Goal: Task Accomplishment & Management: Manage account settings

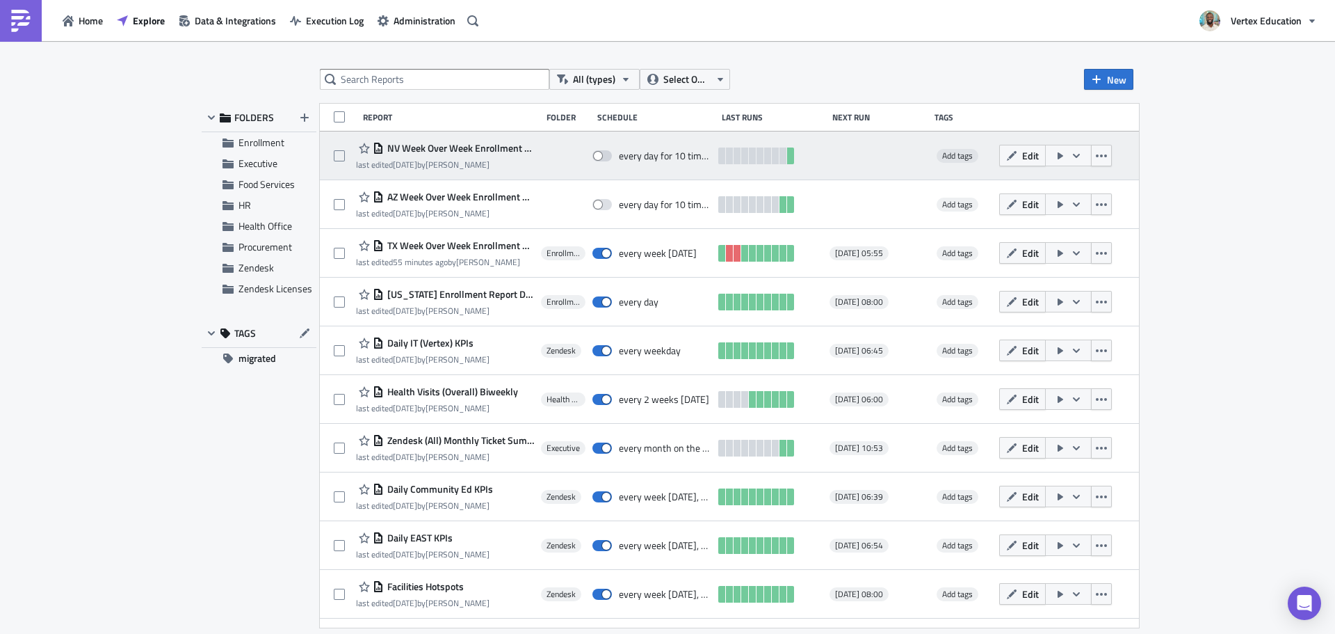
click at [430, 155] on div "NV Week Over Week Enrollment & Attendance Rate Report" at bounding box center [445, 148] width 178 height 17
click at [458, 148] on span "NV Week Over Week Enrollment & Attendance Rate Report" at bounding box center [459, 148] width 150 height 13
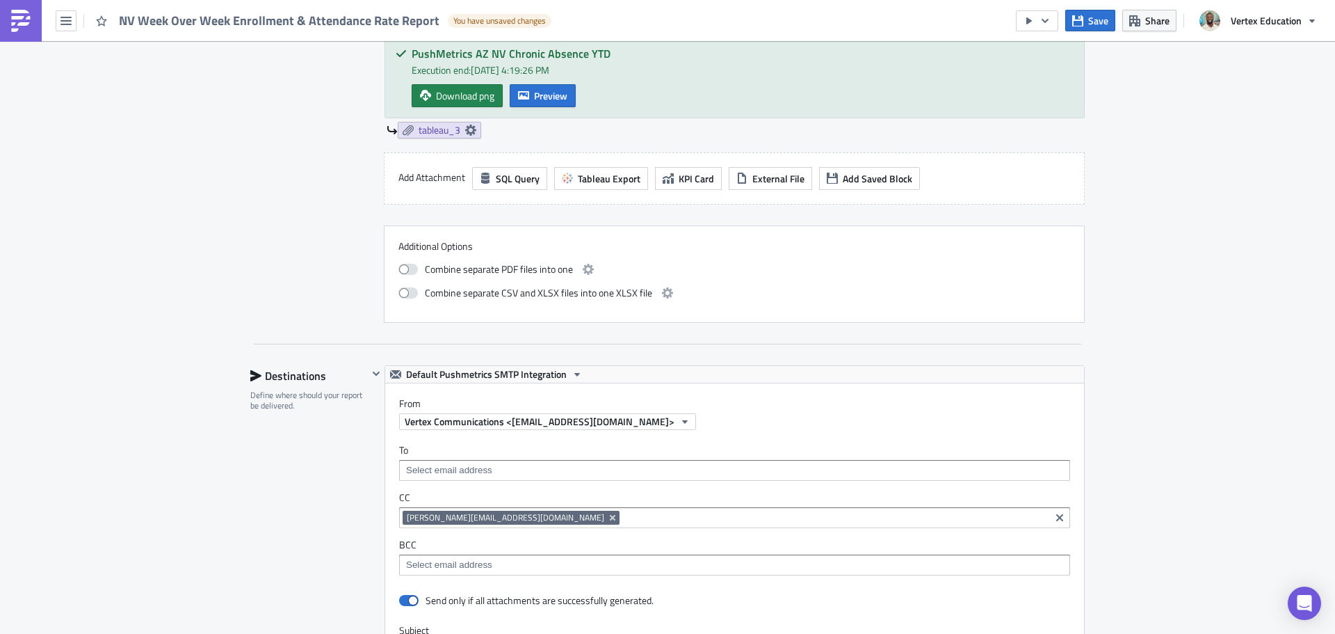
scroll to position [904, 0]
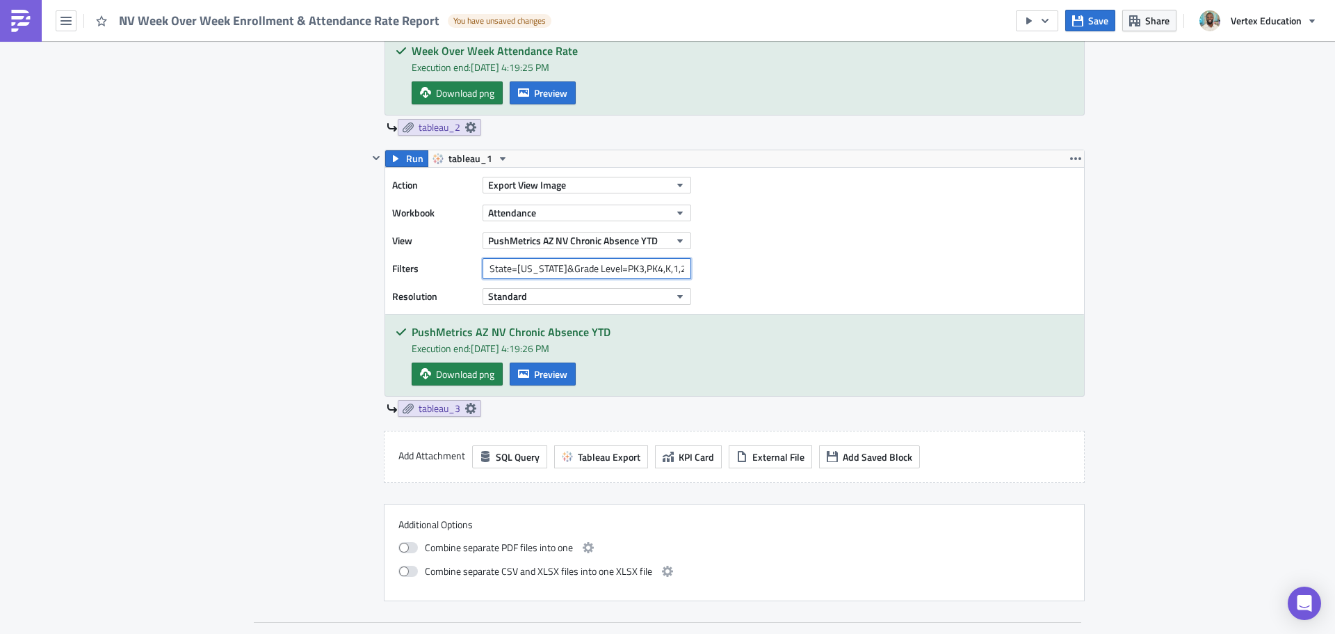
click at [563, 270] on input "State=NV&Grade Level=PK3,PK4,K,1,2,3,4,5,6,7,8,9,10,11,12" at bounding box center [587, 268] width 209 height 21
click at [648, 270] on input "State=NV&Grade Level=PK3,PK4,K,1,2,3,4,5,6,7,8,9,10,11,12" at bounding box center [587, 268] width 209 height 21
click at [645, 244] on span "PushMetrics AZ NV Chronic Absence YTD" at bounding box center [573, 240] width 170 height 15
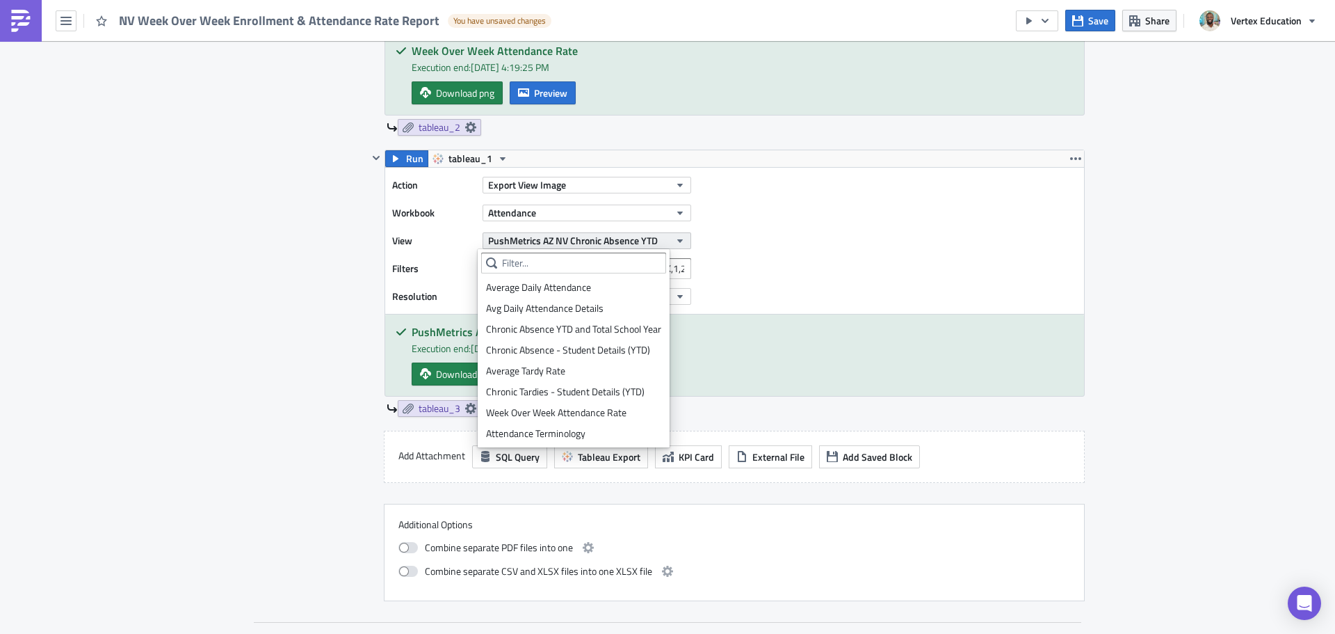
click at [645, 242] on span "PushMetrics AZ NV Chronic Absence YTD" at bounding box center [573, 240] width 170 height 15
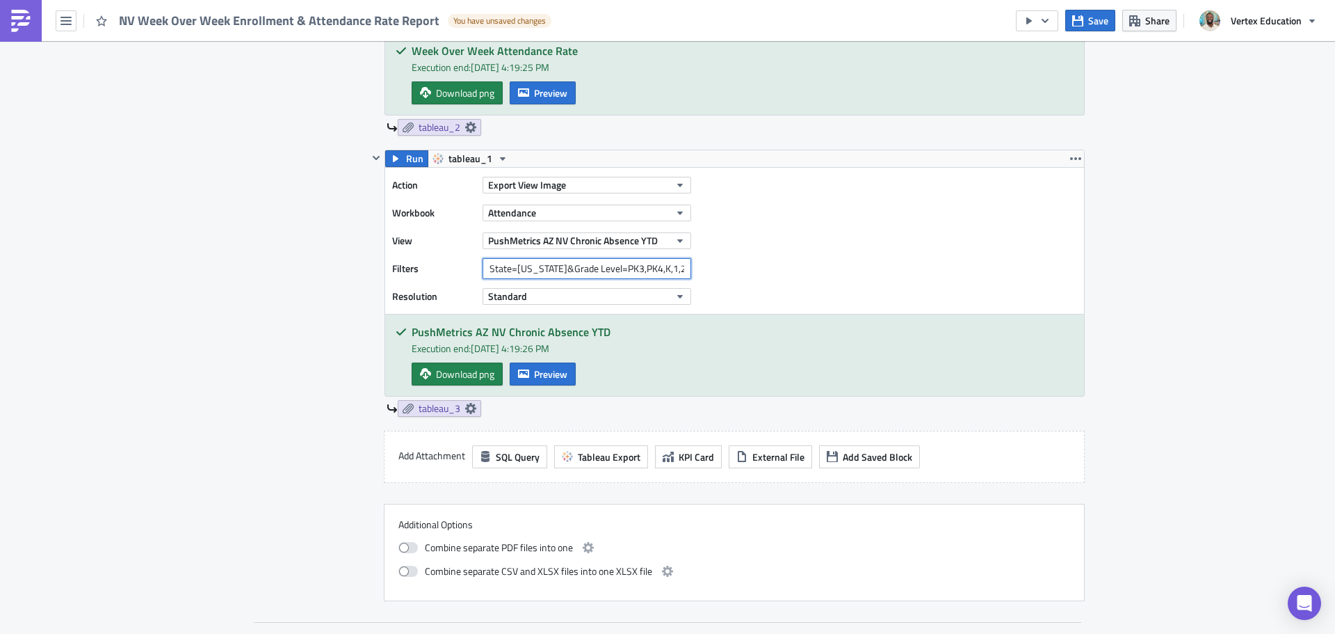
click at [679, 267] on input "State=NV&Grade Level=PK3,PK4,K,1,2,3,4,5,6,7,8,9,10,11,12&" at bounding box center [587, 268] width 209 height 21
type input "State=NV&Grade Level=PK3,PK4,K,1,2,3,4,5,6,7,8,9,10,11,12"
click at [392, 155] on icon "button" at bounding box center [395, 158] width 11 height 11
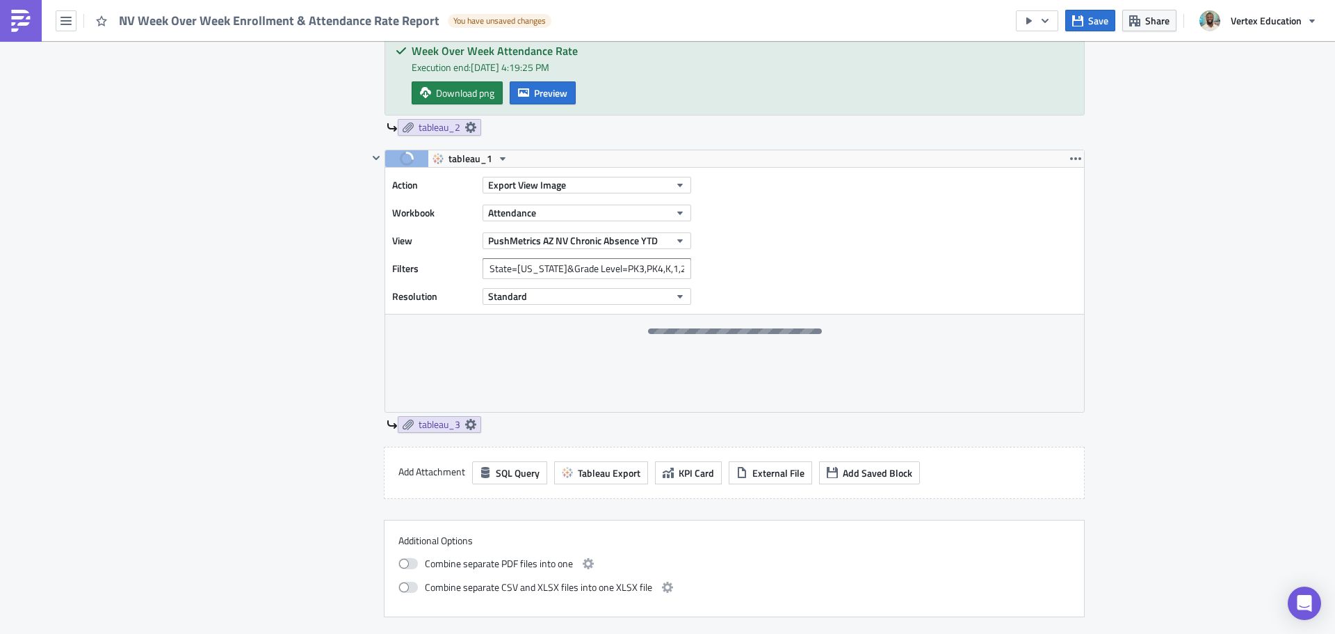
click at [268, 305] on div "Contents Select which data & attachment to include in your report." at bounding box center [309, 102] width 118 height 1029
click at [372, 161] on icon "button" at bounding box center [376, 157] width 11 height 11
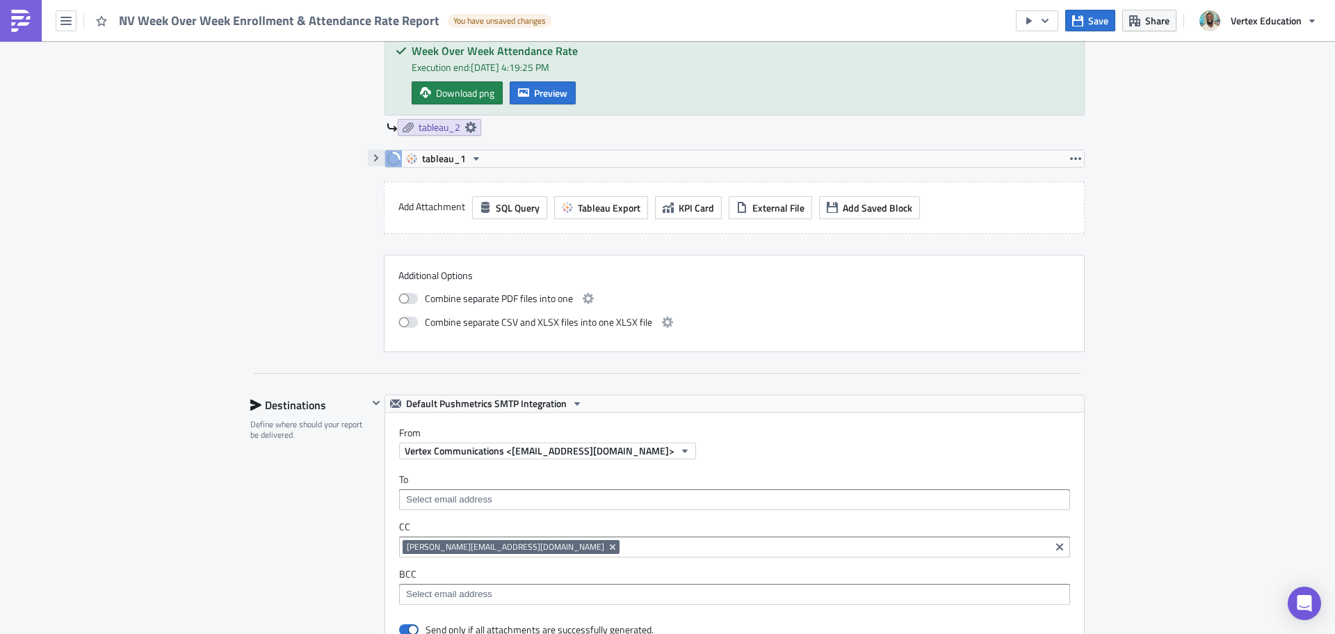
click at [374, 161] on icon "button" at bounding box center [376, 157] width 4 height 7
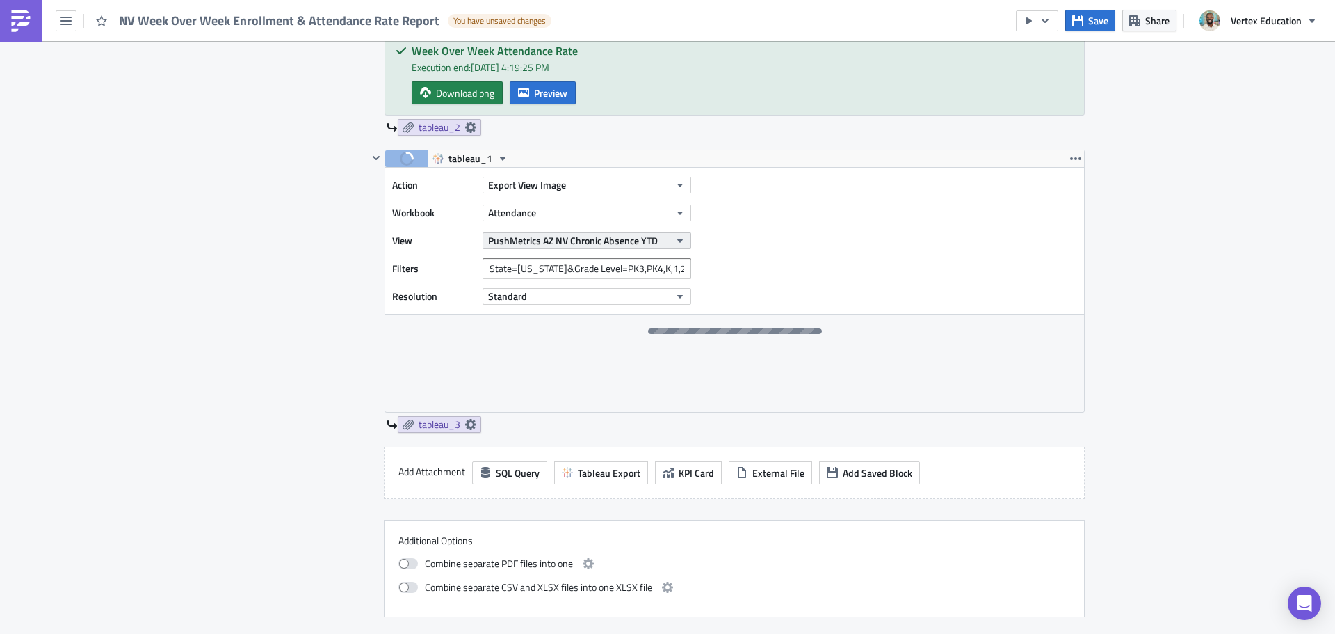
click at [638, 236] on span "PushMetrics AZ NV Chronic Absence YTD" at bounding box center [573, 240] width 170 height 15
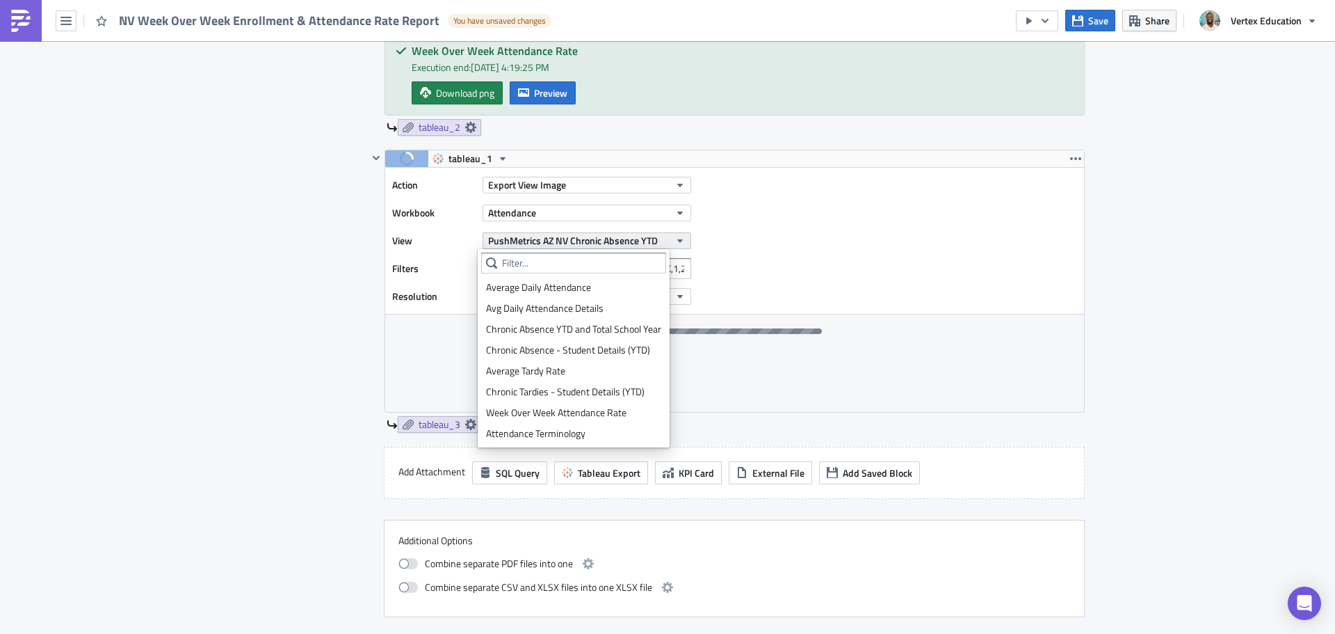
click at [638, 236] on span "PushMetrics AZ NV Chronic Absence YTD" at bounding box center [573, 240] width 170 height 15
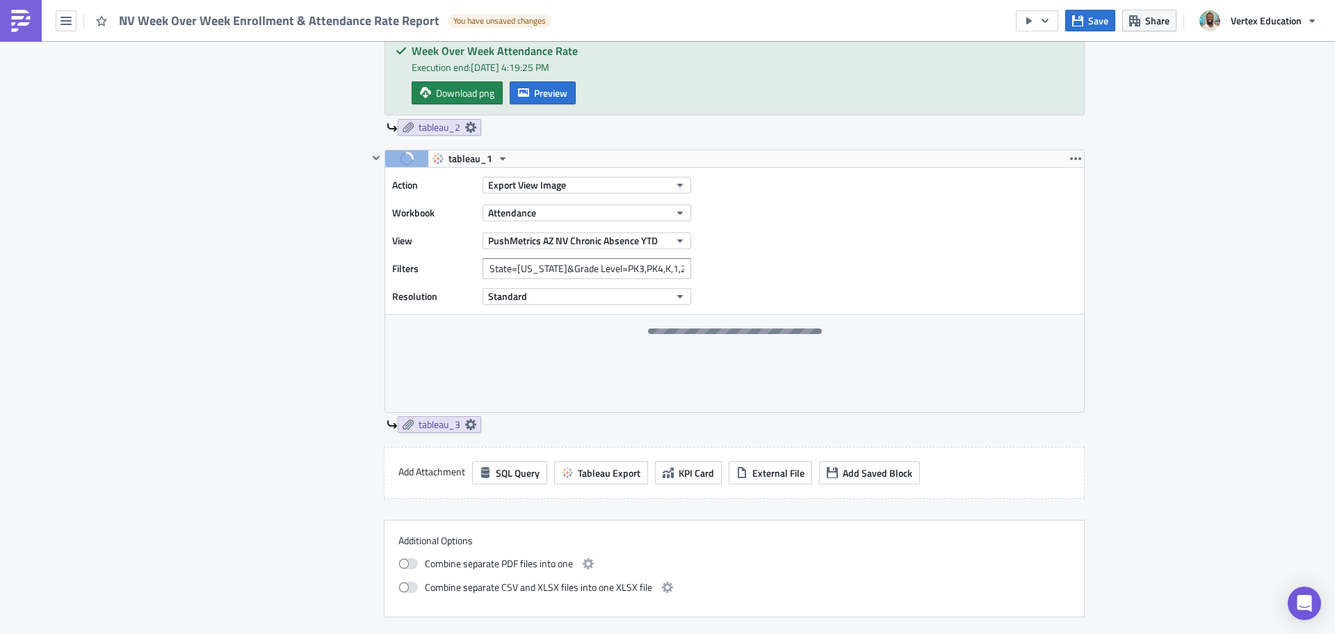
click at [905, 209] on div "Action Export View Image Workbook Attendance View PushMetrics AZ NV Chronic Abs…" at bounding box center [734, 241] width 699 height 146
click at [603, 267] on input "State=NV&Grade Level=PK3,PK4,K,1,2,3,4,5,6,7,8,9,10,11,12" at bounding box center [587, 268] width 209 height 21
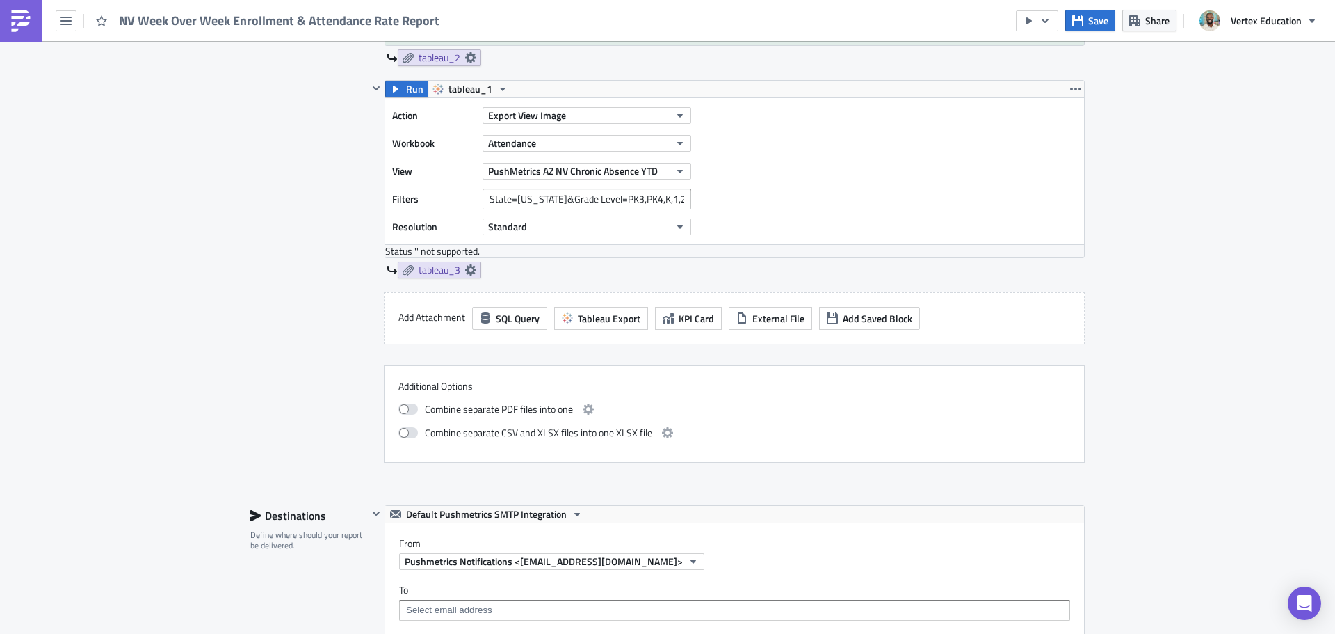
scroll to position [904, 0]
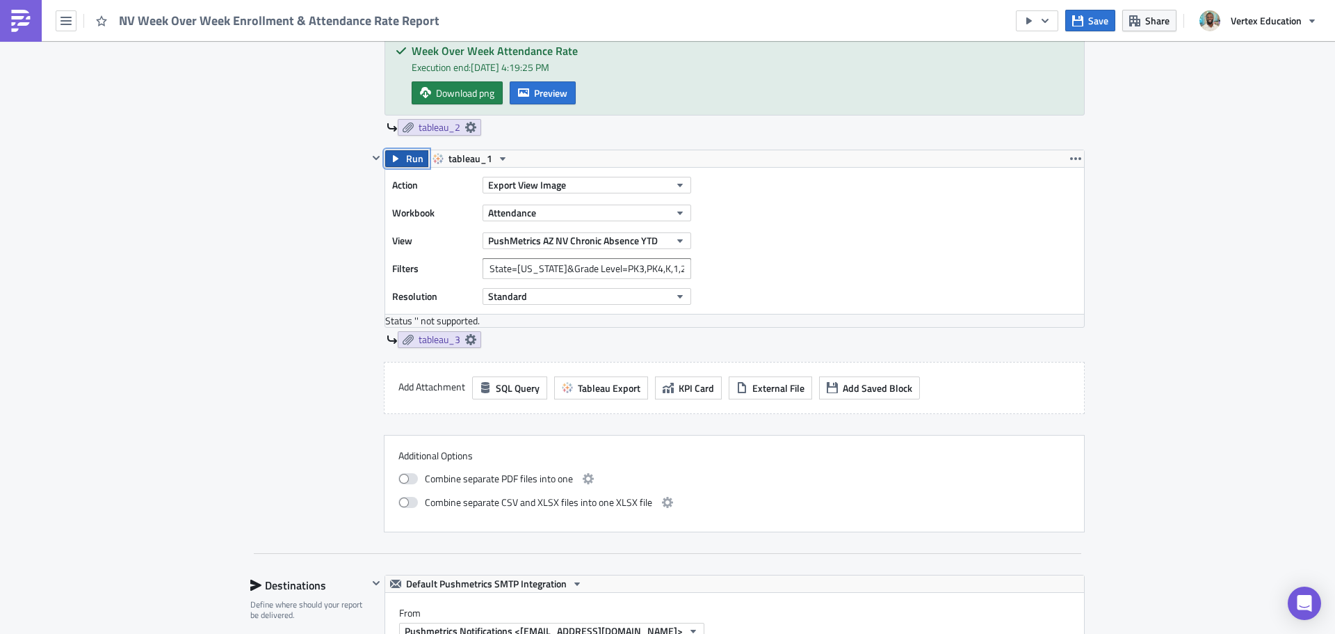
click at [409, 151] on span "Run" at bounding box center [414, 158] width 17 height 17
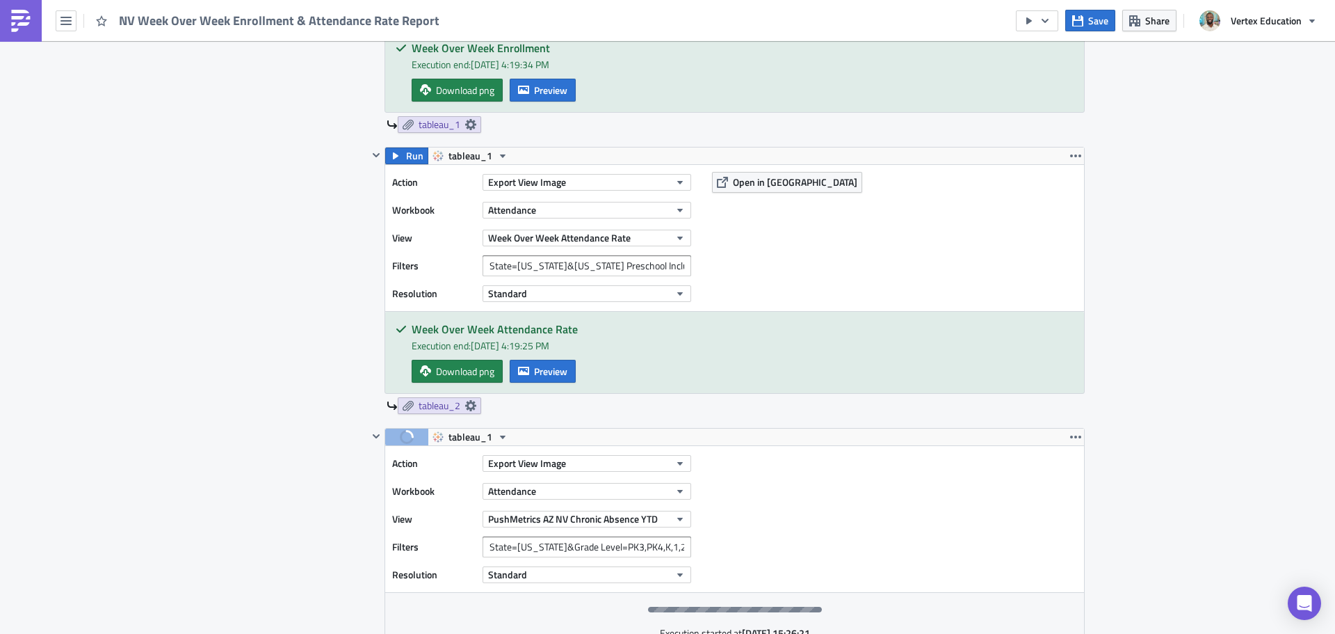
scroll to position [556, 0]
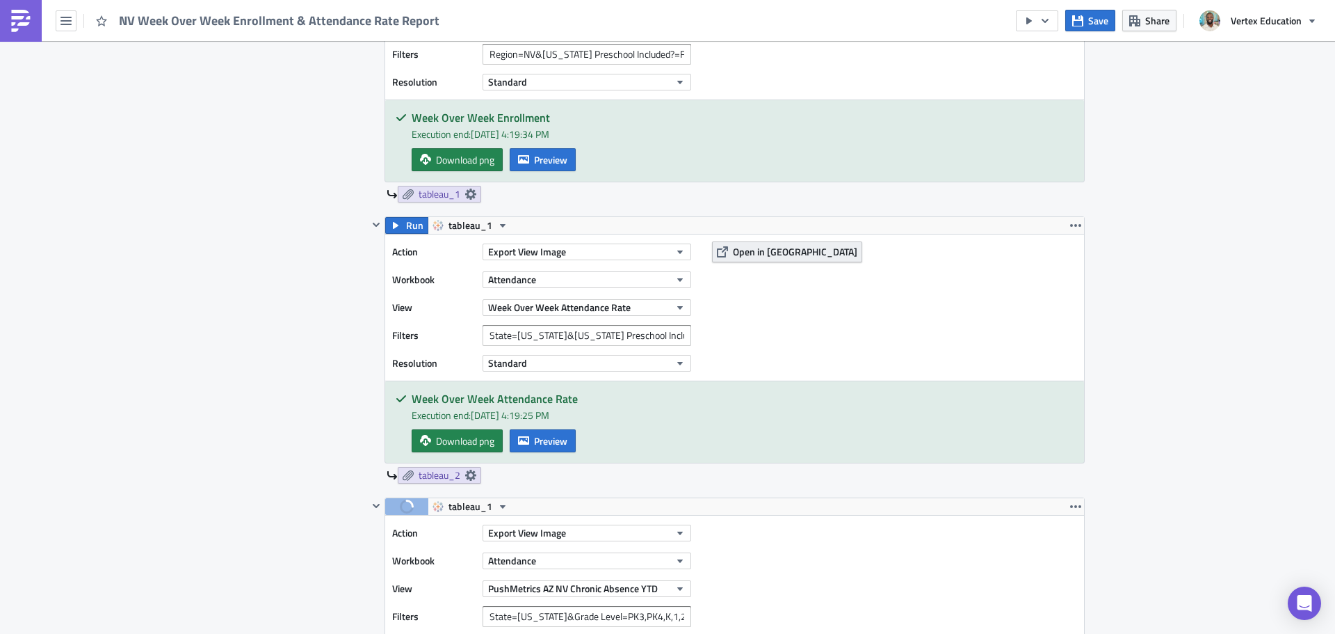
click at [733, 249] on span "Open in [GEOGRAPHIC_DATA]" at bounding box center [795, 251] width 124 height 15
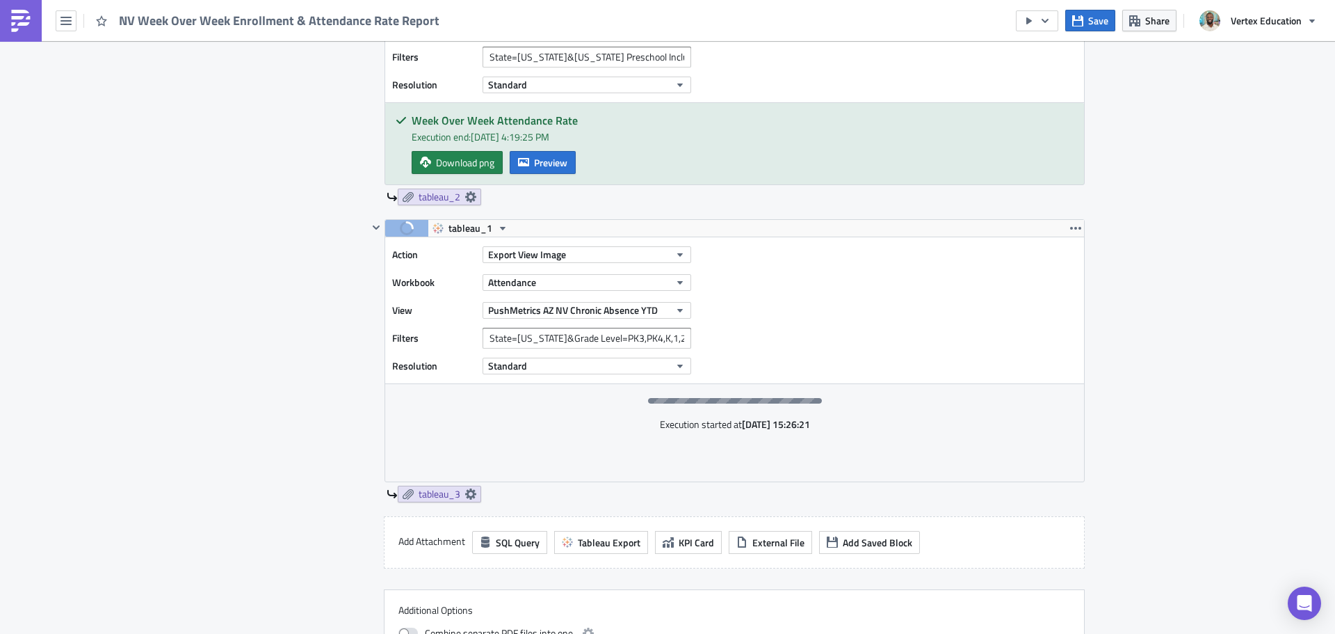
scroll to position [904, 0]
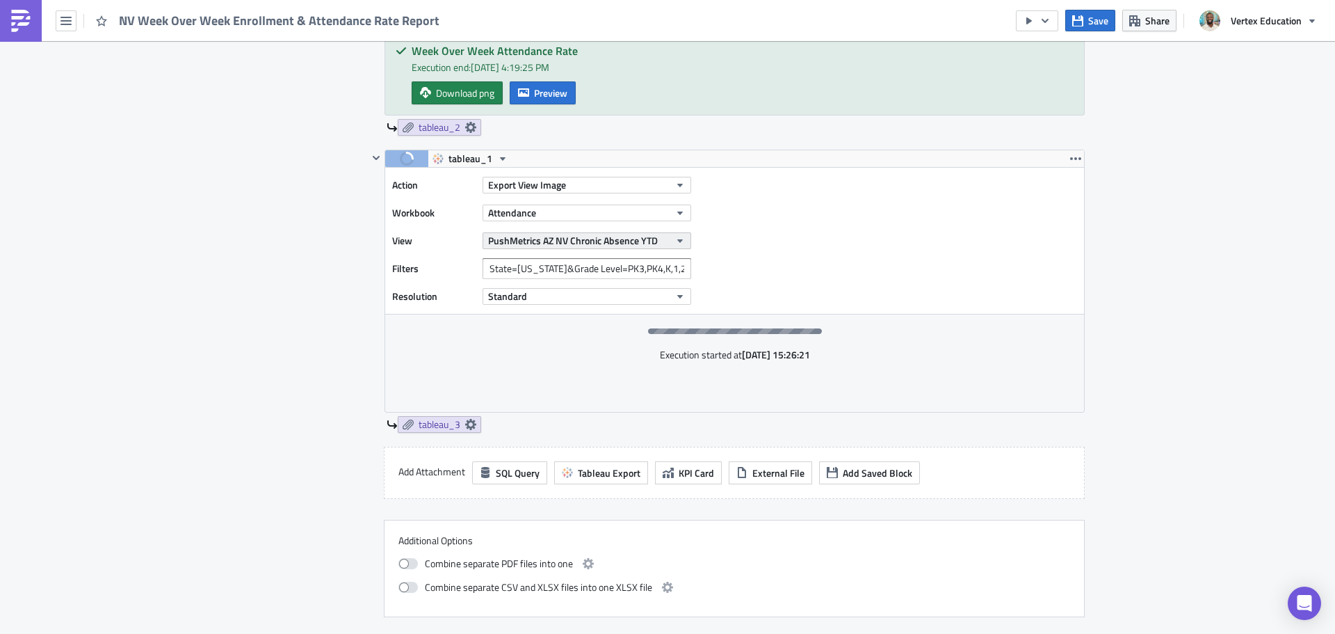
click at [527, 239] on span "PushMetrics AZ NV Chronic Absence YTD" at bounding box center [573, 240] width 170 height 15
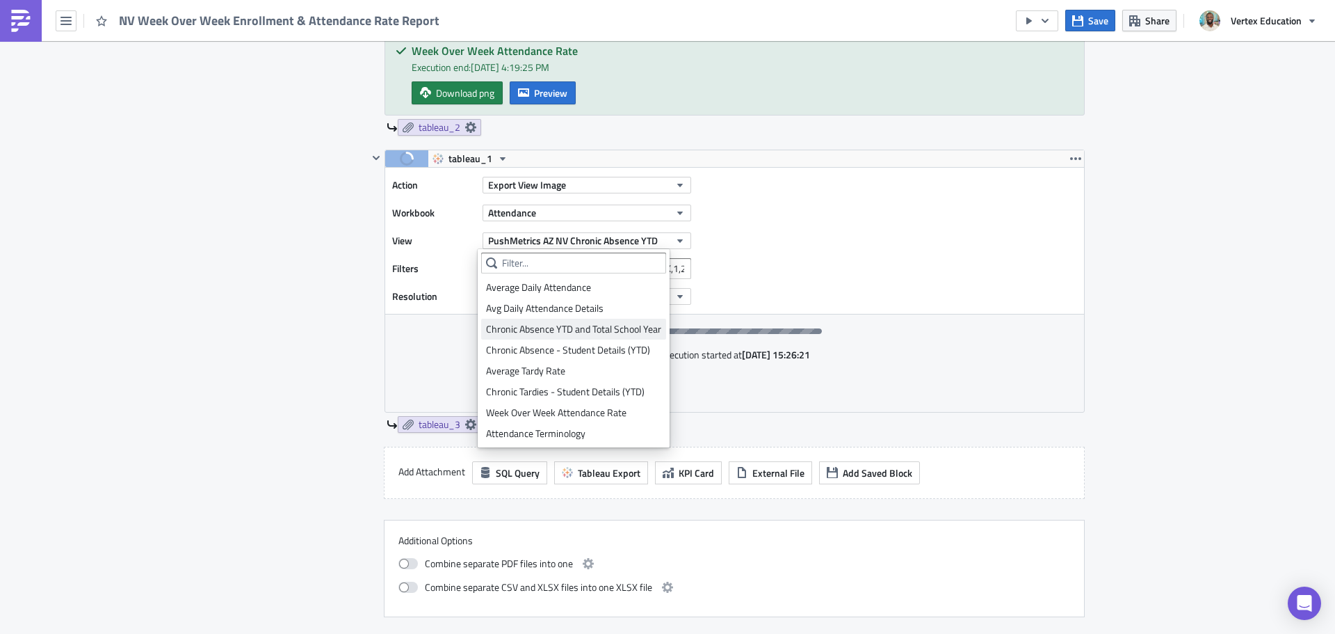
click at [549, 330] on div "Chronic Absence YTD and Total School Year" at bounding box center [573, 329] width 175 height 14
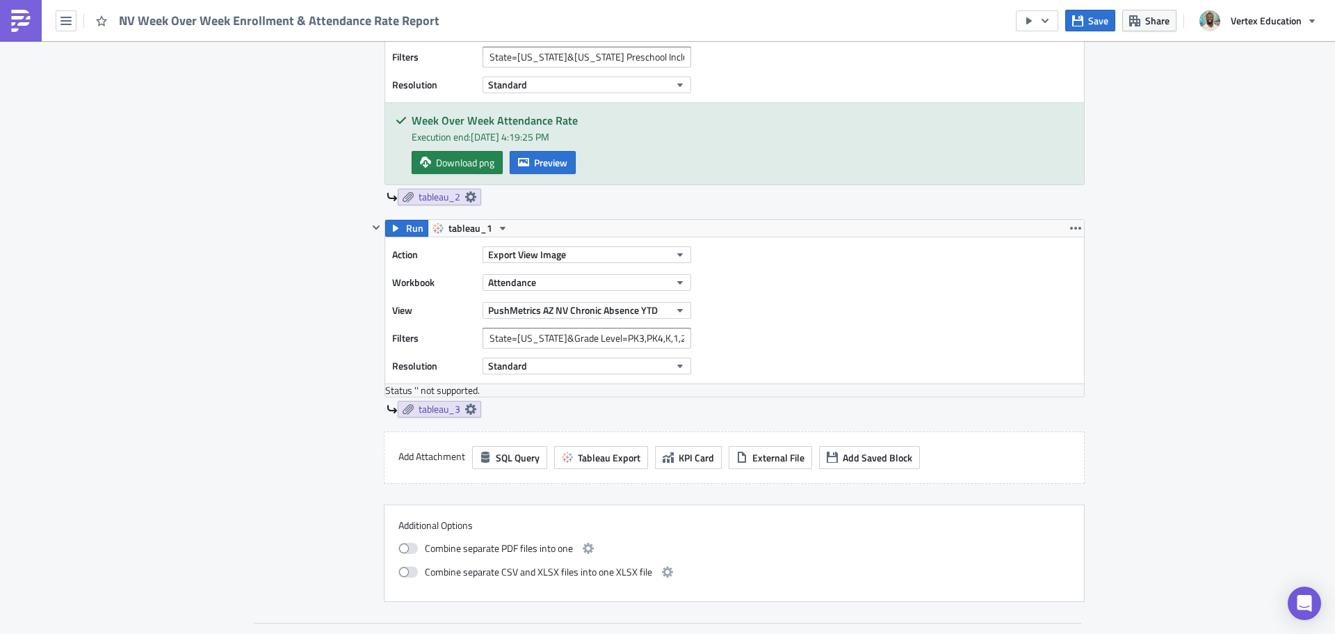
scroll to position [765, 0]
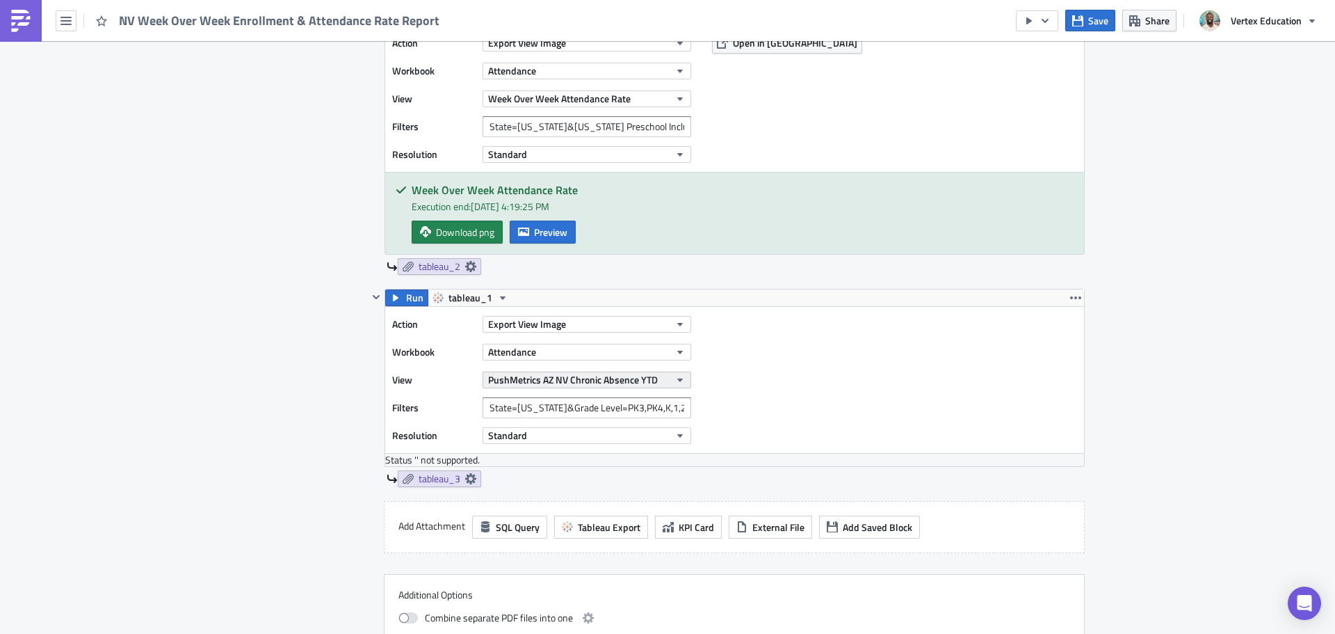
click at [570, 378] on span "PushMetrics AZ NV Chronic Absence YTD" at bounding box center [573, 379] width 170 height 15
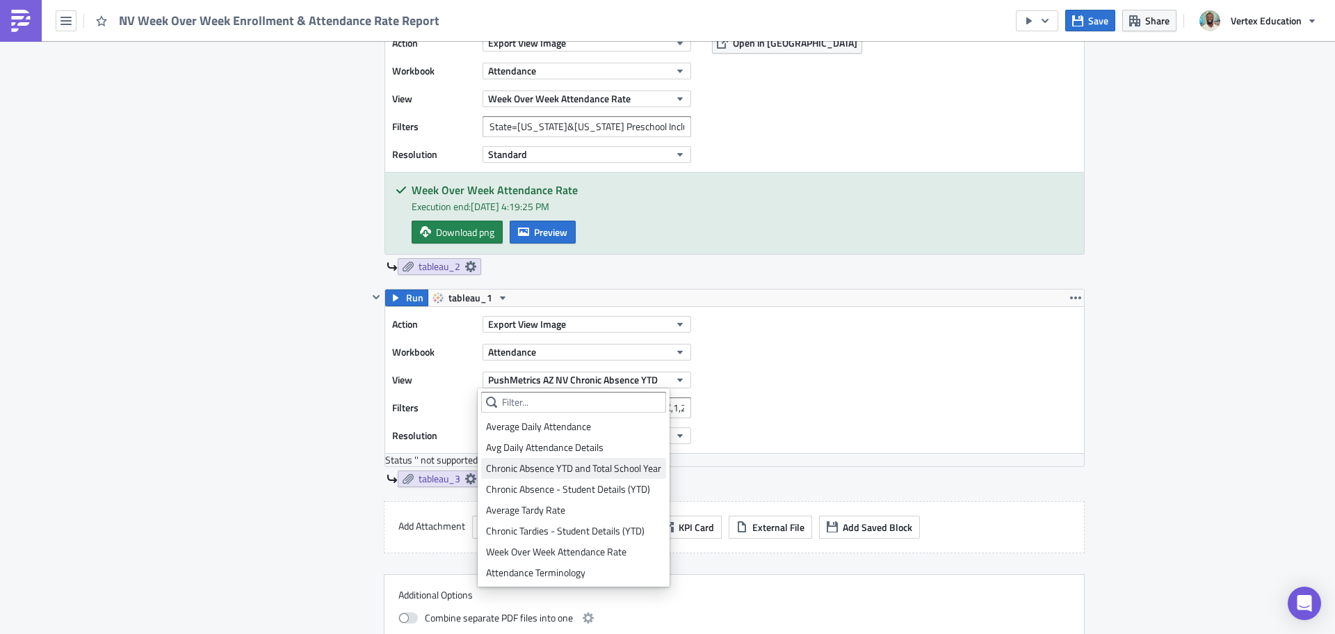
click at [591, 462] on div "Chronic Absence YTD and Total School Year" at bounding box center [573, 468] width 175 height 14
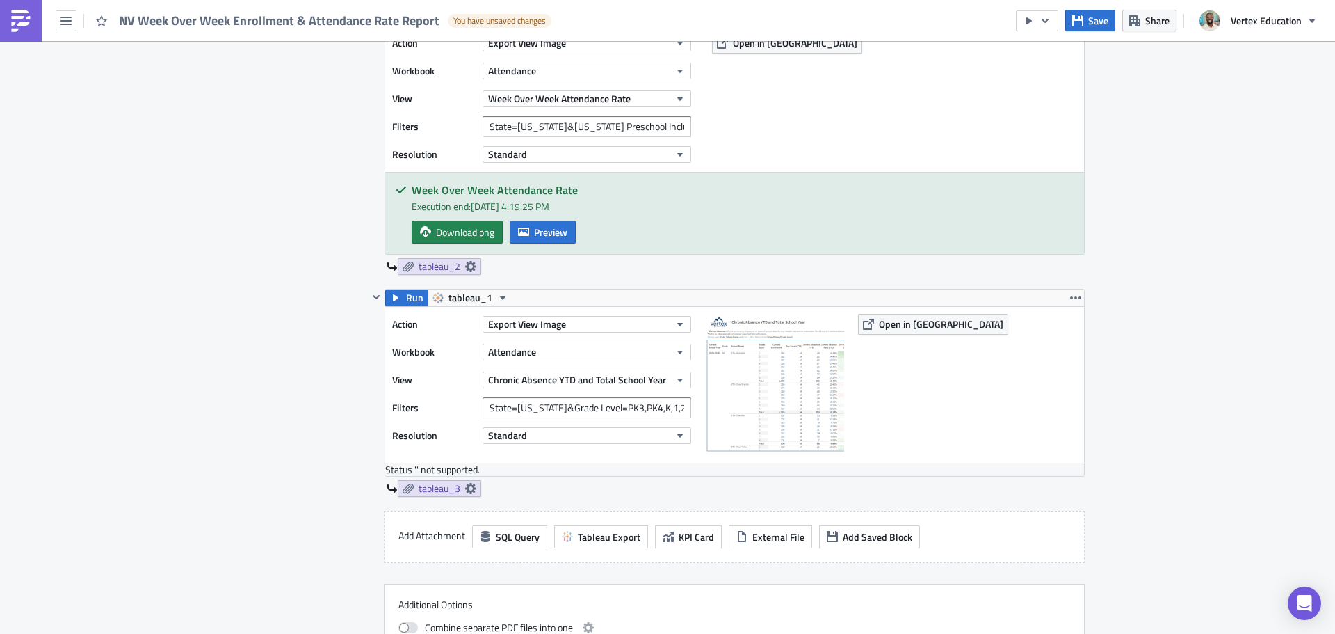
scroll to position [835, 0]
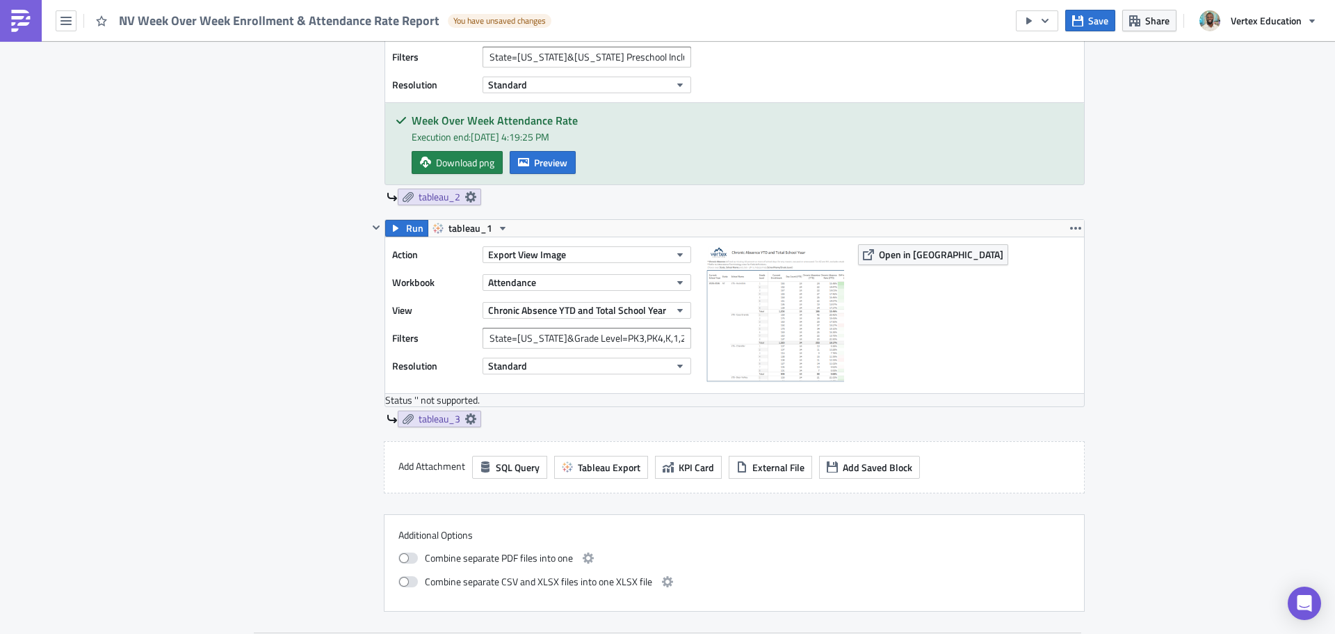
click at [780, 307] on img at bounding box center [774, 313] width 139 height 139
click at [872, 251] on button "Open in [GEOGRAPHIC_DATA]" at bounding box center [933, 254] width 150 height 21
click at [621, 343] on input "State=NV&Grade Level=PK3,PK4,K,1,2,3,4,5,6,7,8,9,10,11,12" at bounding box center [587, 338] width 209 height 21
click at [647, 335] on input "State=[US_STATE]&Grade Level=PK3,PK4,K,1,2,3,4,5,6,7,8,9,10,11,12" at bounding box center [587, 338] width 209 height 21
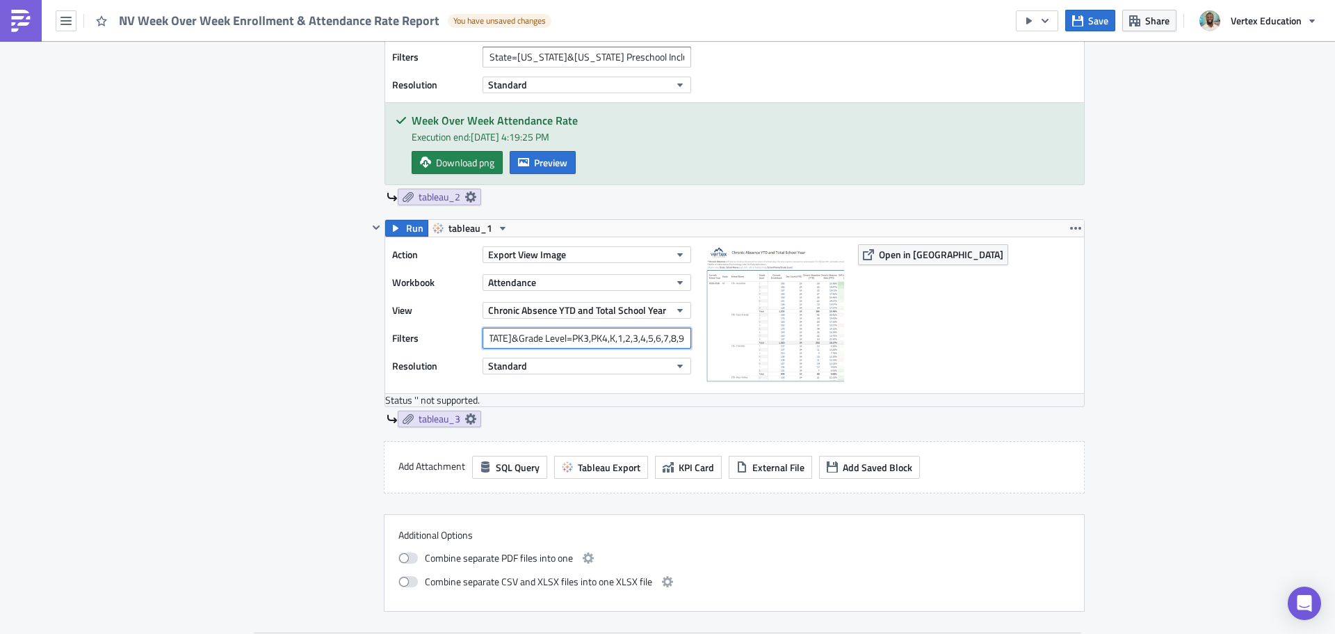
paste input "&Show%20Grade%20Level=Yes"
click at [410, 232] on span "Run" at bounding box center [414, 228] width 17 height 17
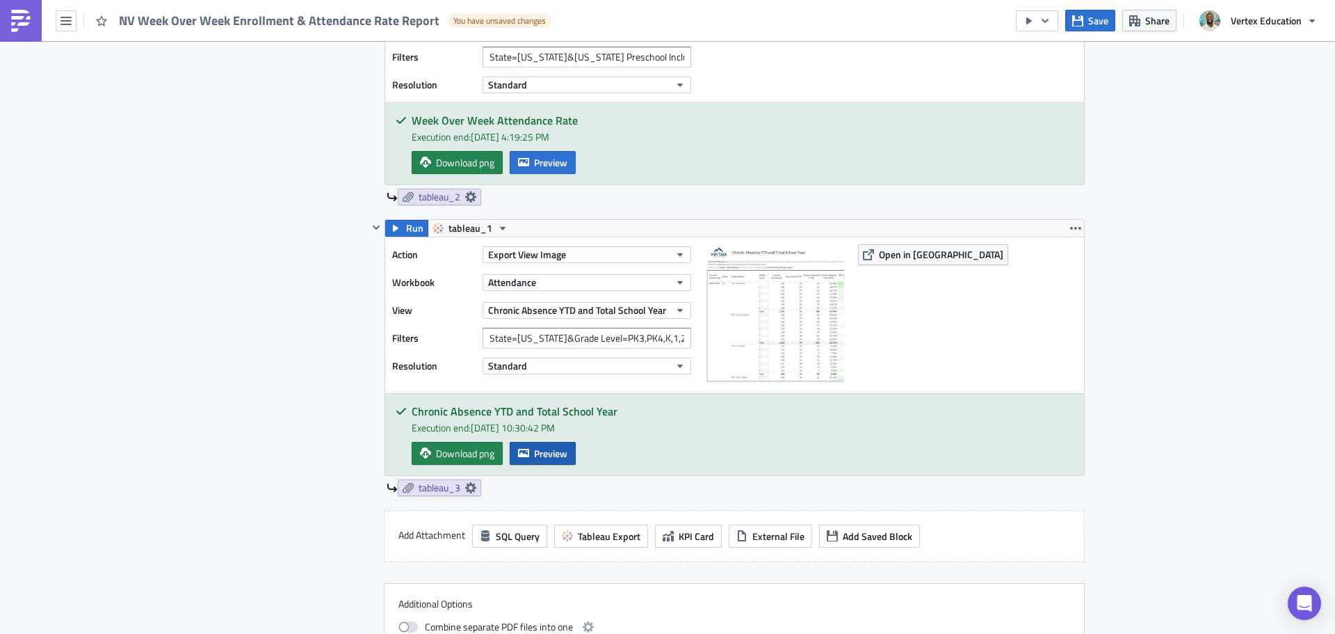
click at [524, 454] on icon "button" at bounding box center [523, 453] width 11 height 8
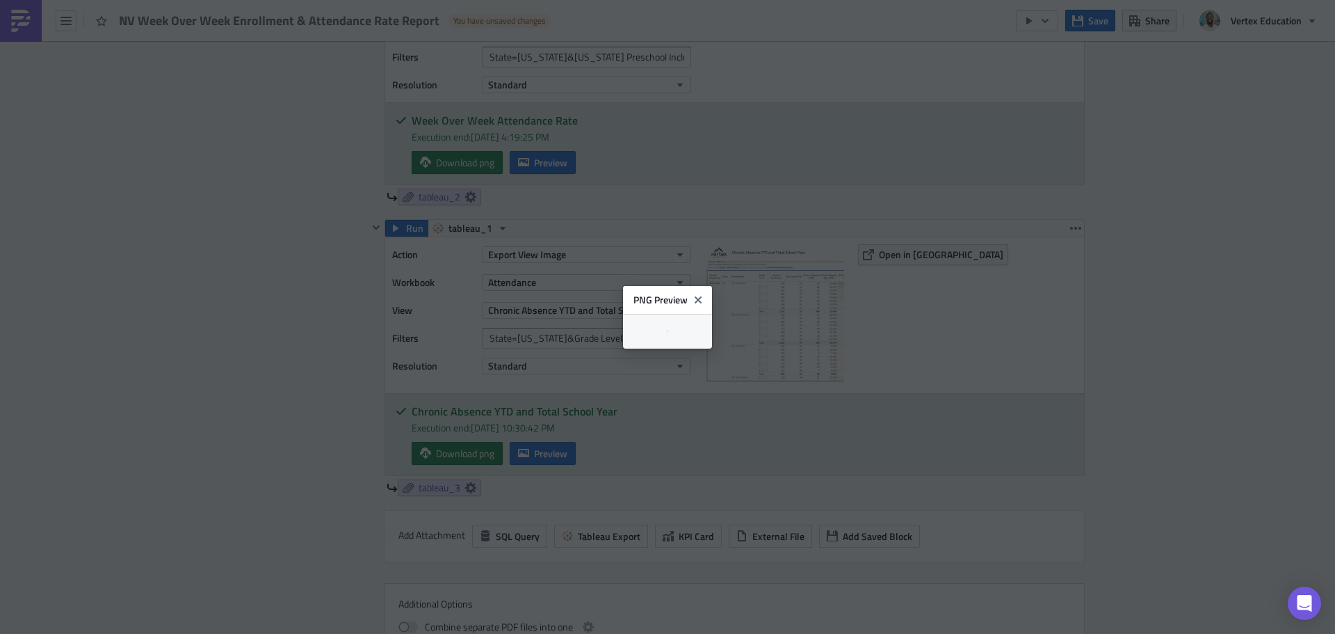
scroll to position [1, 0]
click at [180, 381] on body "NV Week Over Week Enrollment & Attendance Rate Report You have unsaved changes …" at bounding box center [667, 318] width 1335 height 636
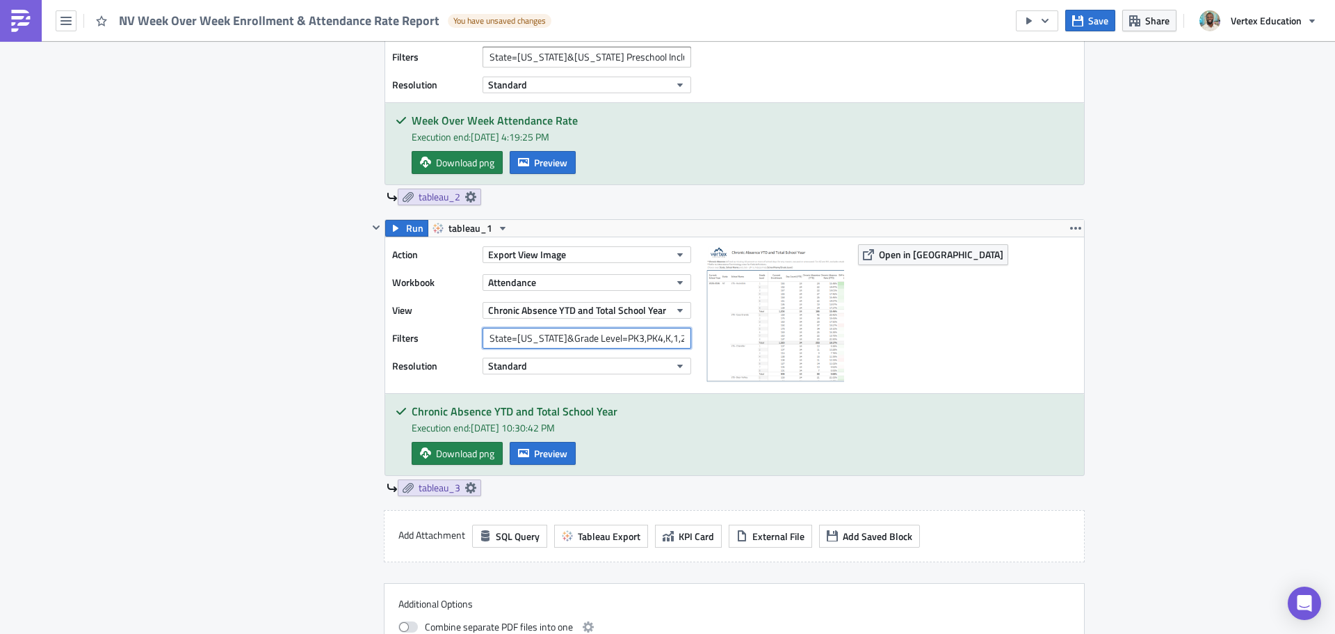
click at [594, 344] on input "State=NV&Grade Level=PK3,PK4,K,1,2,3,4,5,6,7,8,9,10,11,12&Show%20Grade%20Level=…" at bounding box center [587, 338] width 209 height 21
click at [517, 336] on input "State=NV&Grade Level=PK3,PK4,K,1,2,3,4,5,6,7,8,9,10,11,12&Show%20Grade%20Level=…" at bounding box center [587, 338] width 209 height 21
click at [497, 341] on input "State=NV&Grade Level=PK3,PK4,K,1,2,3,4,5,6,7,8,9,10,11,12&Show%20Grade%20Level=…" at bounding box center [587, 338] width 209 height 21
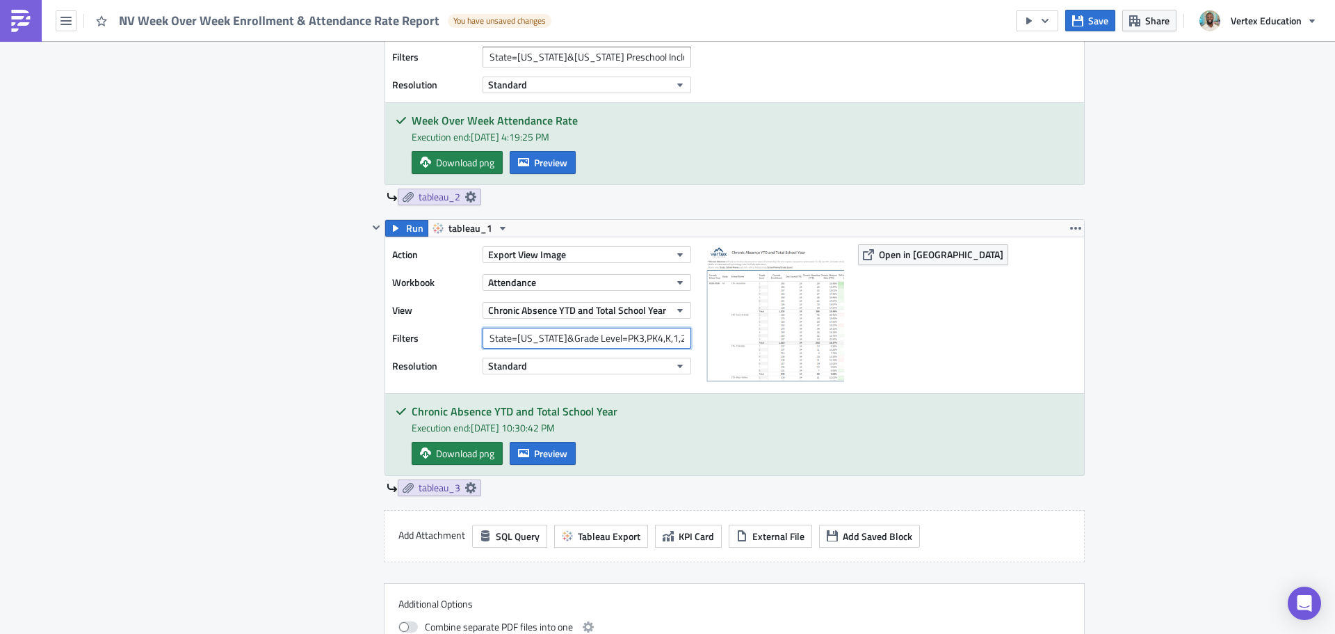
click at [559, 344] on input "State=NV&Grade Level=PK3,PK4,K,1,2,3,4,5,6,7,8,9,10,11,12&Show%20Grade%20Level=…" at bounding box center [587, 338] width 209 height 21
type input "State=[US_STATE]&Grade Level=PK3,PK4,K,1,2,3,4,5,6,7,8,9,10,11,12&Show Grade Le…"
click at [397, 229] on button "Run" at bounding box center [406, 228] width 43 height 17
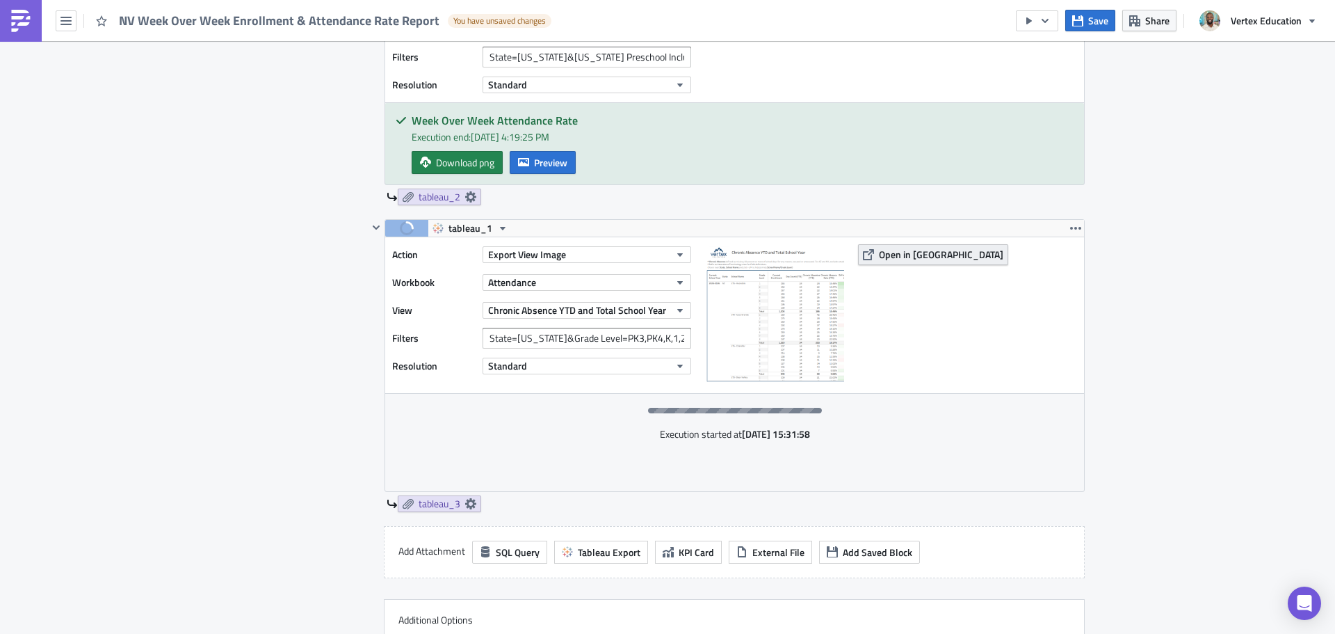
click at [905, 260] on span "Open in [GEOGRAPHIC_DATA]" at bounding box center [941, 254] width 124 height 15
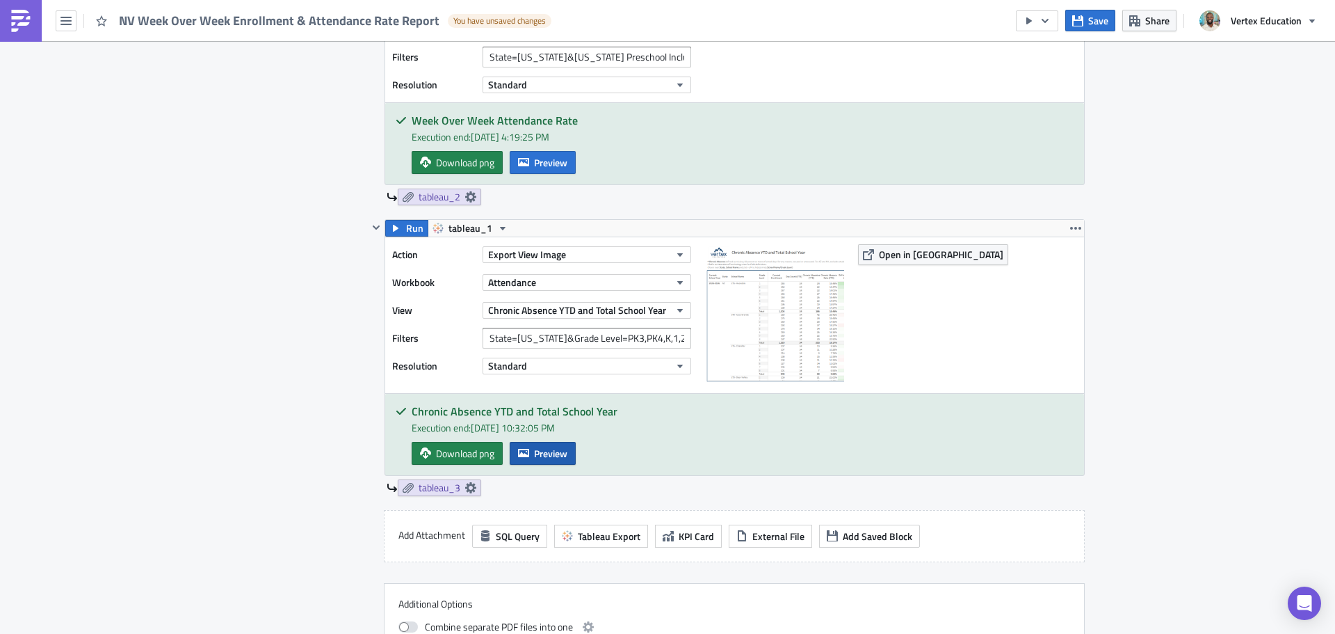
click at [545, 446] on span "Preview" at bounding box center [550, 453] width 33 height 15
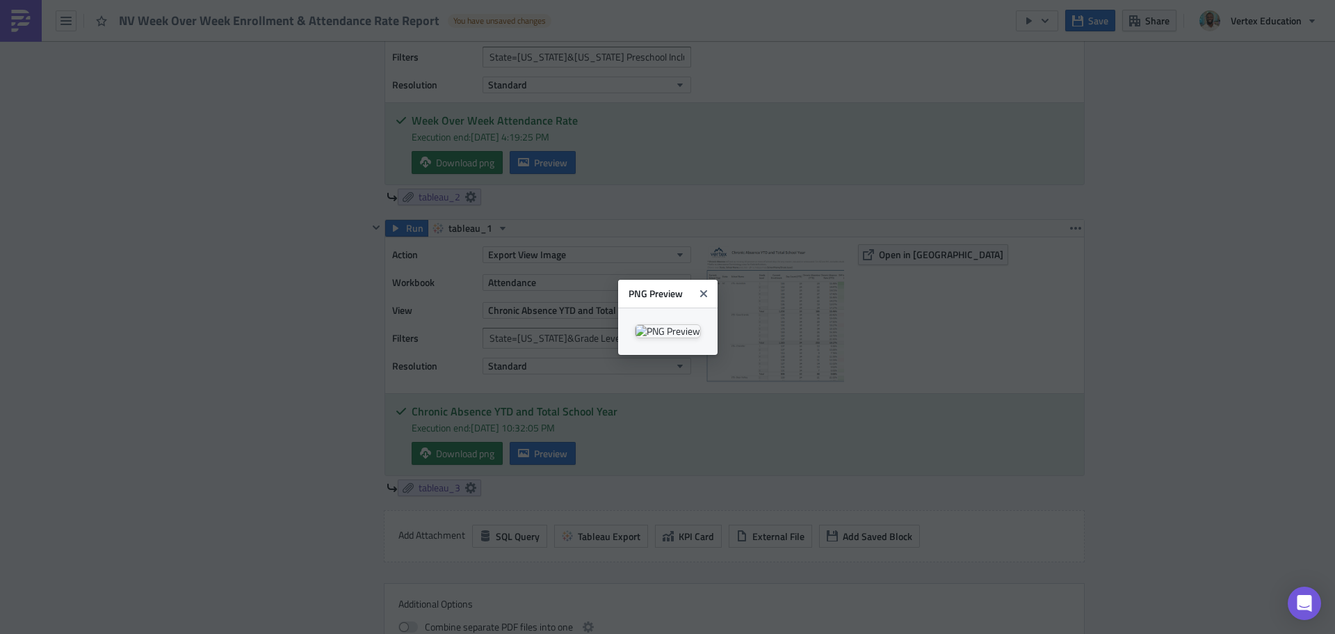
scroll to position [1, 0]
click at [709, 288] on icon "Close" at bounding box center [703, 293] width 11 height 11
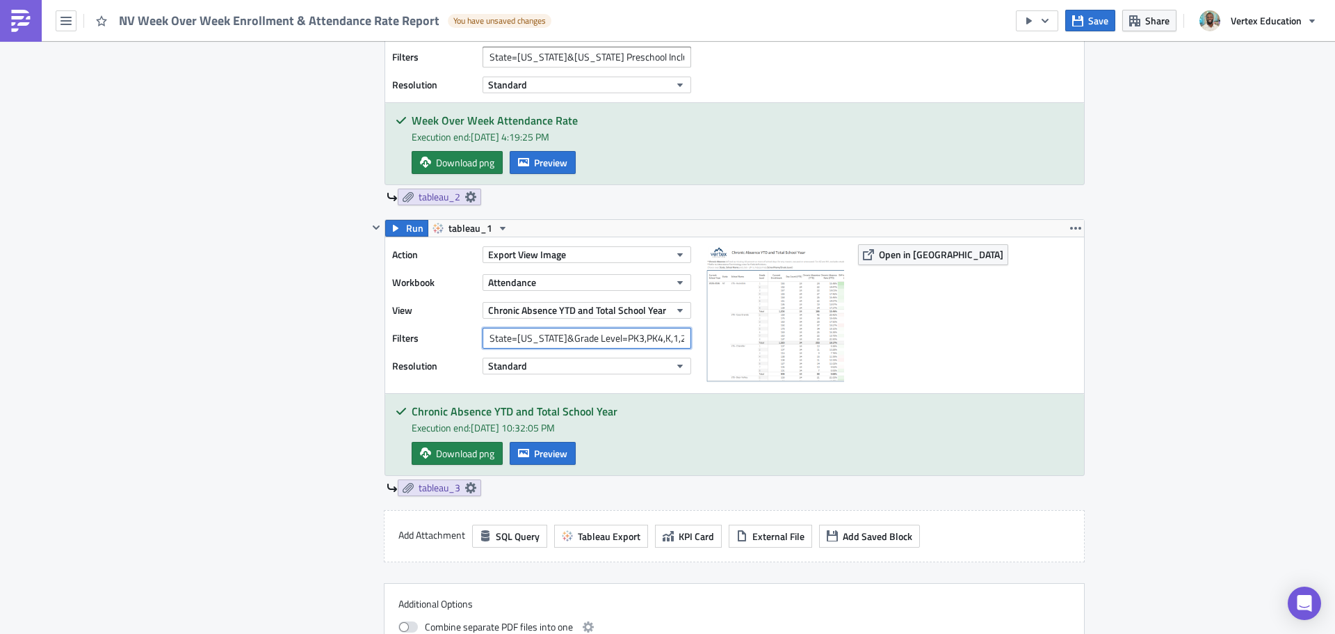
click at [631, 338] on input "State=[US_STATE]&Grade Level=PK3,PK4,K,1,2,3,4,5,6,7,8,9,10,11,12&Show Grade Le…" at bounding box center [587, 338] width 209 height 21
drag, startPoint x: 588, startPoint y: 342, endPoint x: 701, endPoint y: 346, distance: 113.4
click at [701, 346] on div "Action Export View Image Workbook Attendance View Chronic Absence YTD and Total…" at bounding box center [734, 315] width 699 height 156
click at [1171, 287] on div "Execution Log Edit " NV Week Over Week Enrollment & Attendance Rate Report " Dr…" at bounding box center [667, 399] width 1335 height 2386
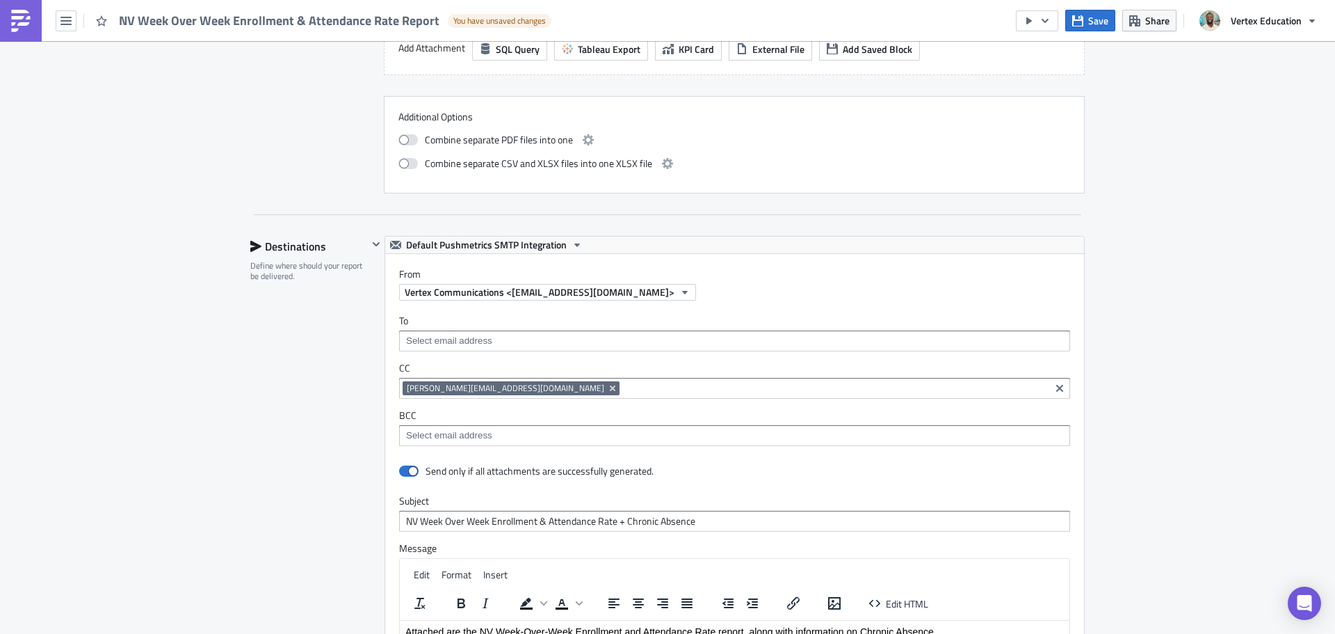
scroll to position [1391, 0]
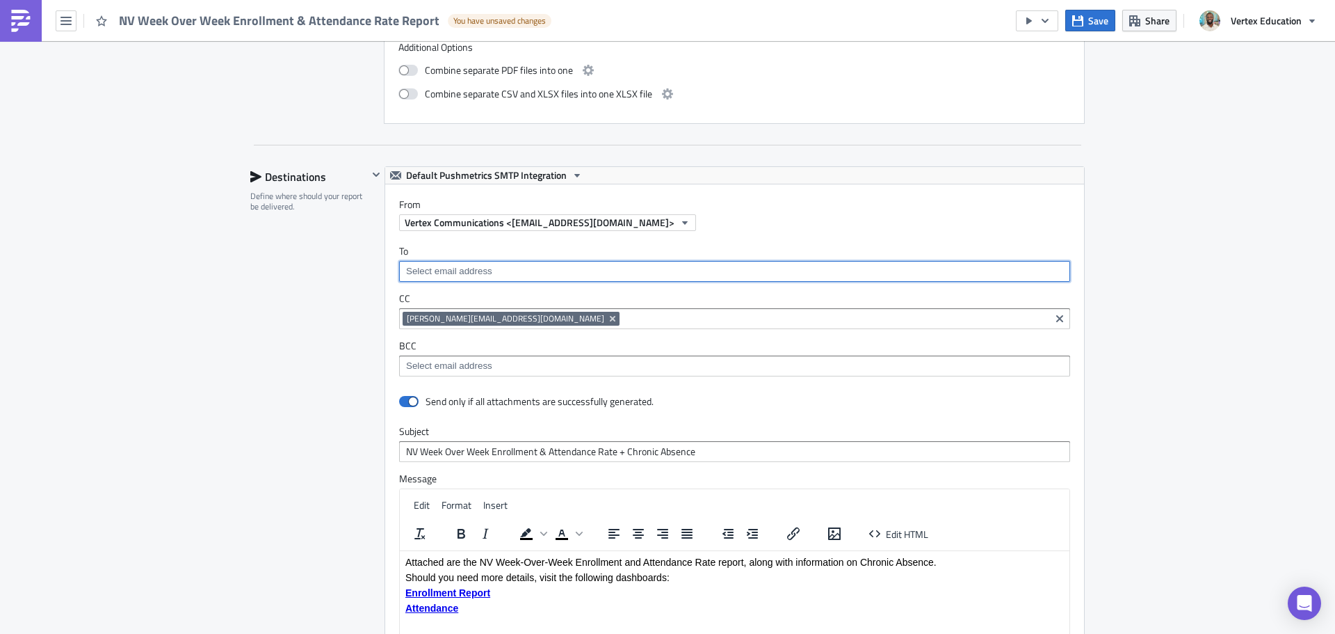
click at [454, 271] on input at bounding box center [734, 271] width 663 height 14
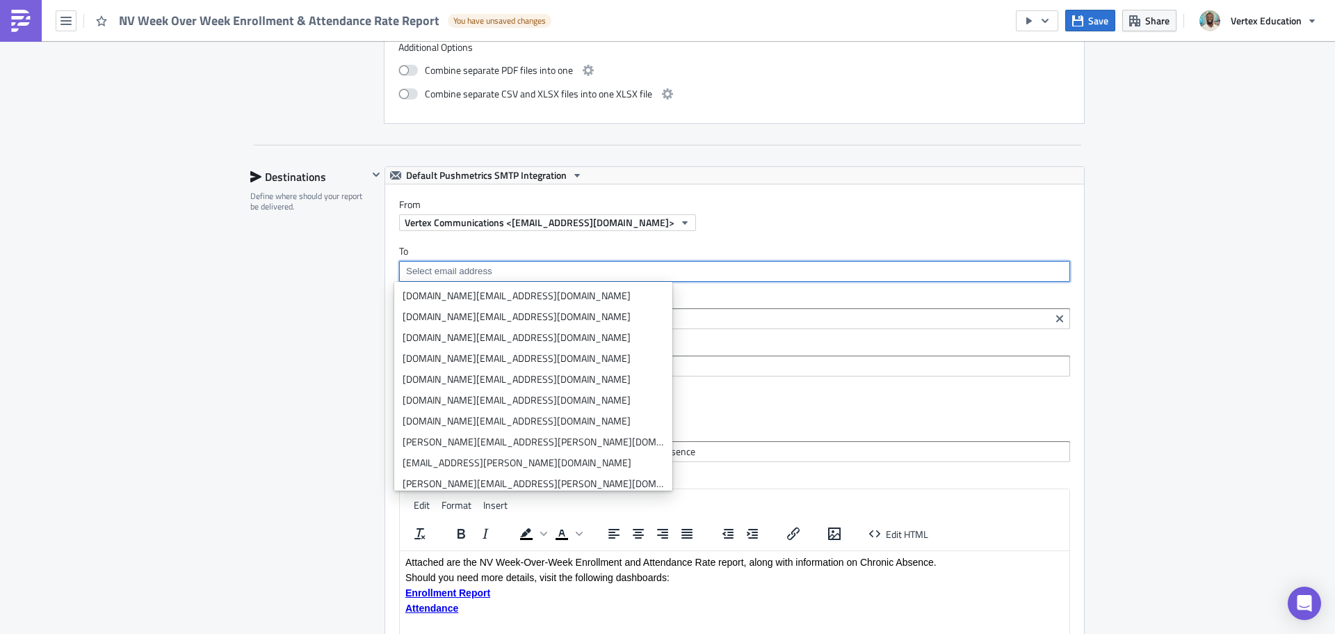
paste input ""Nicole Kirkley" <Nicole.Kirkley@vertexeducation.com>; "AJ Ellis" <andrew.ellis…"
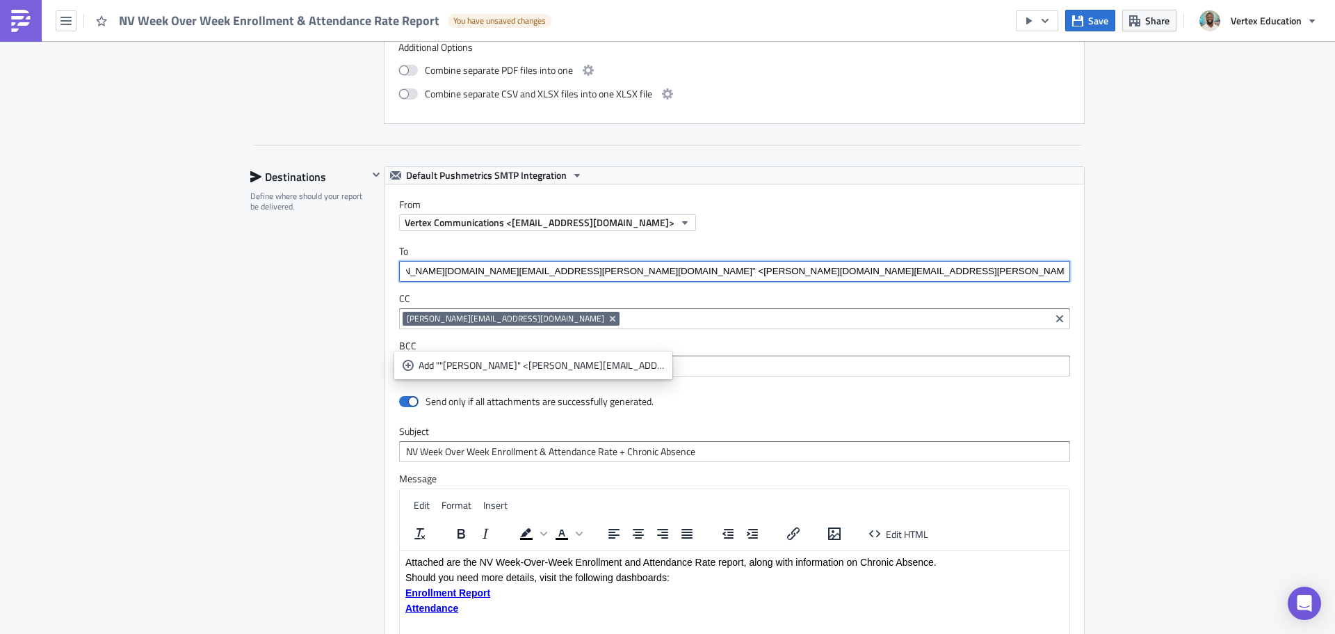
scroll to position [1321, 0]
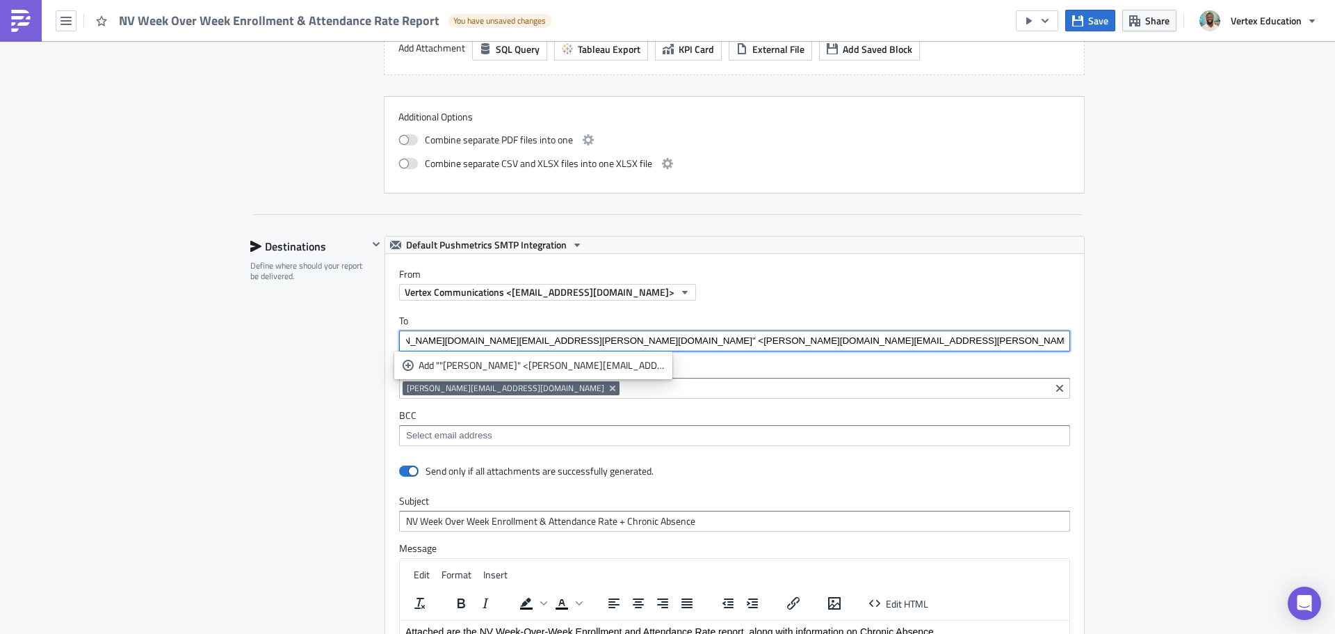
click at [897, 339] on input ""Nicole Kirkley" <Nicole.Kirkley@vertexeducation.com>; "AJ Ellis" <andrew.ellis…" at bounding box center [734, 341] width 663 height 14
type input ""Nicole Kirkley" <Nicole.Kirkley@vertexeducation.com>; "AJ Ellis" <andrew.ellis…"
click at [478, 369] on div "Add ""Nicole Kirkley" <Nicole.Kirkley@vertexeducation.com>; "AJ Ellis" <andrew.…" at bounding box center [541, 365] width 245 height 14
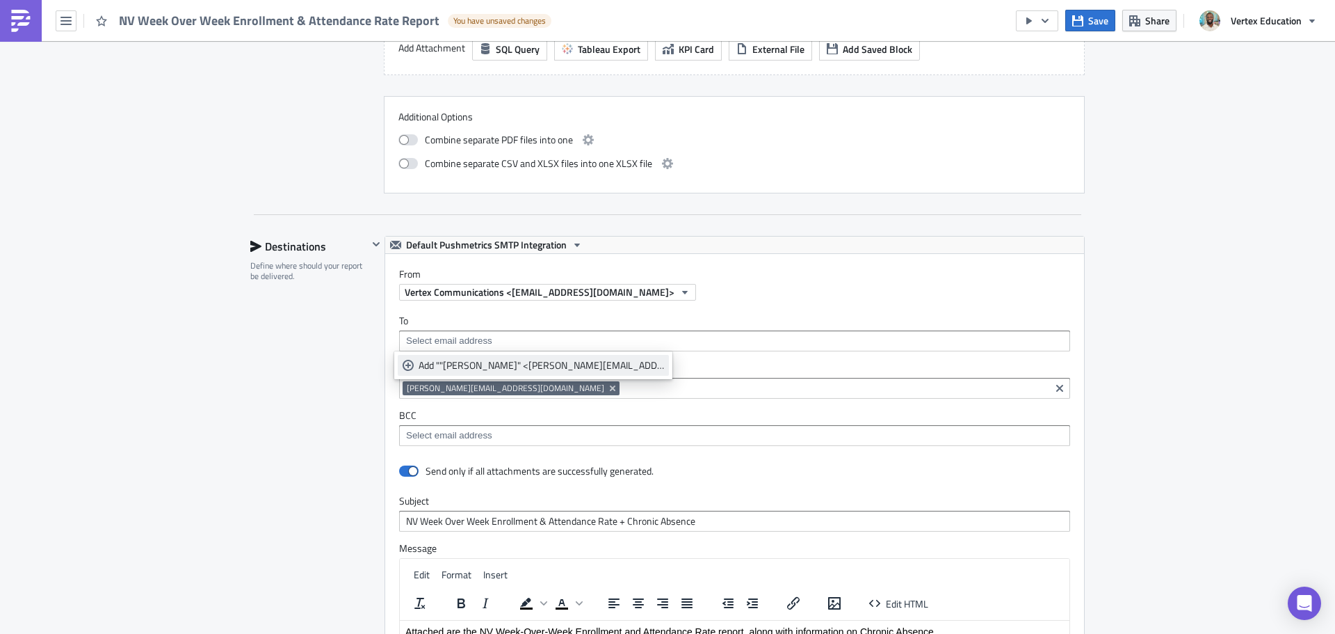
scroll to position [0, 0]
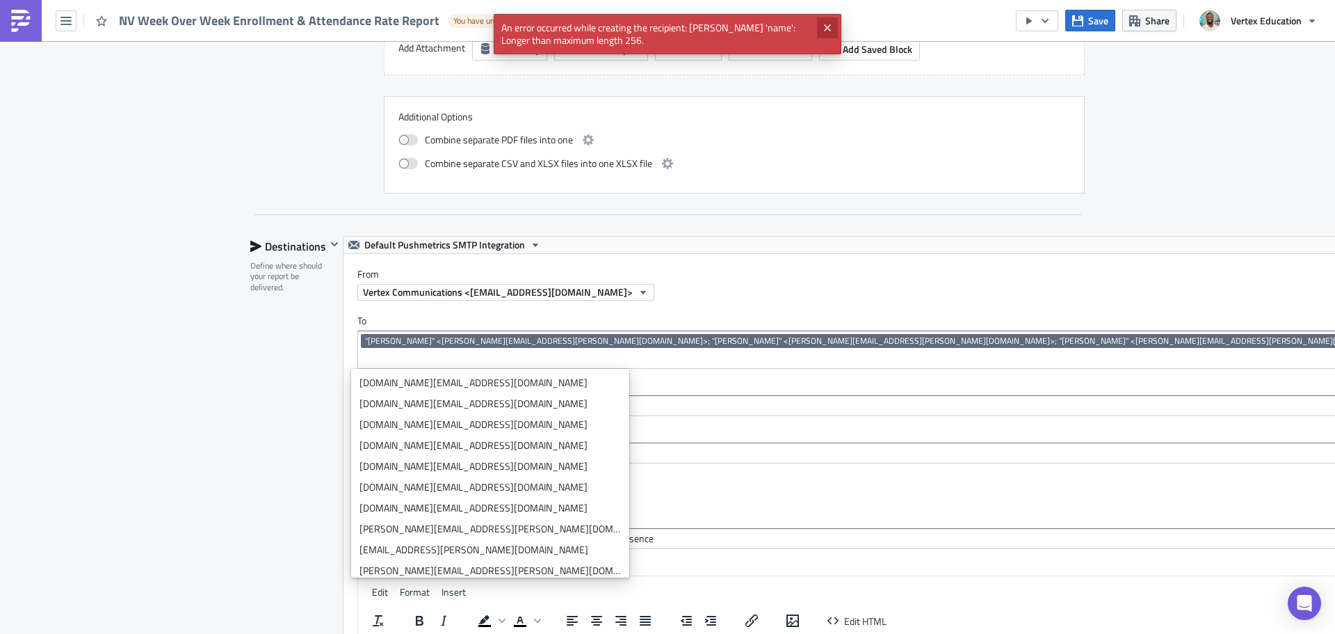
click at [832, 23] on icon "Close" at bounding box center [827, 27] width 11 height 11
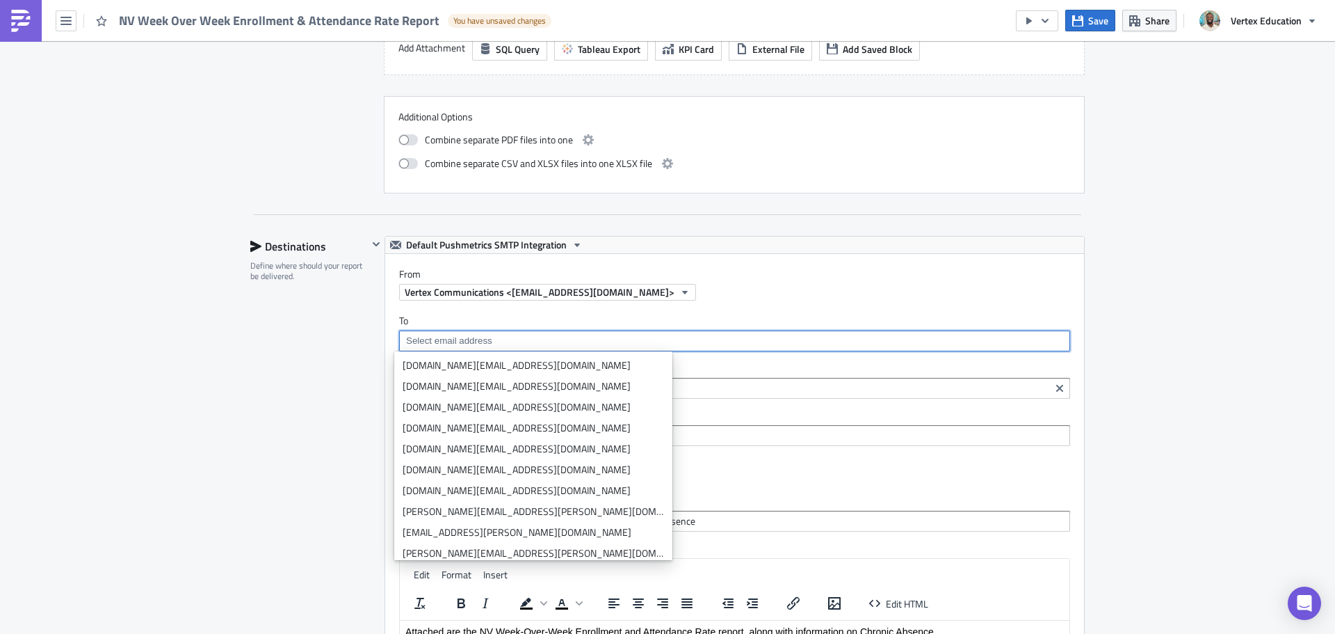
click at [619, 339] on input at bounding box center [734, 341] width 663 height 14
click at [470, 339] on input at bounding box center [734, 341] width 663 height 14
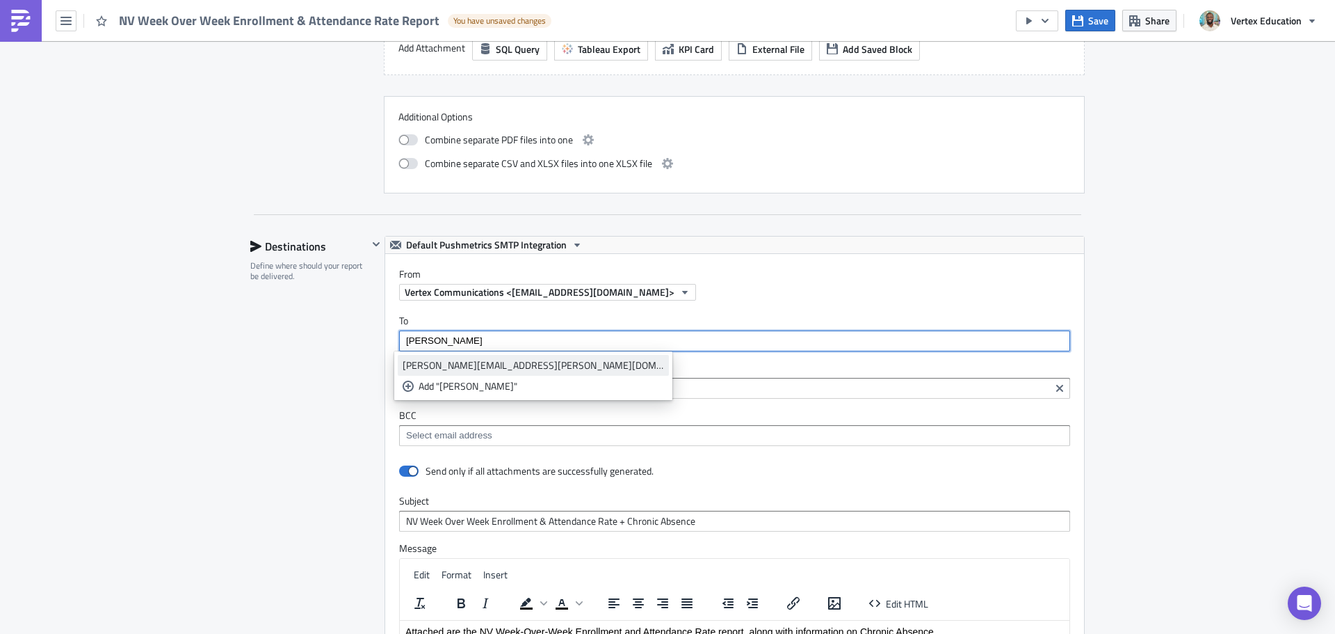
type input "nicole"
click at [460, 364] on div "[PERSON_NAME][EMAIL_ADDRESS][PERSON_NAME][DOMAIN_NAME]" at bounding box center [533, 365] width 261 height 14
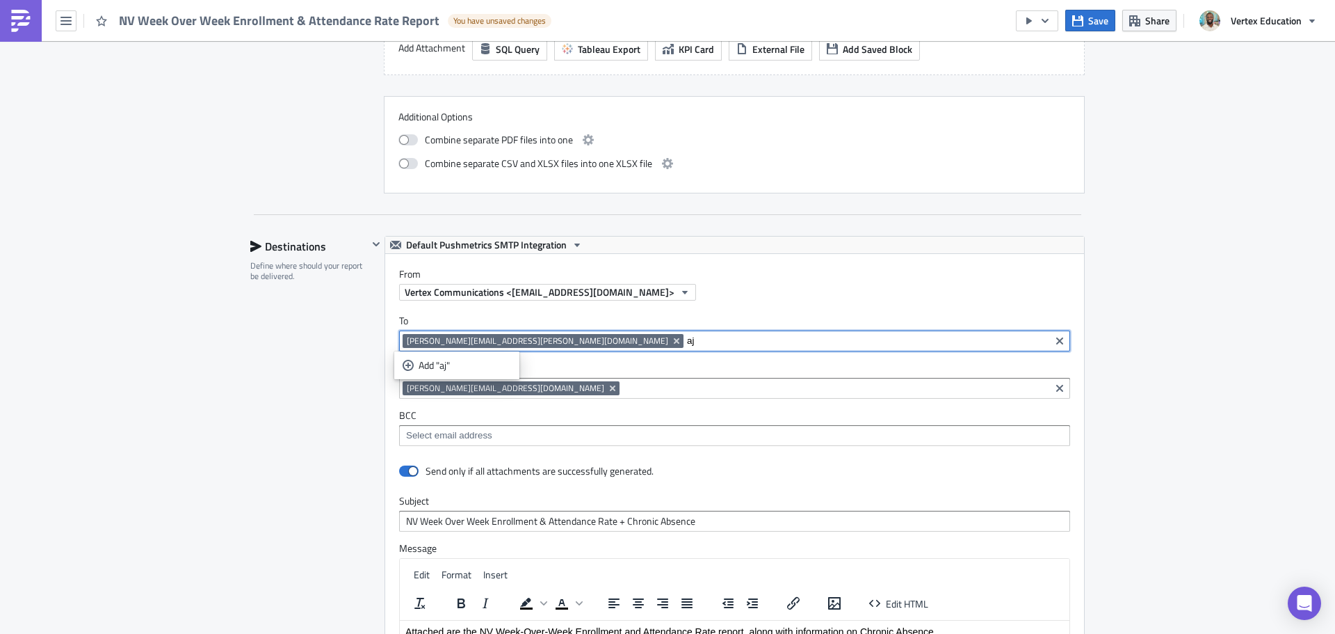
click at [687, 344] on input "aj" at bounding box center [867, 341] width 360 height 14
type input "a"
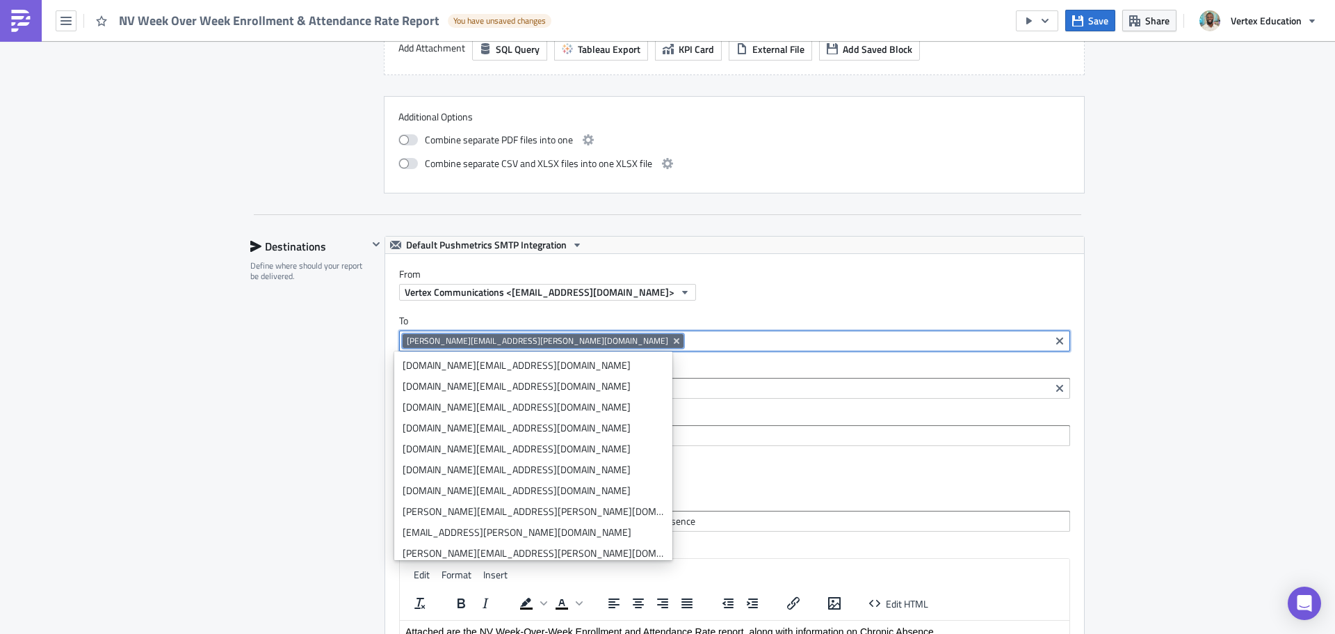
paste input ""AJ Ellis" <andrew.ellis@vertexeducation.com>"
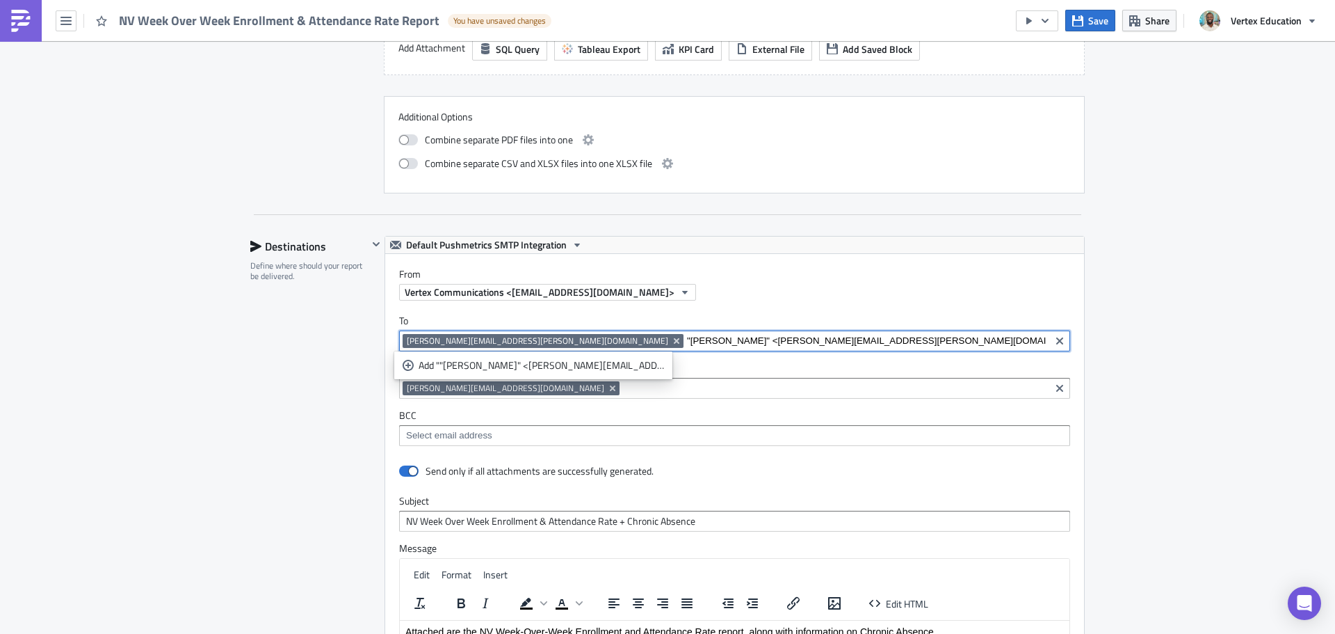
click at [687, 339] on input ""AJ Ellis" <andrew.ellis@vertexeducation.com>" at bounding box center [867, 341] width 360 height 14
click at [715, 340] on input "andrew.ellis@vertexeducation.com>" at bounding box center [867, 341] width 360 height 14
type input "[PERSON_NAME][EMAIL_ADDRESS][PERSON_NAME][DOMAIN_NAME]"
click at [531, 364] on div "Add "andrew.ellis@vertexeducation.com"" at bounding box center [541, 365] width 245 height 14
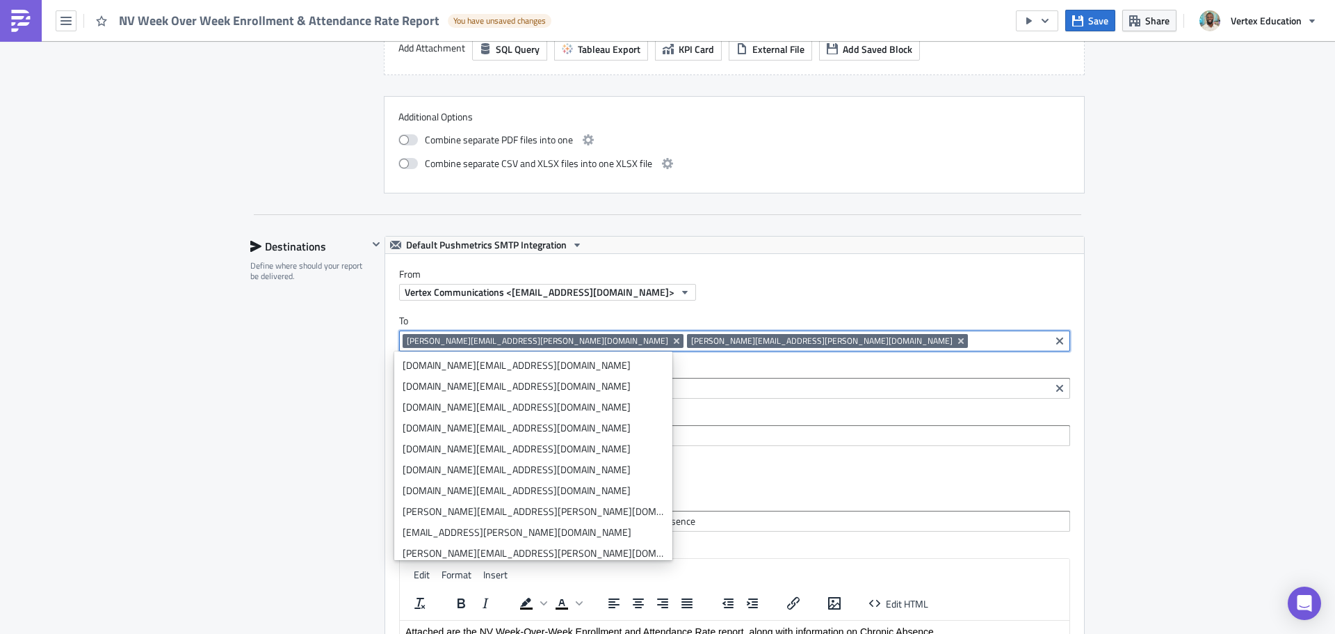
click at [972, 337] on input at bounding box center [1009, 341] width 75 height 14
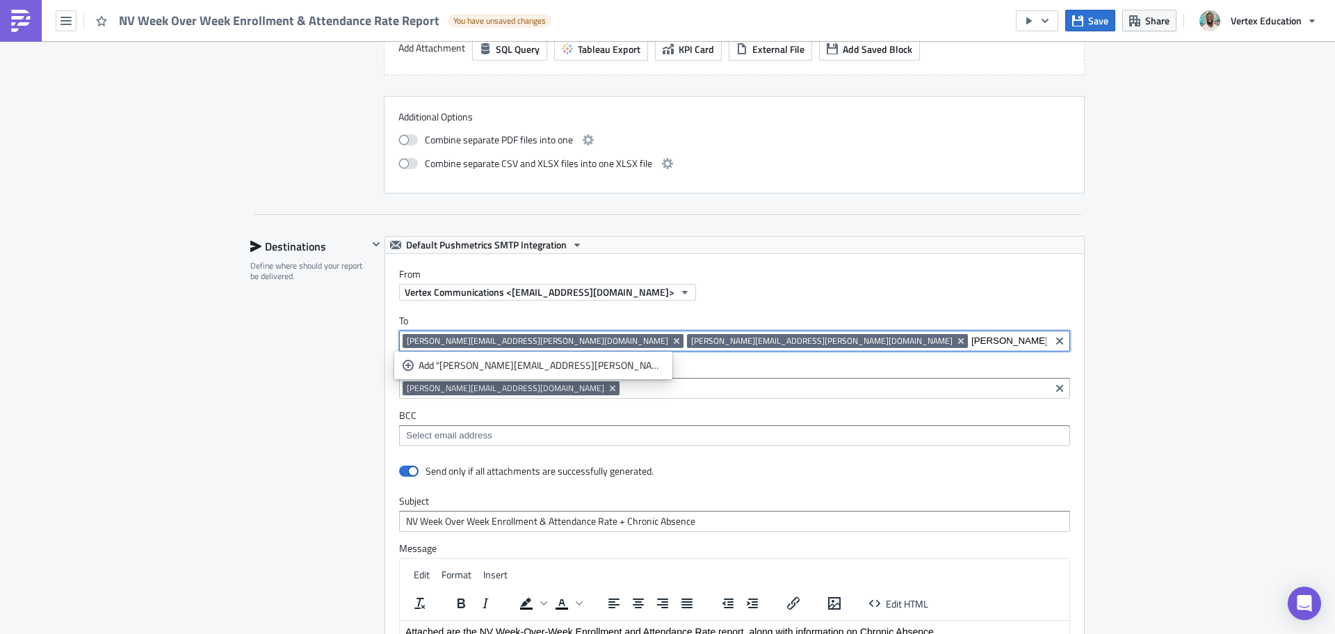
drag, startPoint x: 848, startPoint y: 337, endPoint x: 690, endPoint y: 353, distance: 159.3
click at [690, 353] on div "To nicole.kirkley@vertexeducation.com andrew.ellis@vertexeducation.com nicole.k…" at bounding box center [734, 379] width 699 height 159
paste input ""Tiffani Curtis" <tiffani.curtis@legacytraditional.org>"
click at [972, 344] on input ""Tiffani Curtis" <tiffani.curtis@legacytraditional.org>" at bounding box center [1009, 341] width 75 height 14
click at [972, 340] on input "tiffani.curtis@legacytraditional.org>" at bounding box center [1009, 341] width 75 height 14
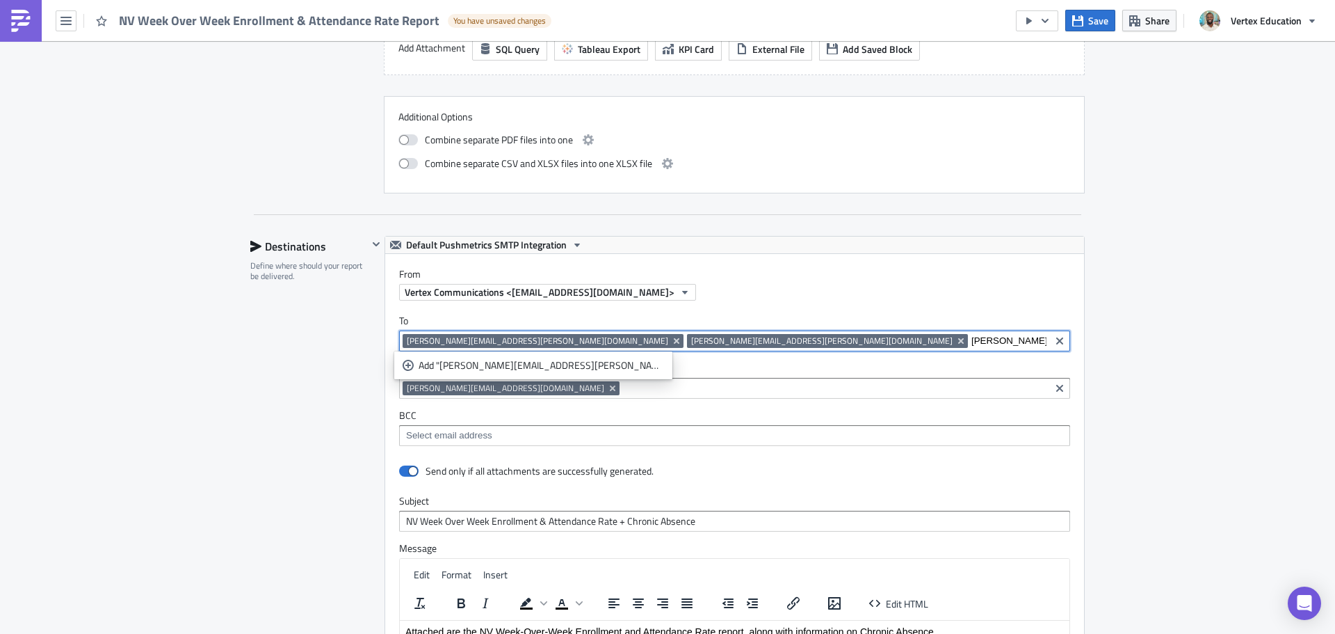
type input "[PERSON_NAME][EMAIL_ADDRESS][PERSON_NAME][DOMAIN_NAME]"
click at [537, 364] on div "Add "tiffani.curtis@legacytraditional.org"" at bounding box center [541, 365] width 245 height 14
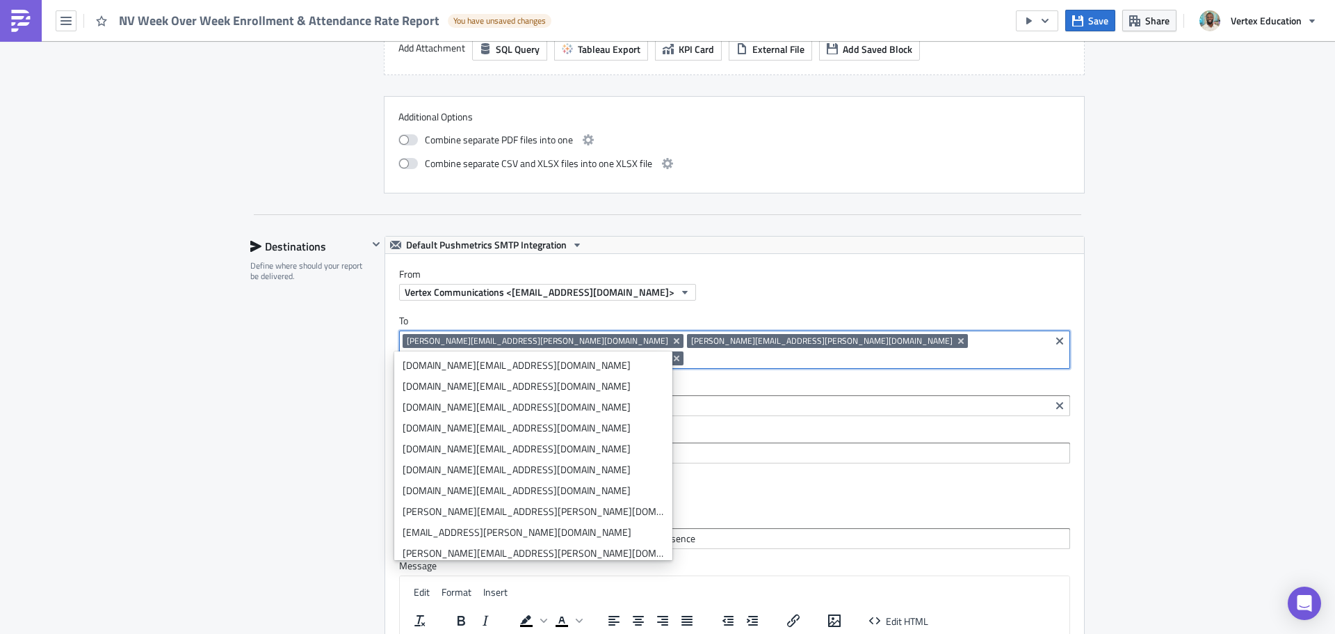
click at [857, 351] on input at bounding box center [867, 358] width 360 height 14
paste input ""tony.davis@legacytraditional.org" <tony.davis@legacytraditional.org>; "jessica…"
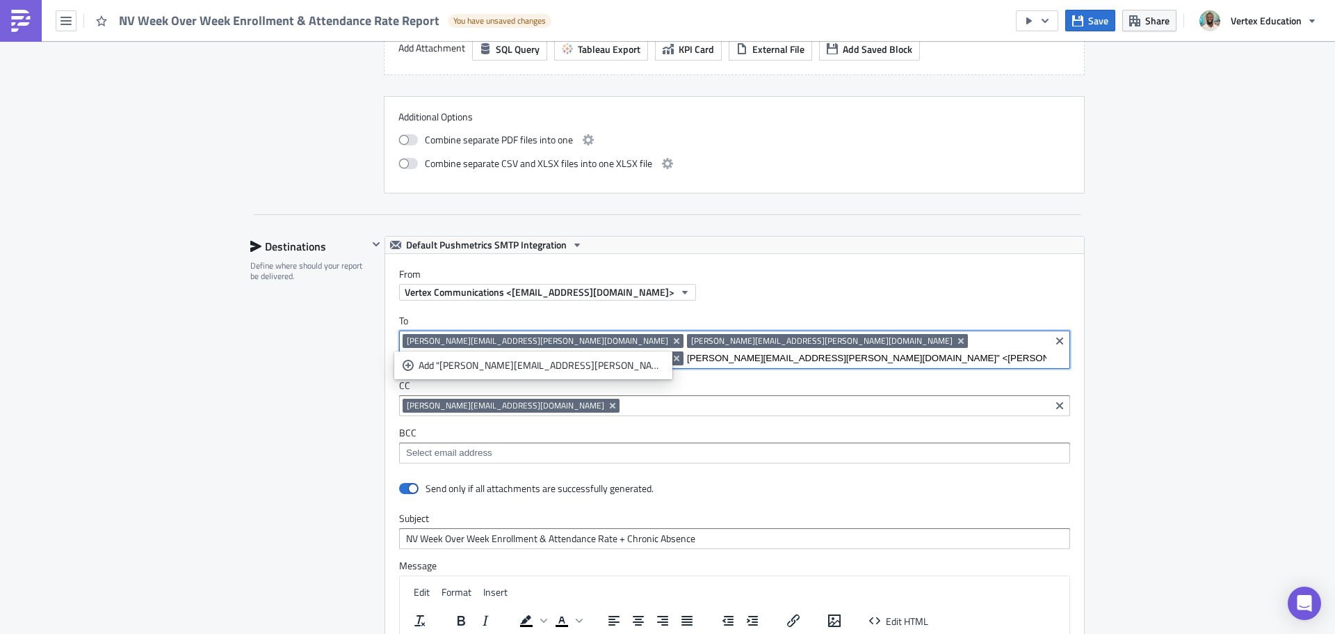
click at [983, 351] on input "tony.davis@legacytraditional.org" <tony.davis@legacytraditional.org>; "jessica.…" at bounding box center [867, 358] width 360 height 14
click at [967, 351] on input "tony.davis@legacytraditiona" at bounding box center [867, 358] width 360 height 14
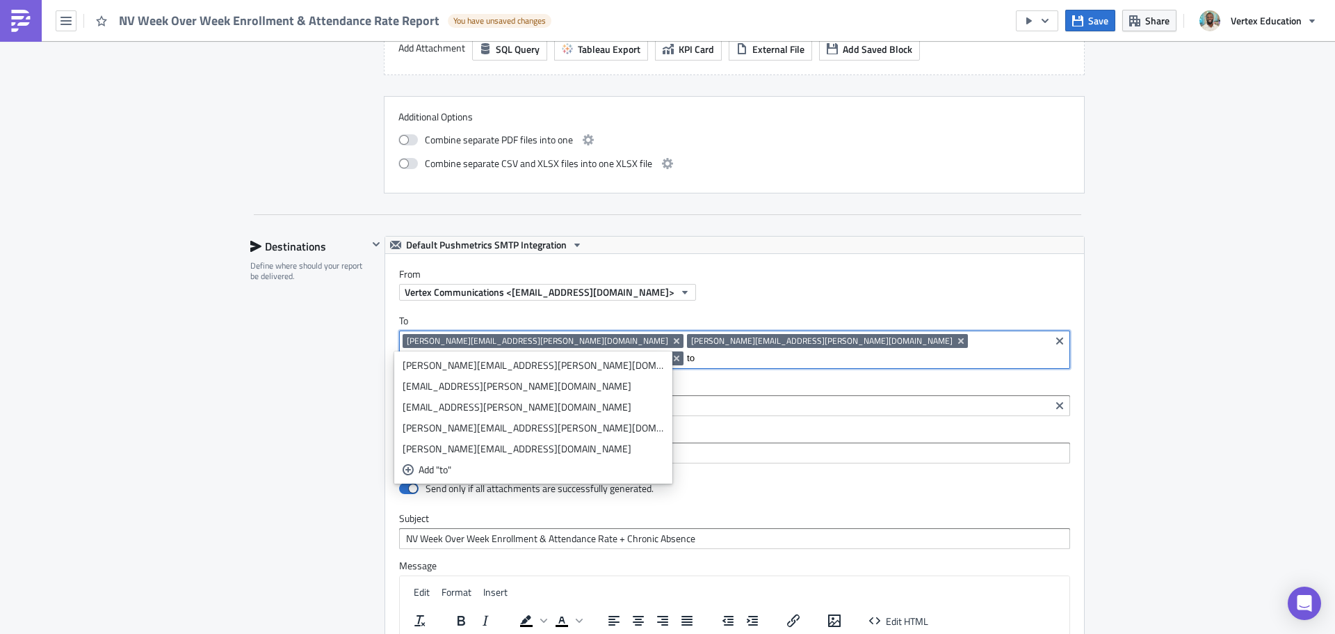
type input "t"
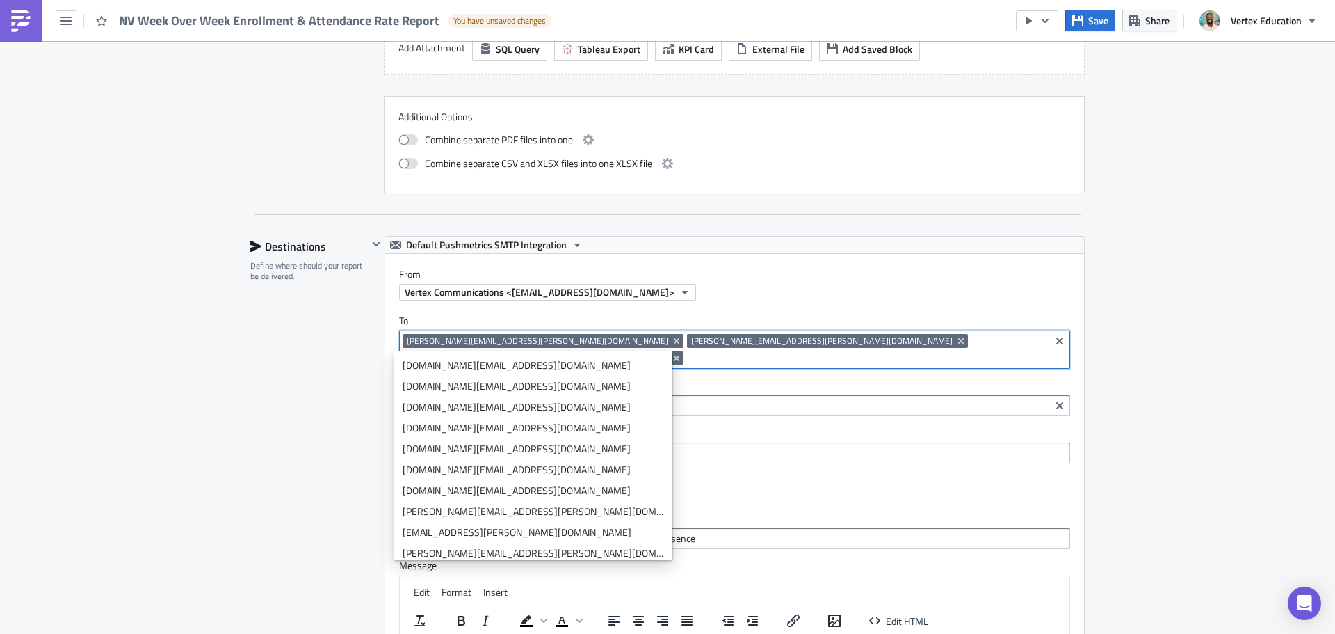
paste input "[PERSON_NAME][EMAIL_ADDRESS][PERSON_NAME][DOMAIN_NAME]"
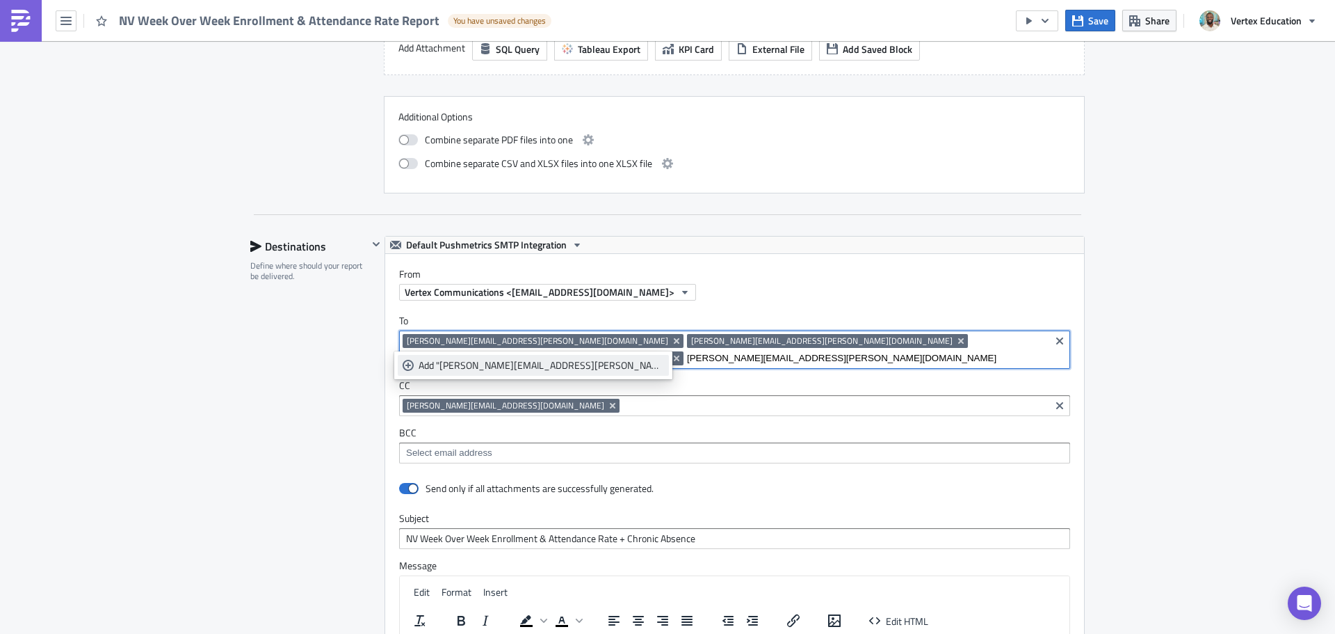
type input "[PERSON_NAME][EMAIL_ADDRESS][PERSON_NAME][DOMAIN_NAME]"
click at [439, 363] on div "Add "tony.davis@legacytraditional.org"" at bounding box center [541, 365] width 245 height 14
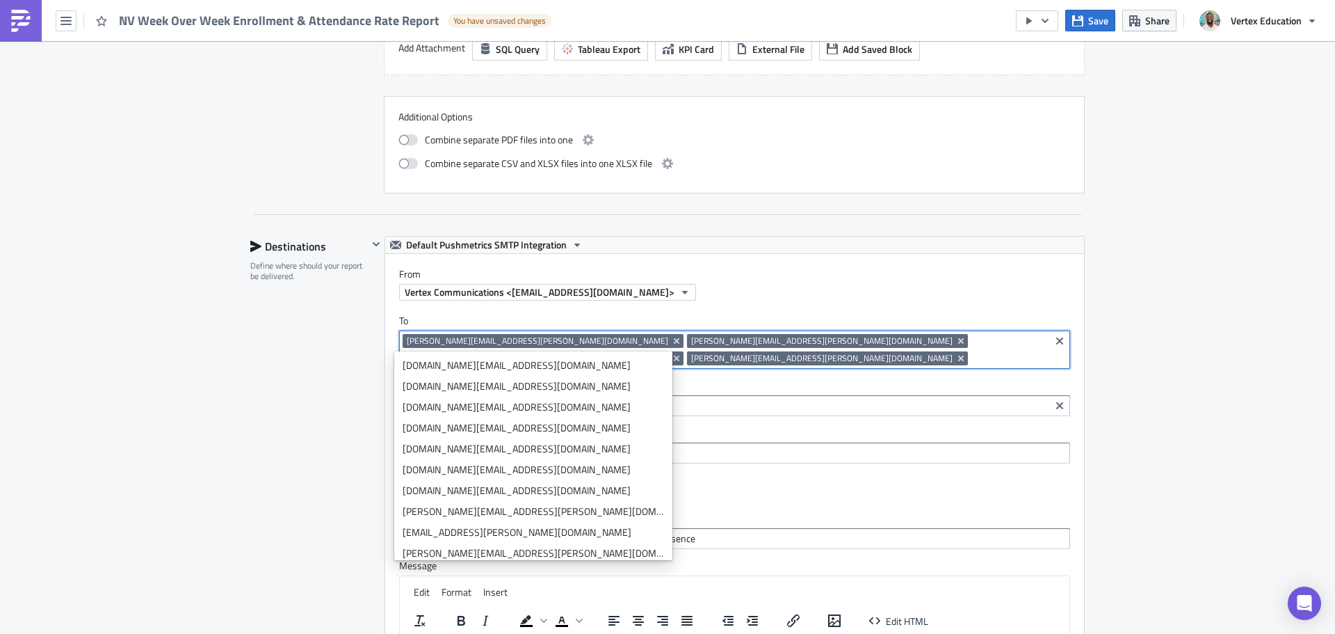
click at [1000, 351] on input at bounding box center [1009, 358] width 75 height 14
paste input "[PERSON_NAME][EMAIL_ADDRESS][DOMAIN_NAME]"
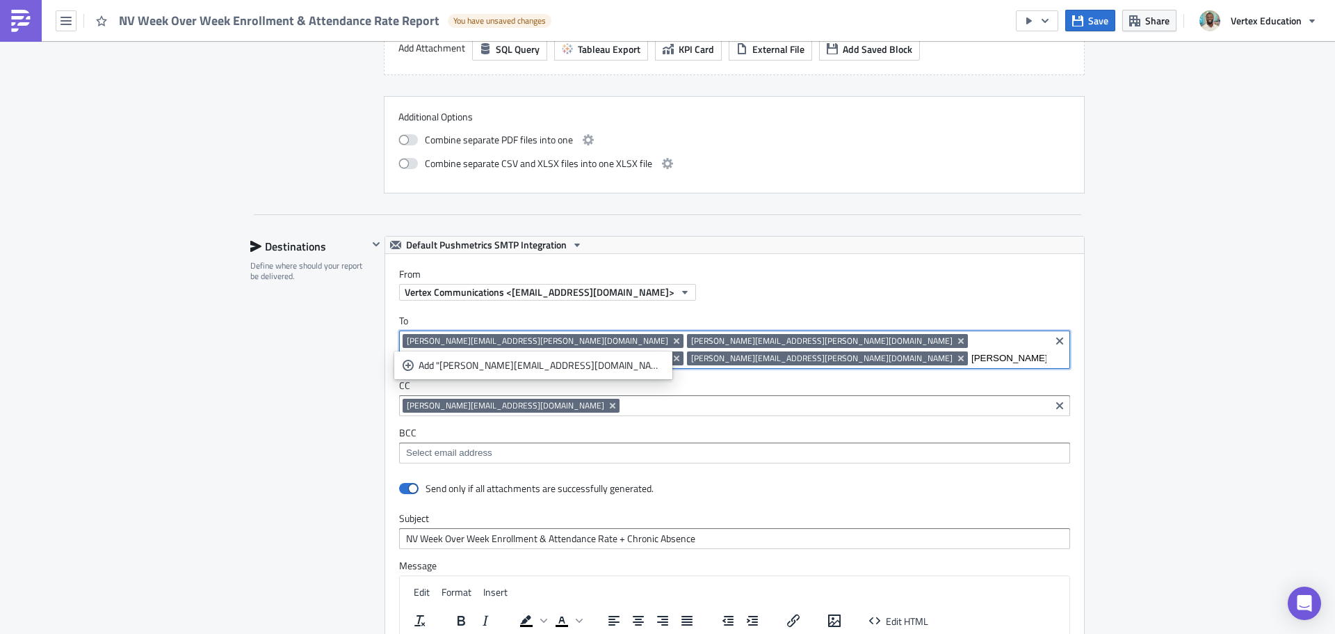
scroll to position [0, 91]
type input "[PERSON_NAME][EMAIL_ADDRESS][DOMAIN_NAME]"
click at [539, 368] on div "Add "jessica.alanano@legacytraditional.org"" at bounding box center [541, 365] width 245 height 14
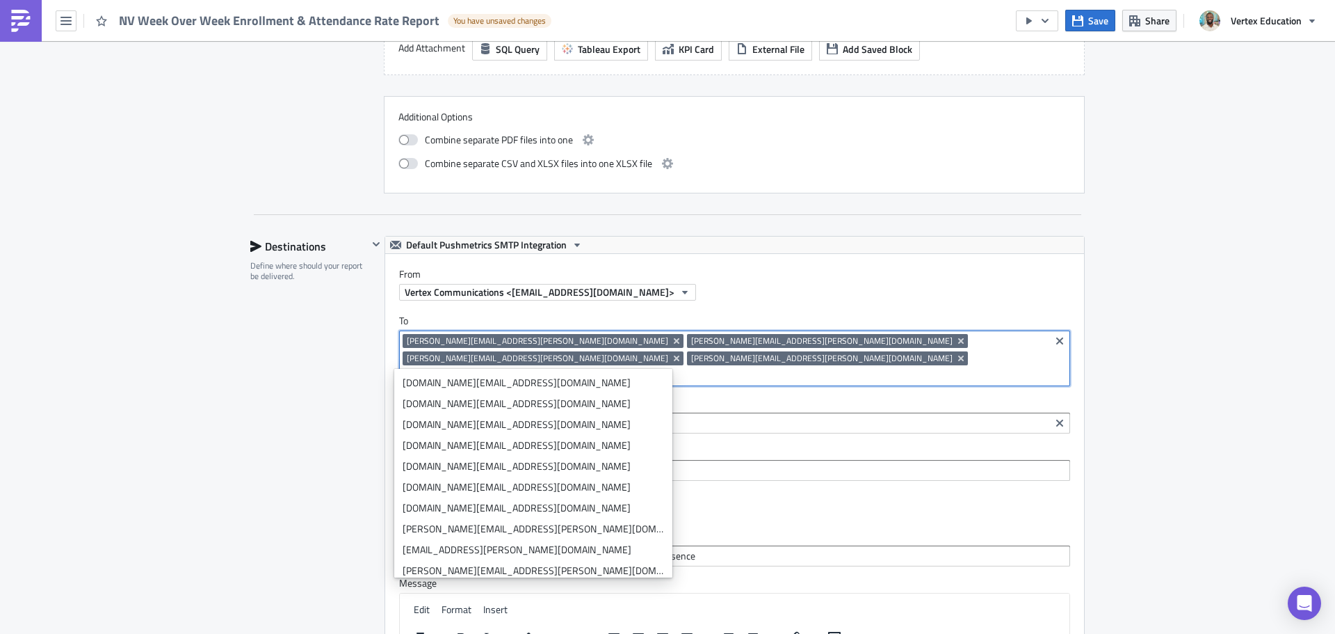
click at [623, 369] on input at bounding box center [835, 376] width 424 height 14
paste input "[PERSON_NAME][EMAIL_ADDRESS][PERSON_NAME][DOMAIN_NAME]"
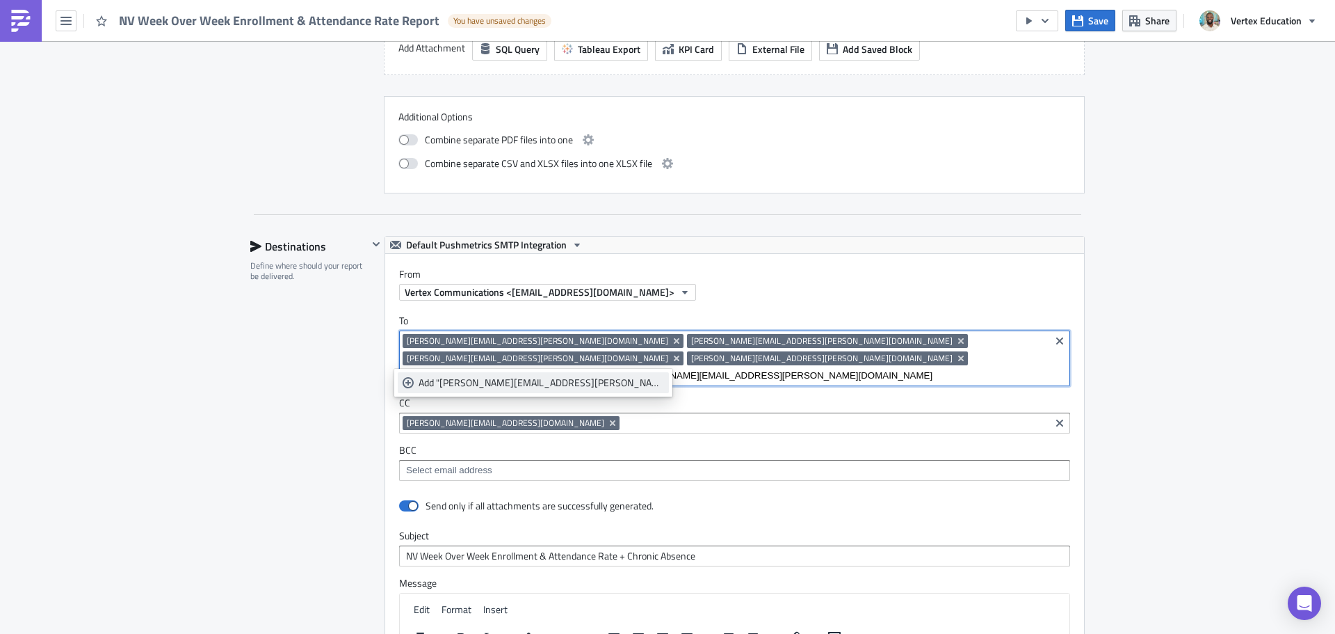
type input "[PERSON_NAME][EMAIL_ADDRESS][PERSON_NAME][DOMAIN_NAME]"
click at [579, 382] on div "Add "brian.meadows@legacytraditional.org"" at bounding box center [541, 383] width 245 height 14
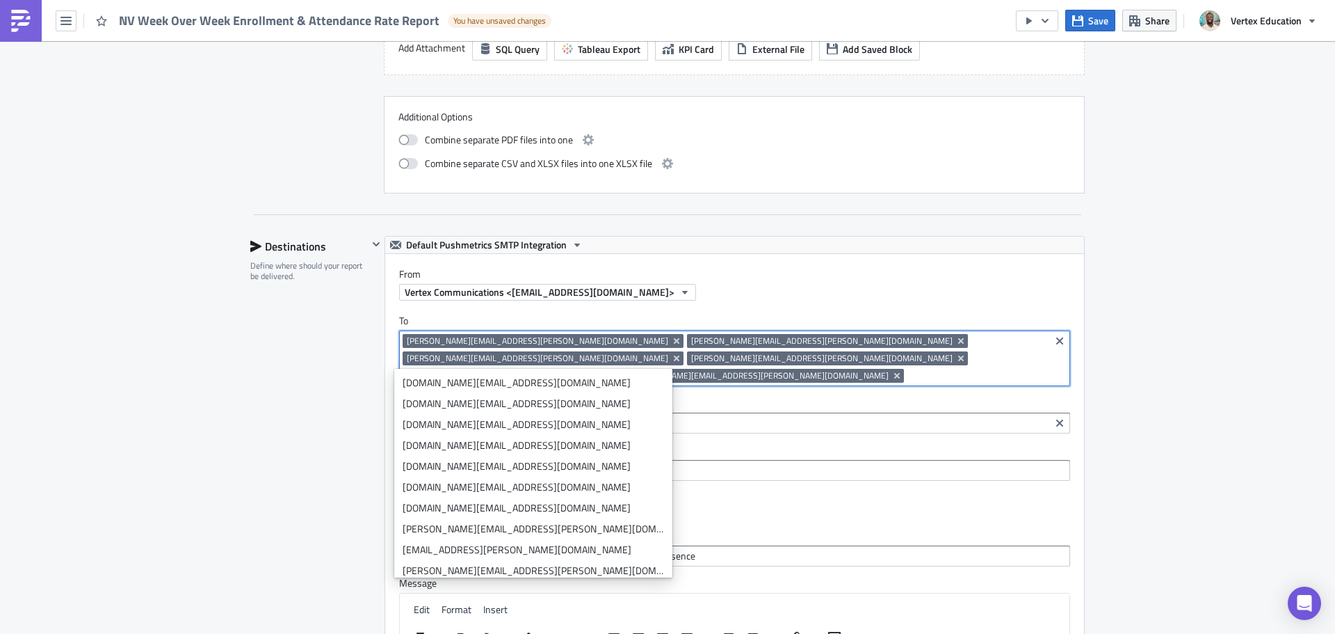
click at [908, 369] on input at bounding box center [977, 376] width 139 height 14
paste input "[PERSON_NAME][EMAIL_ADDRESS][PERSON_NAME][DOMAIN_NAME]"
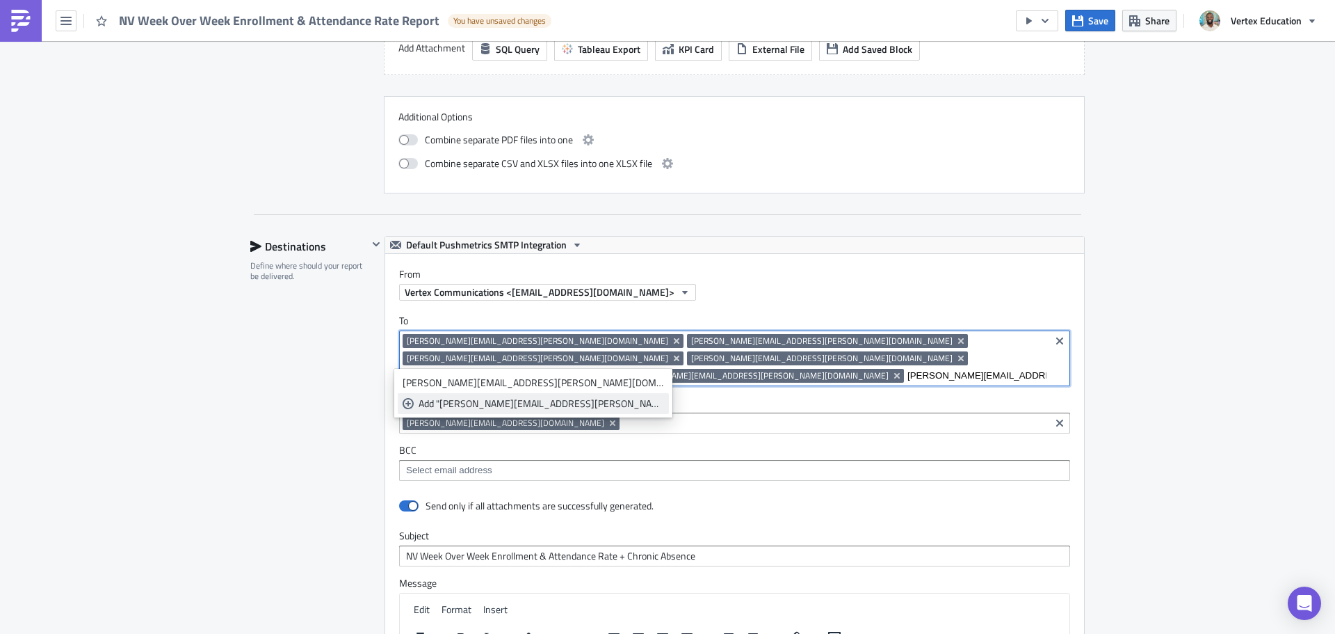
type input "[PERSON_NAME][EMAIL_ADDRESS][PERSON_NAME][DOMAIN_NAME]"
click at [516, 402] on div "Add "Tracy.Kerestes@vertexeducation.com"" at bounding box center [541, 403] width 245 height 14
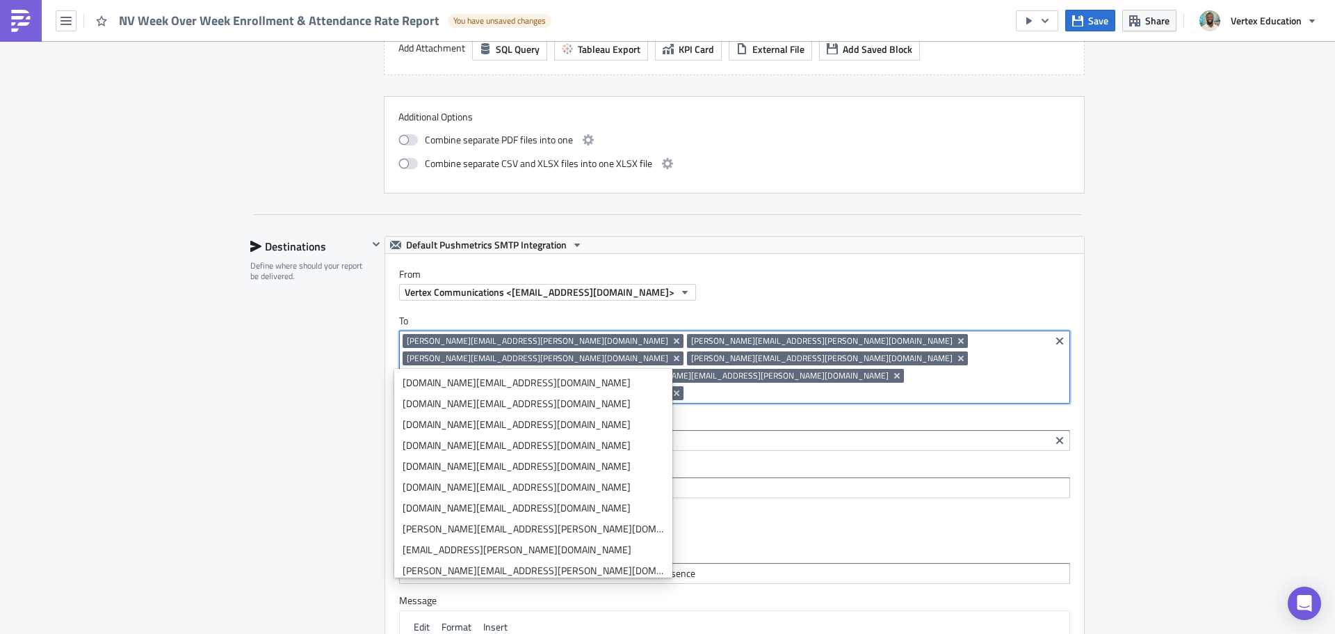
click at [905, 386] on input at bounding box center [867, 393] width 360 height 14
paste input "[PERSON_NAME][EMAIL_ADDRESS][PERSON_NAME][DOMAIN_NAME]"
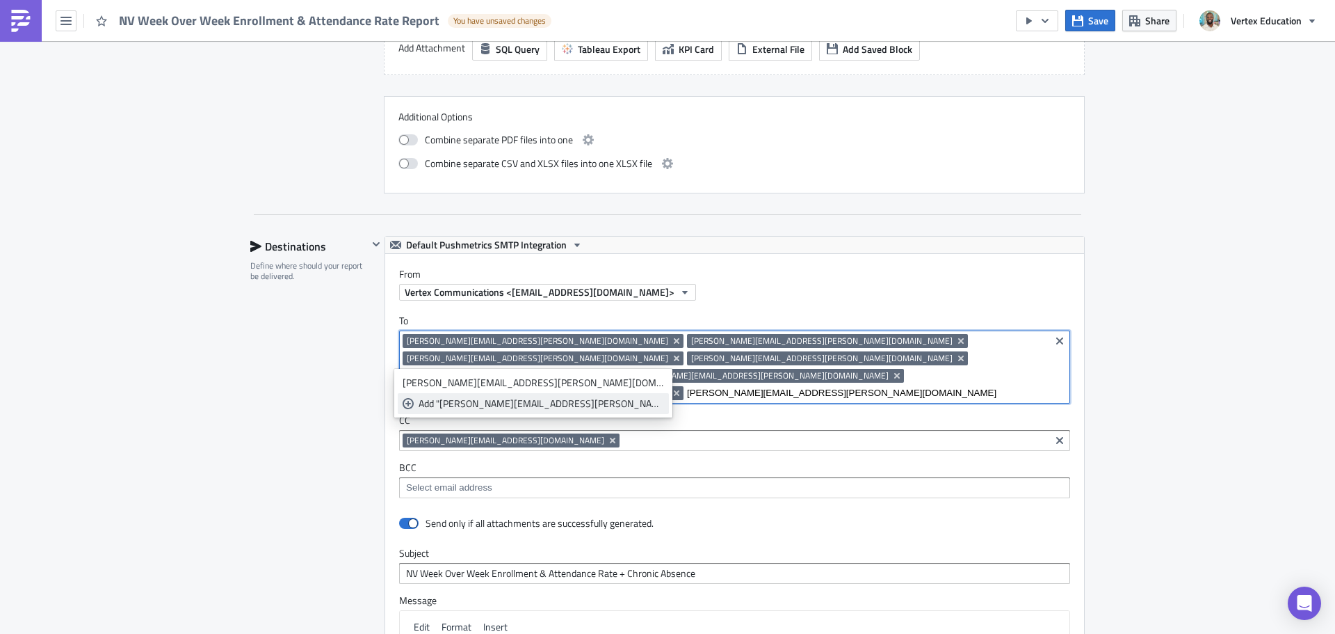
type input "[PERSON_NAME][EMAIL_ADDRESS][PERSON_NAME][DOMAIN_NAME]"
click at [523, 404] on div "Add "Heather.Sliker@vertexeducation.com"" at bounding box center [541, 403] width 245 height 14
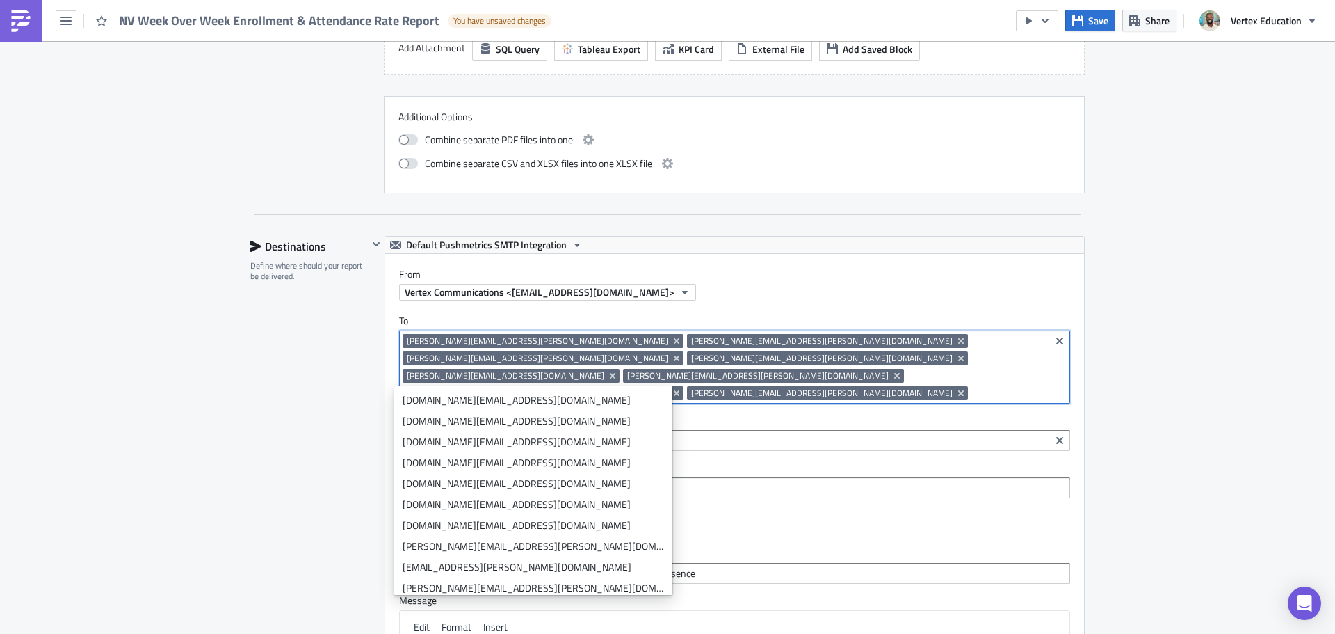
click at [972, 386] on input at bounding box center [1009, 393] width 75 height 14
paste input "[PERSON_NAME][EMAIL_ADDRESS][PERSON_NAME][DOMAIN_NAME]"
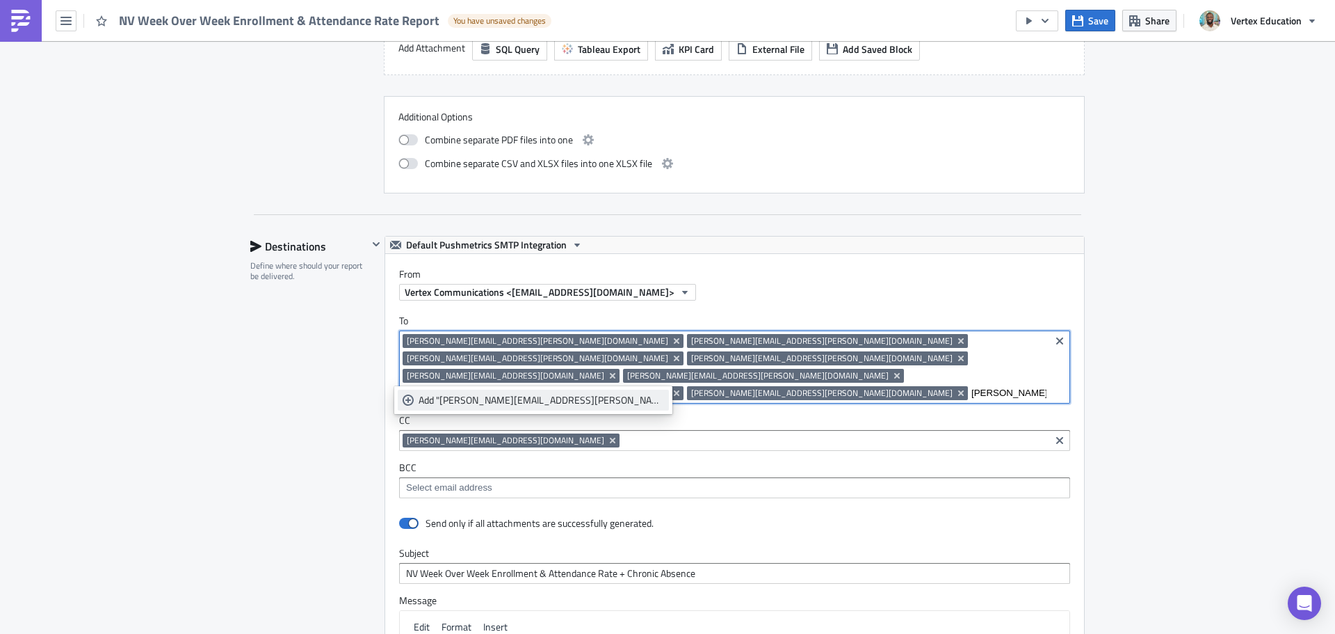
type input "[PERSON_NAME][EMAIL_ADDRESS][PERSON_NAME][DOMAIN_NAME]"
click at [506, 395] on div "Add "nathalie.burgess@legacytraditional.org"" at bounding box center [541, 400] width 245 height 14
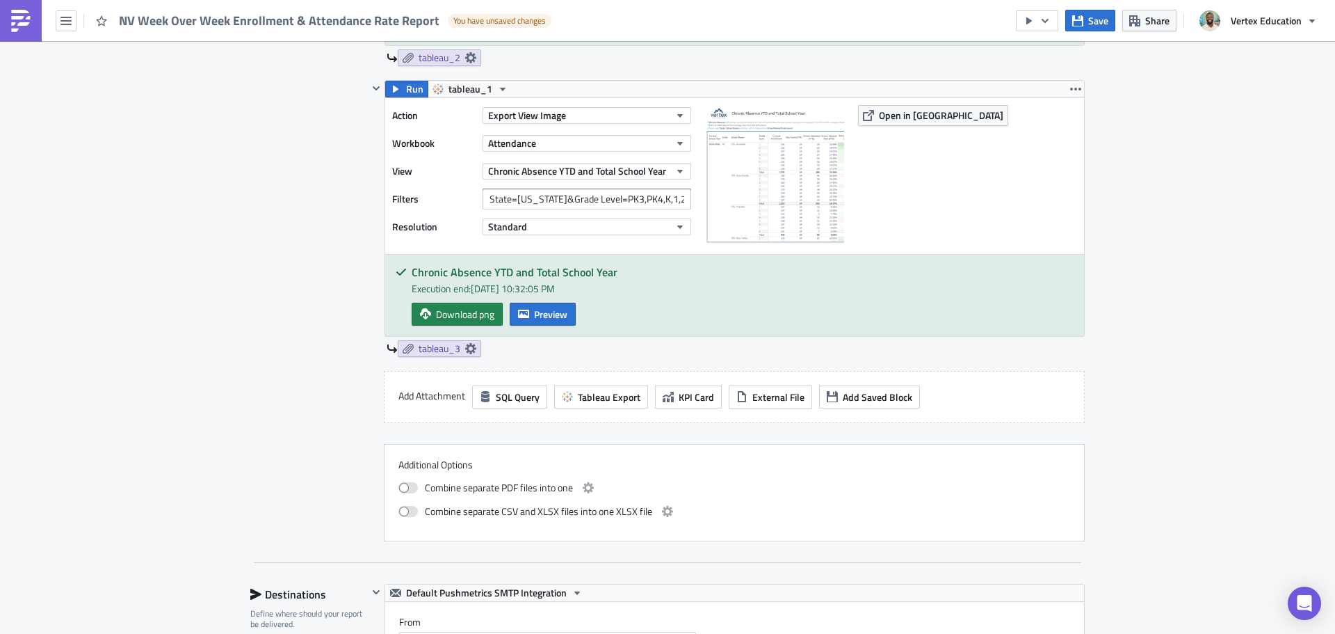
scroll to position [904, 0]
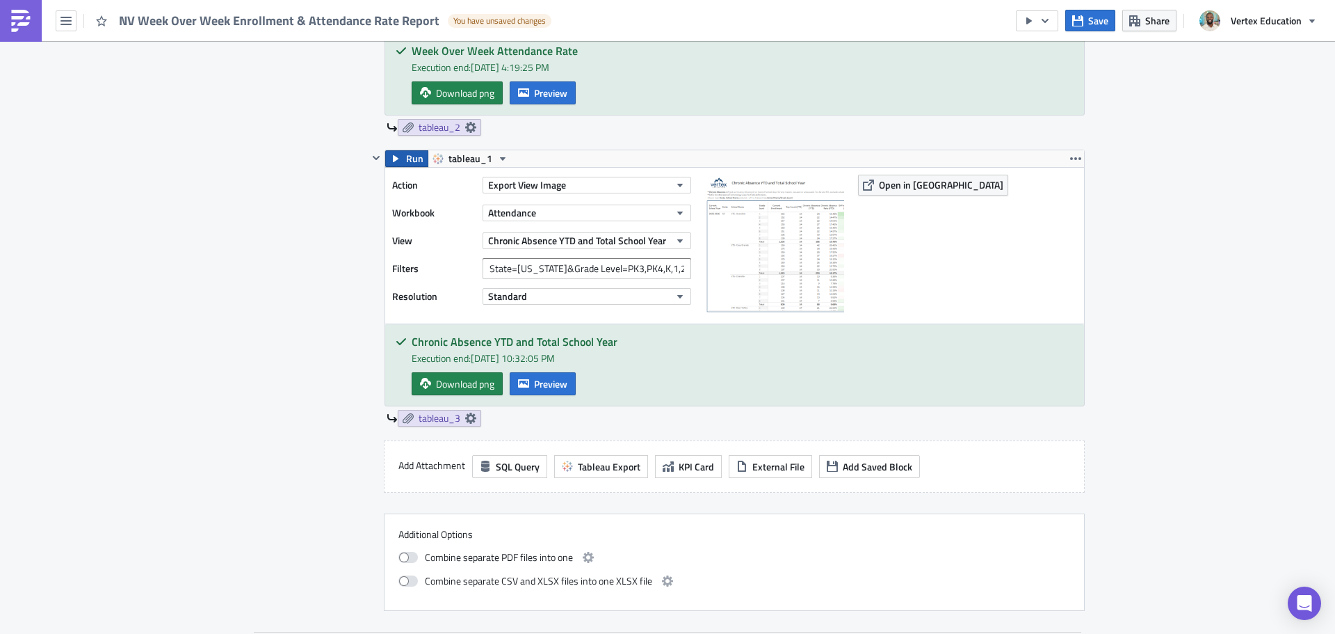
click at [406, 164] on span "Run" at bounding box center [414, 158] width 17 height 17
click at [558, 381] on span "Preview" at bounding box center [550, 383] width 33 height 15
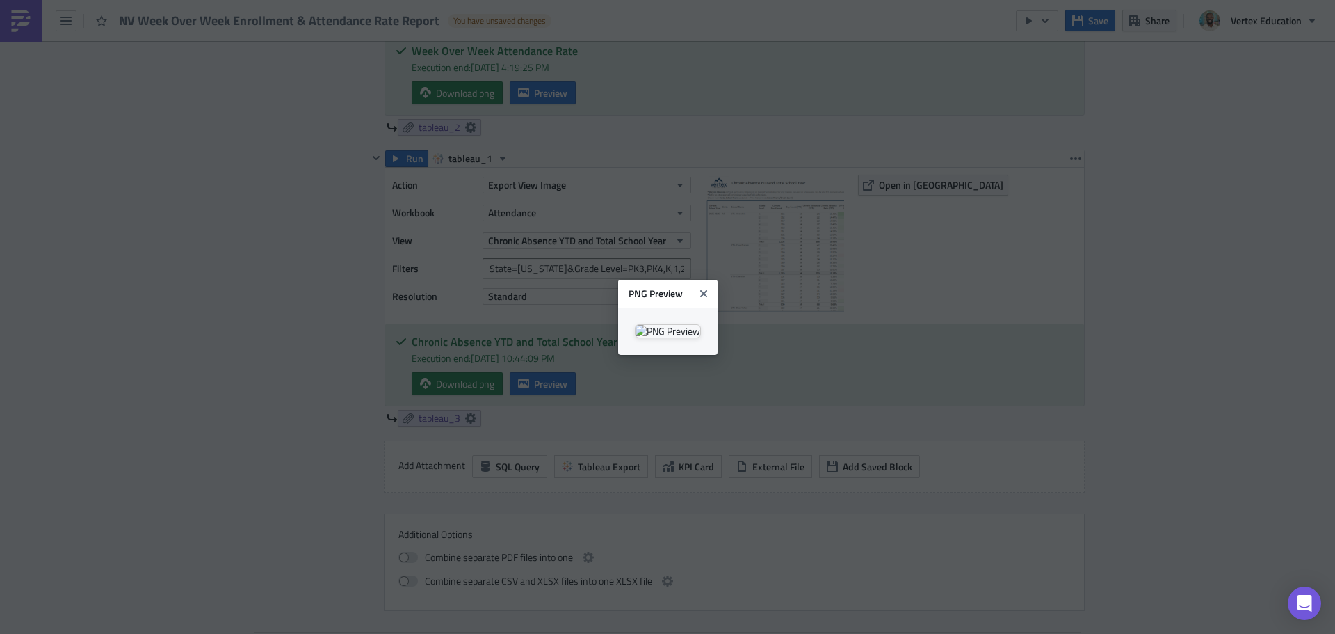
click at [1162, 221] on body "NV Week Over Week Enrollment & Attendance Rate Report You have unsaved changes …" at bounding box center [667, 318] width 1335 height 636
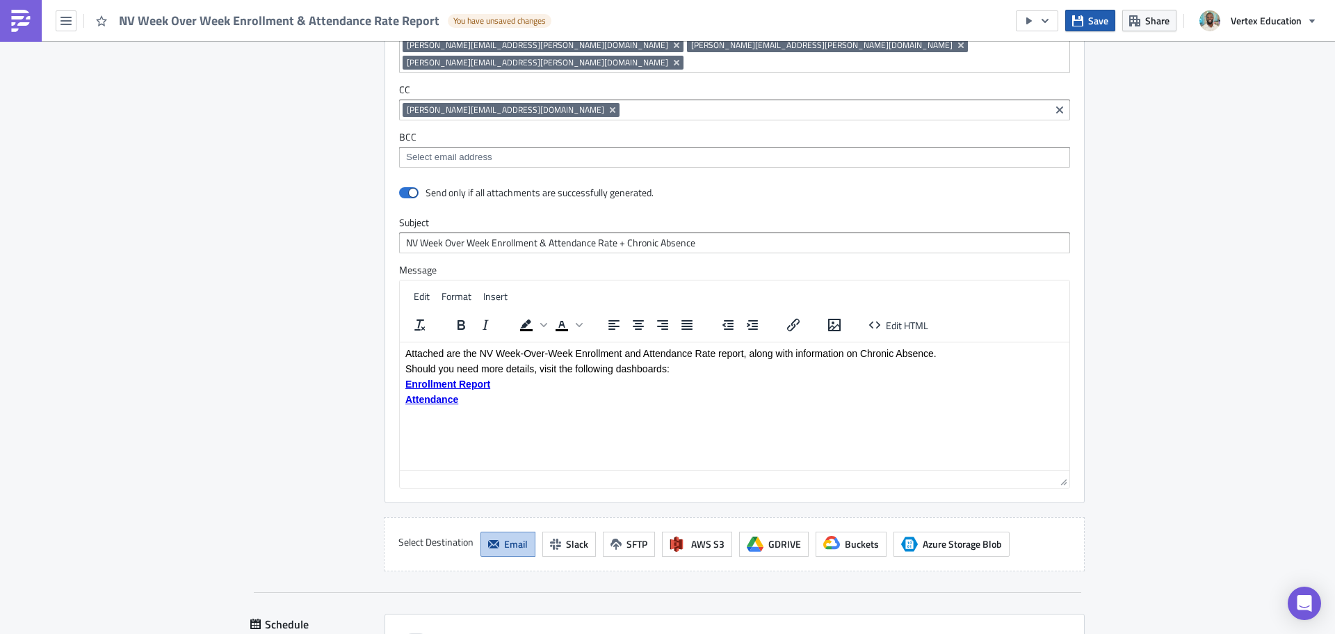
scroll to position [1321, 0]
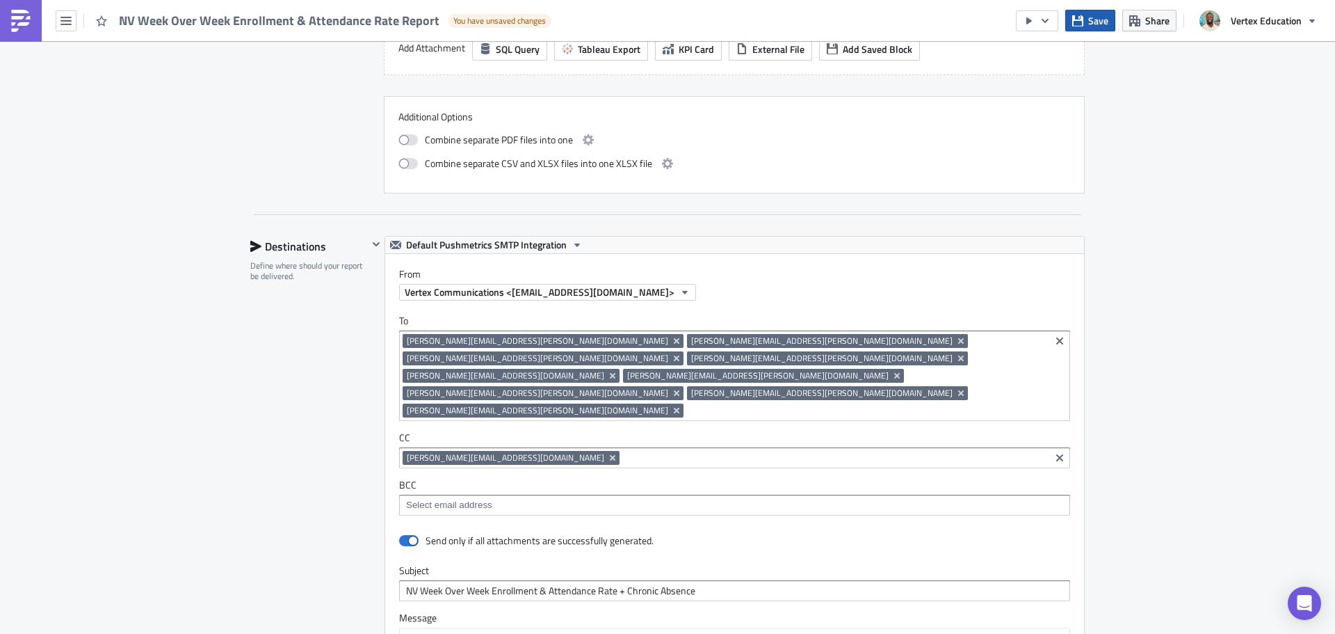
click at [1093, 15] on span "Save" at bounding box center [1098, 20] width 20 height 15
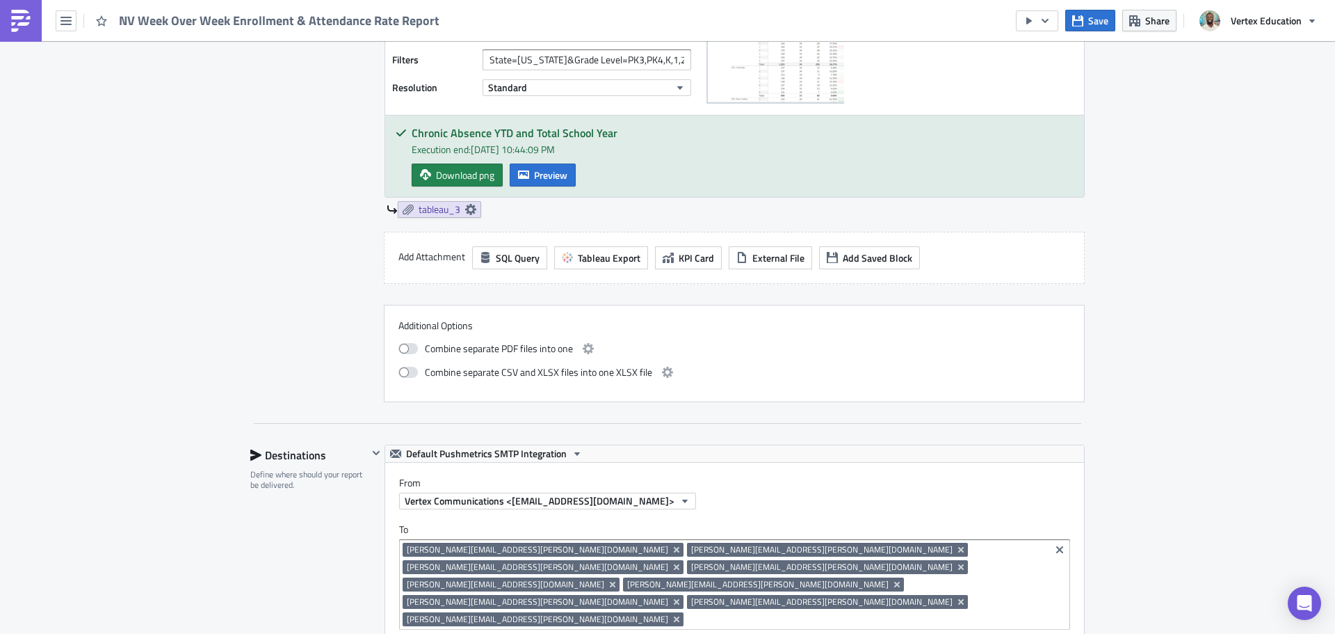
scroll to position [974, 0]
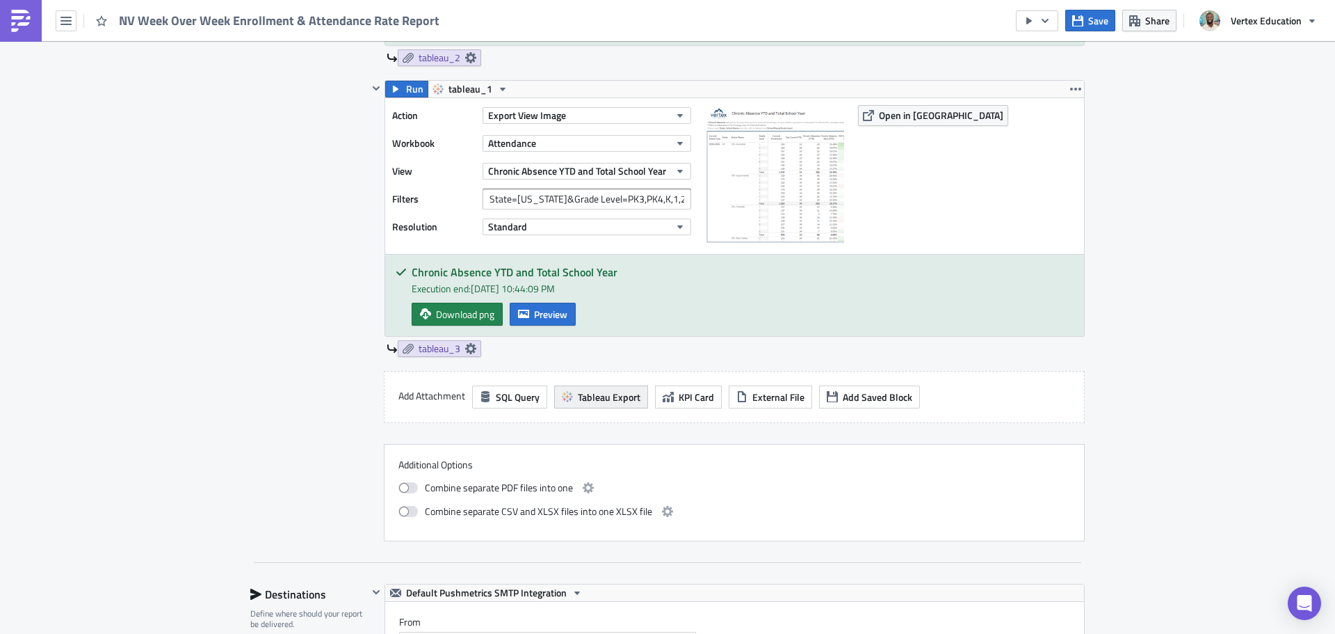
click at [583, 396] on span "Tableau Export" at bounding box center [609, 396] width 63 height 15
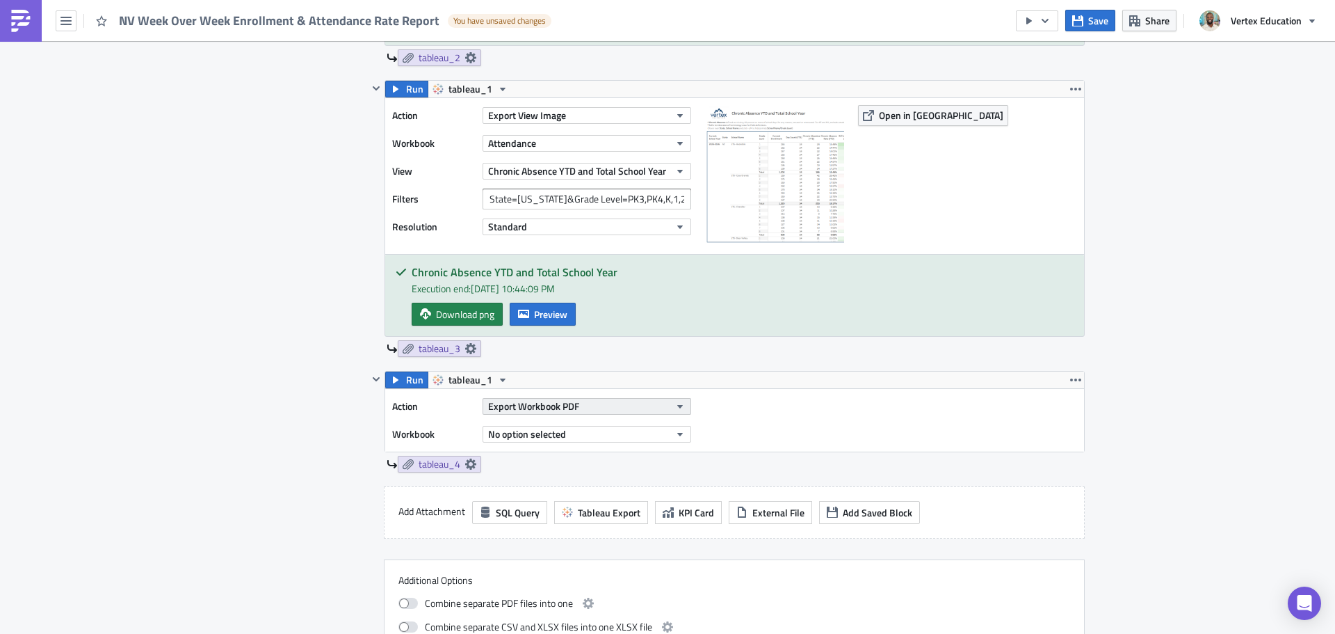
click at [538, 409] on span "Export Workbook PDF" at bounding box center [533, 405] width 91 height 15
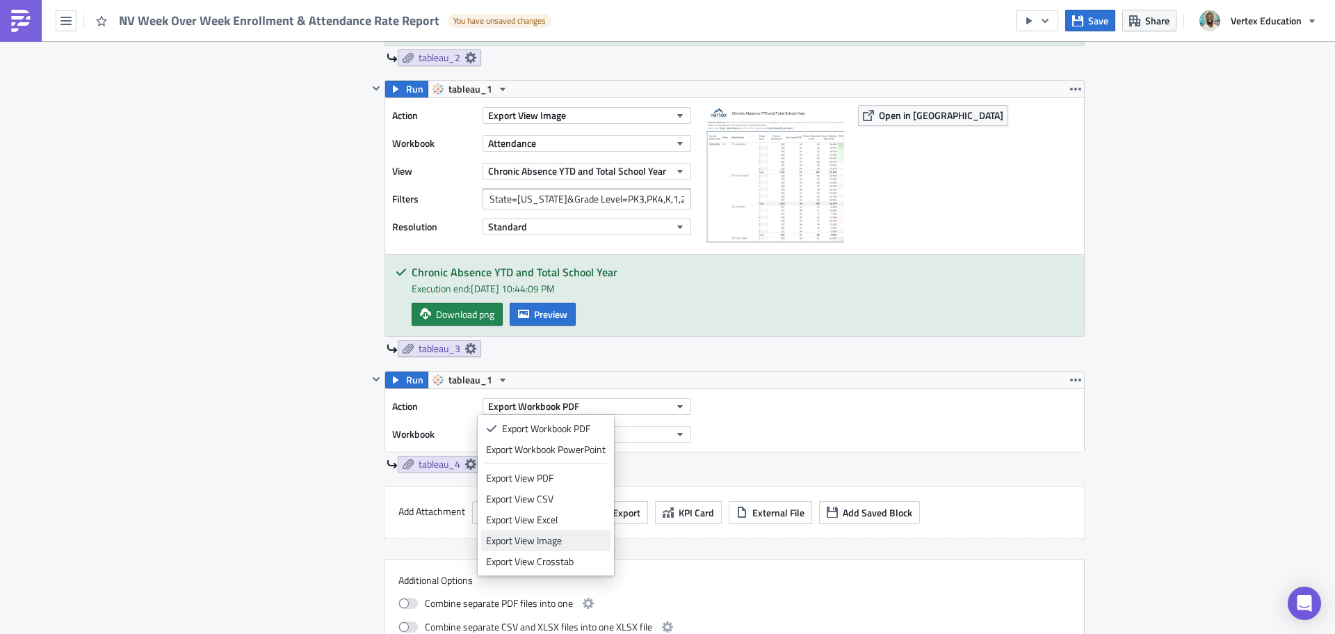
click at [557, 540] on div "Export View Image" at bounding box center [546, 540] width 120 height 14
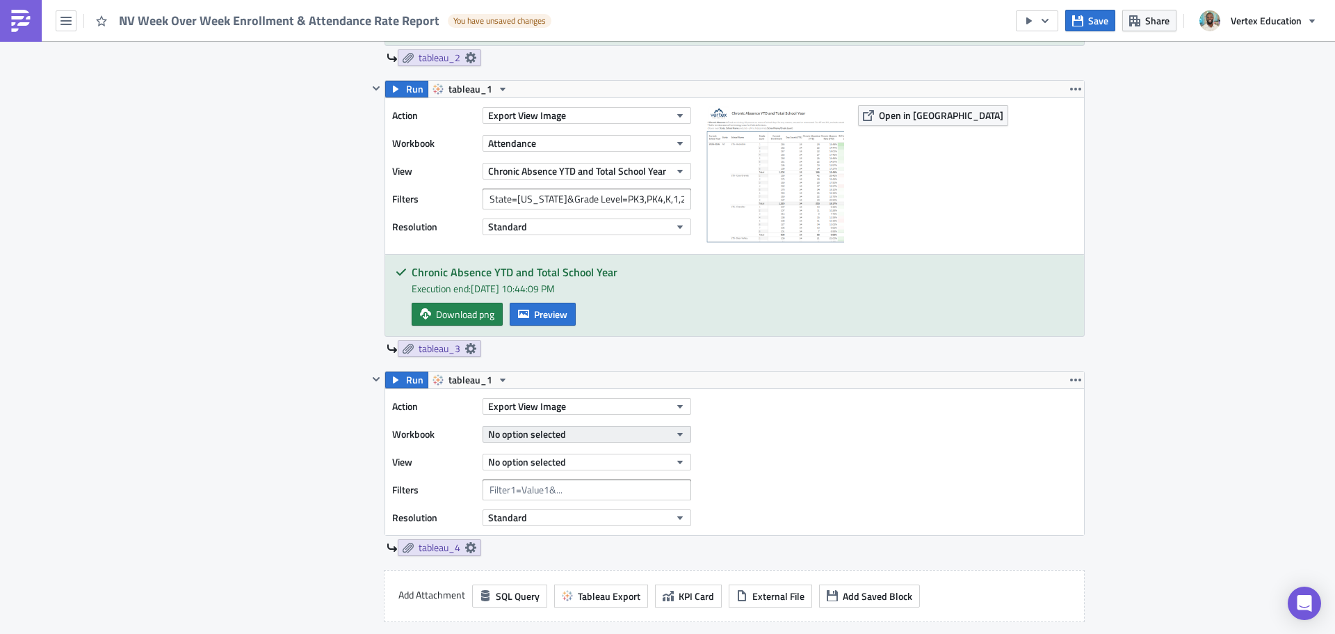
click at [500, 437] on span "No option selected" at bounding box center [527, 433] width 78 height 15
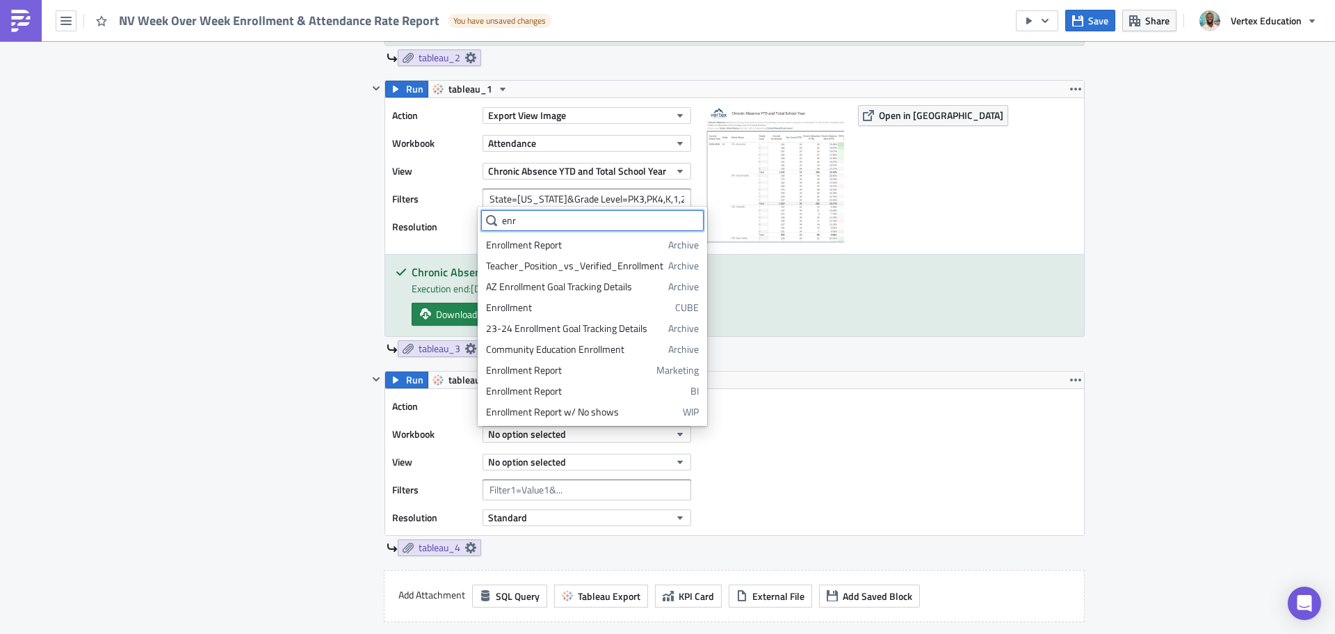
scroll to position [0, 0]
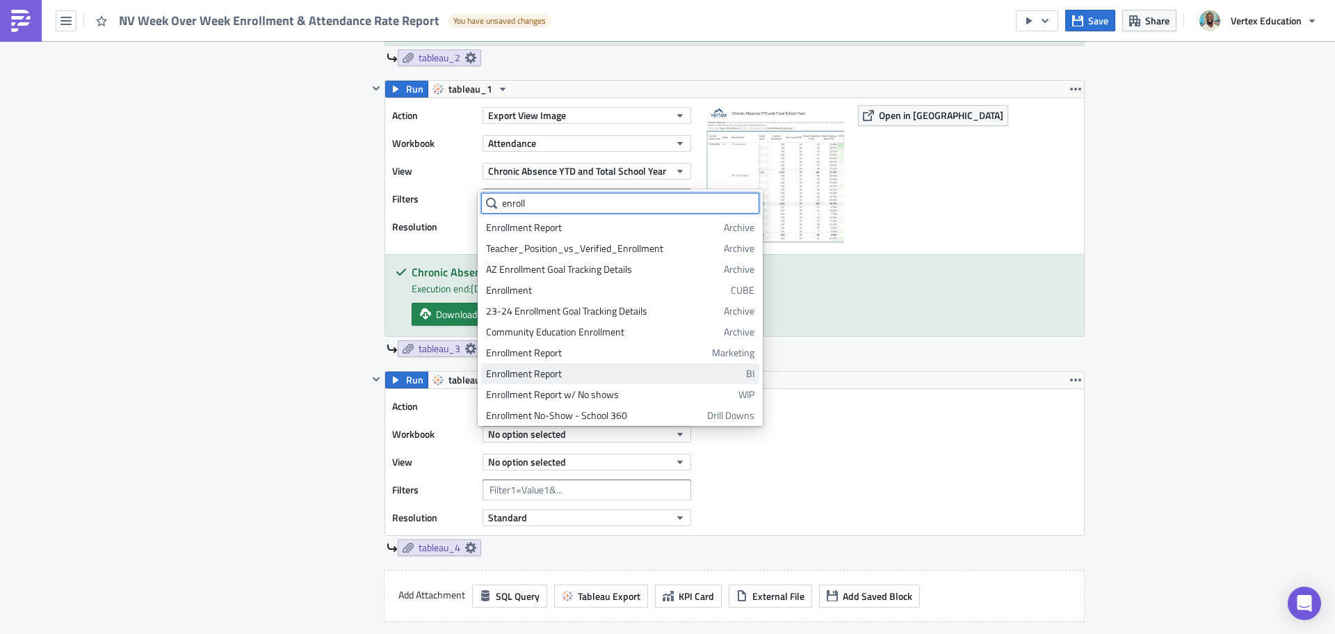
type input "enroll"
click at [581, 379] on div "Enrollment Report" at bounding box center [613, 374] width 255 height 14
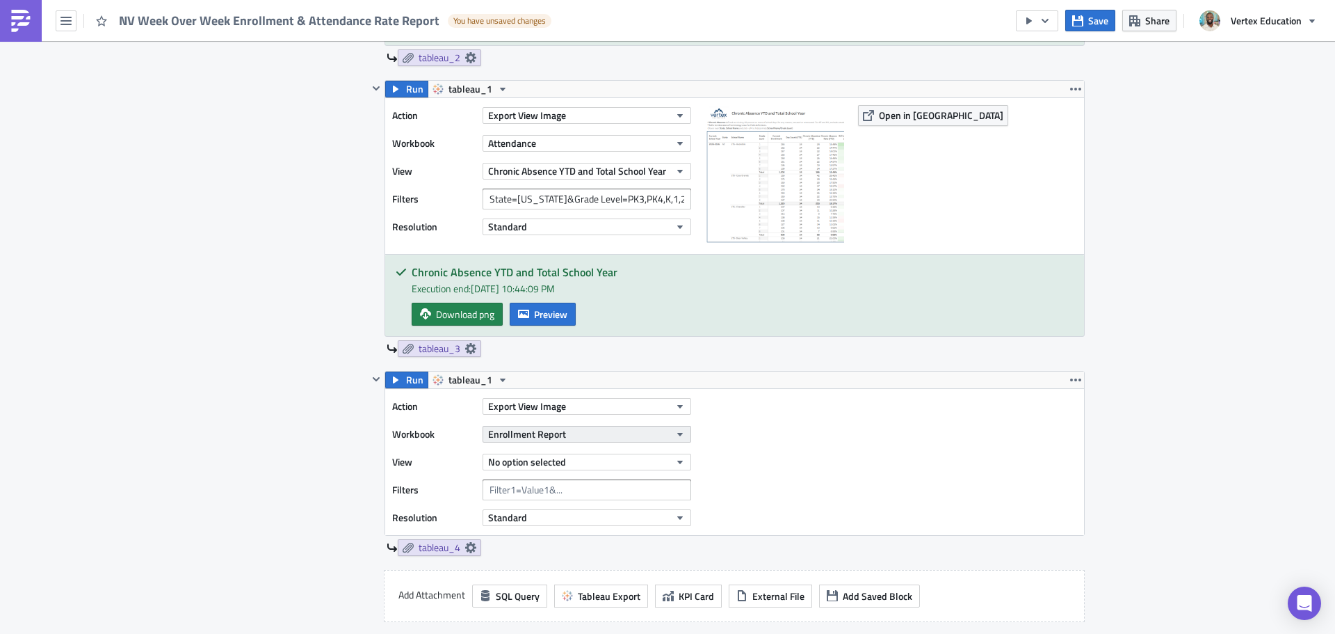
click at [554, 433] on span "Enrollment Report" at bounding box center [527, 433] width 78 height 15
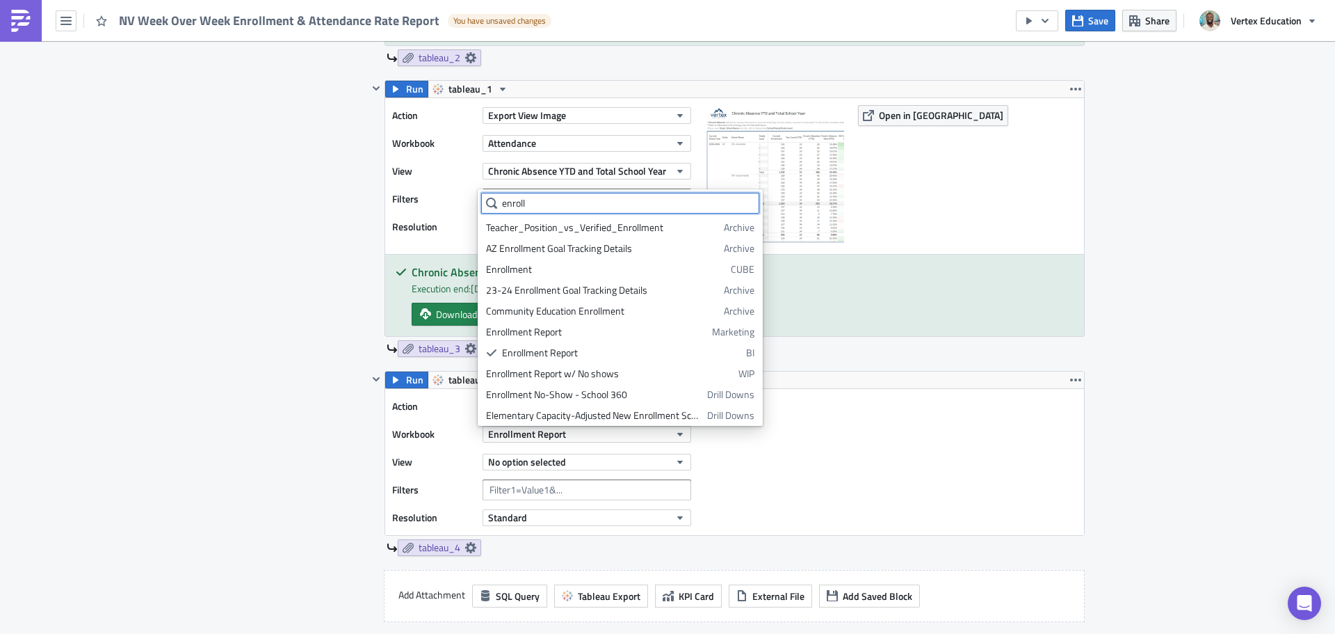
scroll to position [19, 0]
click at [679, 336] on div "Enrollment Report" at bounding box center [596, 334] width 221 height 14
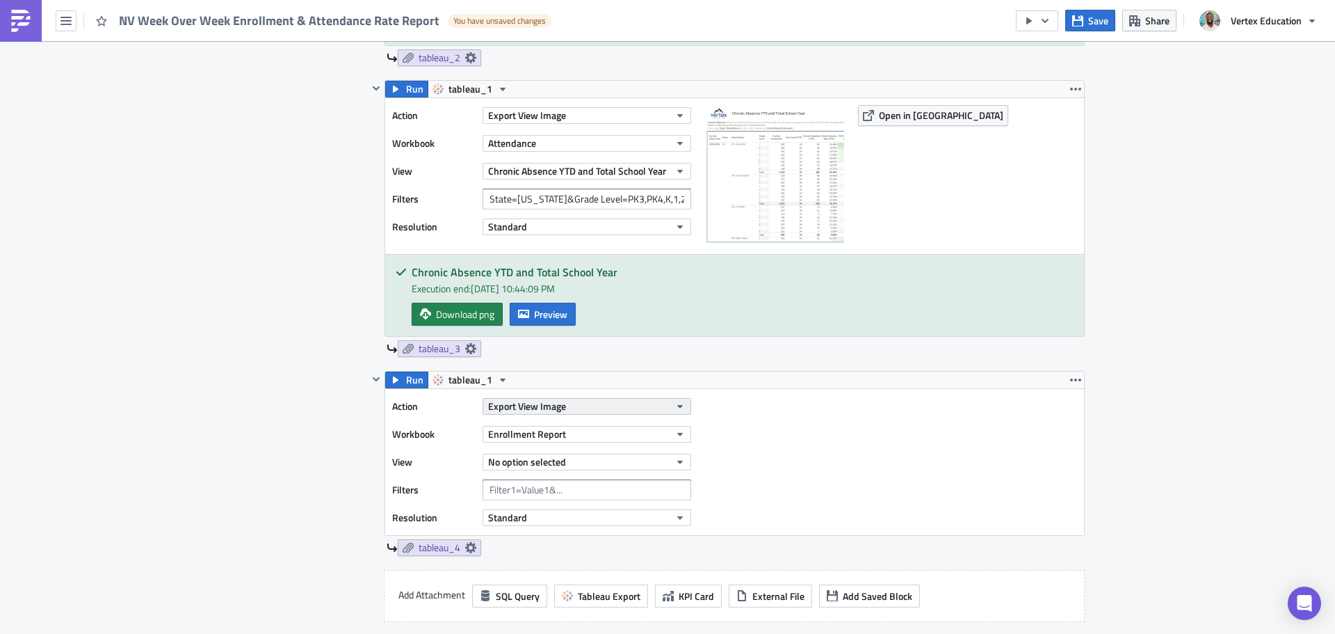
click at [545, 405] on span "Export View Image" at bounding box center [527, 405] width 78 height 15
click at [792, 394] on div "Action Export View Image Workbook Enrollment Report View No option selected Fil…" at bounding box center [734, 462] width 699 height 146
click at [572, 463] on button "No option selected" at bounding box center [587, 461] width 209 height 17
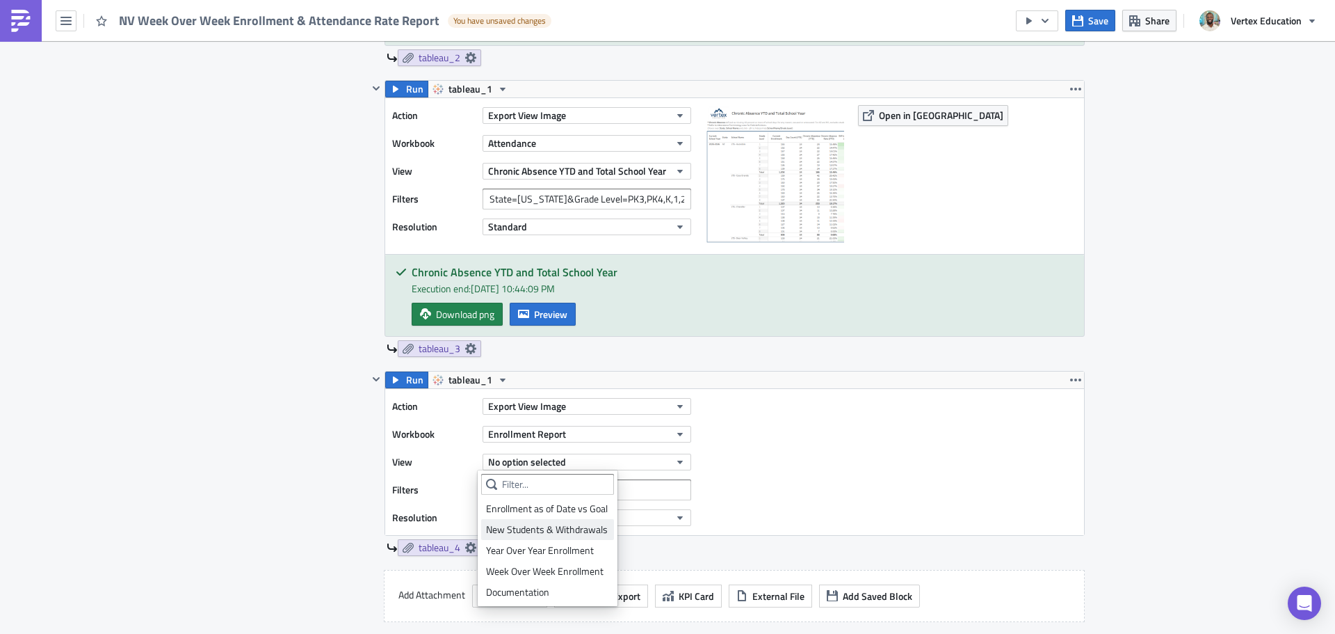
click at [559, 530] on div "New Students & Withdrawals" at bounding box center [547, 529] width 123 height 14
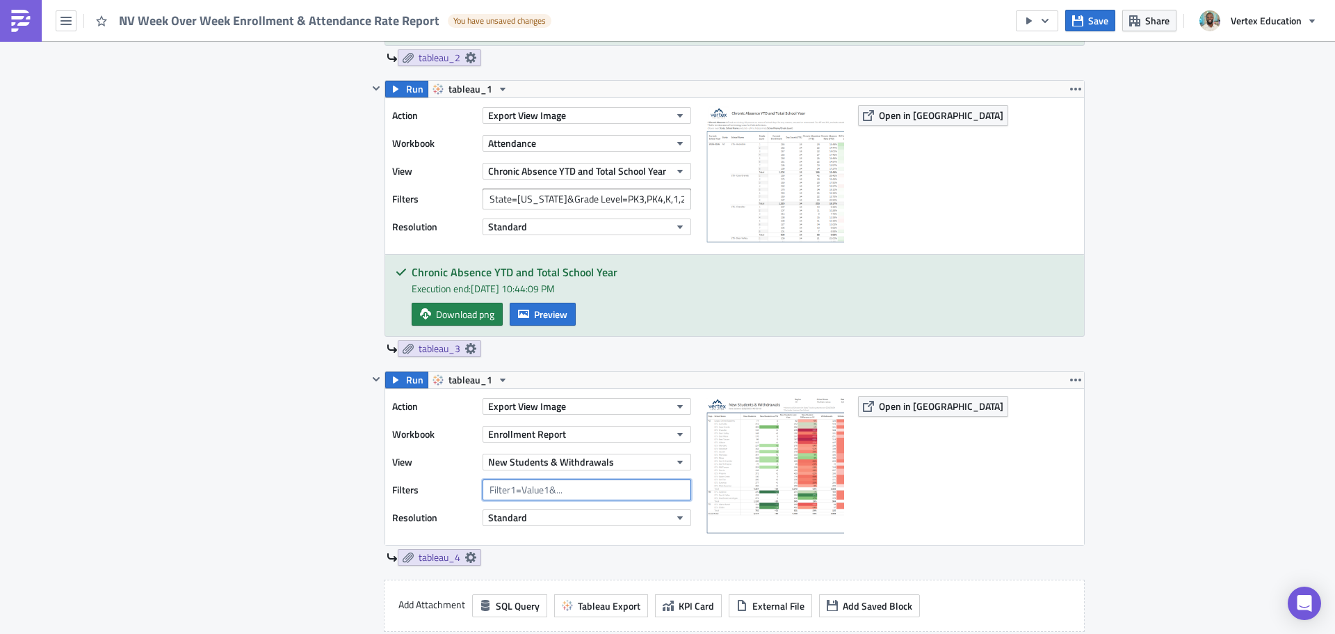
click at [517, 493] on input "text" at bounding box center [587, 489] width 209 height 21
paste input "Region=AZ"
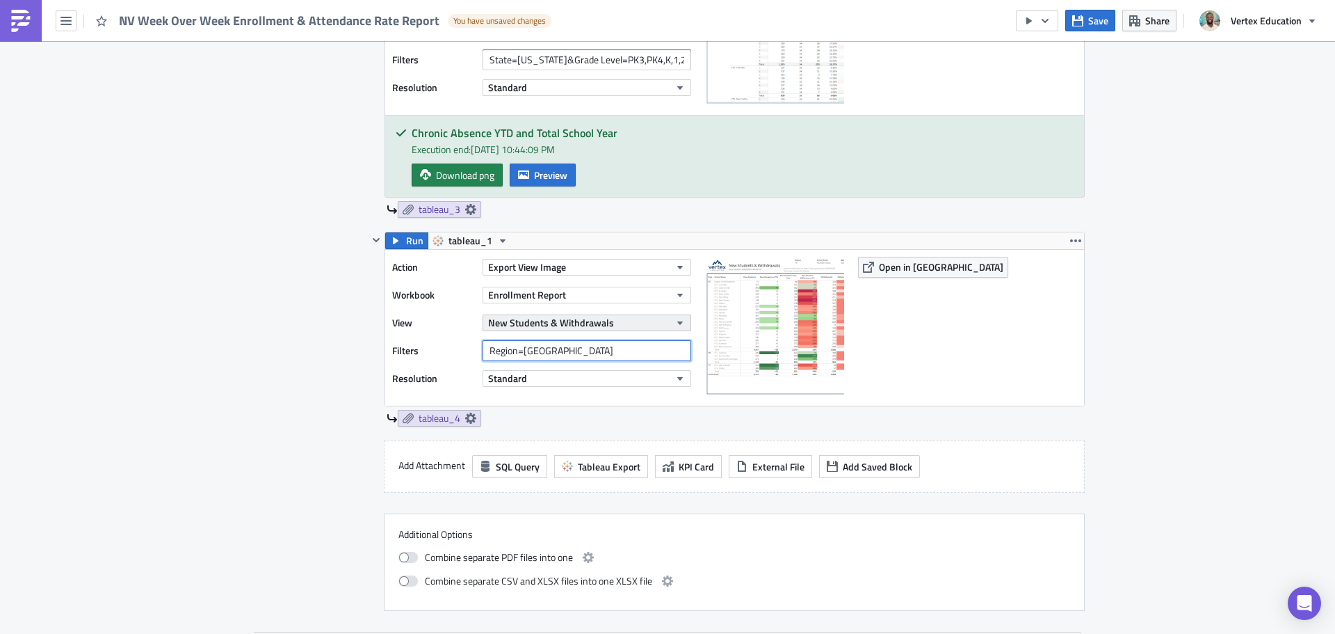
scroll to position [1182, 0]
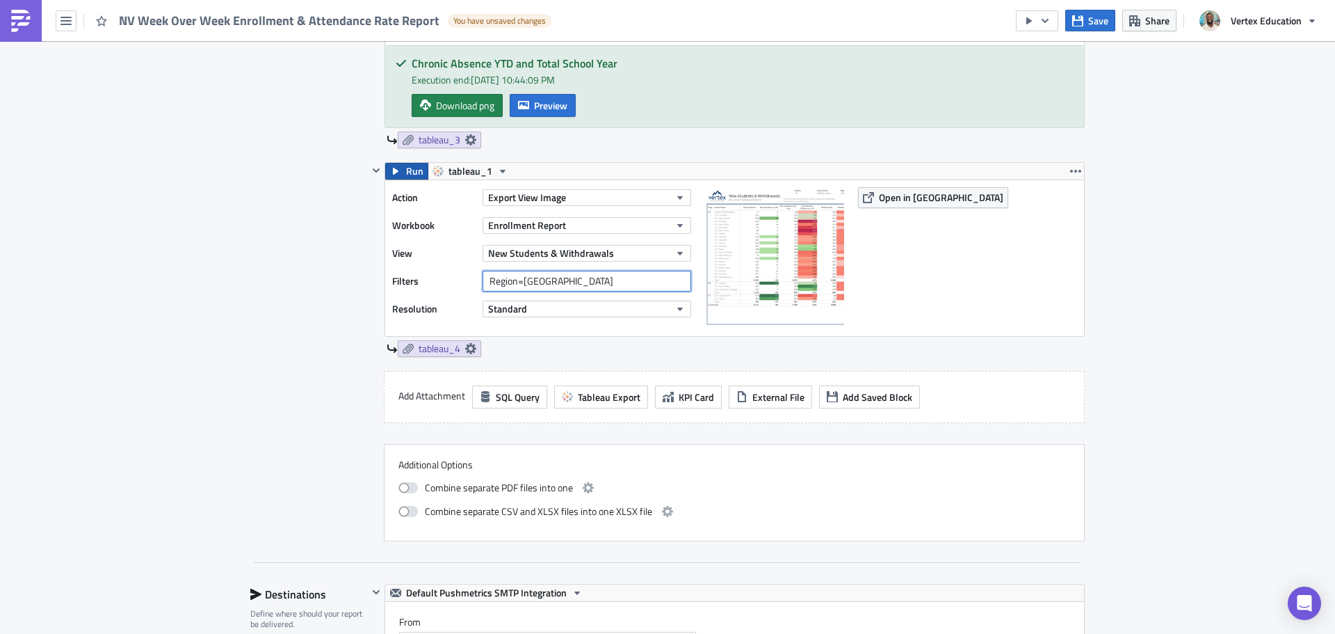
type input "Region=[GEOGRAPHIC_DATA]"
click at [400, 172] on button "Run" at bounding box center [406, 171] width 43 height 17
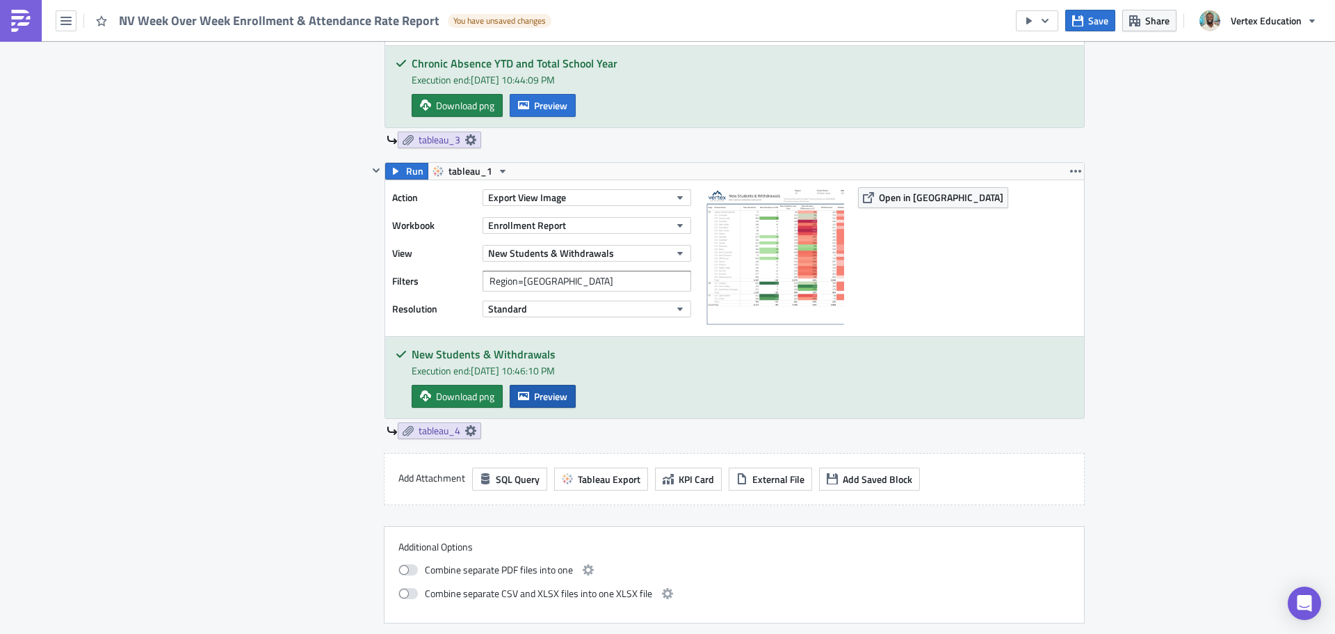
click at [540, 400] on span "Preview" at bounding box center [550, 396] width 33 height 15
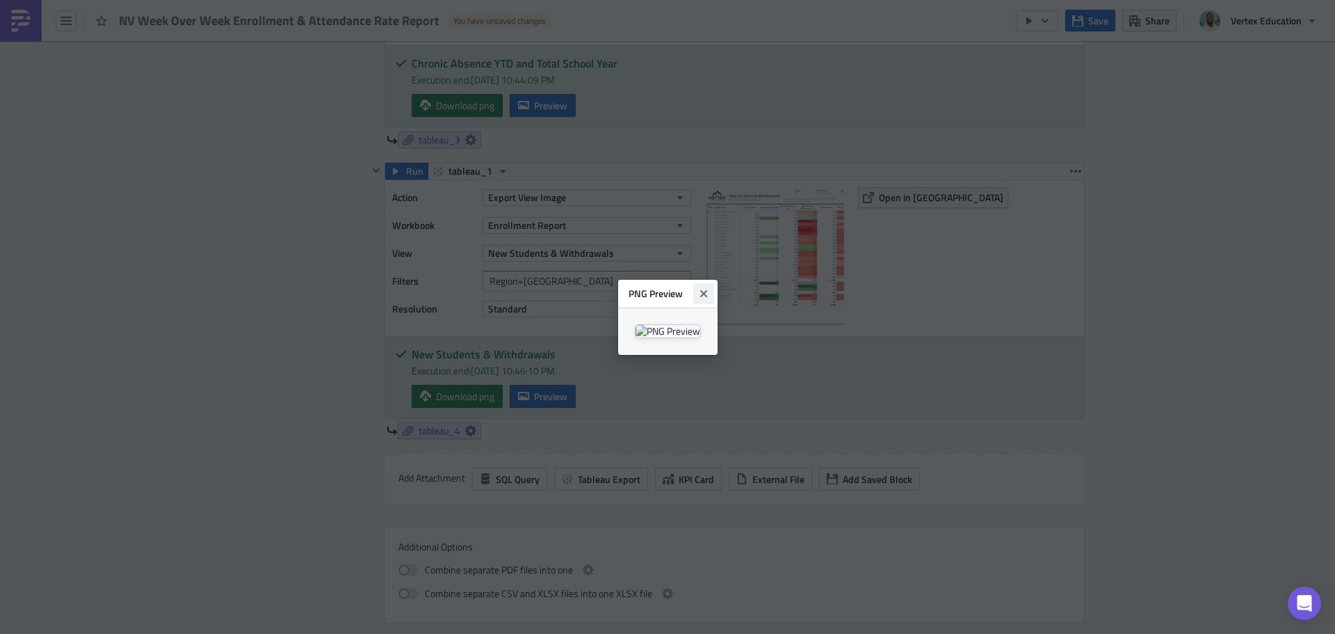
click at [709, 288] on icon "Close" at bounding box center [703, 293] width 11 height 11
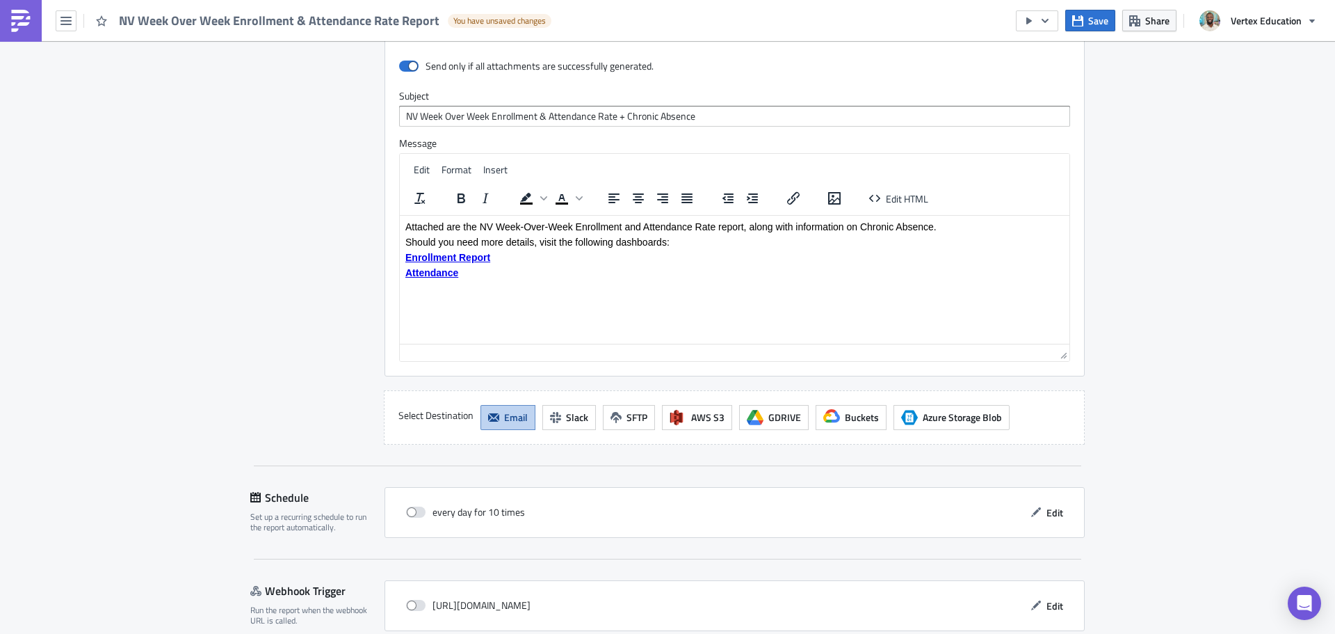
scroll to position [2017, 0]
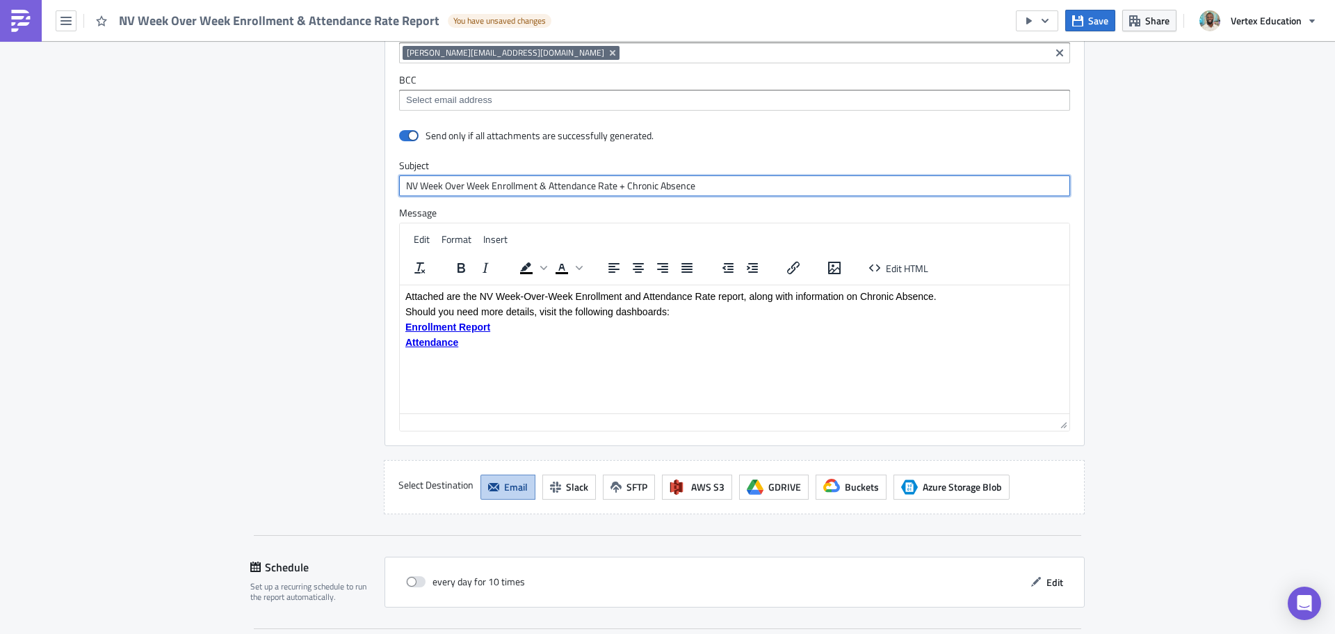
drag, startPoint x: 744, startPoint y: 150, endPoint x: 417, endPoint y: 145, distance: 326.9
click at [417, 175] on input "NV Week Over Week Enrollment & Attendance Rate + Chronic Absence" at bounding box center [734, 185] width 671 height 21
paste input "AZ Week Over Week Enrollment & Attendance Rate + Chronic Absence + Withdrawals"
click at [426, 175] on input "NV AZ Week Over Week Enrollment & Attendance Rate + Chronic Absence + Withdrawa…" at bounding box center [734, 185] width 671 height 21
type input "NV Week Over Week Enrollment & Attendance Rate + Chronic Absence + Withdrawals"
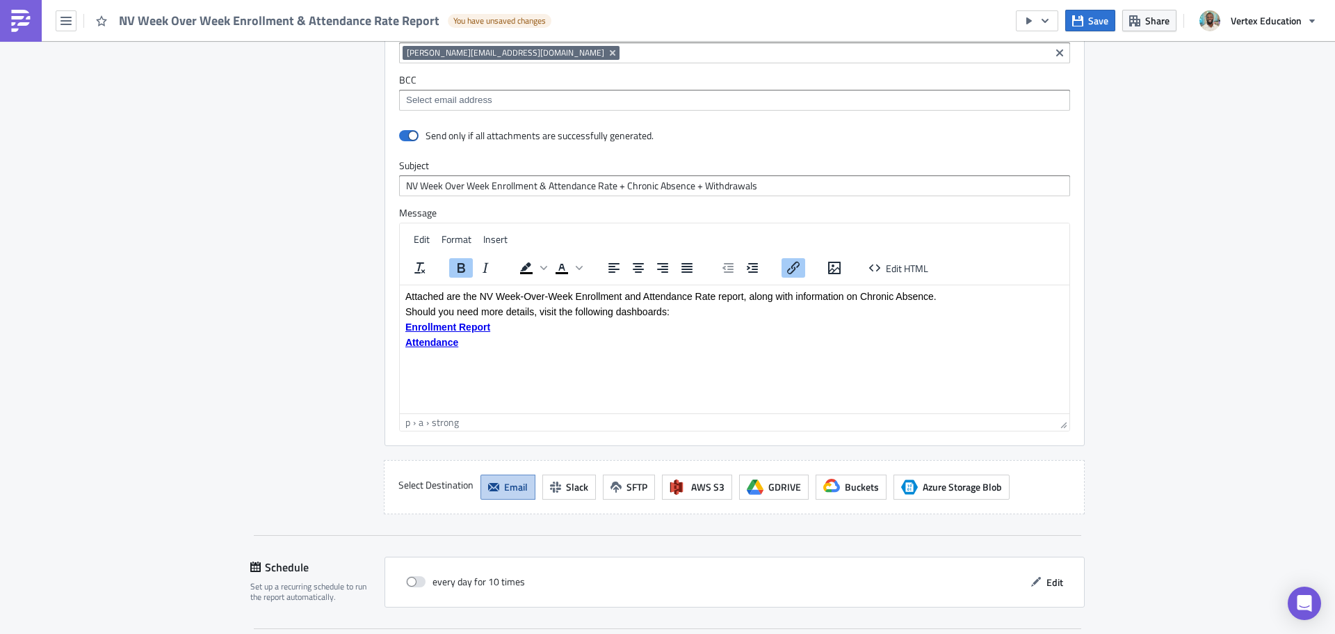
click at [518, 353] on html "Attached are the NV Week-Over-Week Enrollment and Attendance Rate report, along…" at bounding box center [735, 318] width 670 height 68
drag, startPoint x: 555, startPoint y: 348, endPoint x: 384, endPoint y: 303, distance: 176.8
click at [400, 303] on html "Attached are the NV Week-Over-Week Enrollment and Attendance Rate report, along…" at bounding box center [735, 318] width 670 height 68
drag, startPoint x: 485, startPoint y: 349, endPoint x: 452, endPoint y: 334, distance: 36.7
click at [452, 334] on html "Attached are the NV Week-Over-Week Enrollment and Attendance Rate report, along…" at bounding box center [735, 318] width 670 height 68
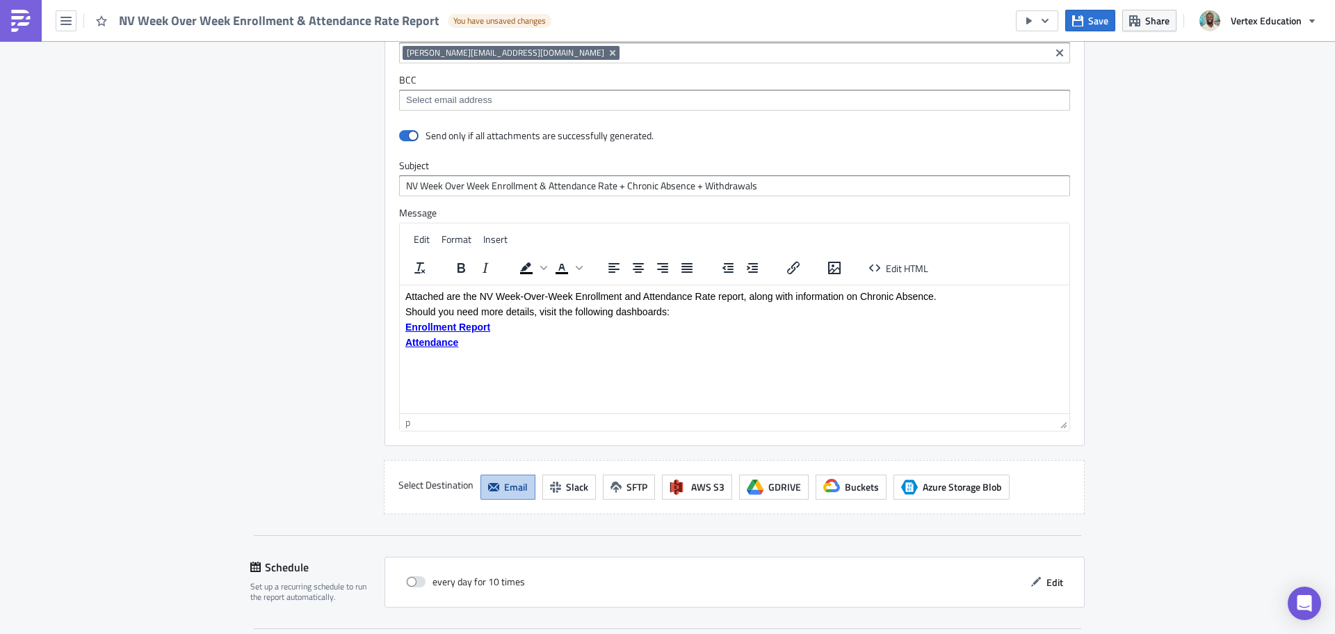
drag, startPoint x: 461, startPoint y: 341, endPoint x: 364, endPoint y: 285, distance: 112.5
click at [400, 285] on html "Attached are the NV Week-Over-Week Enrollment and Attendance Rate report, along…" at bounding box center [735, 318] width 670 height 68
paste body "Rich Text Area. Press ALT-0 for help."
click at [491, 300] on p "Attached are the AZ Week-Over-Week Enrollment and Attendance Rate report, along…" at bounding box center [734, 295] width 659 height 11
click at [631, 365] on html "Attached are the NV Week-Over-Week Enrollment and Attendance Rate report, along…" at bounding box center [735, 325] width 670 height 83
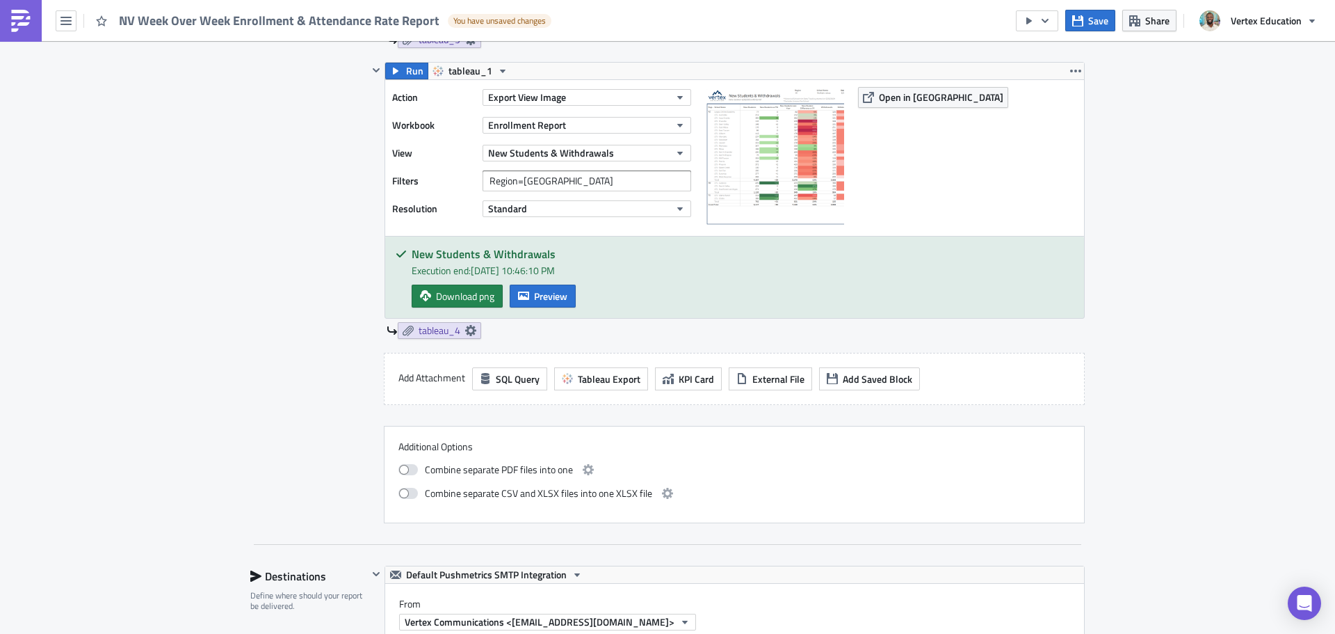
scroll to position [1074, 0]
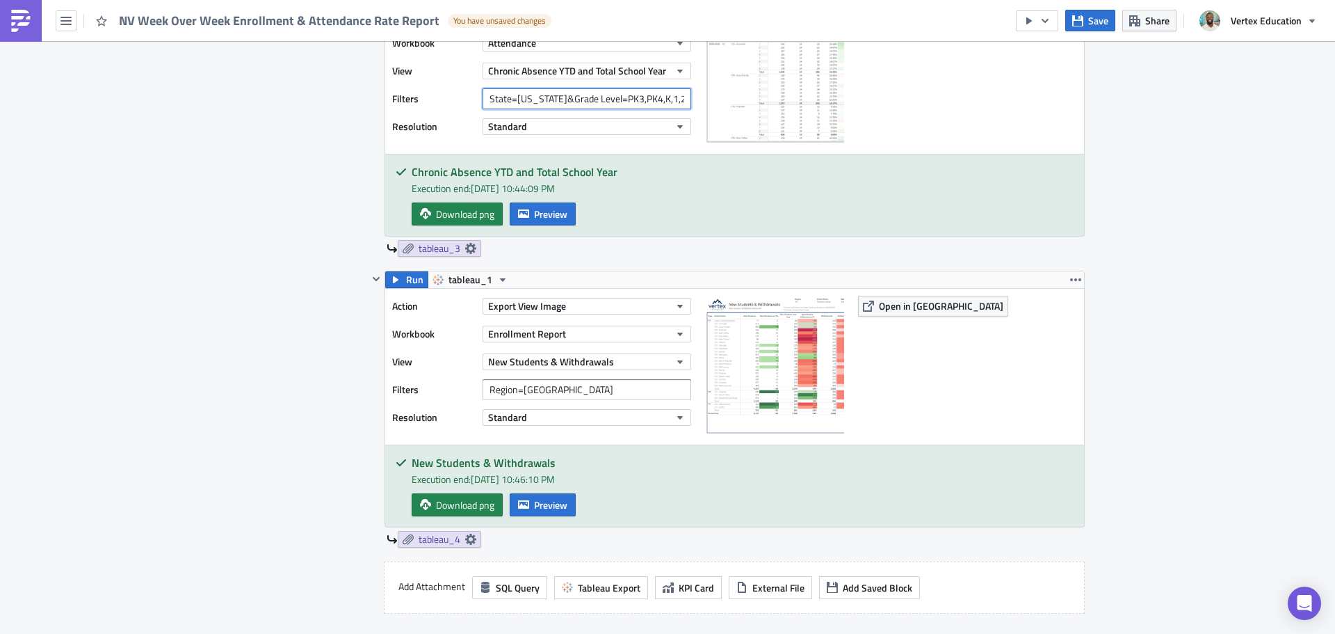
click at [574, 94] on input "State=[US_STATE]&Grade Level=PK3,PK4,K,1,2,3,4,5,6,7,8,9,10,11,12&Show Grade Le…" at bounding box center [587, 98] width 209 height 21
click at [1214, 326] on div "Execution Log Edit " NV Week Over Week Enrollment & Attendance Rate Report " Dr…" at bounding box center [667, 340] width 1335 height 2746
click at [522, 505] on icon "button" at bounding box center [523, 504] width 11 height 11
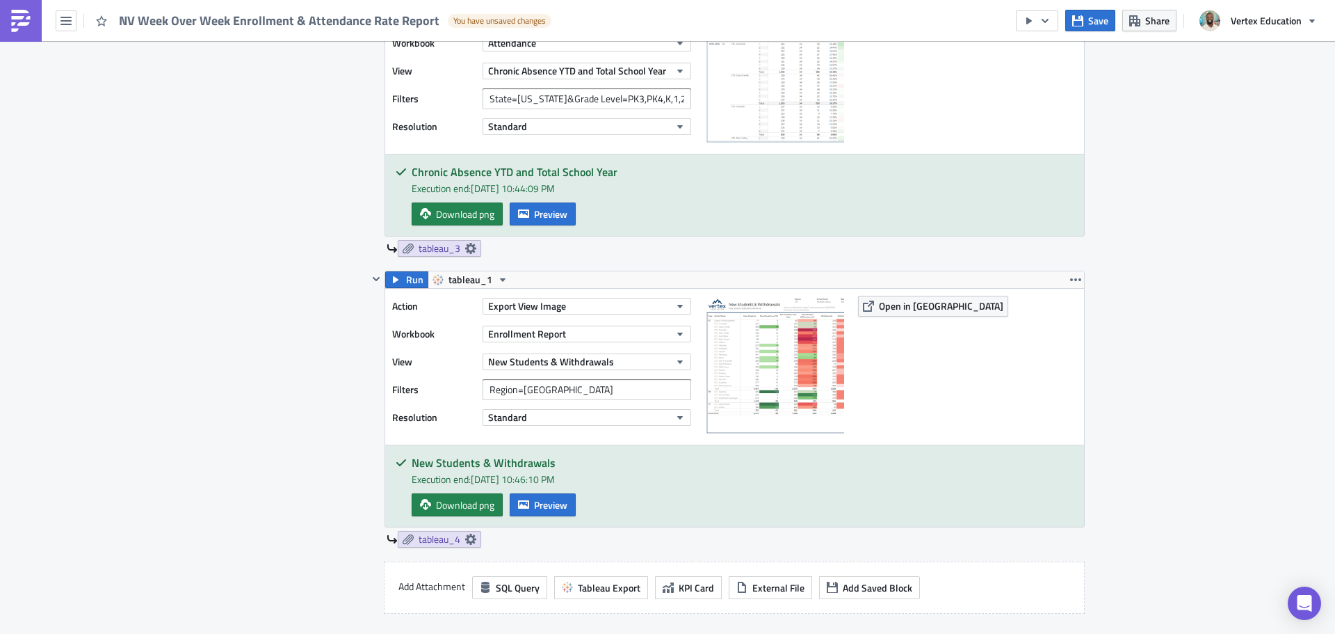
click at [218, 405] on body "NV Week Over Week Enrollment & Attendance Rate Report You have unsaved changes …" at bounding box center [667, 318] width 1335 height 636
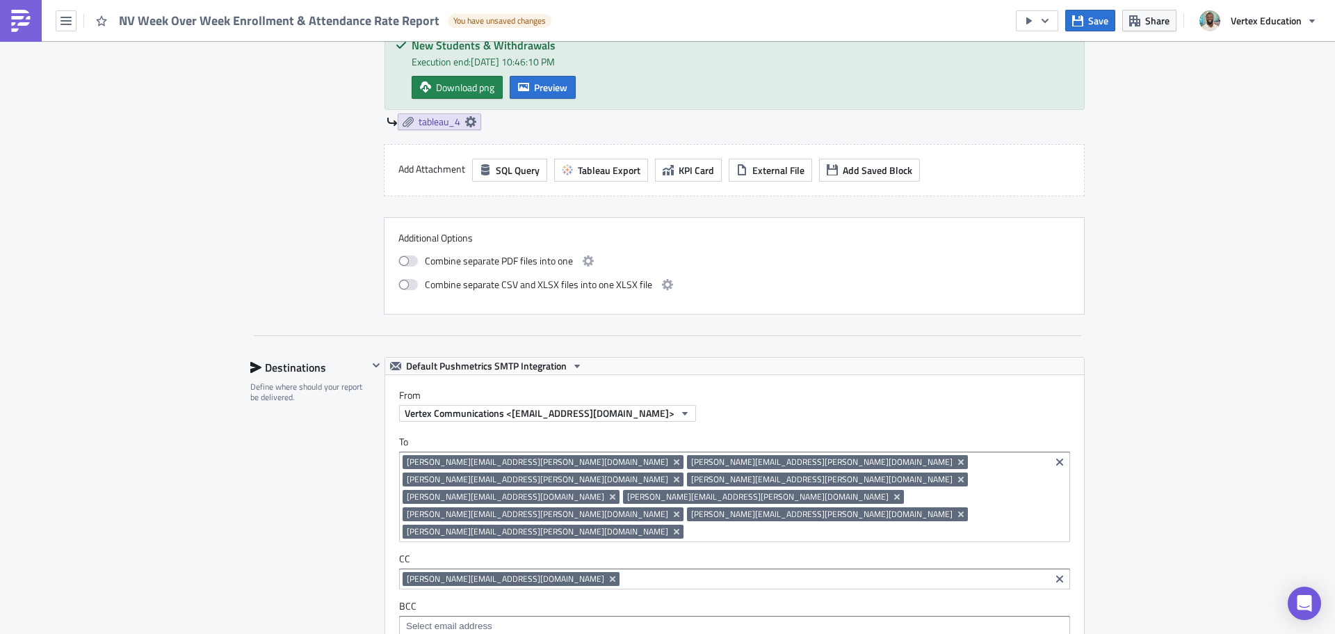
scroll to position [1630, 0]
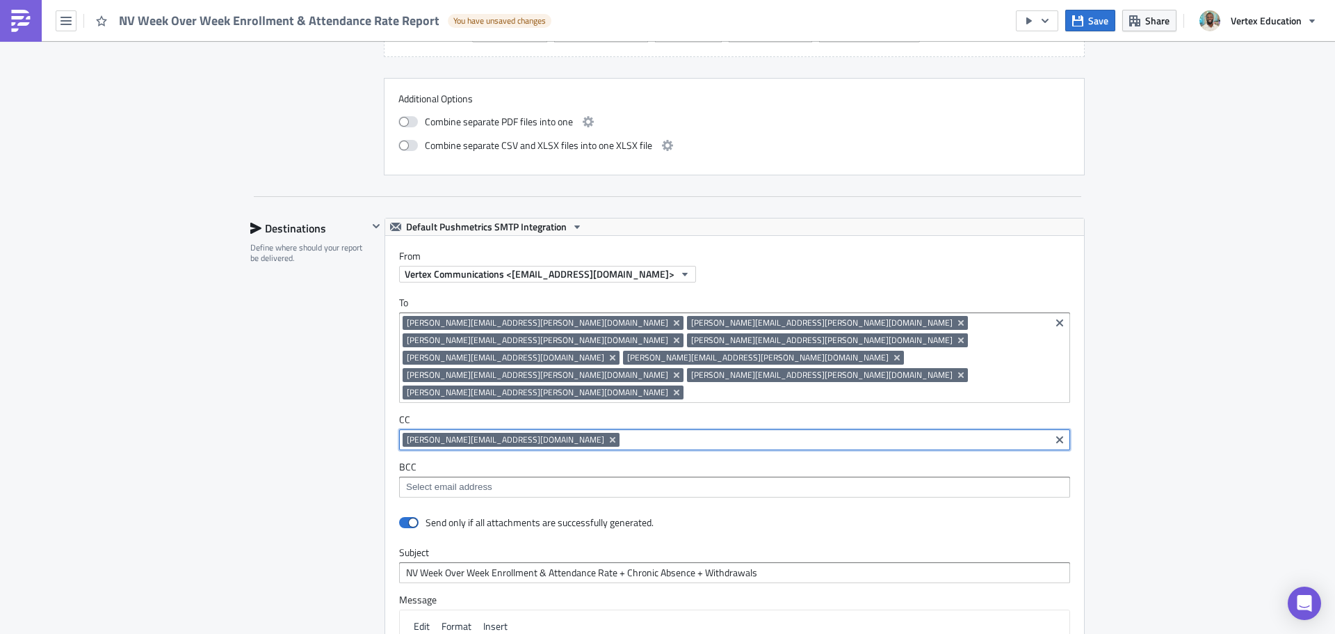
click at [623, 433] on input at bounding box center [835, 440] width 424 height 14
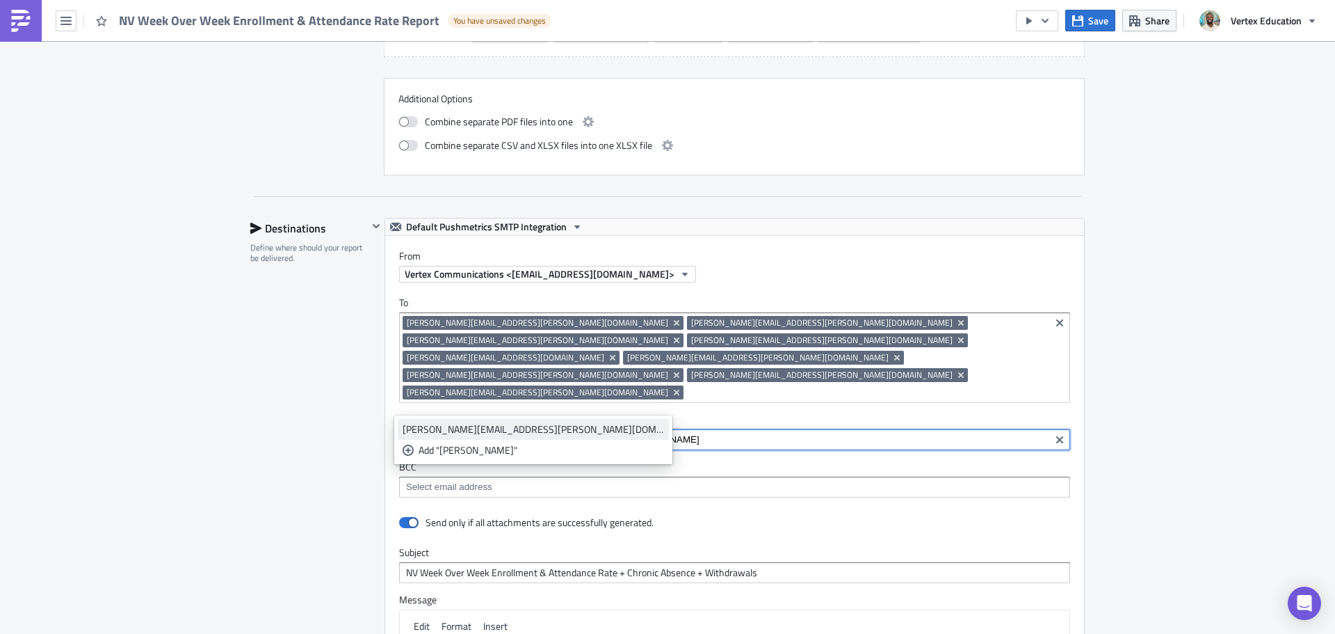
type input "jon"
click at [519, 427] on div "[PERSON_NAME][EMAIL_ADDRESS][PERSON_NAME][DOMAIN_NAME]" at bounding box center [533, 429] width 261 height 14
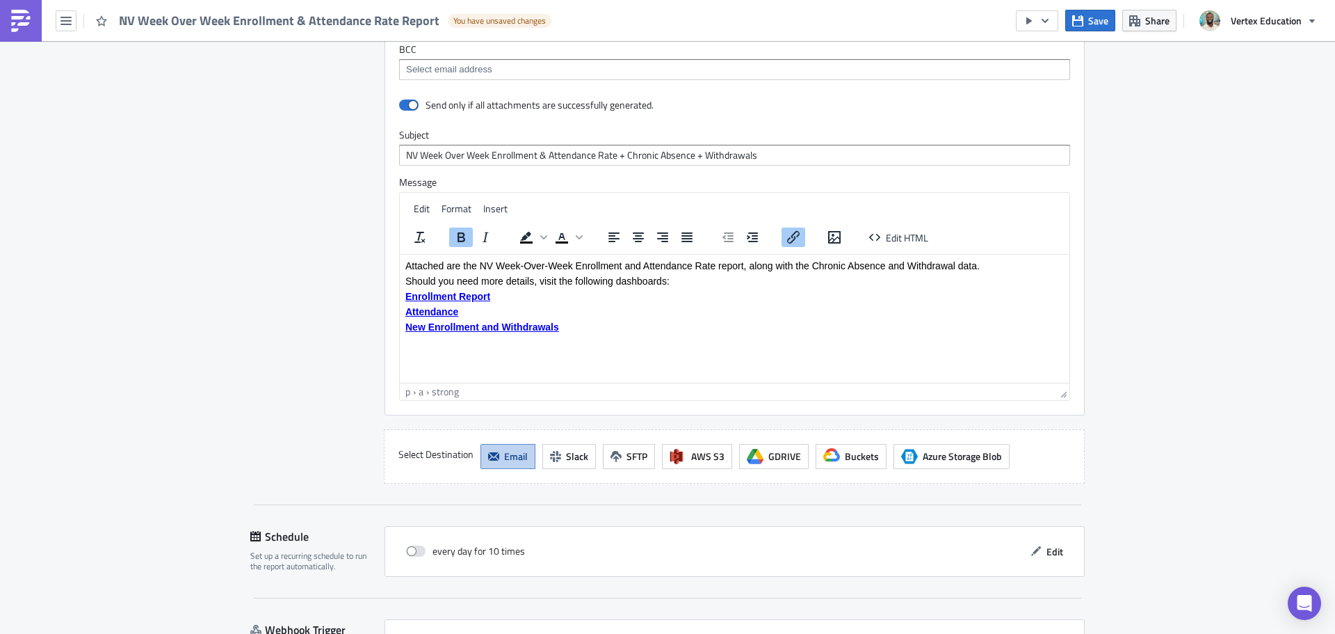
scroll to position [2117, 0]
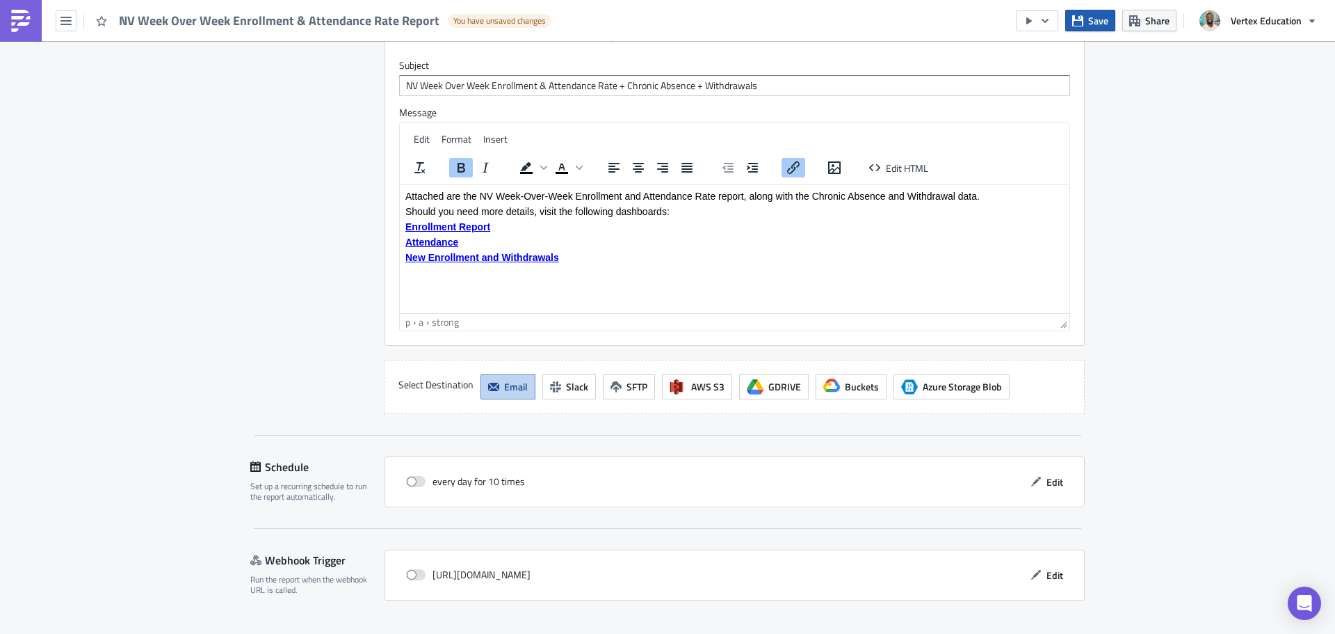
click at [1077, 19] on icon "button" at bounding box center [1077, 20] width 11 height 11
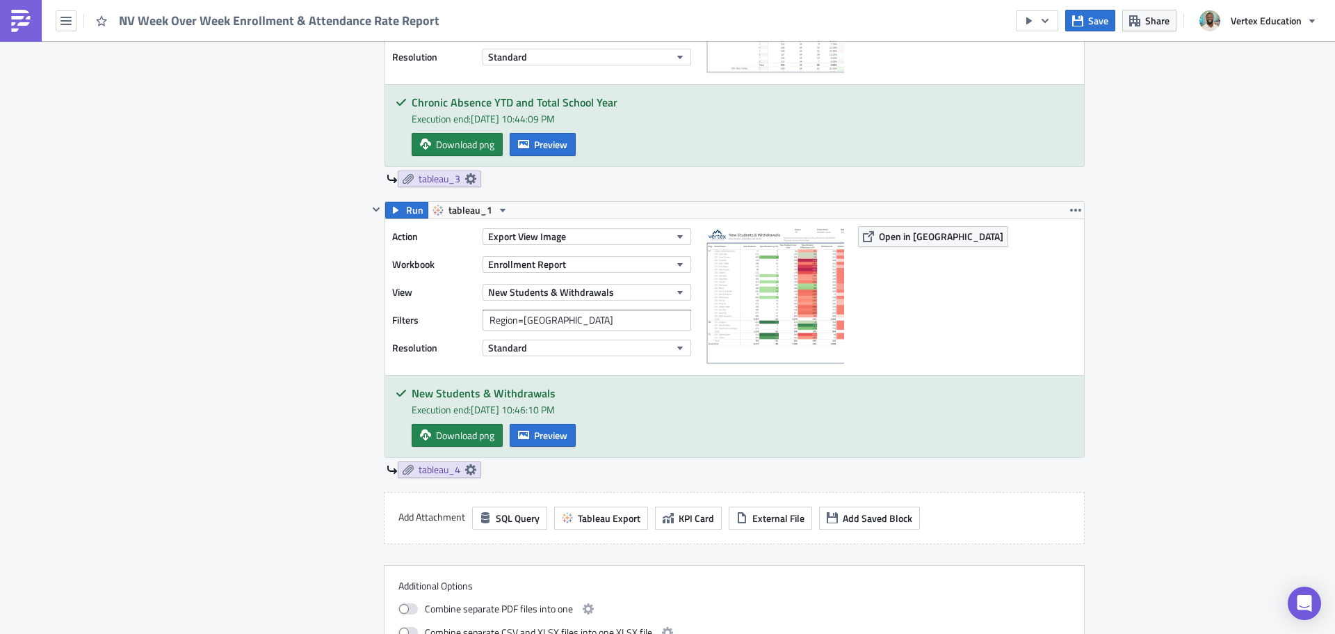
scroll to position [865, 0]
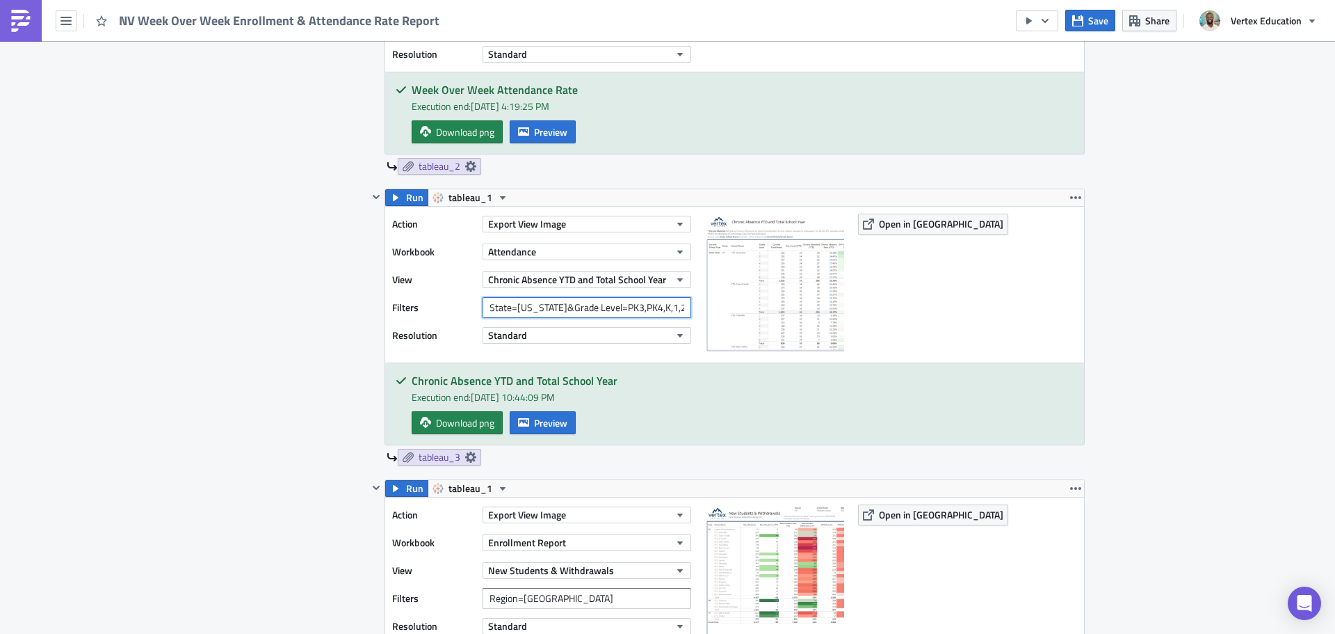
click at [629, 311] on input "State=[US_STATE]&Grade Level=PK3,PK4,K,1,2,3,4,5,6,7,8,9,10,11,12&Show Grade Le…" at bounding box center [587, 307] width 209 height 21
drag, startPoint x: 582, startPoint y: 311, endPoint x: 706, endPoint y: 311, distance: 123.8
click at [706, 311] on div "Action Export View Image Workbook Attendance View Chronic Absence YTD and Total…" at bounding box center [734, 285] width 699 height 156
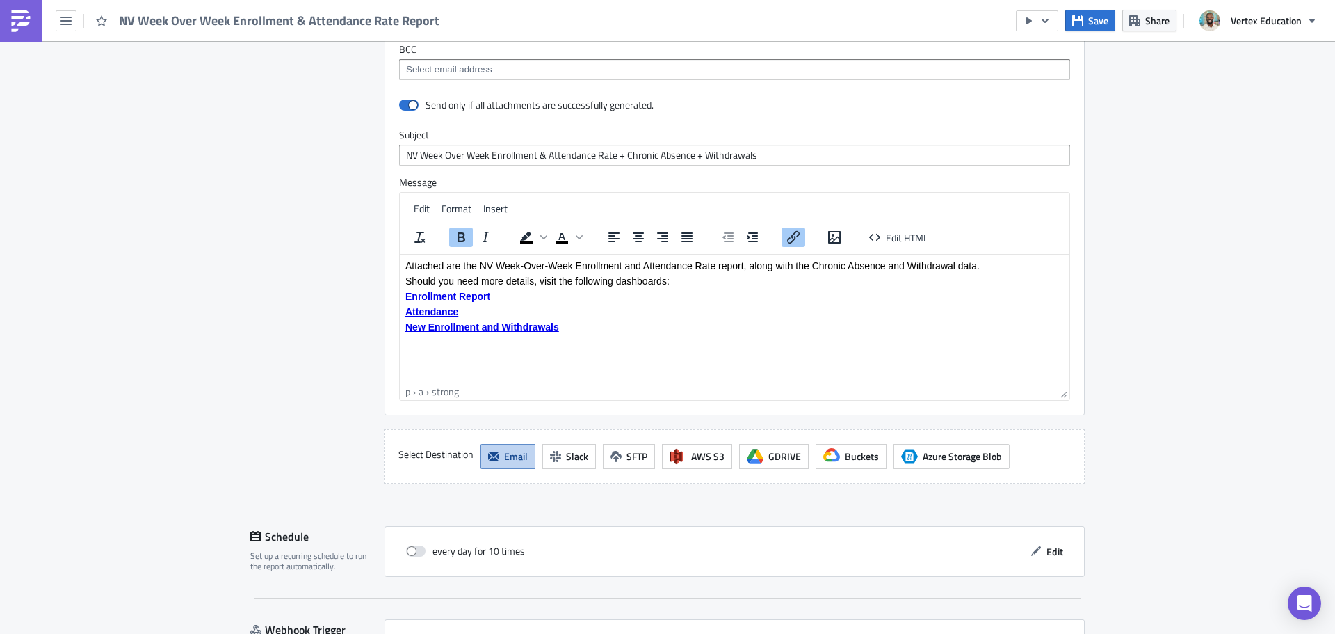
scroll to position [2117, 0]
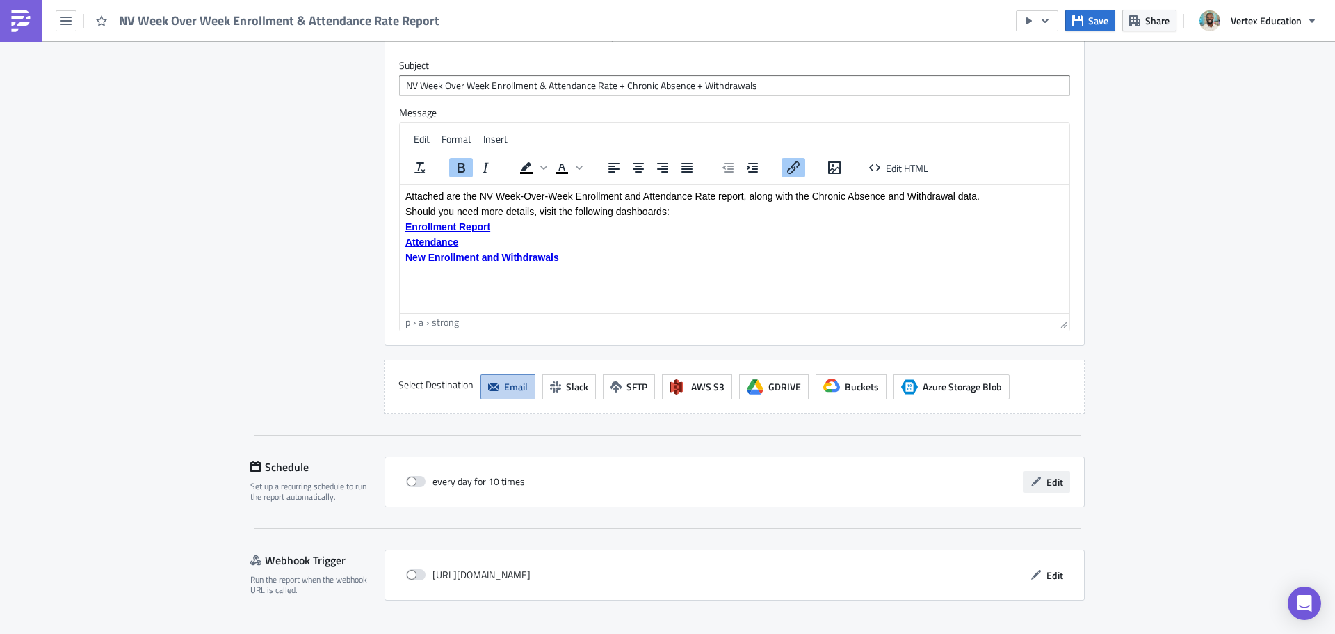
click at [1031, 476] on icon "button" at bounding box center [1036, 481] width 11 height 11
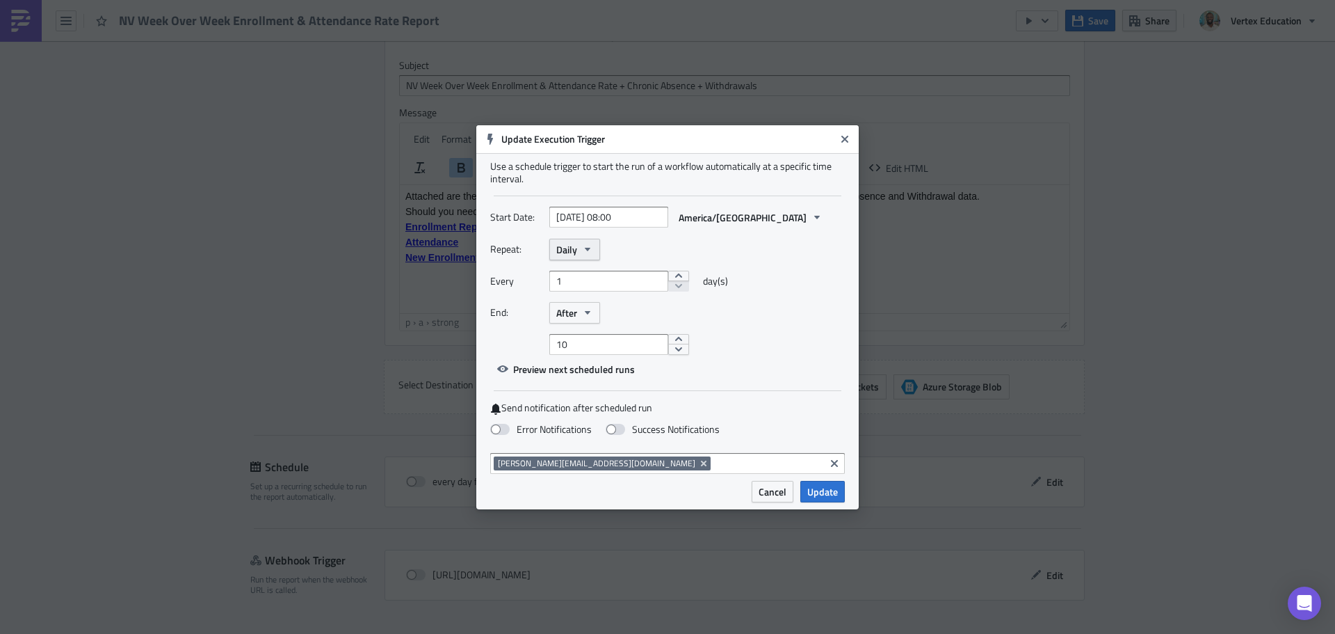
click at [585, 250] on icon "button" at bounding box center [587, 248] width 11 height 11
click at [586, 310] on div "Weekly" at bounding box center [615, 316] width 115 height 14
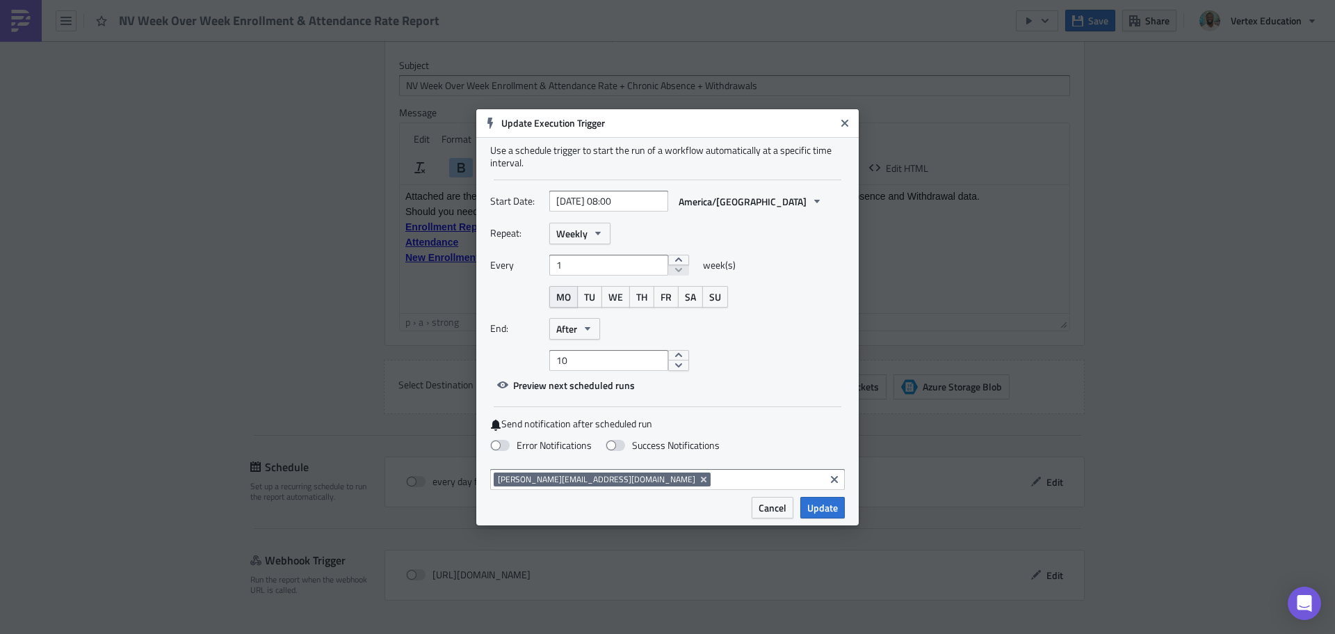
click at [568, 298] on span "MO" at bounding box center [563, 296] width 15 height 15
click at [581, 328] on button "After" at bounding box center [574, 329] width 51 height 22
click at [599, 355] on div "Never" at bounding box center [615, 353] width 115 height 14
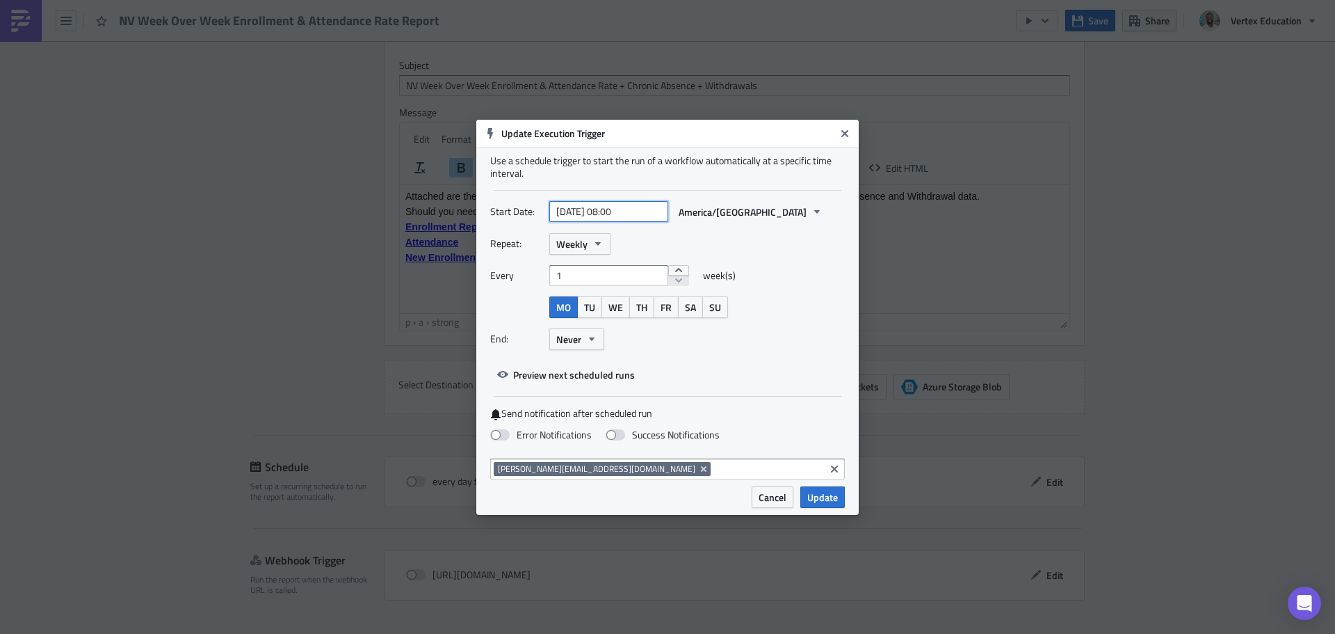
click at [620, 213] on input "2025-09-02 08:00" at bounding box center [608, 211] width 119 height 21
select select "8"
select select "2025"
type input "2025-09-02 06:00"
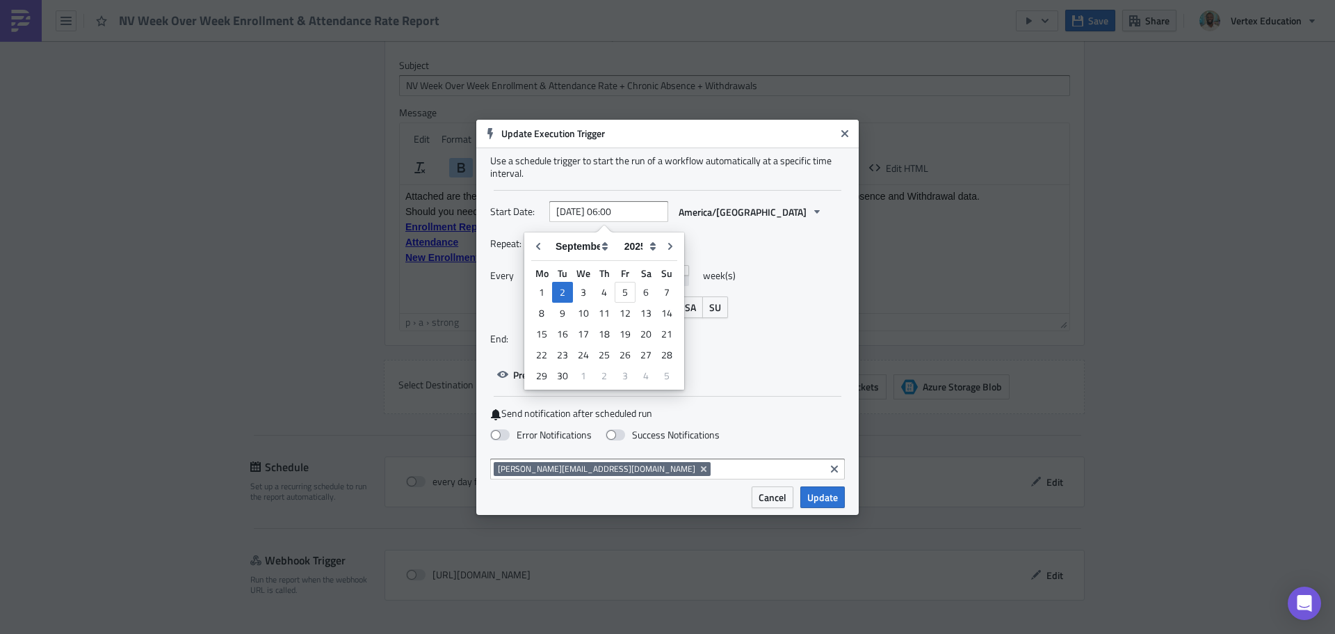
click at [781, 266] on div "Every 1 week(s)" at bounding box center [667, 280] width 355 height 31
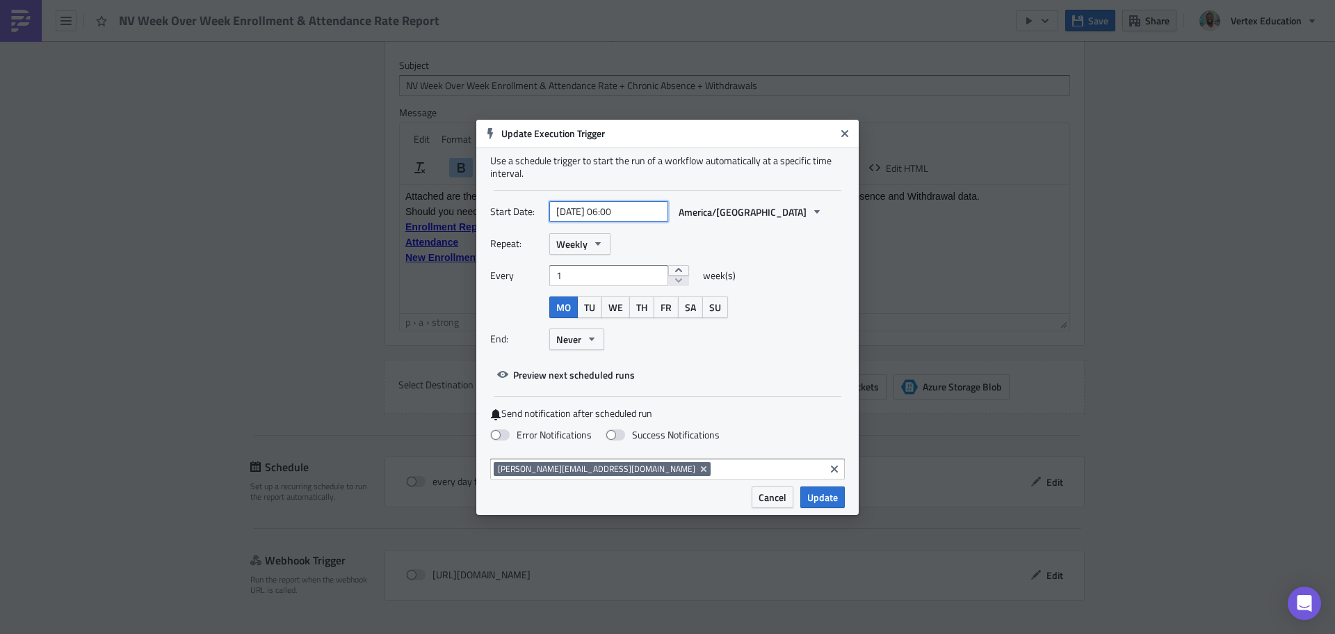
click at [634, 210] on input "2025-09-02 06:00" at bounding box center [608, 211] width 119 height 21
select select "8"
select select "2025"
type input "2025-09-02 06:05"
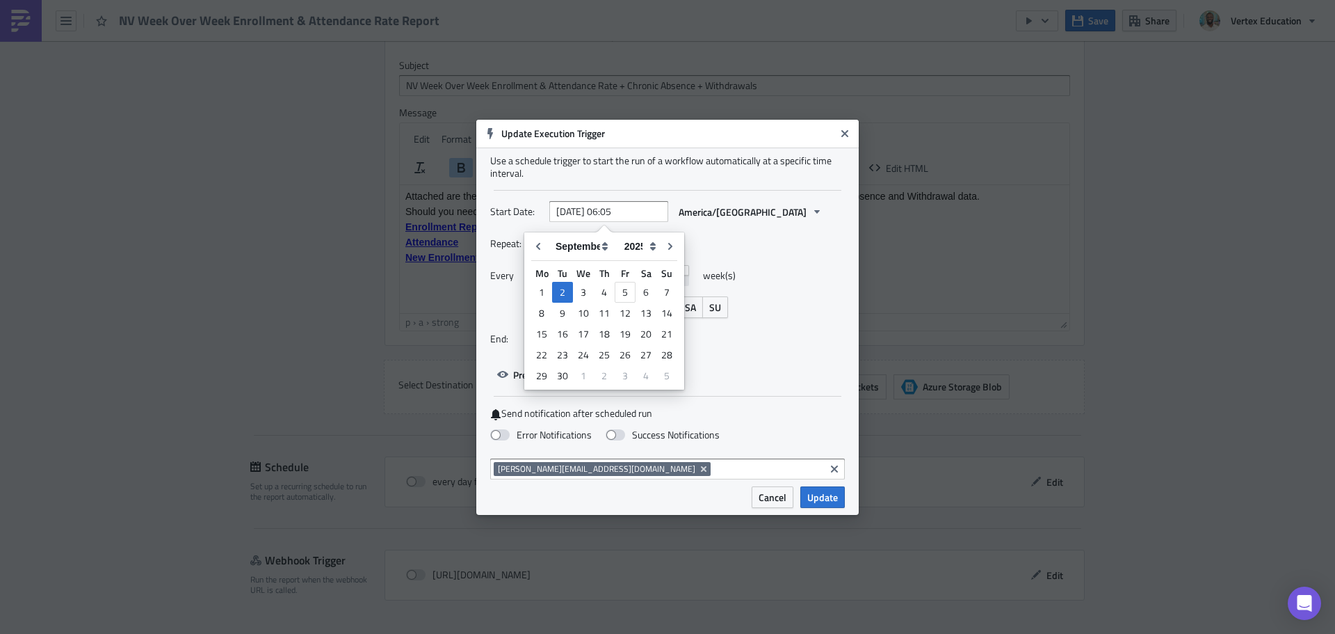
click at [766, 325] on div "Repeat: Weekly Every 1 week(s) MO TU WE TH FR SA SU End: Never" at bounding box center [667, 296] width 355 height 127
click at [497, 429] on span at bounding box center [499, 434] width 19 height 11
click at [12, 11] on input "Error Notifications" at bounding box center [7, 6] width 9 height 9
checkbox input "true"
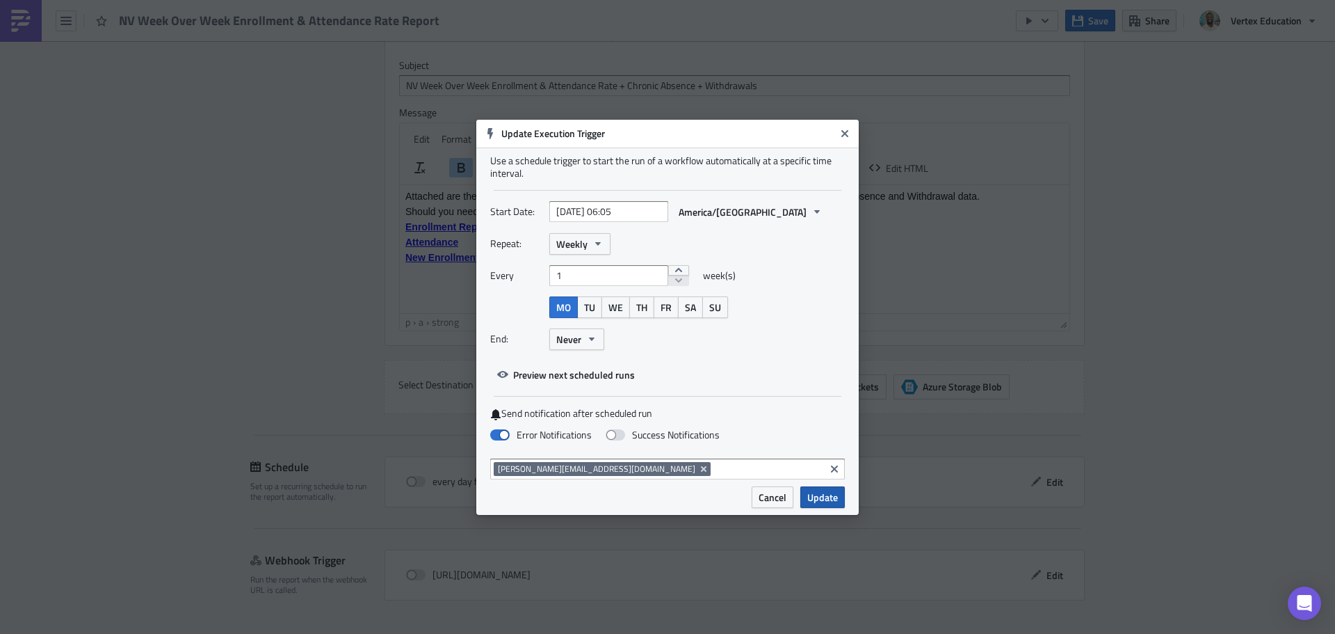
click at [823, 498] on span "Update" at bounding box center [822, 497] width 31 height 15
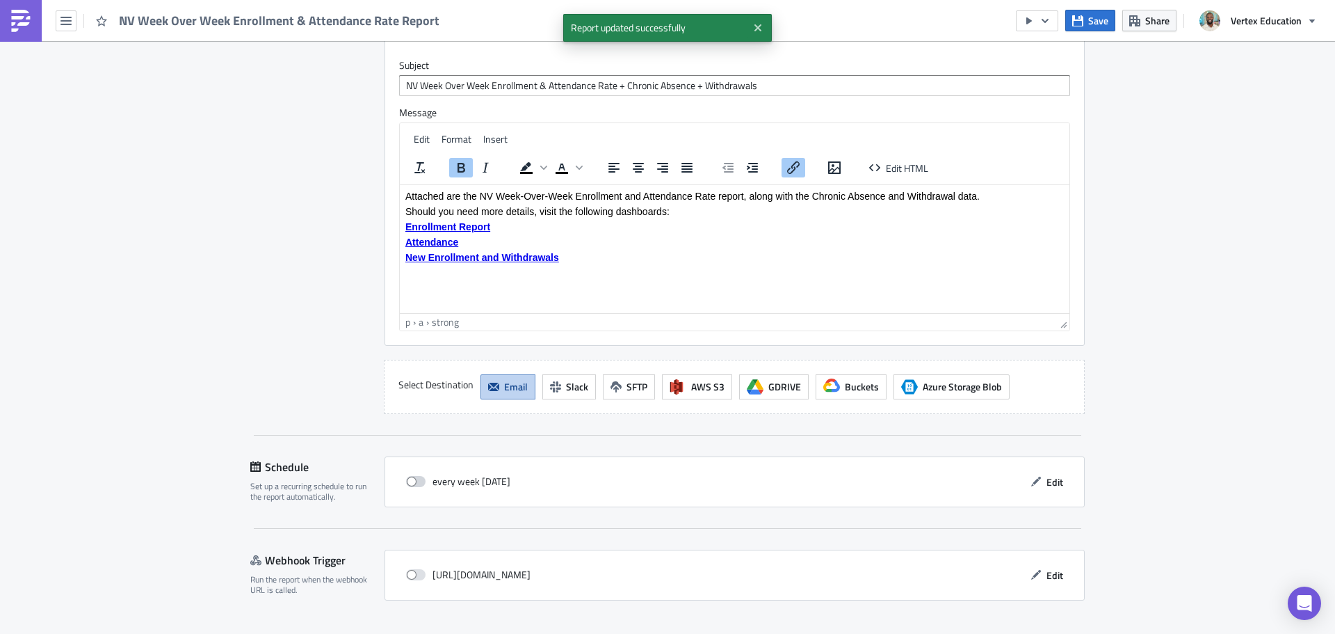
click at [414, 476] on span at bounding box center [415, 481] width 19 height 11
click at [414, 477] on input "checkbox" at bounding box center [413, 481] width 9 height 9
checkbox input "true"
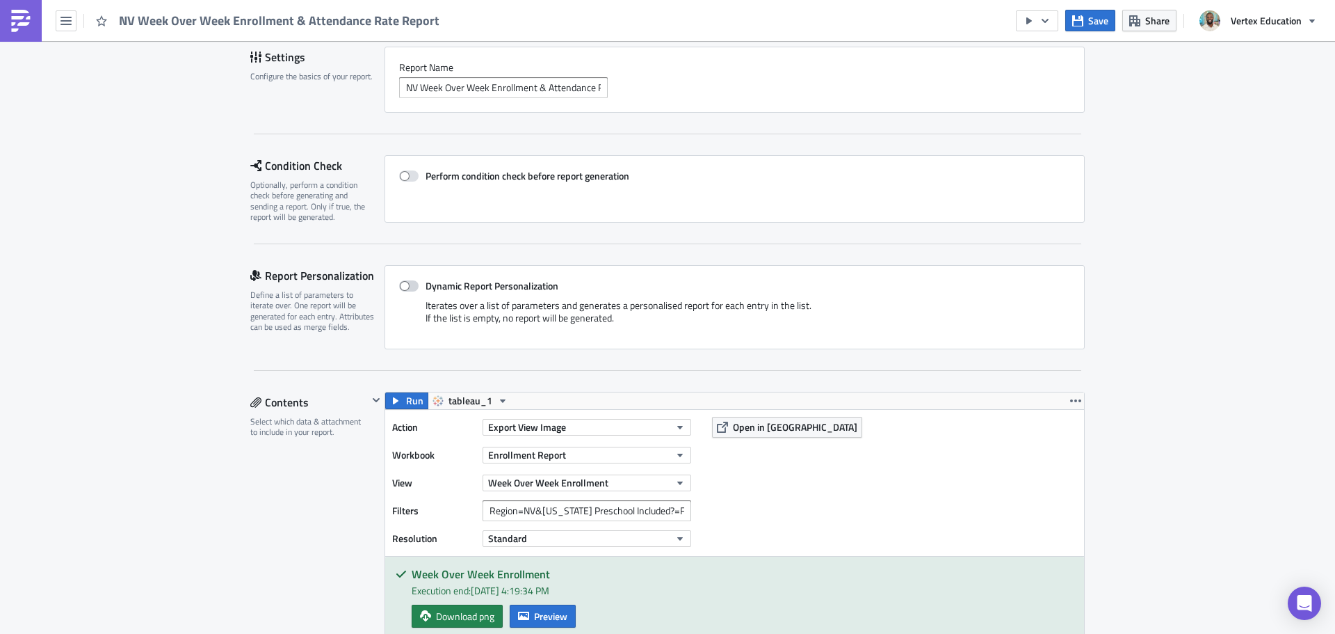
scroll to position [0, 0]
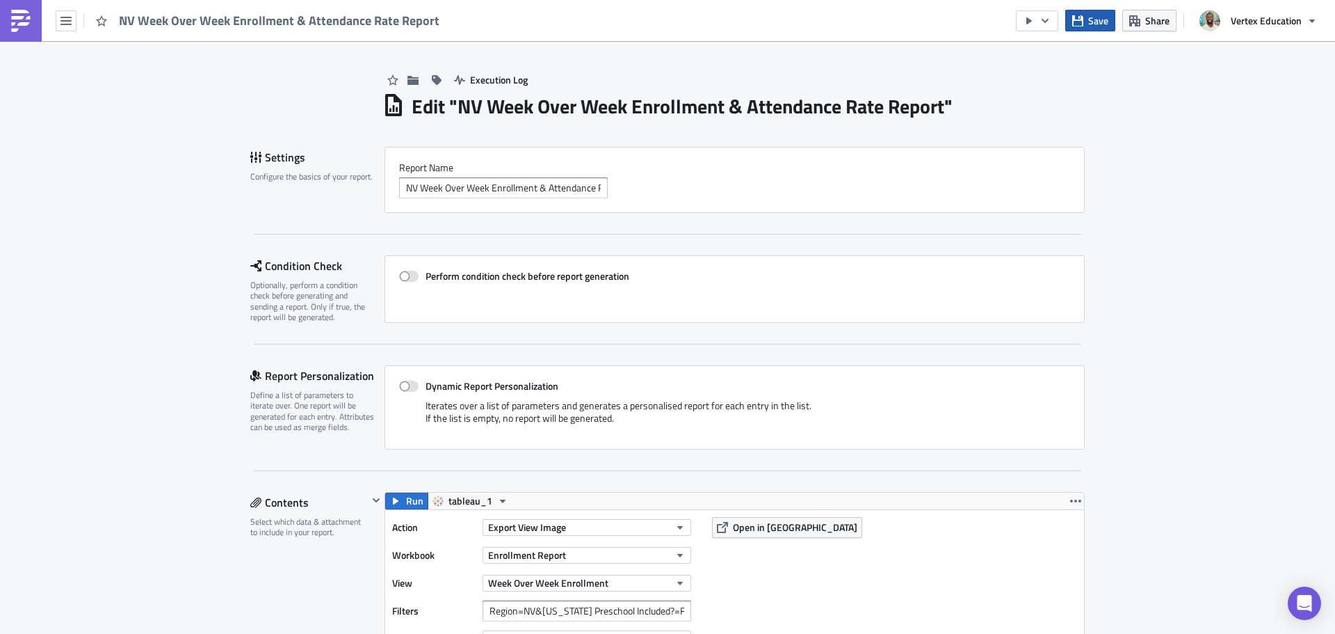
click at [1095, 15] on span "Save" at bounding box center [1098, 20] width 20 height 15
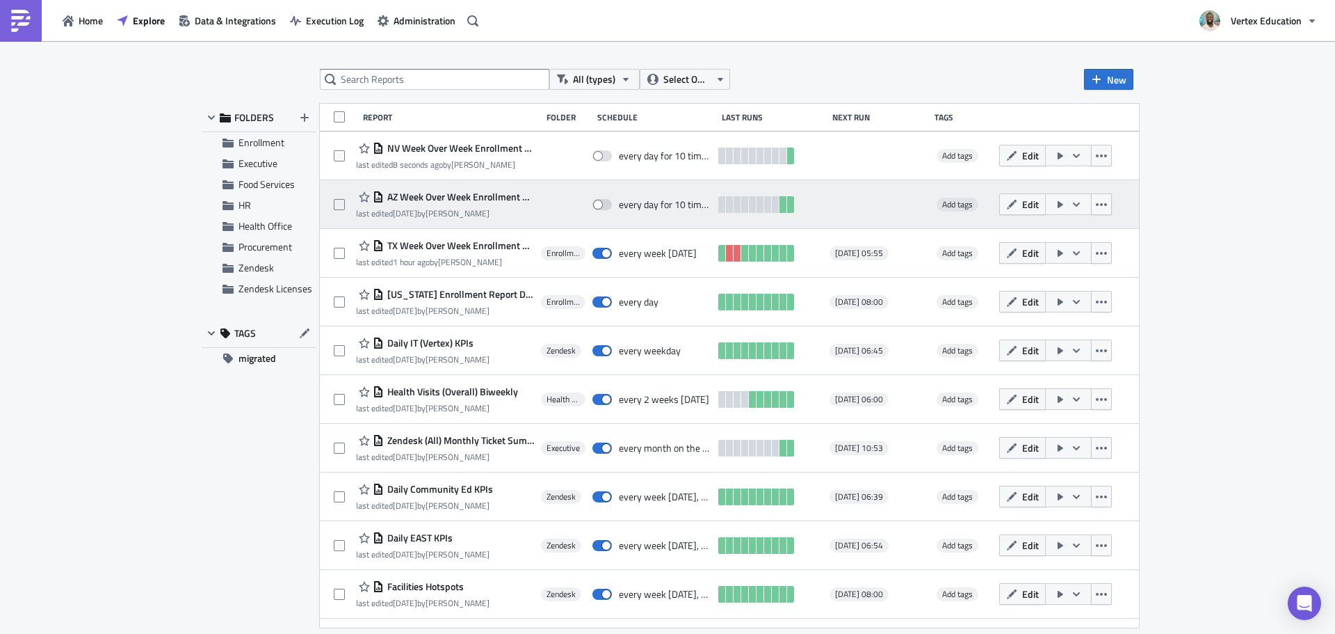
click at [436, 200] on span "AZ Week Over Week Enrollment & Attendance Rate Report" at bounding box center [459, 197] width 150 height 13
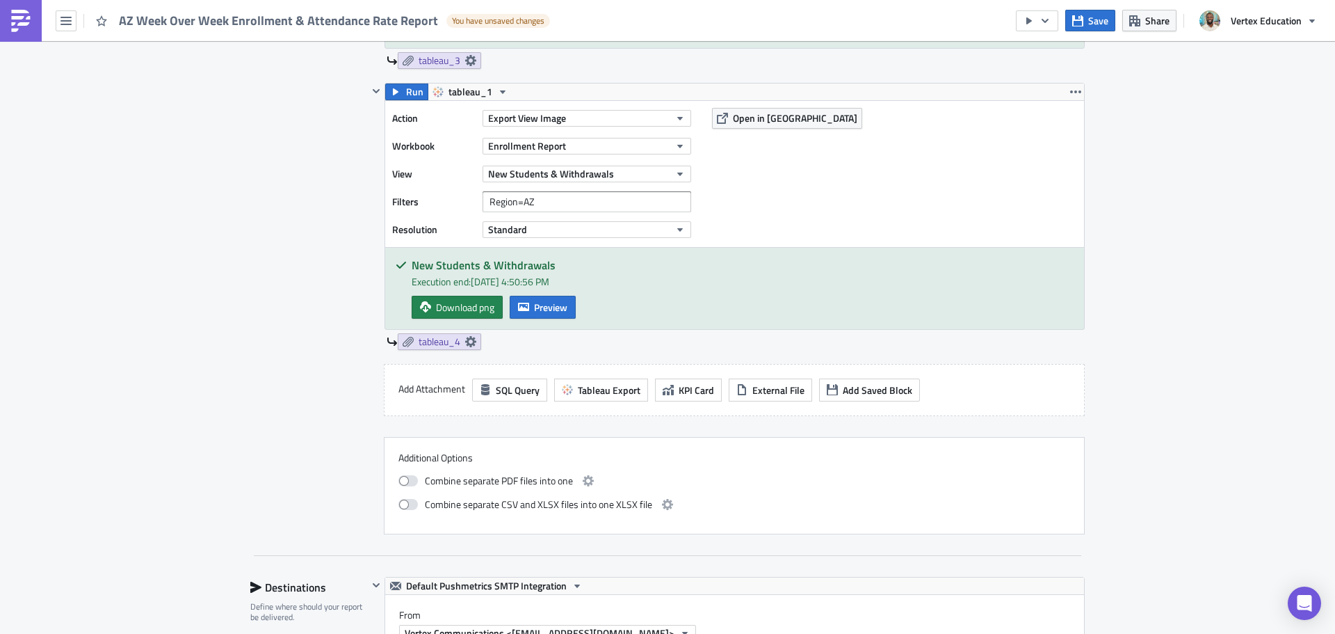
scroll to position [1182, 0]
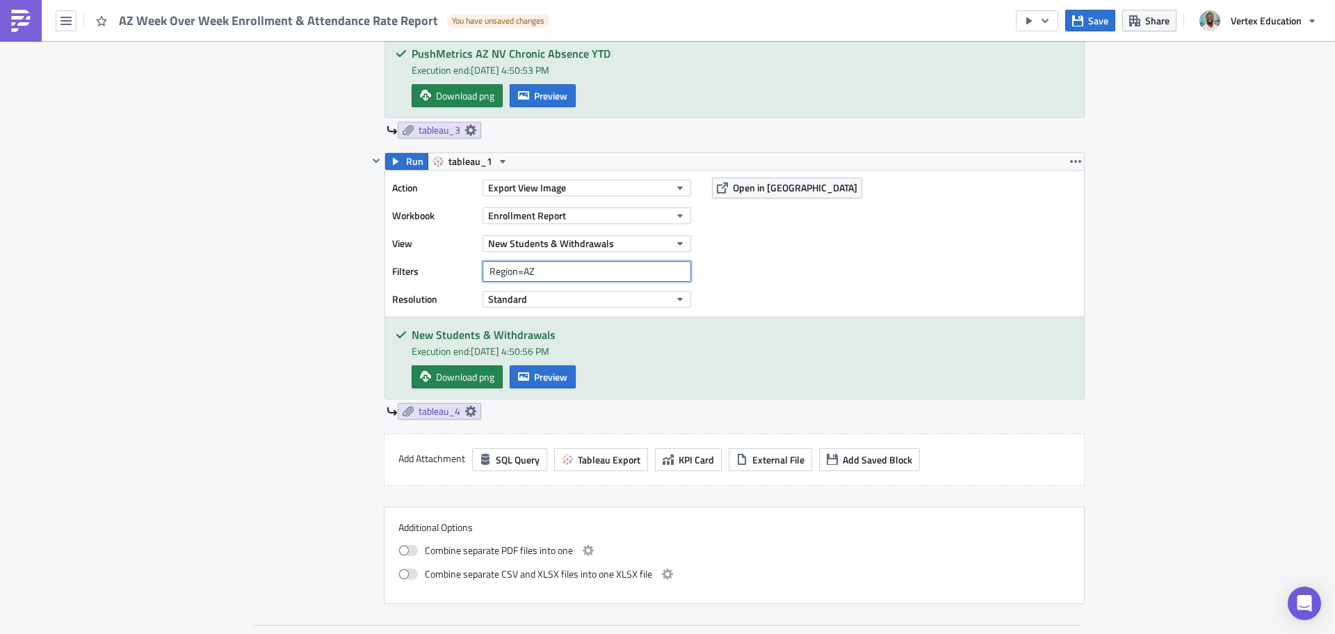
drag, startPoint x: 558, startPoint y: 273, endPoint x: 427, endPoint y: 266, distance: 131.6
click at [427, 266] on div "Filters Region=AZ" at bounding box center [545, 271] width 306 height 21
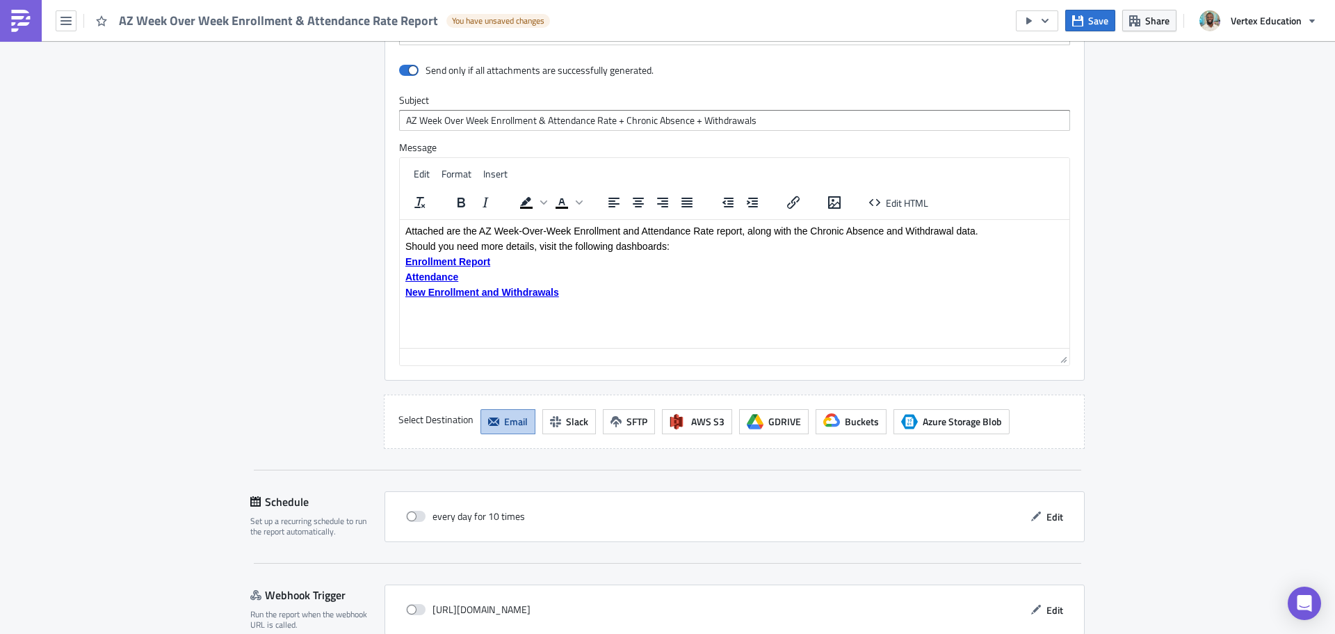
scroll to position [1924, 0]
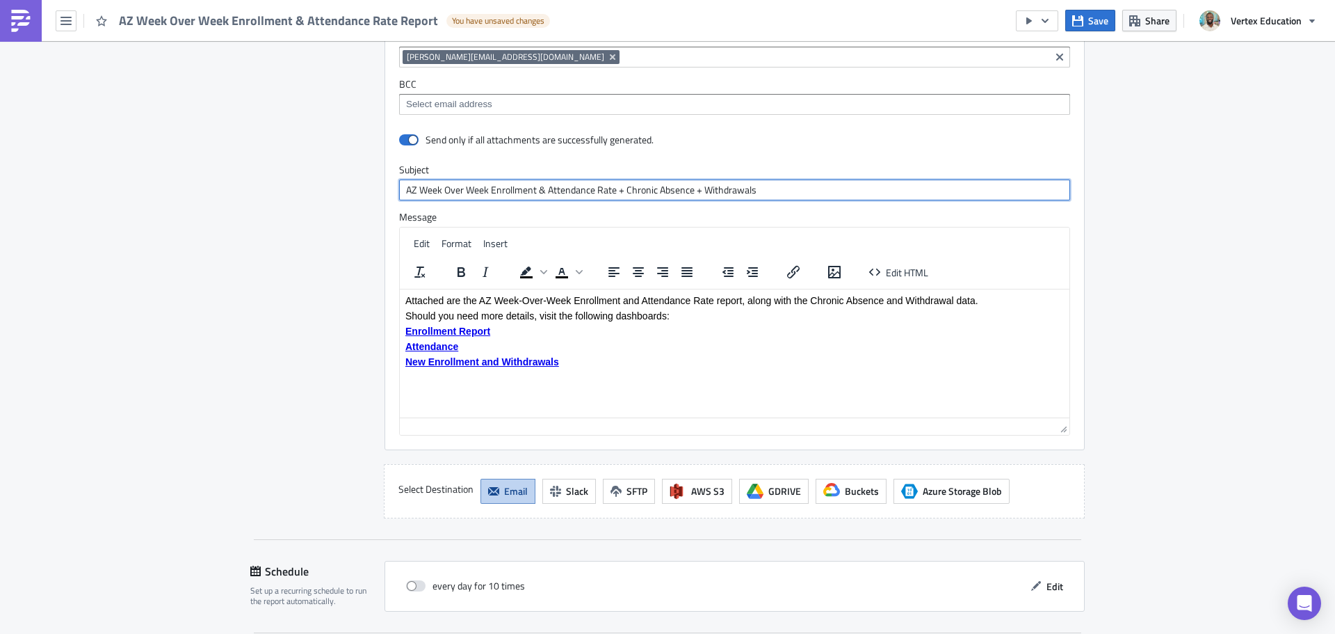
drag, startPoint x: 772, startPoint y: 193, endPoint x: 351, endPoint y: 186, distance: 421.5
click at [351, 186] on div "Destinations Define where should your report be delivered. Default Pushmetrics …" at bounding box center [667, 211] width 835 height 613
drag, startPoint x: 608, startPoint y: 373, endPoint x: 359, endPoint y: 281, distance: 265.4
click at [400, 289] on html "Attached are the AZ Week-Over-Week Enrollment and Attendance Rate report, along…" at bounding box center [735, 330] width 670 height 83
copy body "Attached are the AZ Week-Over-Week Enrollment and Attendance Rate report, along…"
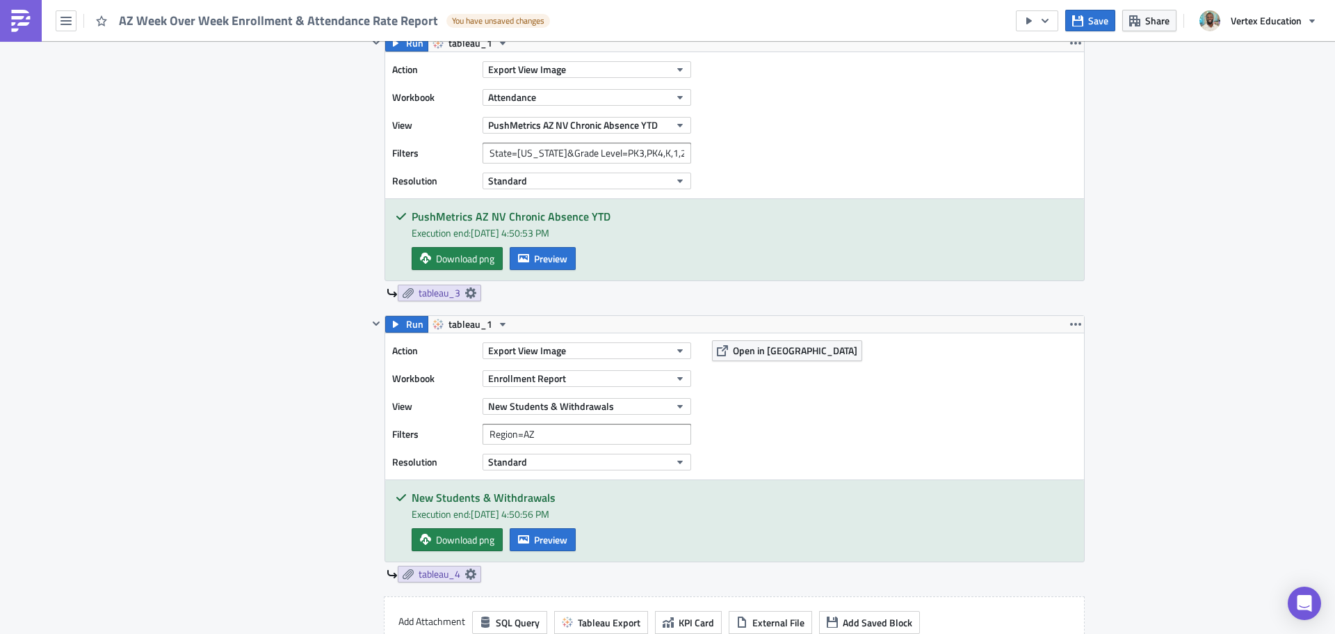
scroll to position [950, 0]
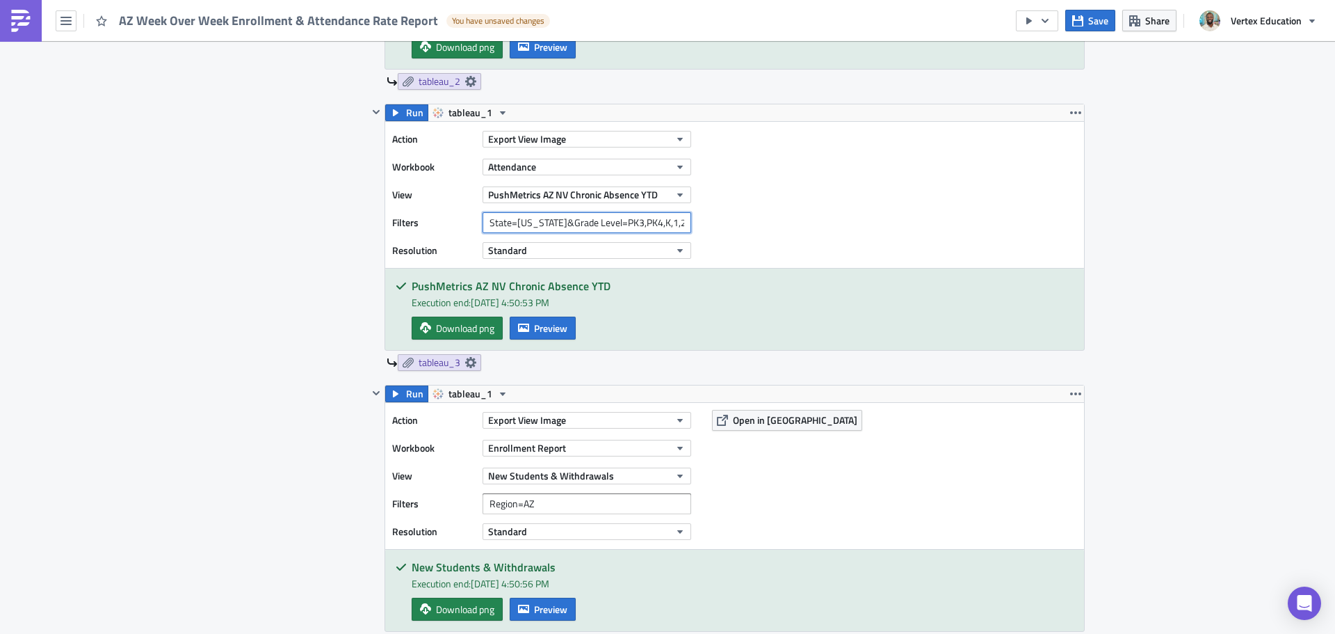
click at [666, 225] on input "State=AZ&Grade Level=PK3,PK4,K,1,2,3,4,5,6,7,8,9,10,11,12" at bounding box center [587, 222] width 209 height 21
type input "State=AZ&Grade Level=PK3,PK4,K,1,2,3,4,5,6,7,8,9,10,11,12&Show Grade Level=No"
drag, startPoint x: 412, startPoint y: 117, endPoint x: 413, endPoint y: 124, distance: 7.0
click at [412, 117] on span "Run" at bounding box center [414, 112] width 17 height 17
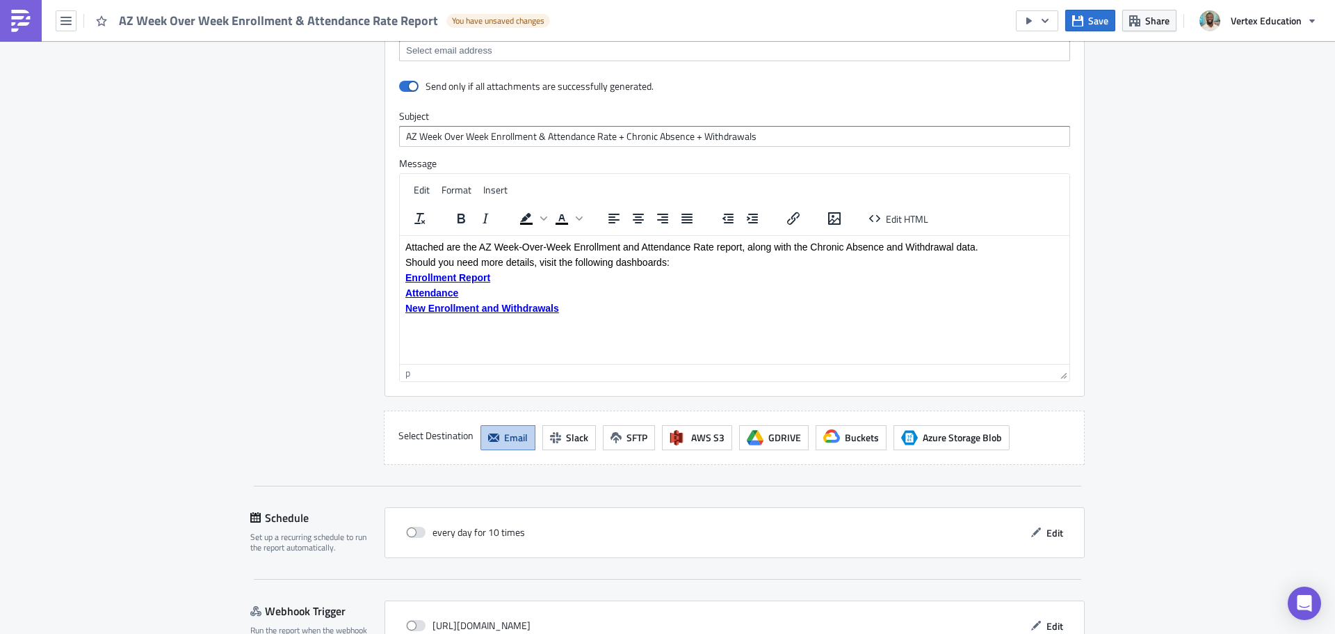
scroll to position [2079, 0]
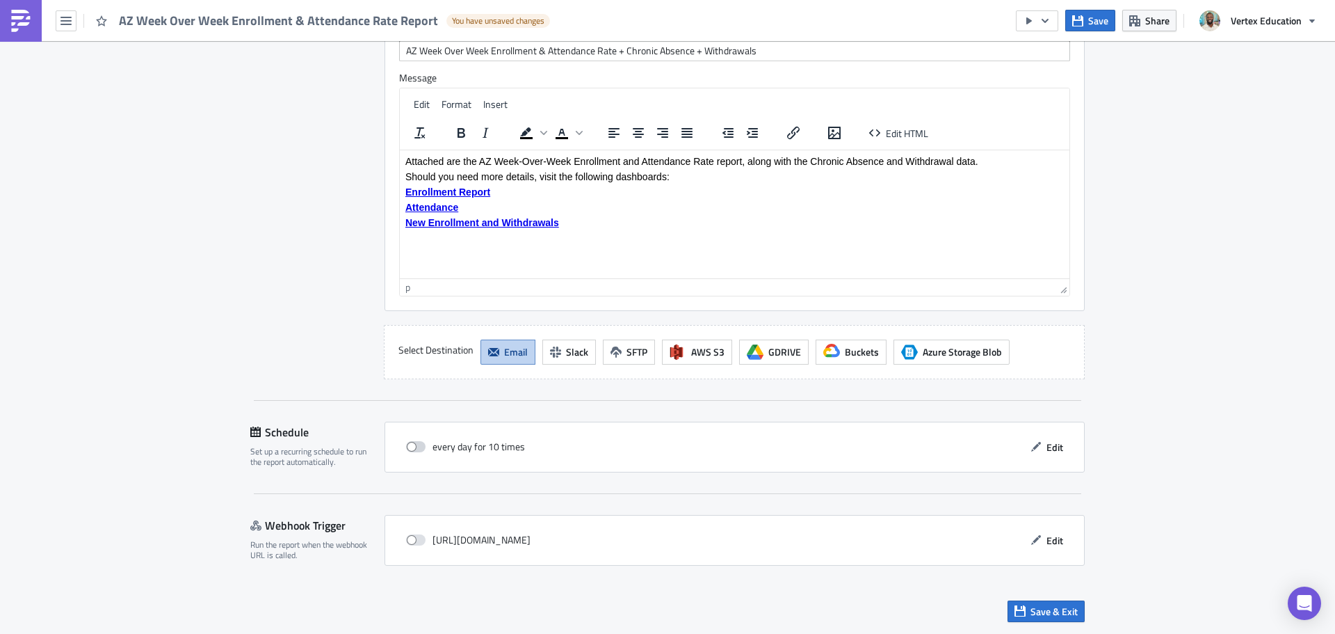
click at [412, 444] on span at bounding box center [415, 446] width 19 height 11
click at [412, 444] on input "checkbox" at bounding box center [413, 446] width 9 height 9
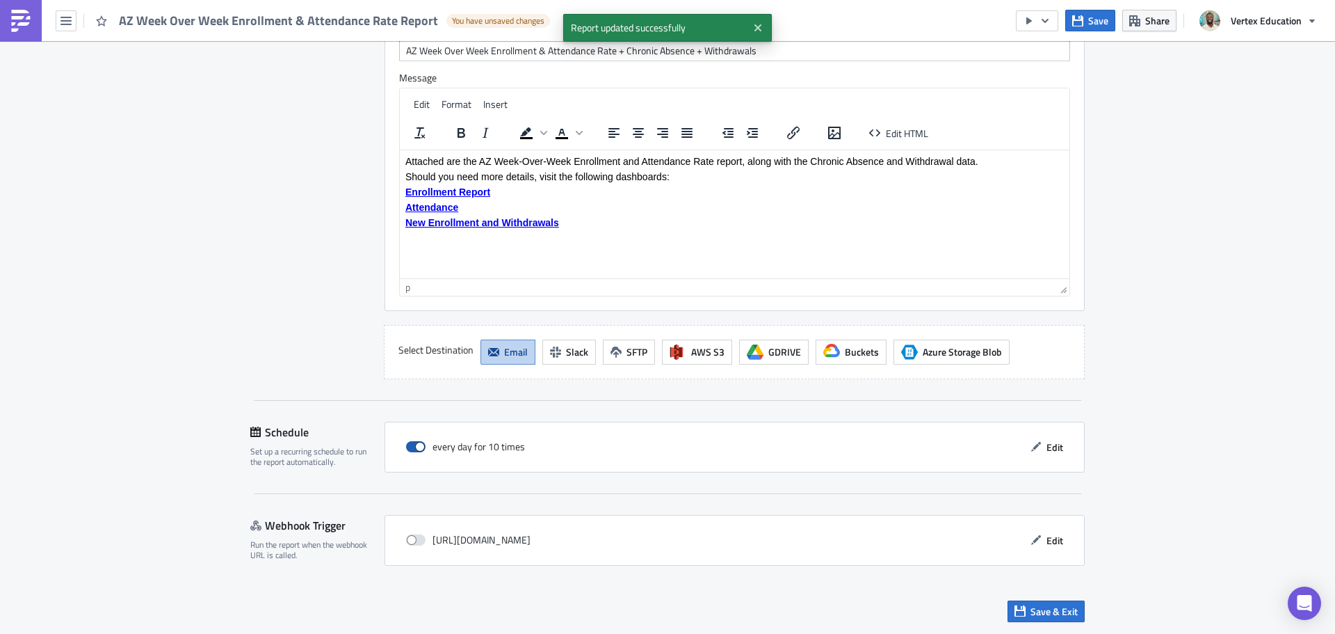
click at [412, 444] on span at bounding box center [415, 446] width 19 height 11
click at [412, 444] on input "checkbox" at bounding box center [413, 446] width 9 height 9
checkbox input "false"
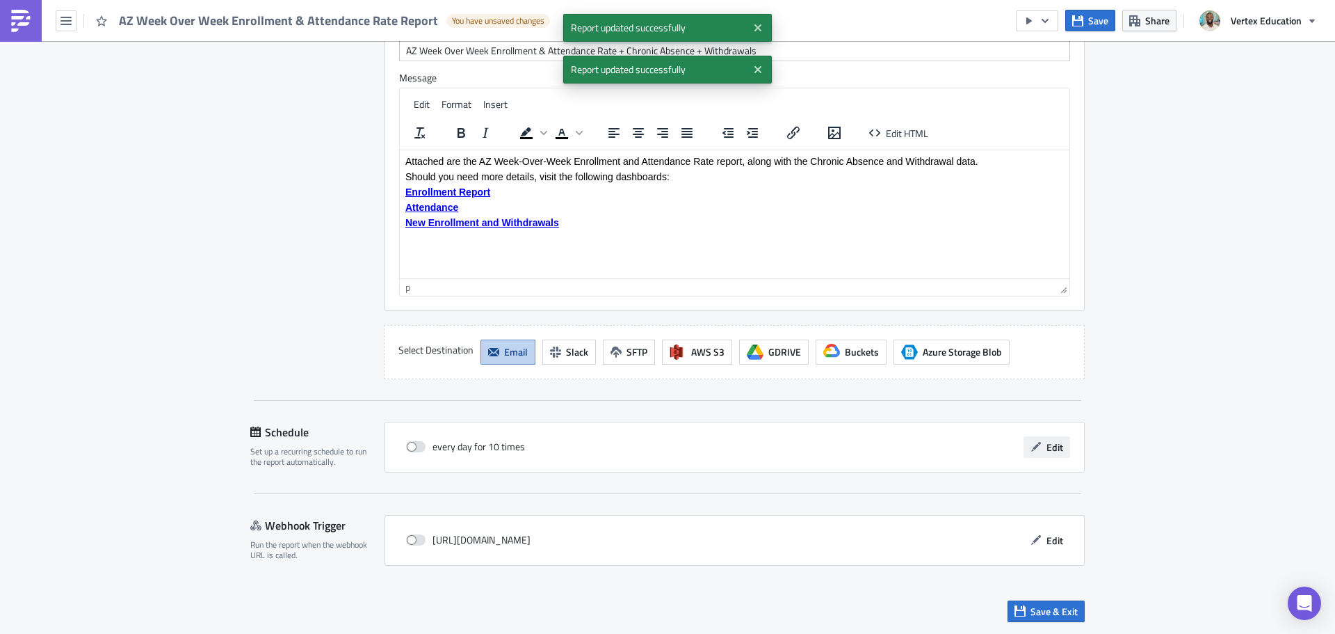
click at [1052, 453] on span "Edit" at bounding box center [1055, 447] width 17 height 15
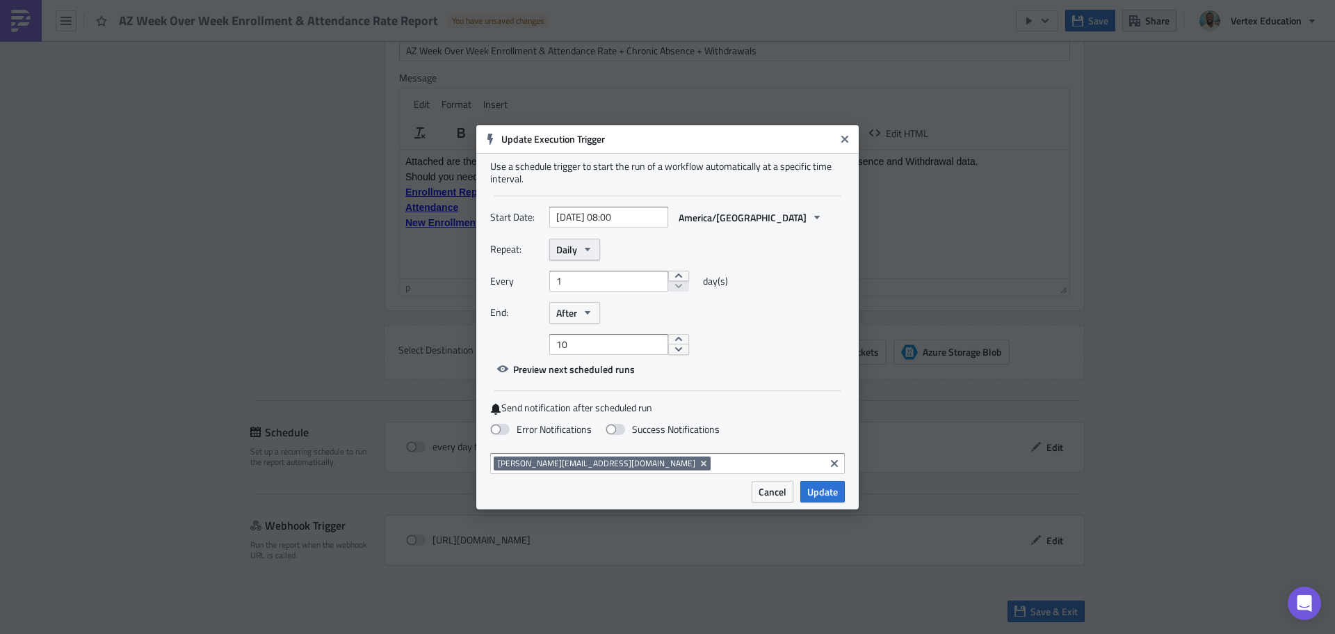
click at [575, 254] on span "Daily" at bounding box center [566, 249] width 21 height 15
click at [579, 321] on div "Weekly" at bounding box center [615, 316] width 115 height 14
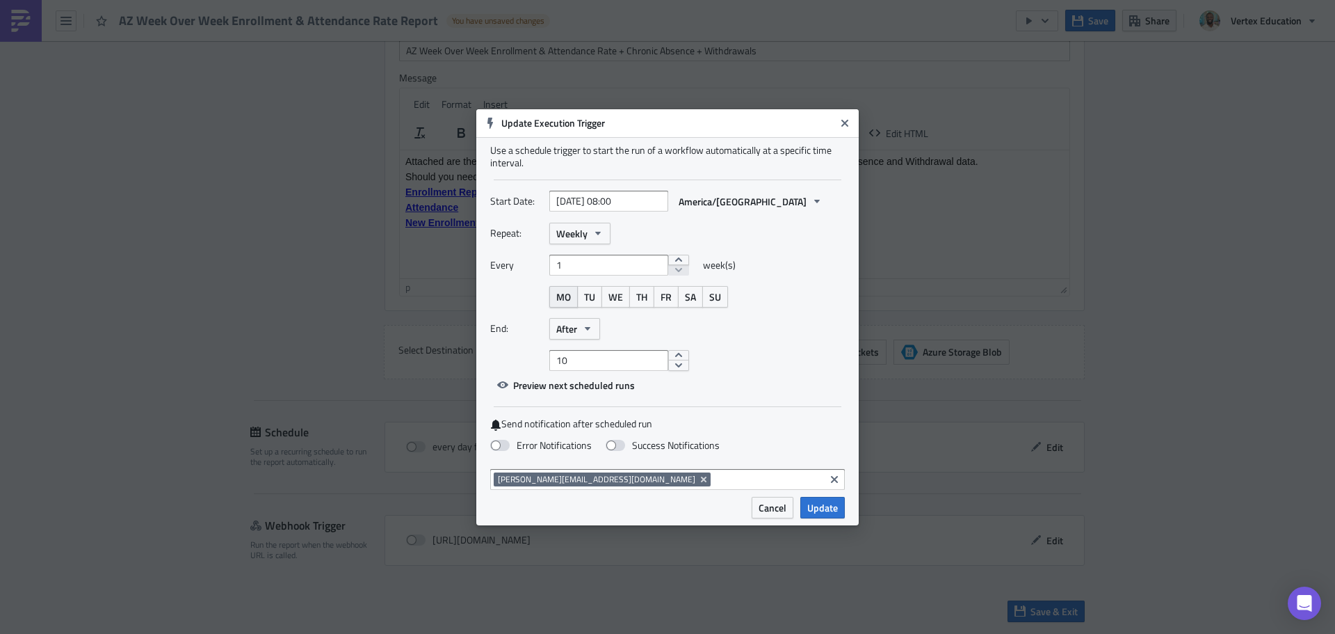
click at [570, 296] on span "MO" at bounding box center [563, 296] width 15 height 15
click at [619, 205] on input "2025-09-02 08:00" at bounding box center [608, 201] width 119 height 21
select select "8"
select select "2025"
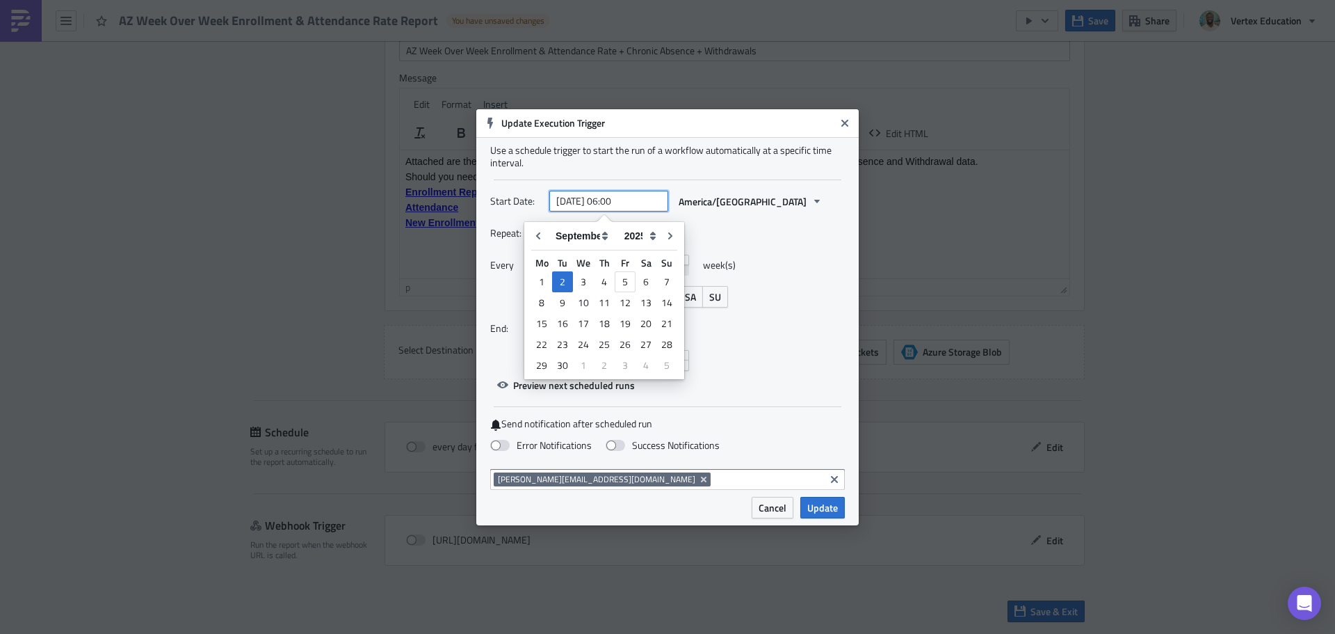
type input "2025-09-02 06:00"
click at [821, 251] on div "Repeat: Weekly Every 1 week(s) MO TU WE TH FR SA SU End: After 10" at bounding box center [667, 297] width 355 height 148
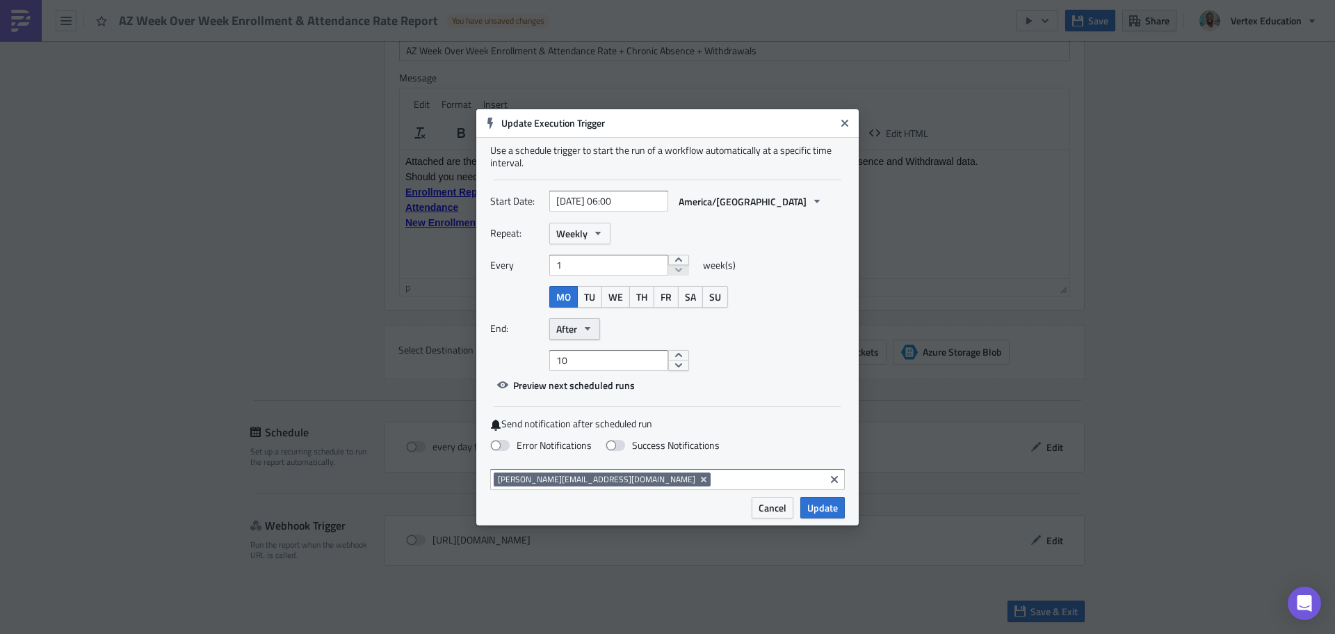
click at [580, 328] on button "After" at bounding box center [574, 329] width 51 height 22
click at [583, 357] on div "Never" at bounding box center [615, 353] width 115 height 14
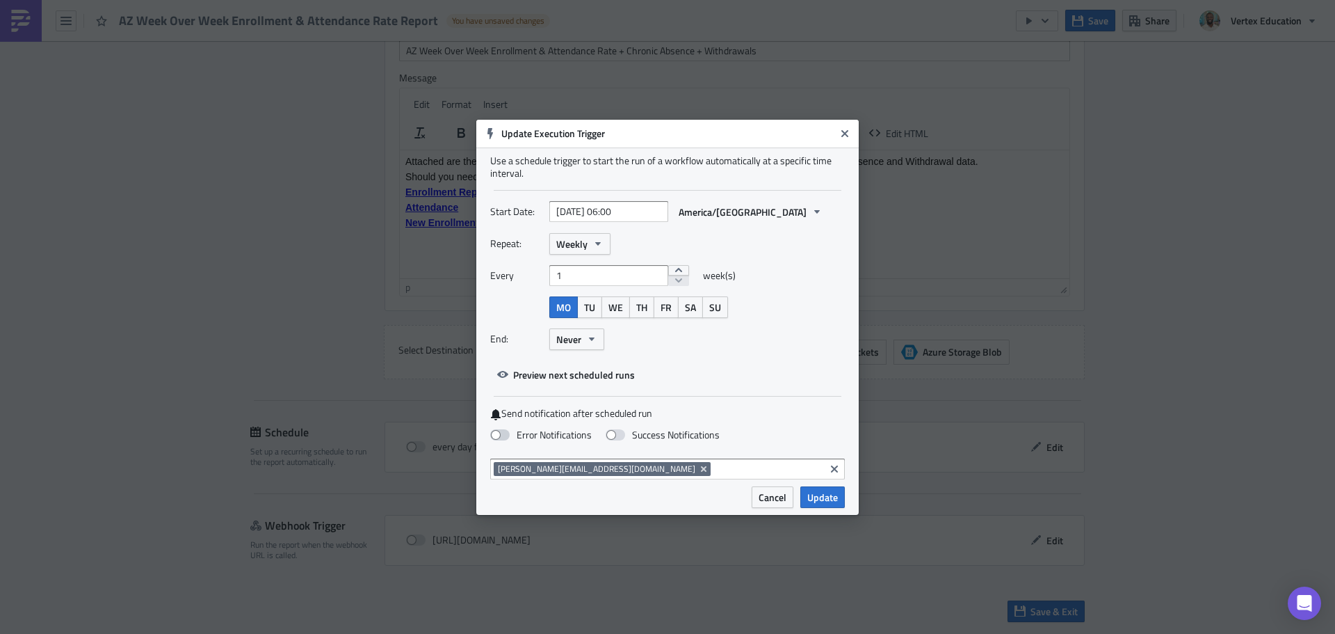
click at [509, 433] on span at bounding box center [499, 434] width 19 height 11
click at [12, 11] on input "Error Notifications" at bounding box center [7, 6] width 9 height 9
checkbox input "true"
click at [825, 501] on span "Update" at bounding box center [822, 497] width 31 height 15
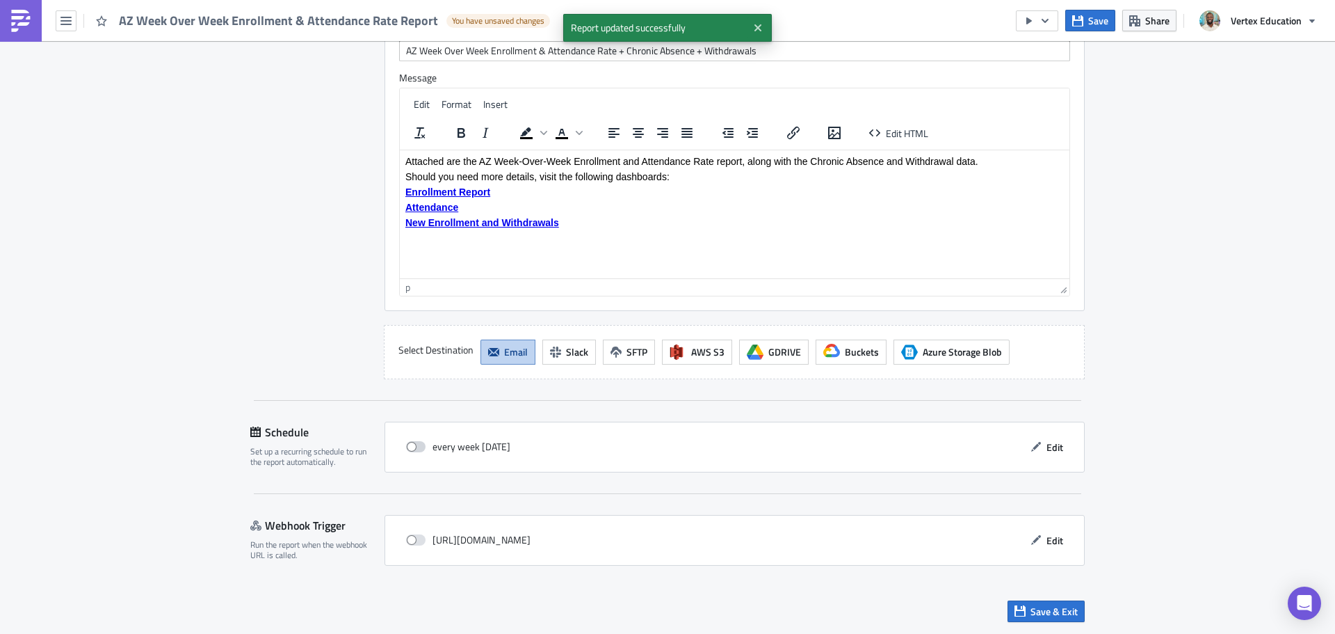
click at [406, 447] on span at bounding box center [415, 446] width 19 height 11
click at [409, 447] on input "checkbox" at bounding box center [413, 446] width 9 height 9
checkbox input "true"
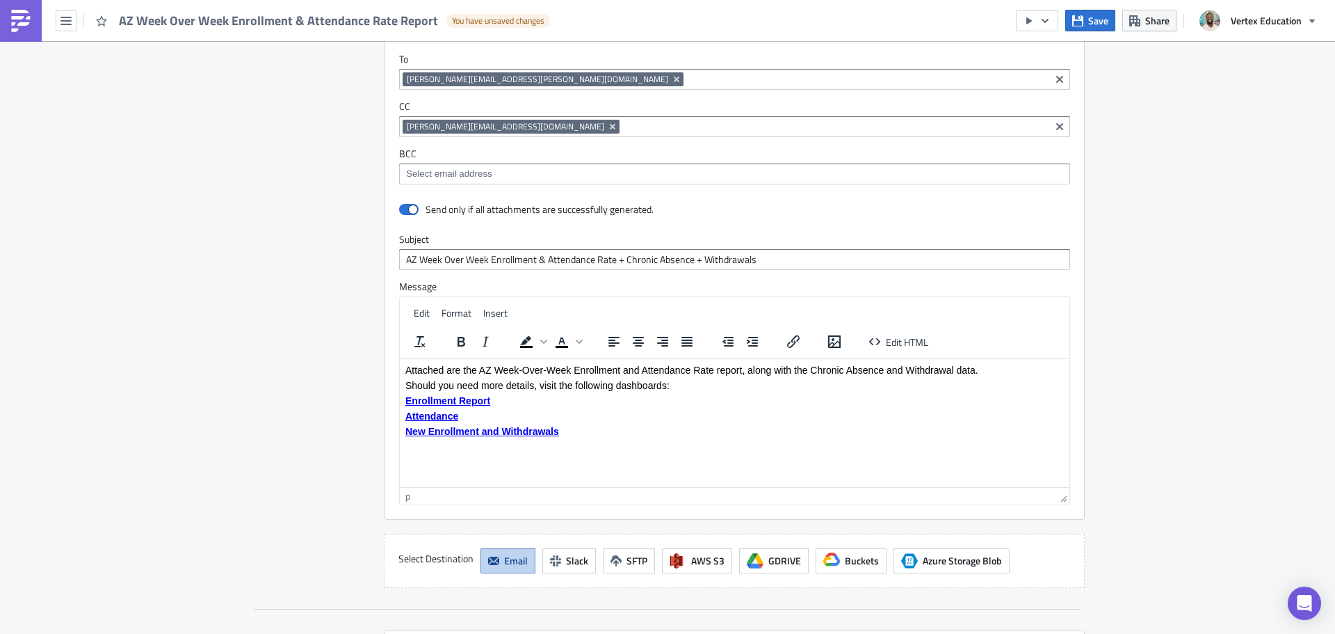
scroll to position [1801, 0]
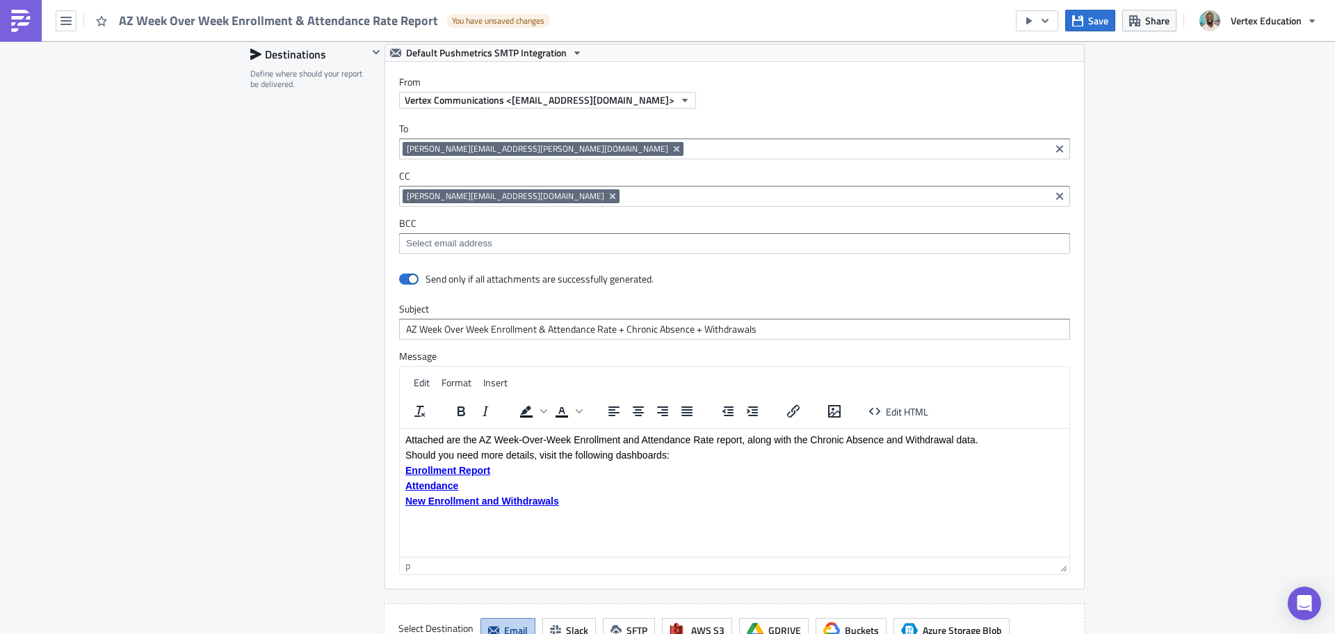
click at [599, 475] on body "Attached are the AZ Week-Over-Week Enrollment and Attendance Rate report, along…" at bounding box center [734, 469] width 659 height 72
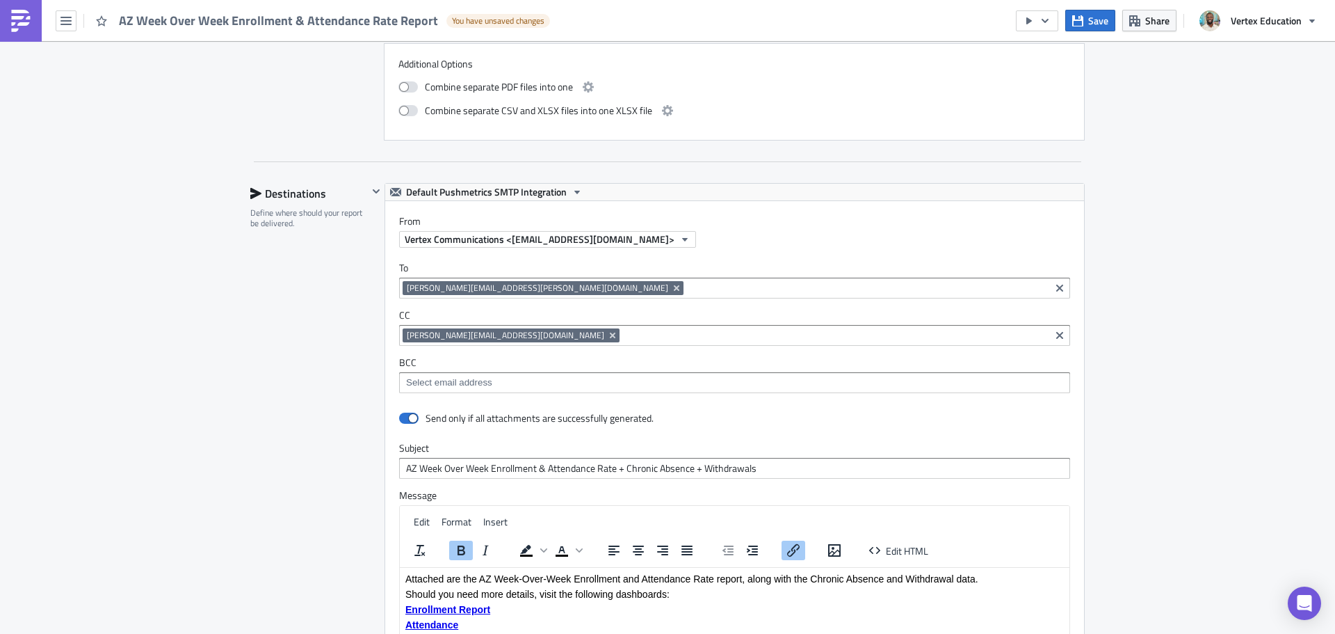
scroll to position [1870, 0]
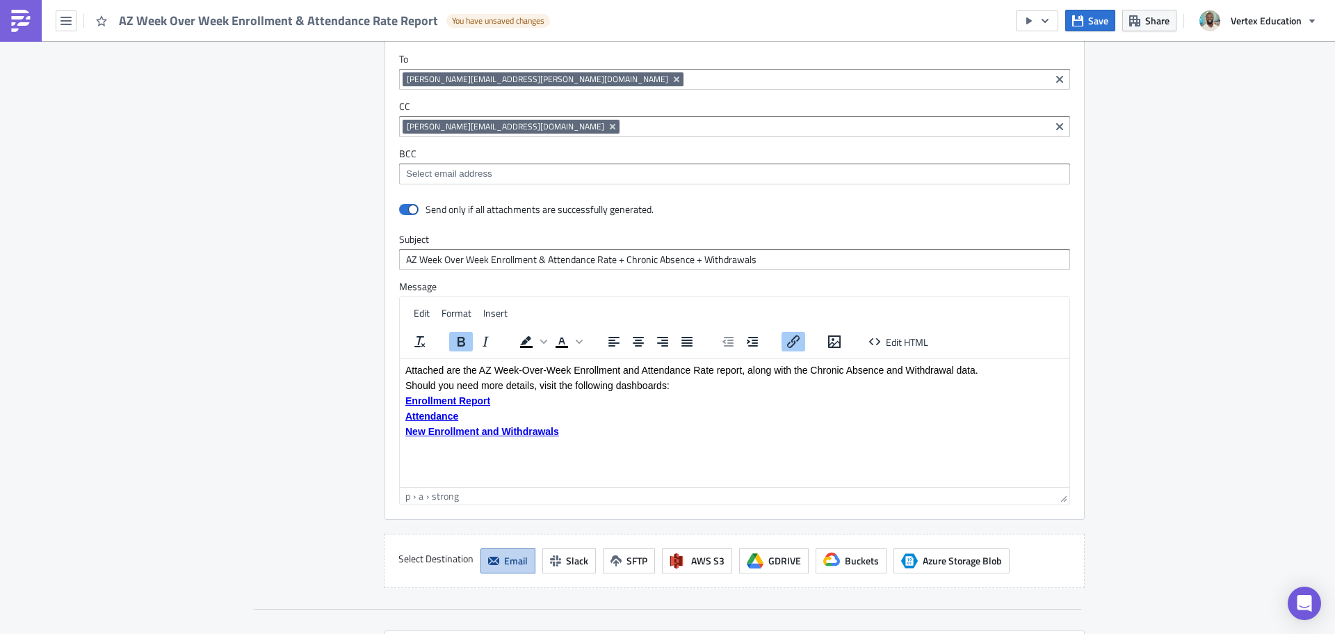
click at [524, 430] on strong "New Enrollment and Withdrawals" at bounding box center [482, 430] width 154 height 11
click at [522, 434] on strong "New Enrollment and Withdrawals" at bounding box center [482, 430] width 154 height 11
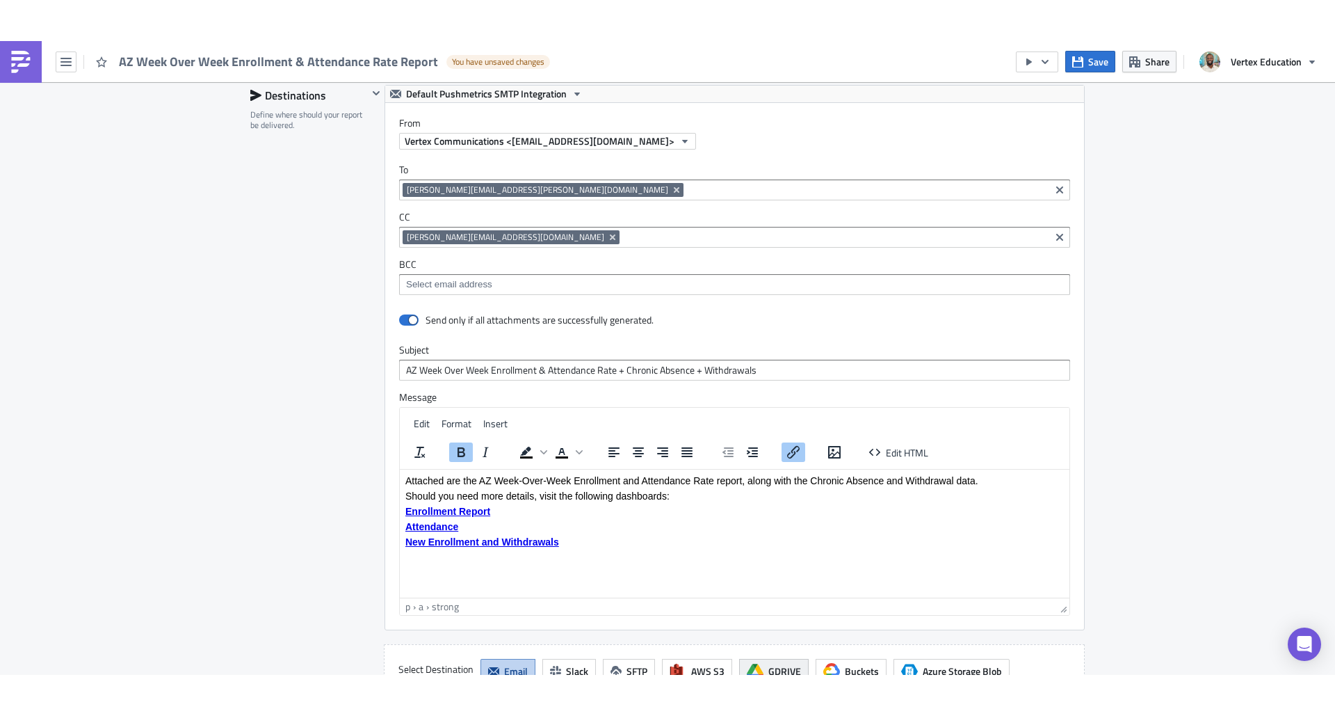
scroll to position [2009, 0]
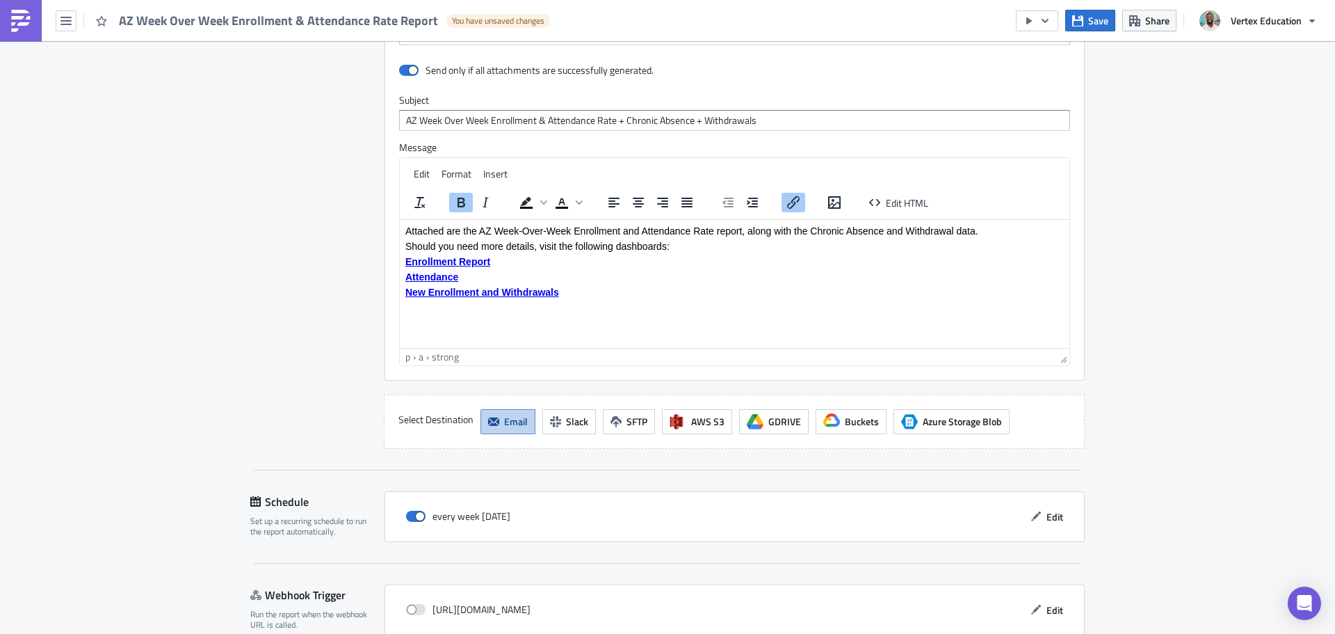
click at [652, 287] on p "New Enrollment and Withdrawals" at bounding box center [734, 291] width 659 height 11
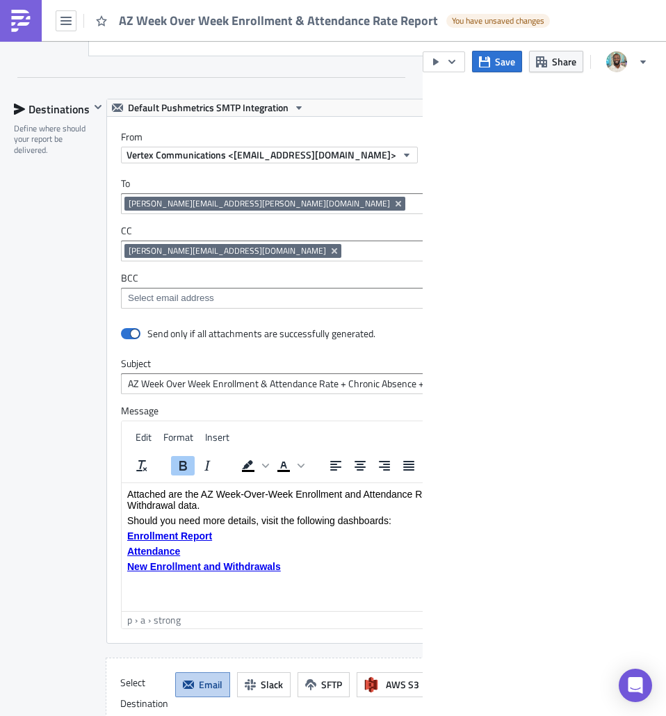
scroll to position [1874, 0]
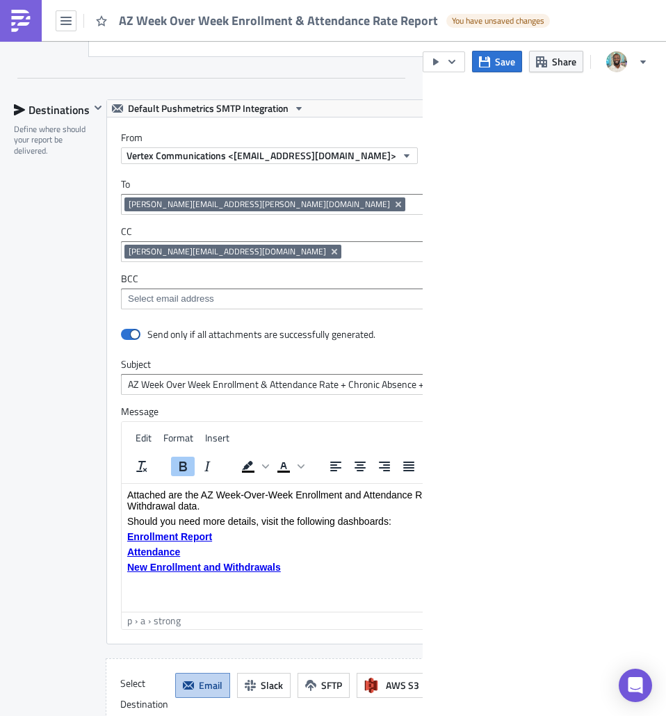
click at [409, 205] on input at bounding box center [518, 205] width 218 height 14
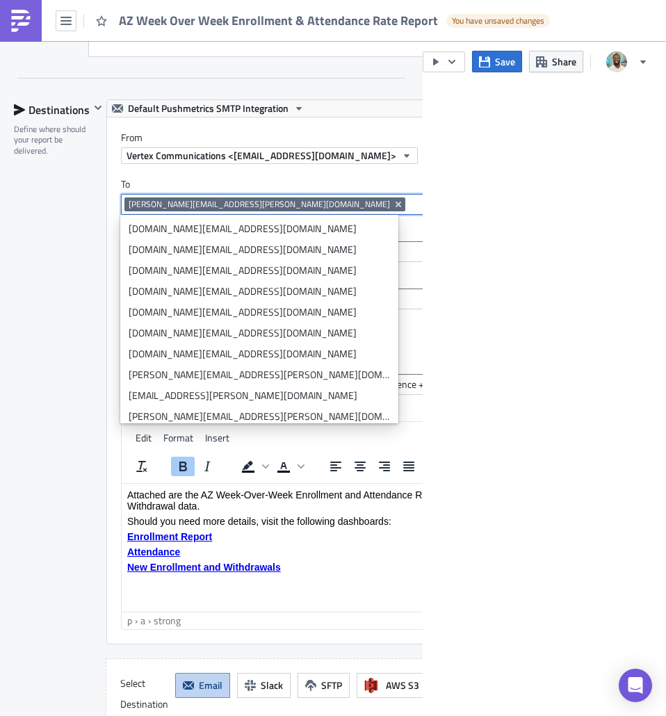
click at [409, 200] on input at bounding box center [518, 205] width 218 height 14
paste input "Heather.Sliker@vertexeducation.com"
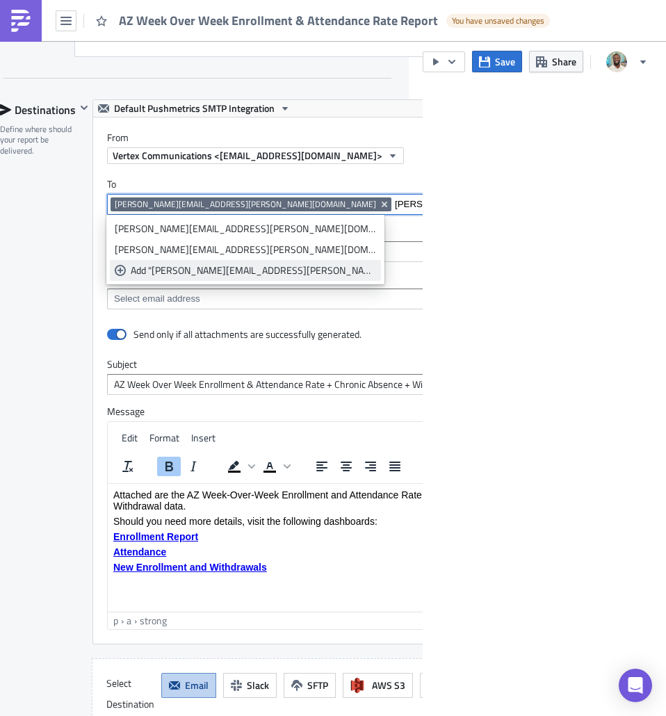
type input "Heather.Sliker@vertexeducation.com"
click at [234, 271] on div "Add "Heather.Sliker@vertexeducation.com"" at bounding box center [253, 271] width 245 height 14
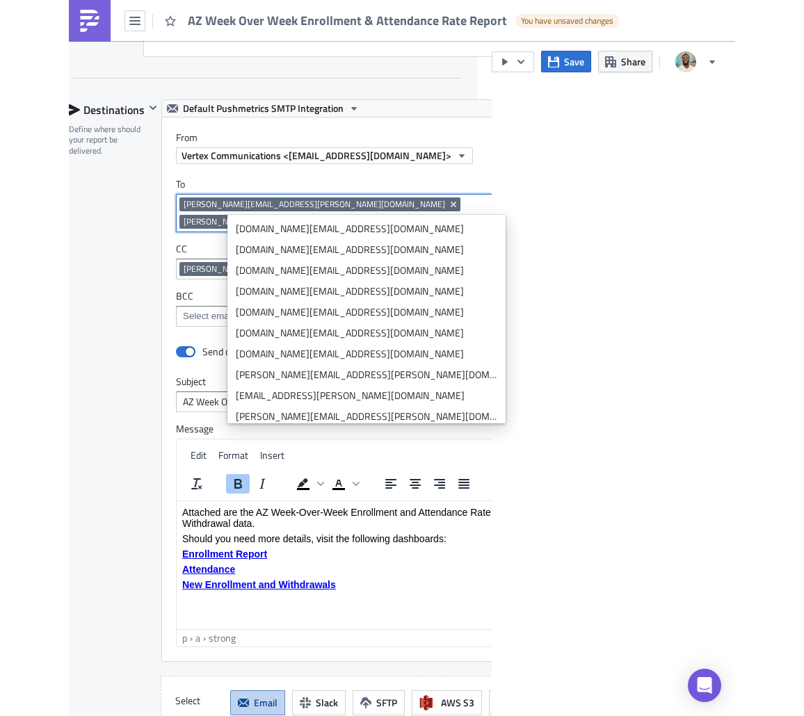
scroll to position [1874, 211]
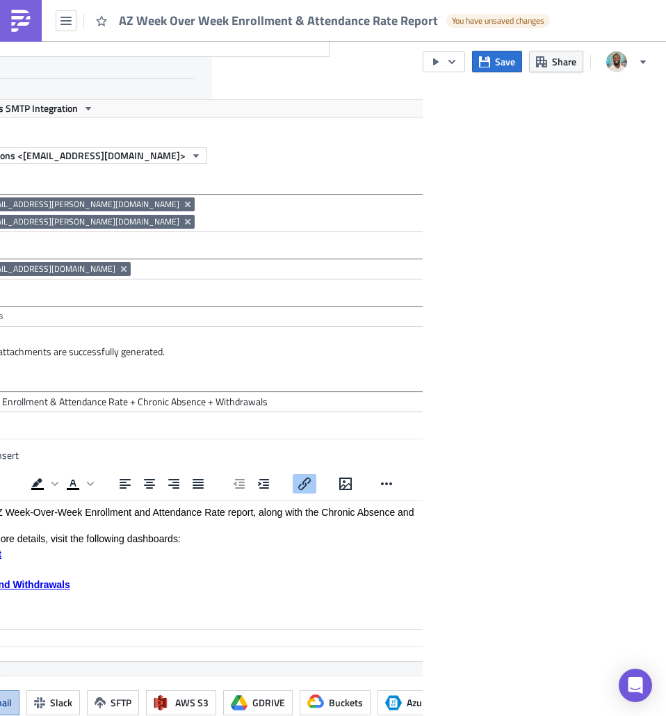
click at [613, 191] on main "Execution Log Edit " AZ Week Over Week Enrollment & Attendance Rate Report " Dr…" at bounding box center [333, 379] width 666 height 677
click at [485, 413] on main "Execution Log Edit " AZ Week Over Week Enrollment & Attendance Rate Report " Dr…" at bounding box center [333, 379] width 666 height 677
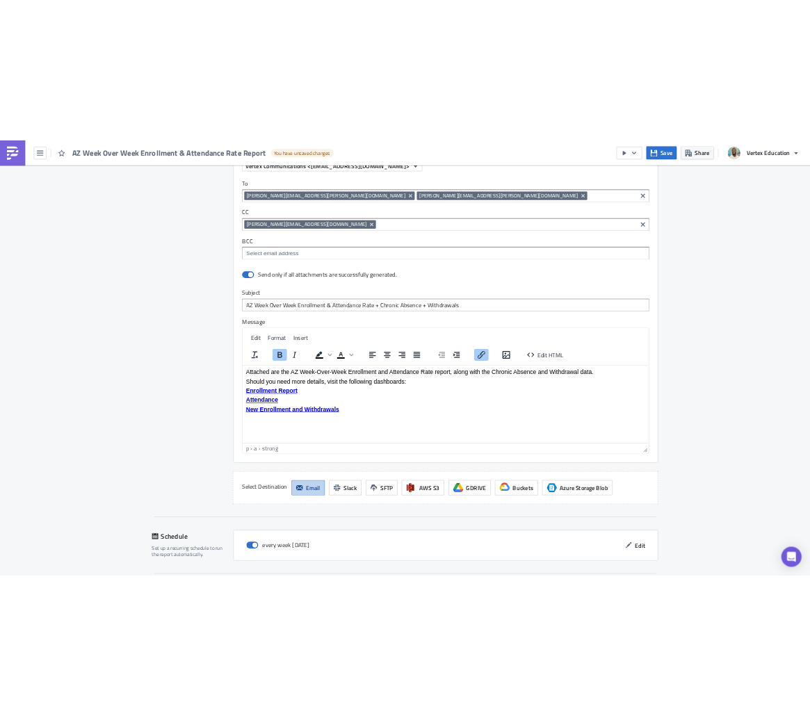
scroll to position [1827, 0]
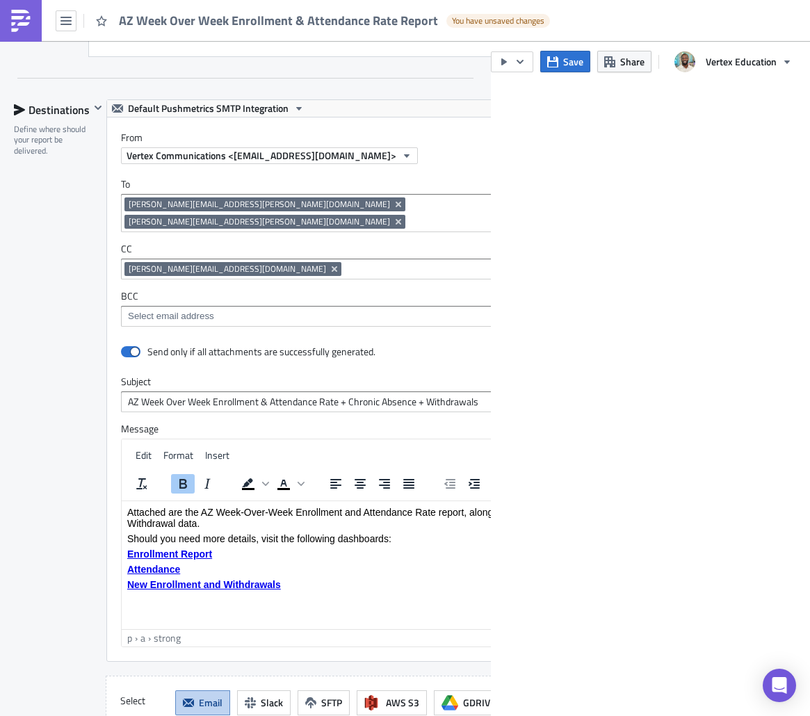
click at [436, 215] on input at bounding box center [518, 222] width 218 height 14
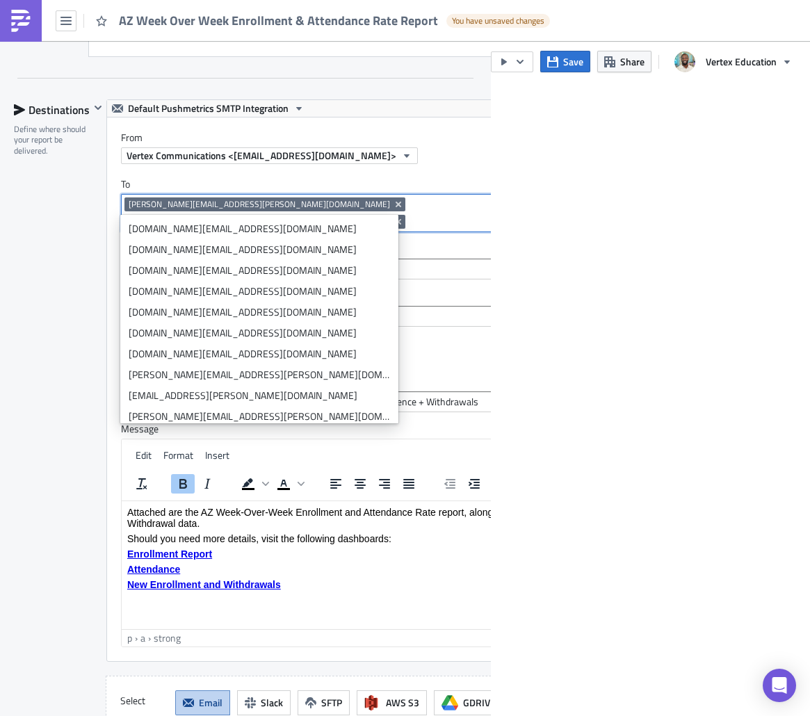
paste input "[PERSON_NAME][EMAIL_ADDRESS][PERSON_NAME][DOMAIN_NAME]"
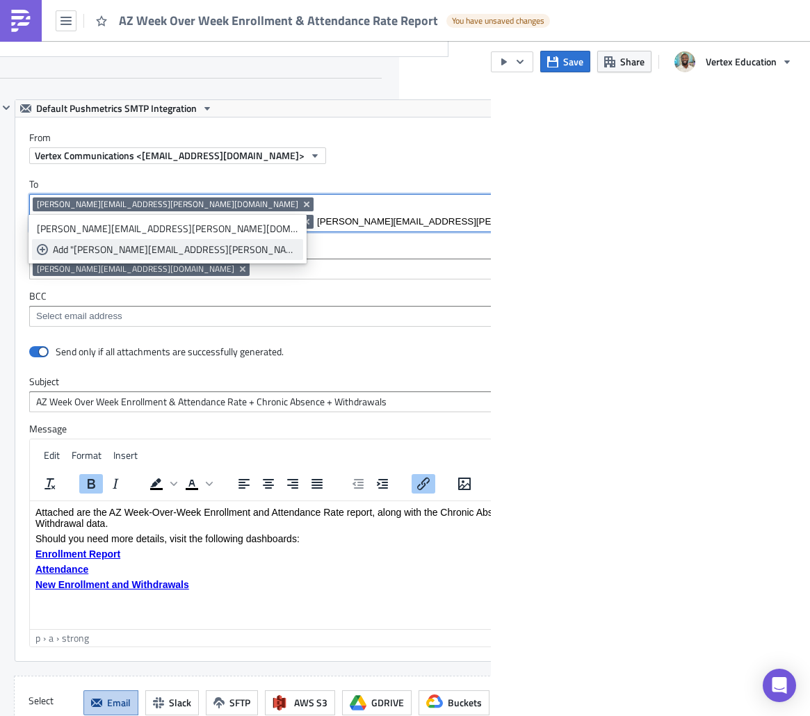
type input "[PERSON_NAME][EMAIL_ADDRESS][PERSON_NAME][DOMAIN_NAME]"
click at [164, 250] on div "Add "Heidi.Simms@vertexeducation.com"" at bounding box center [175, 250] width 245 height 14
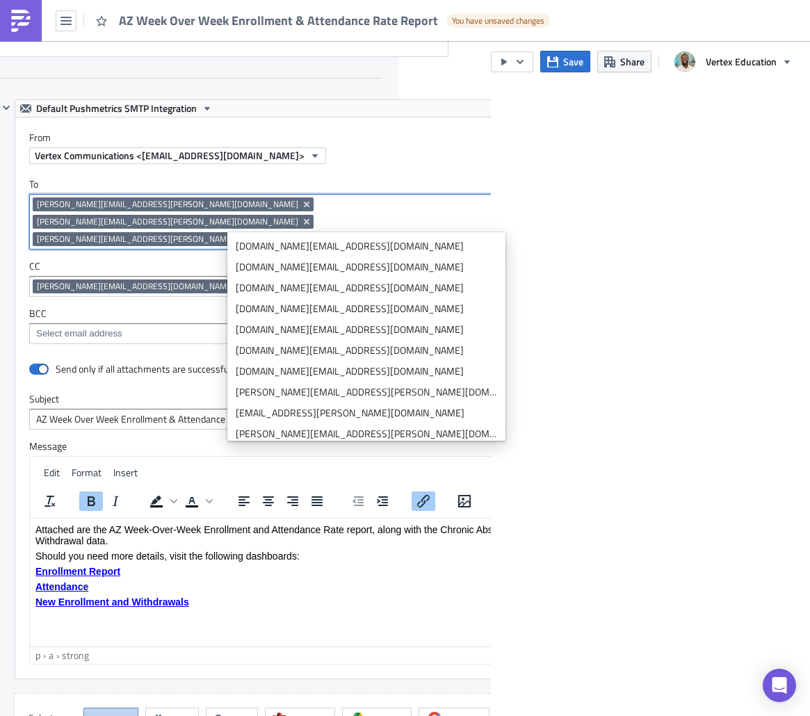
scroll to position [1827, 142]
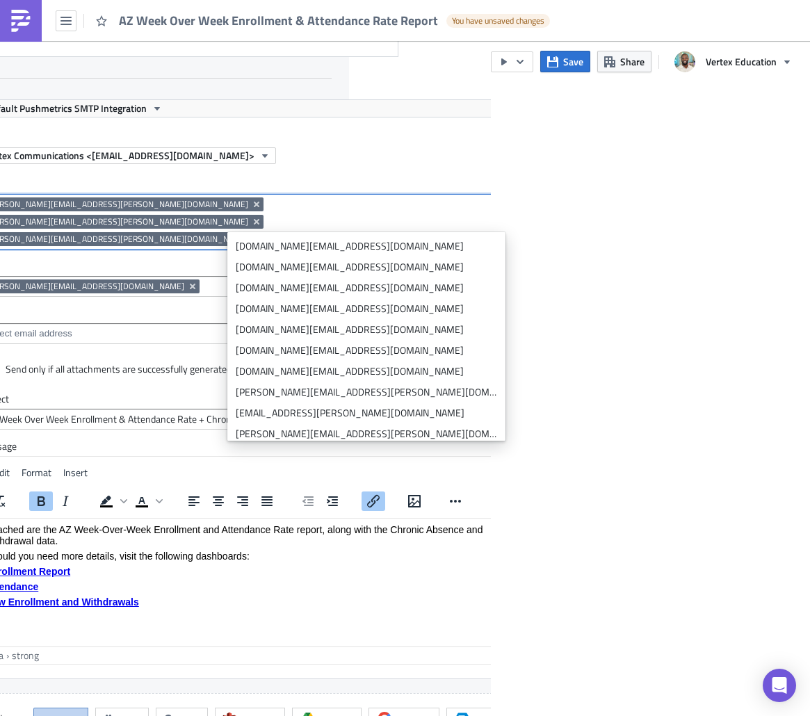
click at [444, 210] on div "nicole.kirkley@vertexeducation.com Heather.Sliker@vertexeducation.com Heidi.Sim…" at bounding box center [234, 224] width 503 height 52
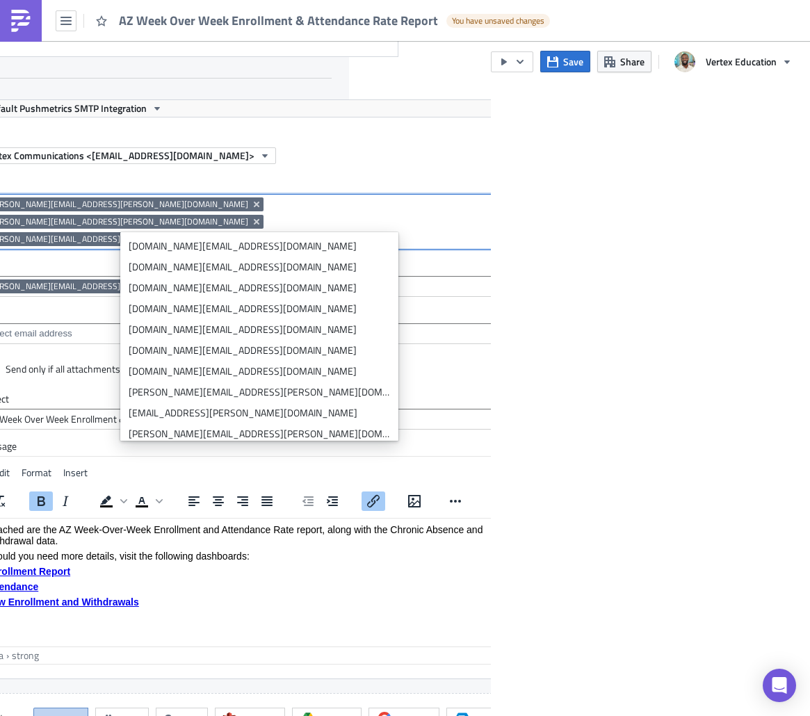
scroll to position [1827, 0]
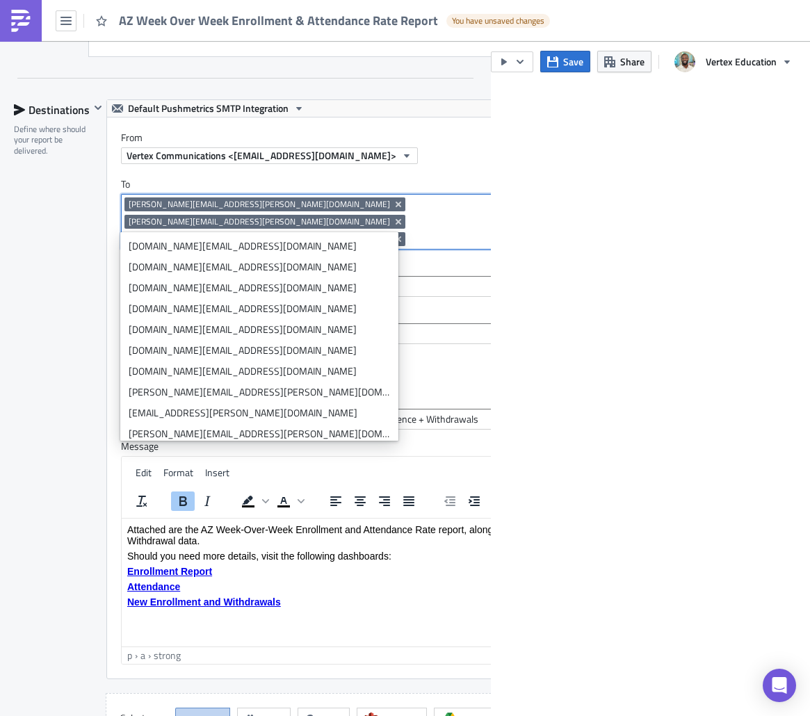
paste input "[PERSON_NAME][EMAIL_ADDRESS][PERSON_NAME][DOMAIN_NAME]"
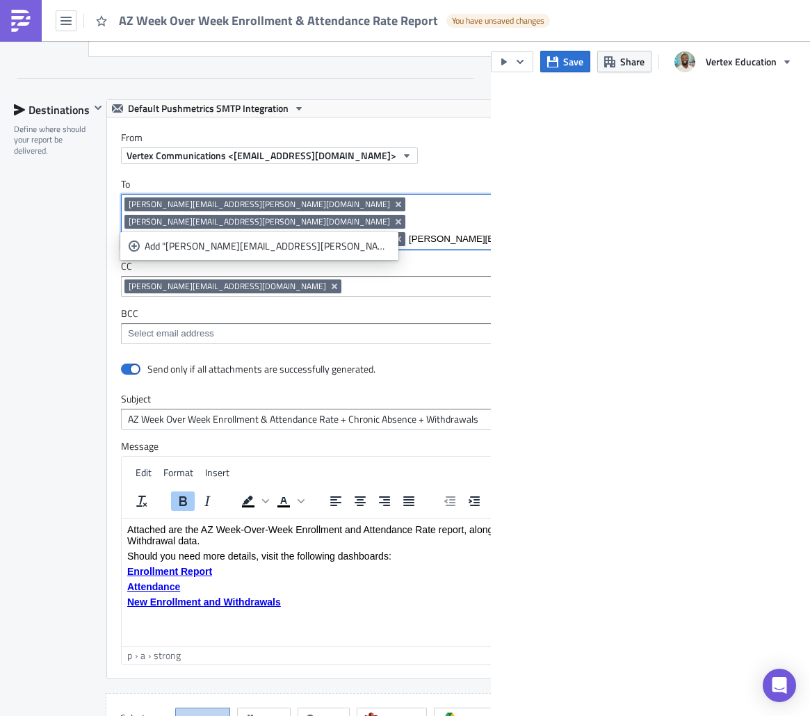
type input "[PERSON_NAME][EMAIL_ADDRESS][PERSON_NAME][DOMAIN_NAME]"
click at [218, 242] on div "Add "Jason.Nuttall@vertexeducation.com"" at bounding box center [267, 246] width 245 height 14
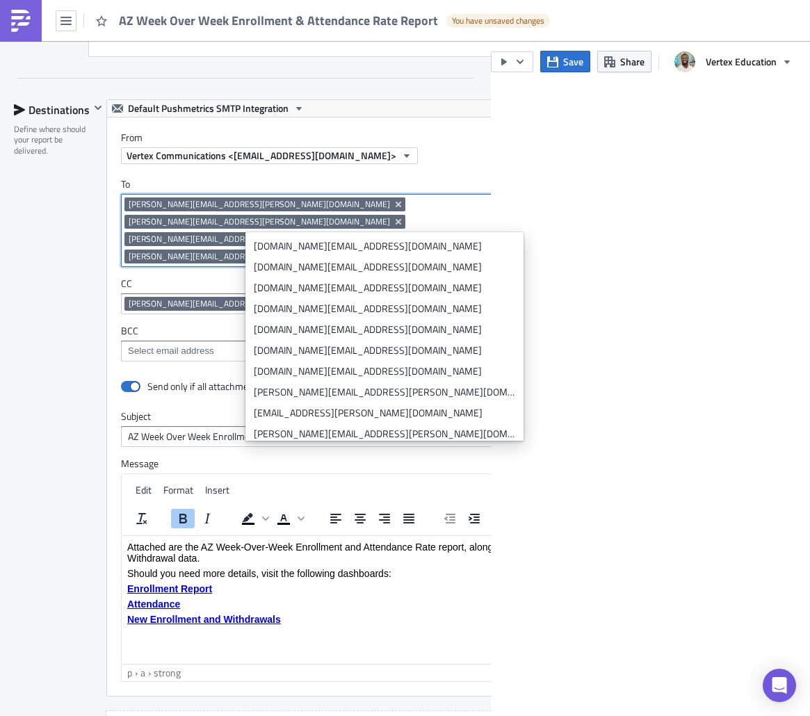
scroll to position [1827, 124]
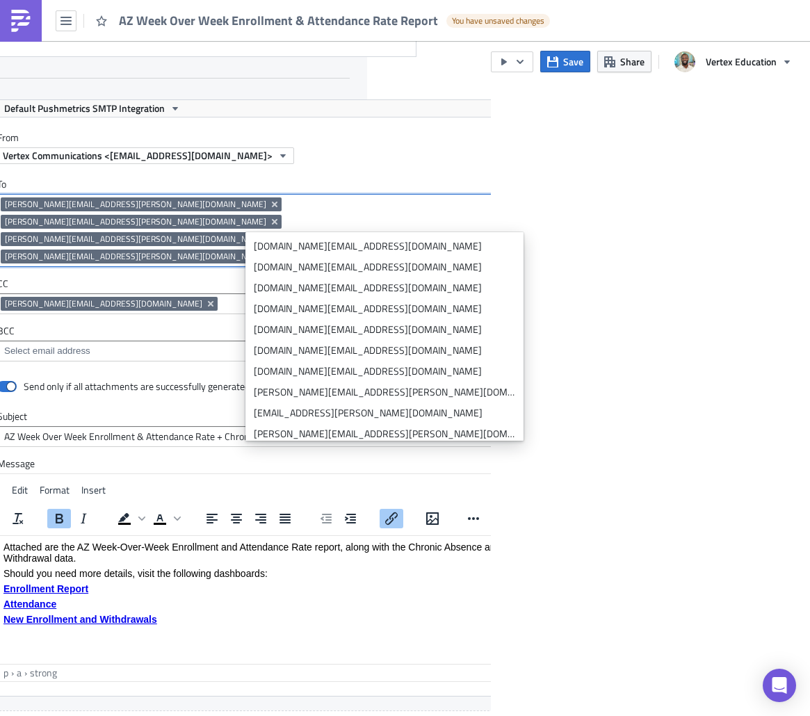
click at [285, 250] on input at bounding box center [394, 257] width 218 height 14
paste input "[PERSON_NAME][EMAIL_ADDRESS][PERSON_NAME][DOMAIN_NAME]"
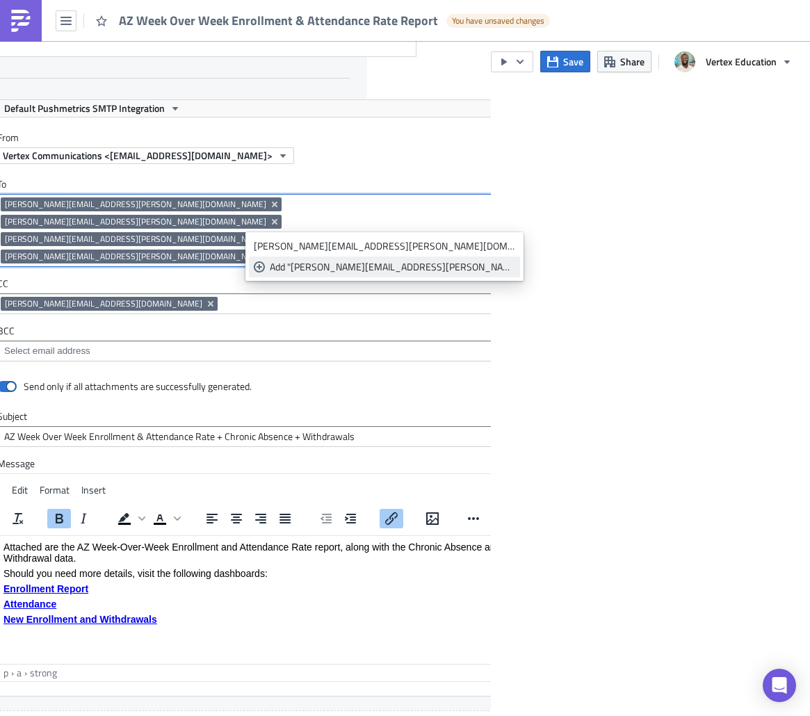
type input "[PERSON_NAME][EMAIL_ADDRESS][PERSON_NAME][DOMAIN_NAME]"
click at [358, 261] on div "Add "Suzanne.Smailagic@vertexeducation.com"" at bounding box center [392, 267] width 245 height 14
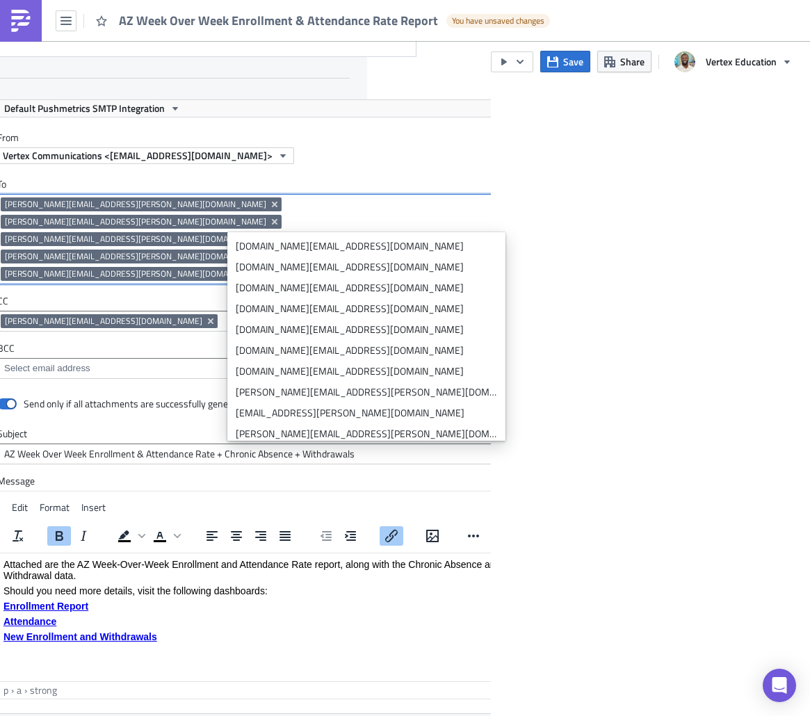
scroll to position [1827, 142]
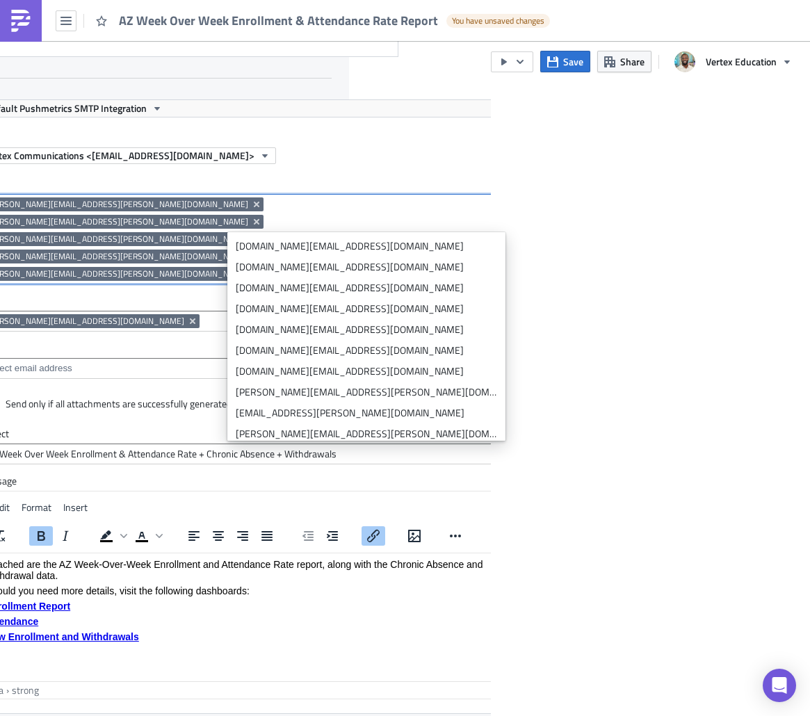
click at [319, 267] on input at bounding box center [376, 274] width 218 height 14
paste input "[PERSON_NAME][EMAIL_ADDRESS][DOMAIN_NAME]"
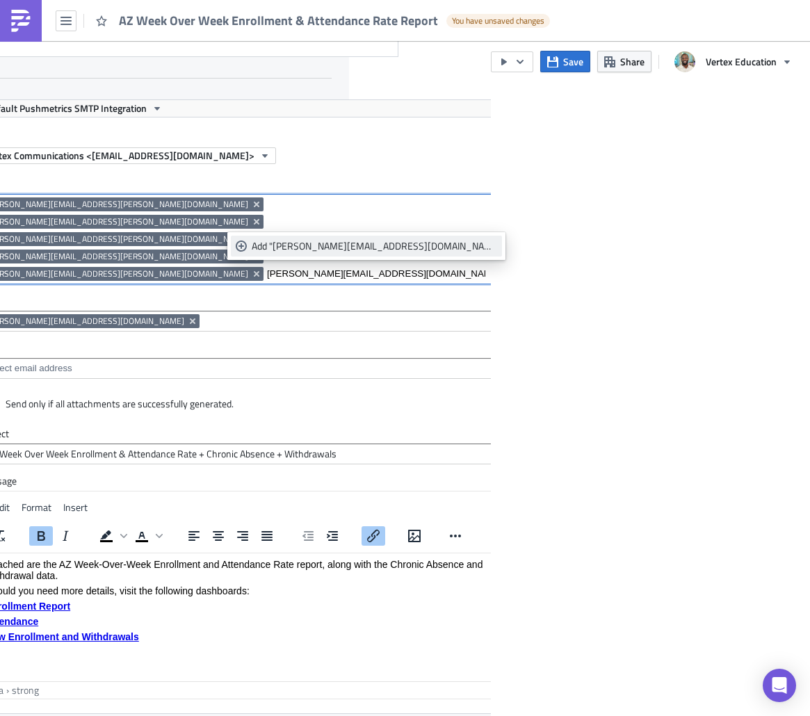
type input "[PERSON_NAME][EMAIL_ADDRESS][DOMAIN_NAME]"
click at [335, 241] on div "Add "Jennifer.Given@vertexeducation.com"" at bounding box center [374, 246] width 245 height 14
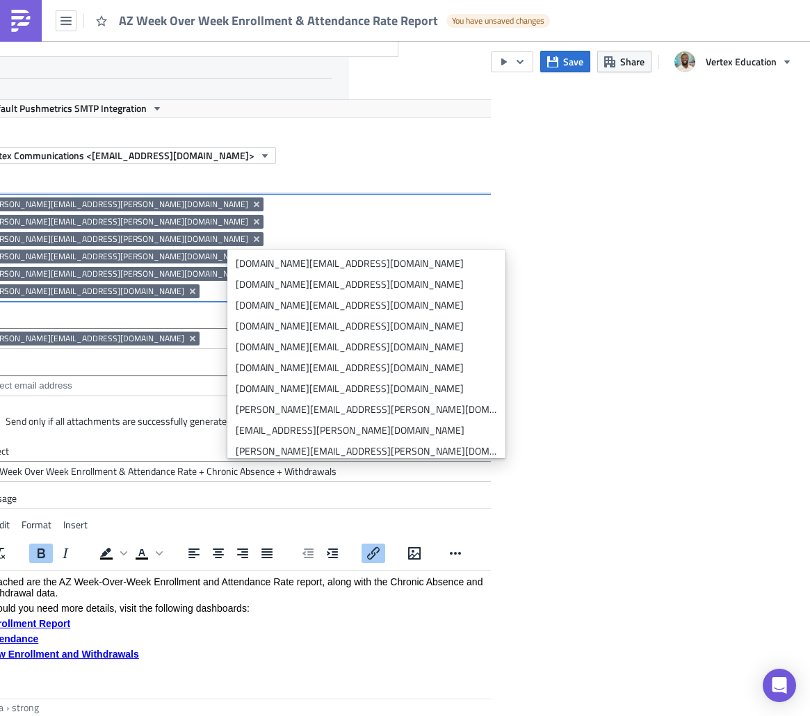
click at [203, 284] on input at bounding box center [344, 291] width 282 height 14
paste input "[PERSON_NAME][EMAIL_ADDRESS][DOMAIN_NAME]"
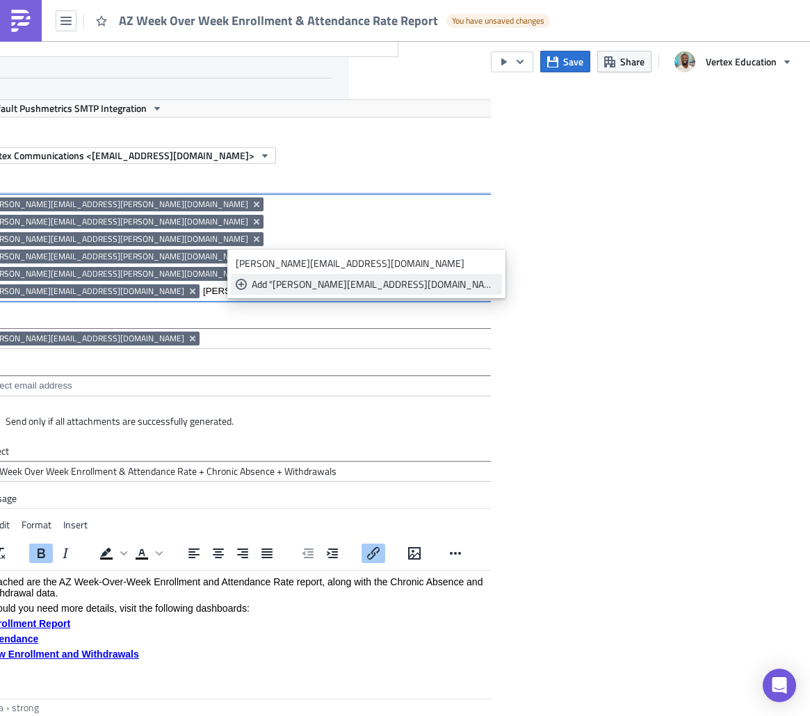
type input "[PERSON_NAME][EMAIL_ADDRESS][DOMAIN_NAME]"
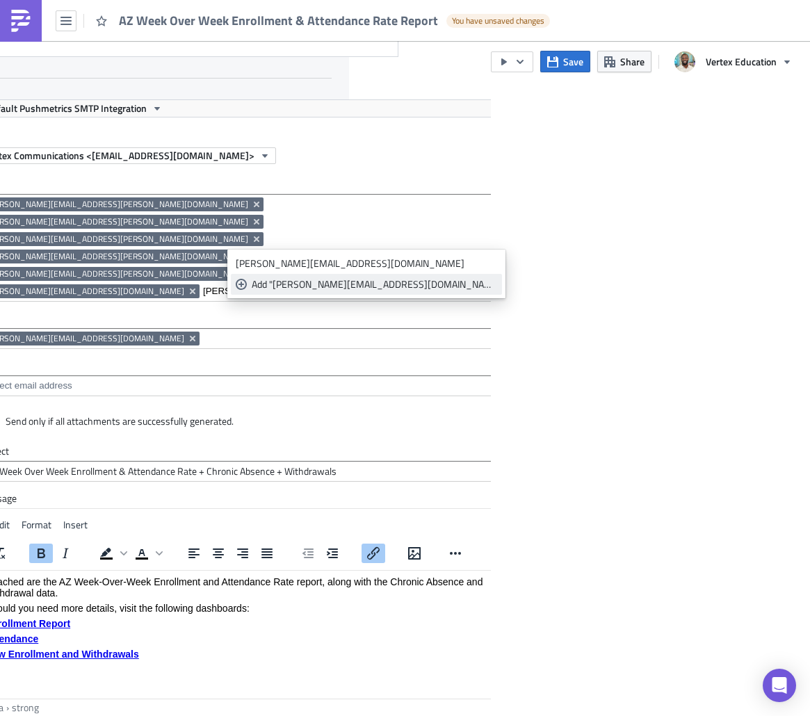
click at [344, 292] on link "Add "Chad.Kobold@vertexeducation.com"" at bounding box center [366, 284] width 271 height 21
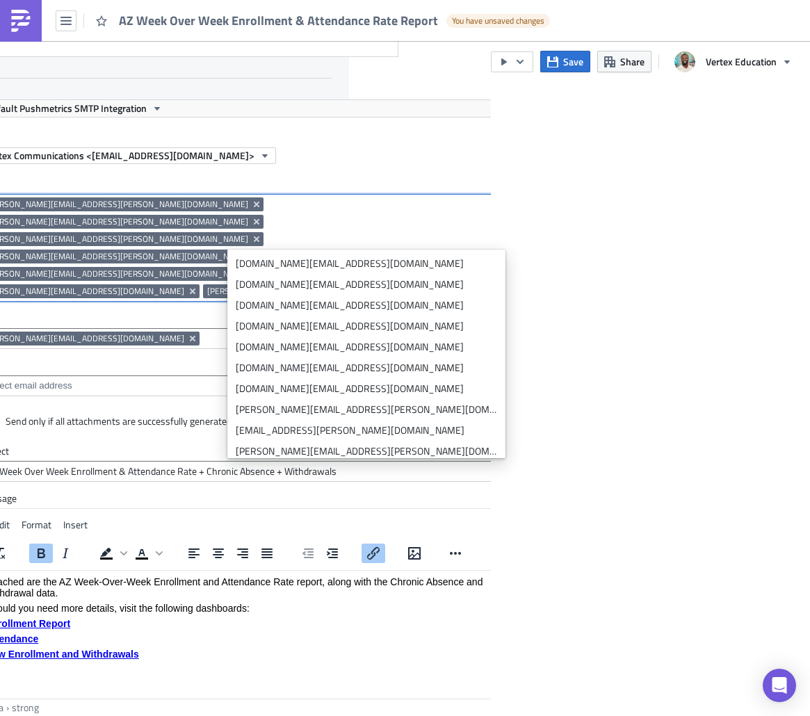
click at [167, 247] on div "nicole.kirkley@vertexeducation.com Heather.Sliker@vertexeducation.com Heidi.Sim…" at bounding box center [234, 250] width 503 height 104
paste input "[EMAIL_ADDRESS][PERSON_NAME][DOMAIN_NAME]"
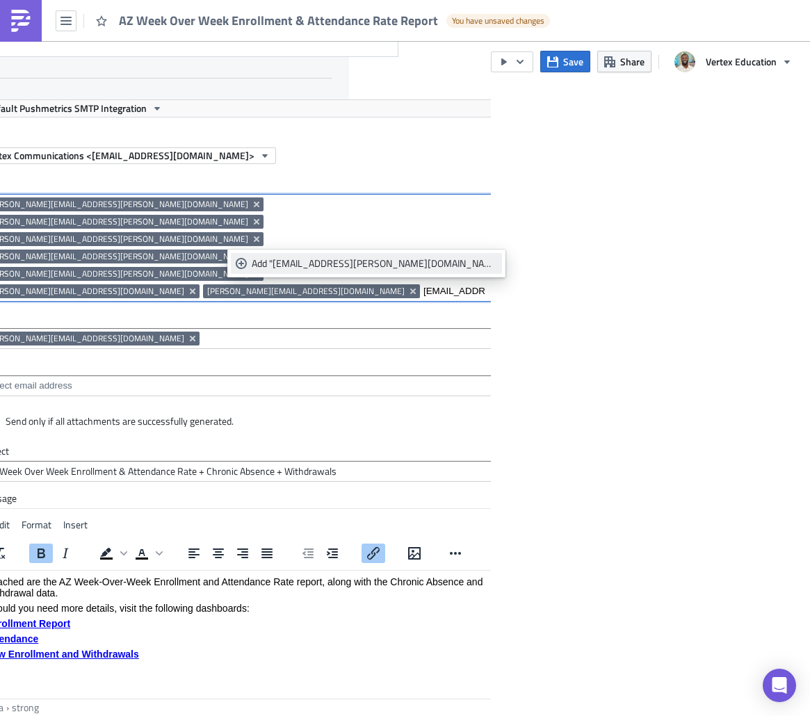
type input "[EMAIL_ADDRESS][PERSON_NAME][DOMAIN_NAME]"
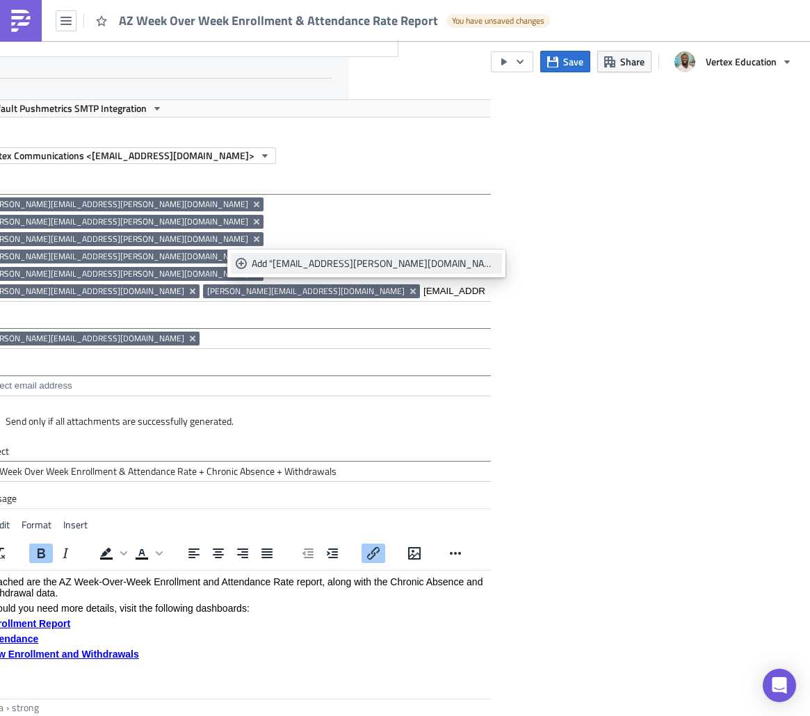
click at [328, 268] on div "Add "Autumn.Barber@vertexeducation.com"" at bounding box center [374, 264] width 245 height 14
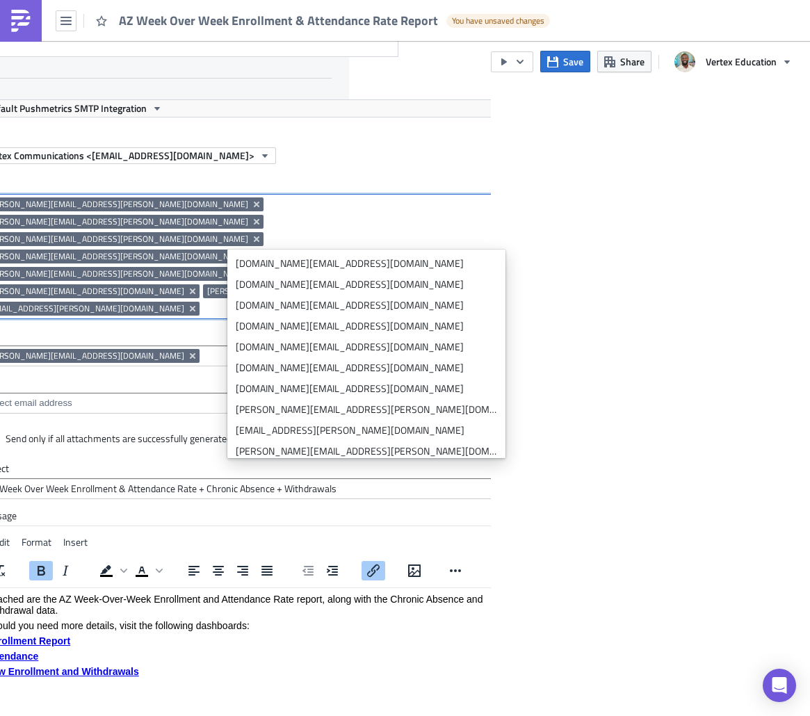
click at [297, 302] on input at bounding box center [344, 309] width 282 height 14
paste input "[PERSON_NAME][EMAIL_ADDRESS][PERSON_NAME][DOMAIN_NAME]"
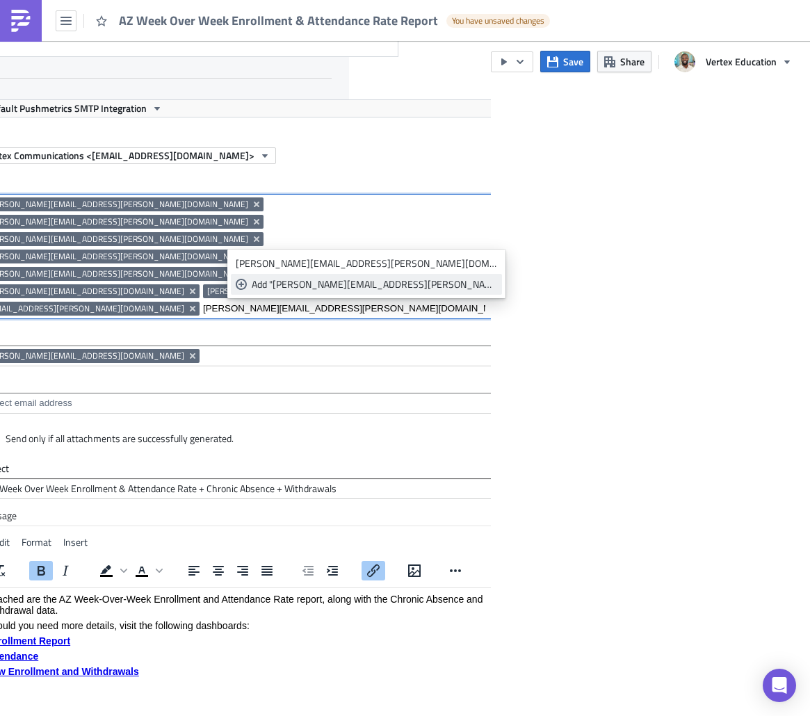
type input "[PERSON_NAME][EMAIL_ADDRESS][PERSON_NAME][DOMAIN_NAME]"
click at [340, 279] on div "Add "Sheila.Nowell@vertexeducation.com"" at bounding box center [374, 284] width 245 height 14
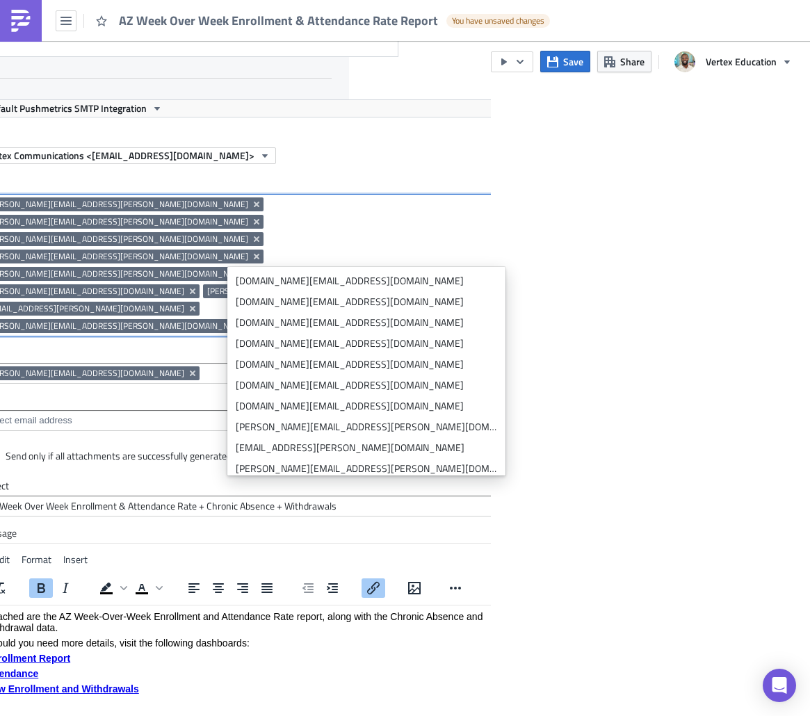
click at [456, 243] on div "nicole.kirkley@vertexeducation.com Heather.Sliker@vertexeducation.com Heidi.Sim…" at bounding box center [234, 267] width 503 height 139
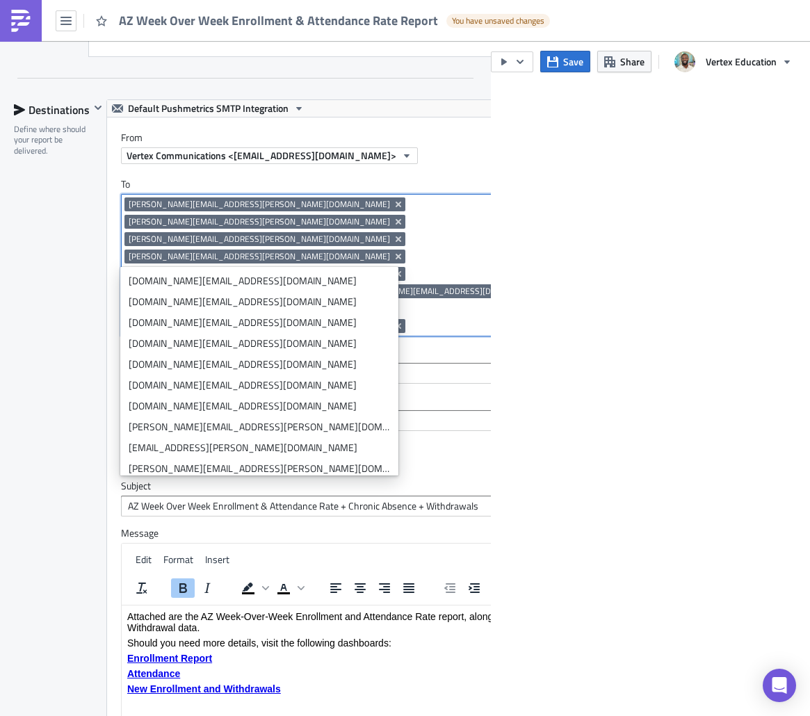
paste input "[EMAIL_ADDRESS][PERSON_NAME][DOMAIN_NAME]"
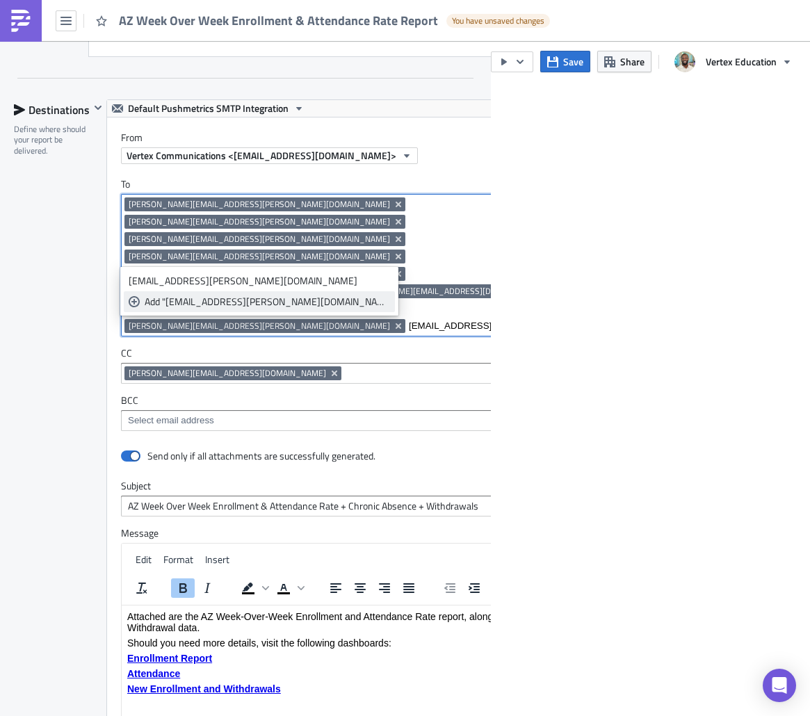
type input "[EMAIL_ADDRESS][PERSON_NAME][DOMAIN_NAME]"
click at [269, 298] on div "Add "Mia.Vega@vertexeducation.com"" at bounding box center [267, 302] width 245 height 14
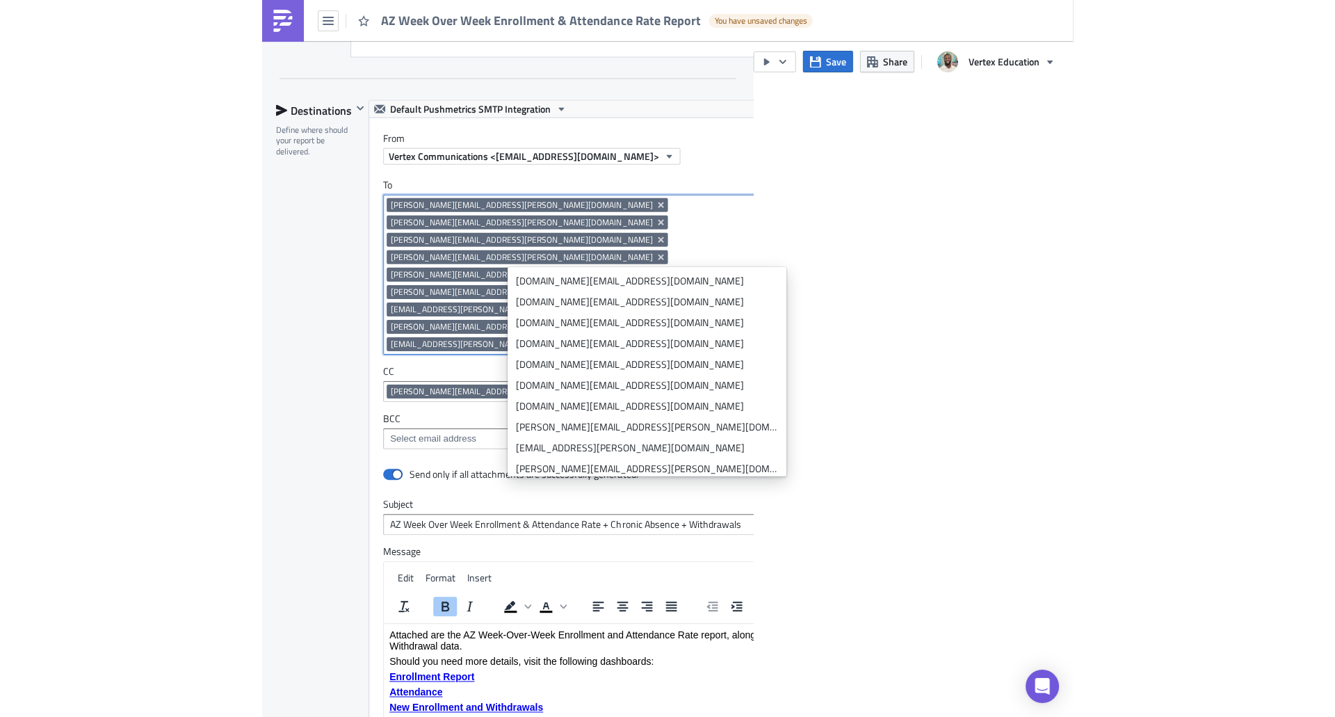
scroll to position [1827, 124]
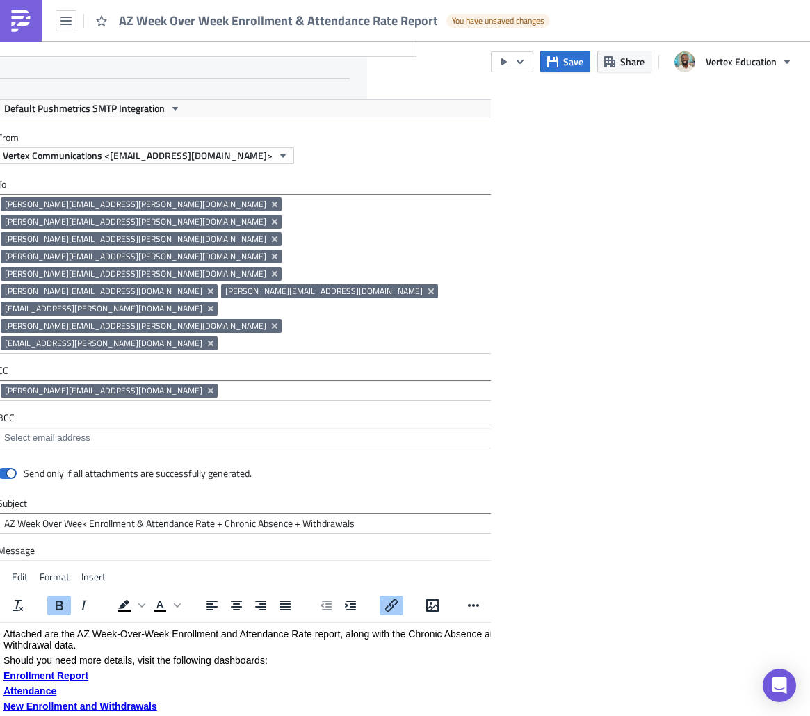
click at [631, 220] on main "Execution Log Edit " AZ Week Over Week Enrollment & Attendance Rate Report " Dr…" at bounding box center [405, 379] width 810 height 677
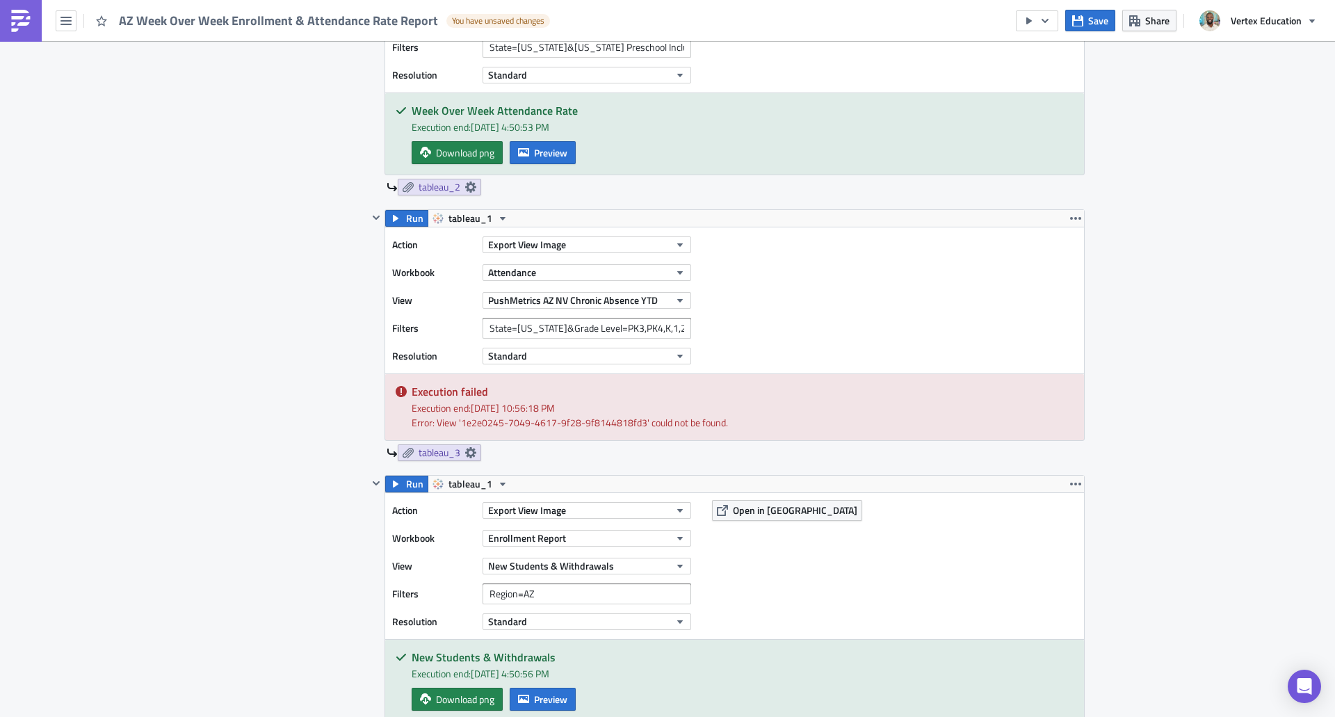
scroll to position [842, 0]
click at [407, 222] on span "Run" at bounding box center [414, 220] width 17 height 17
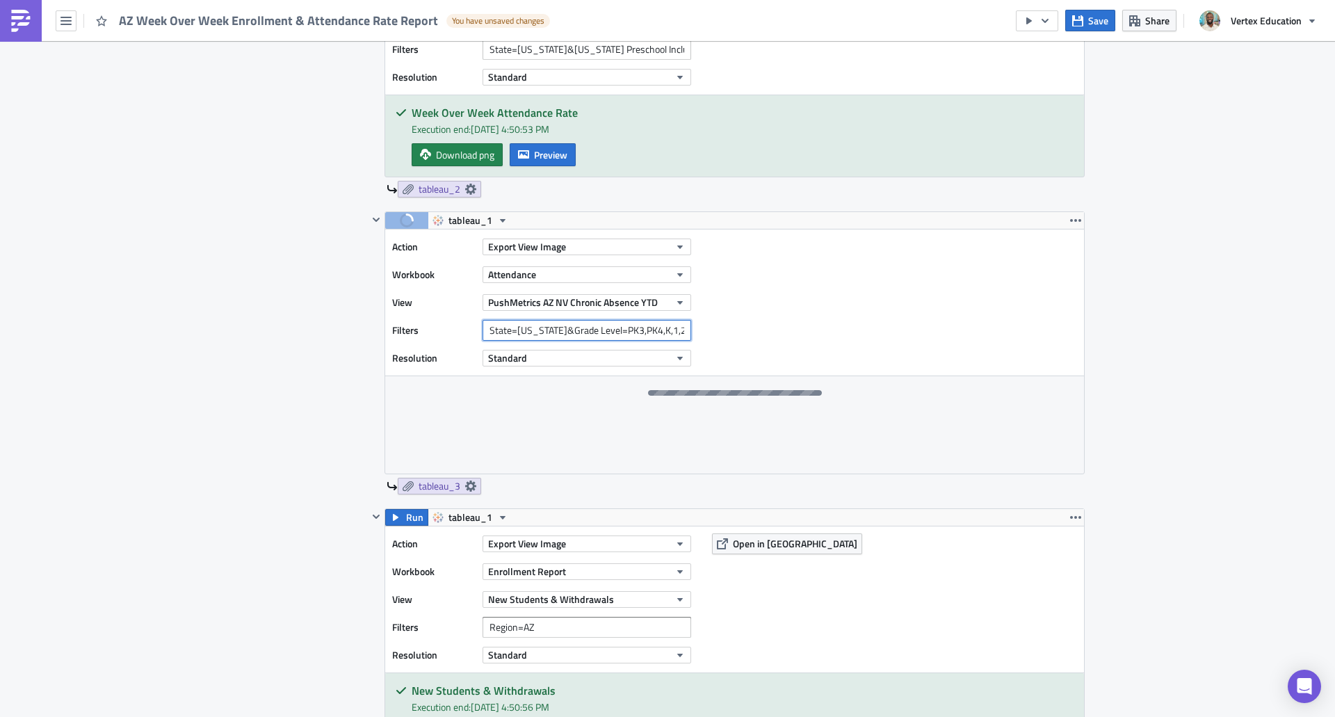
click at [672, 335] on input "State=[US_STATE]&Grade Level=PK3,PK4,K,1,2,3,4,5,6,7,8,9,10,11,12&Show Grade Le…" at bounding box center [587, 330] width 209 height 21
click at [533, 303] on span "PushMetrics AZ NV Chronic Absence YTD" at bounding box center [573, 302] width 170 height 15
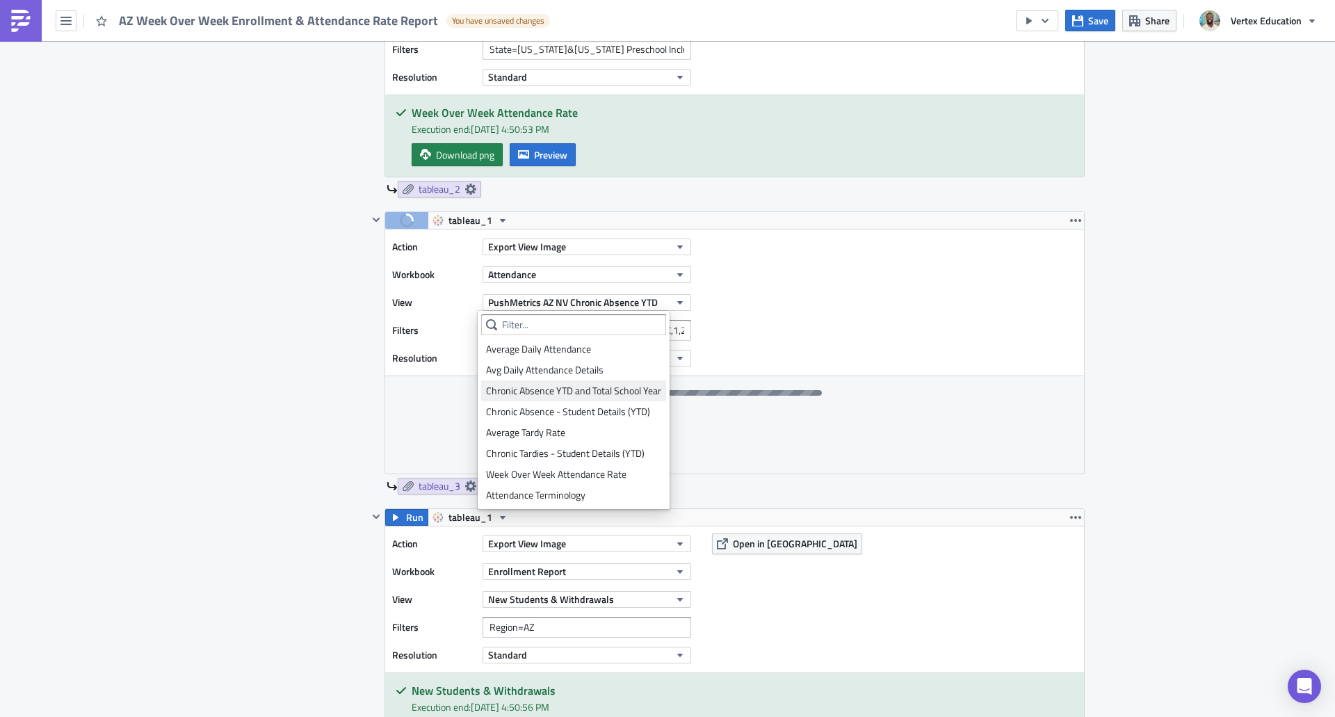
click at [636, 394] on div "Chronic Absence YTD and Total School Year" at bounding box center [573, 391] width 175 height 14
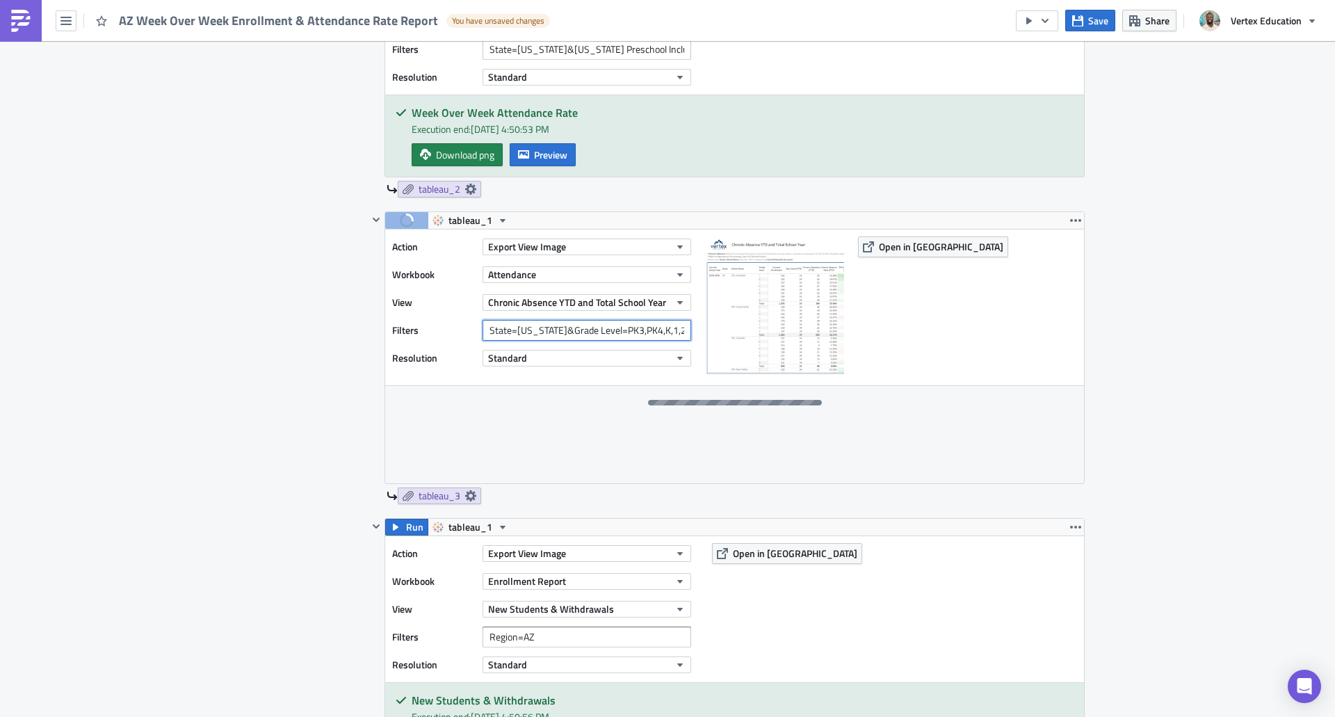
click at [674, 329] on input "State=[US_STATE]&Grade Level=PK3,PK4,K,1,2,3,4,5,6,7,8,9,10,11,12&Show Grade Le…" at bounding box center [587, 330] width 209 height 21
click at [900, 244] on span "Open in [GEOGRAPHIC_DATA]" at bounding box center [941, 246] width 124 height 15
click at [372, 218] on icon "button" at bounding box center [376, 219] width 11 height 11
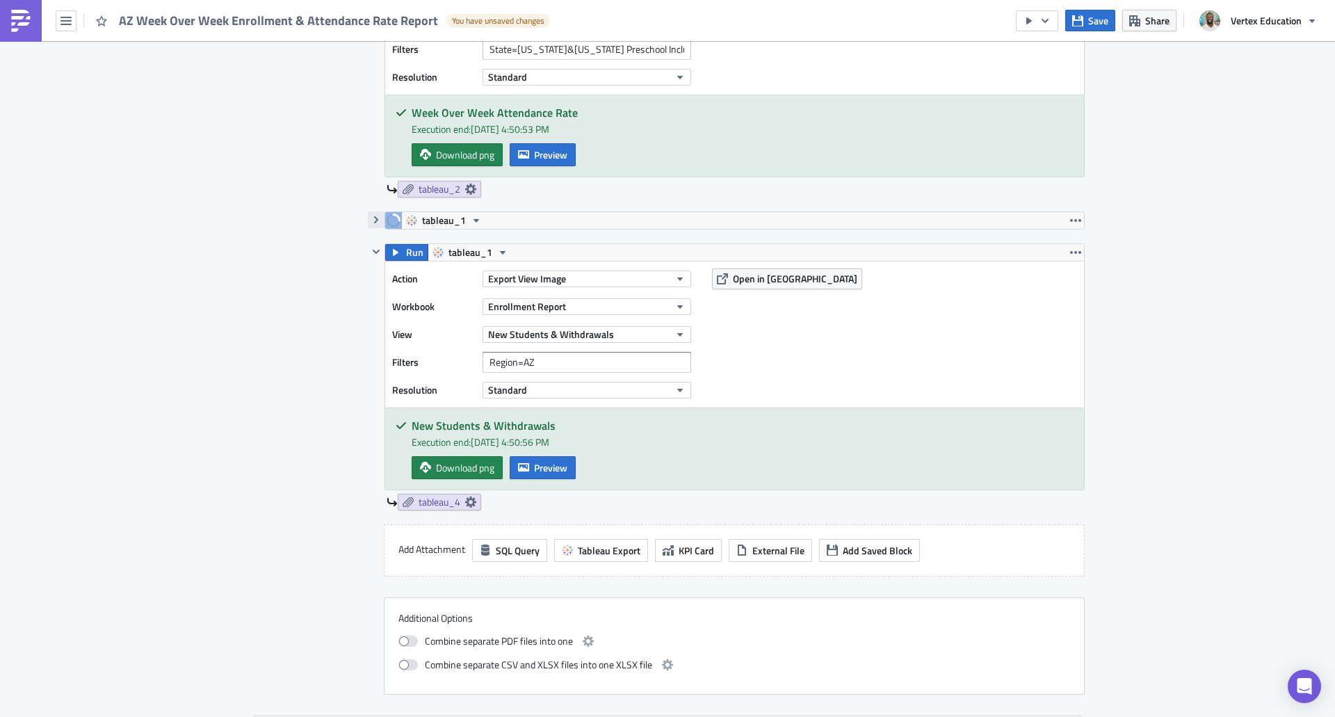
click at [371, 217] on icon "button" at bounding box center [376, 219] width 11 height 11
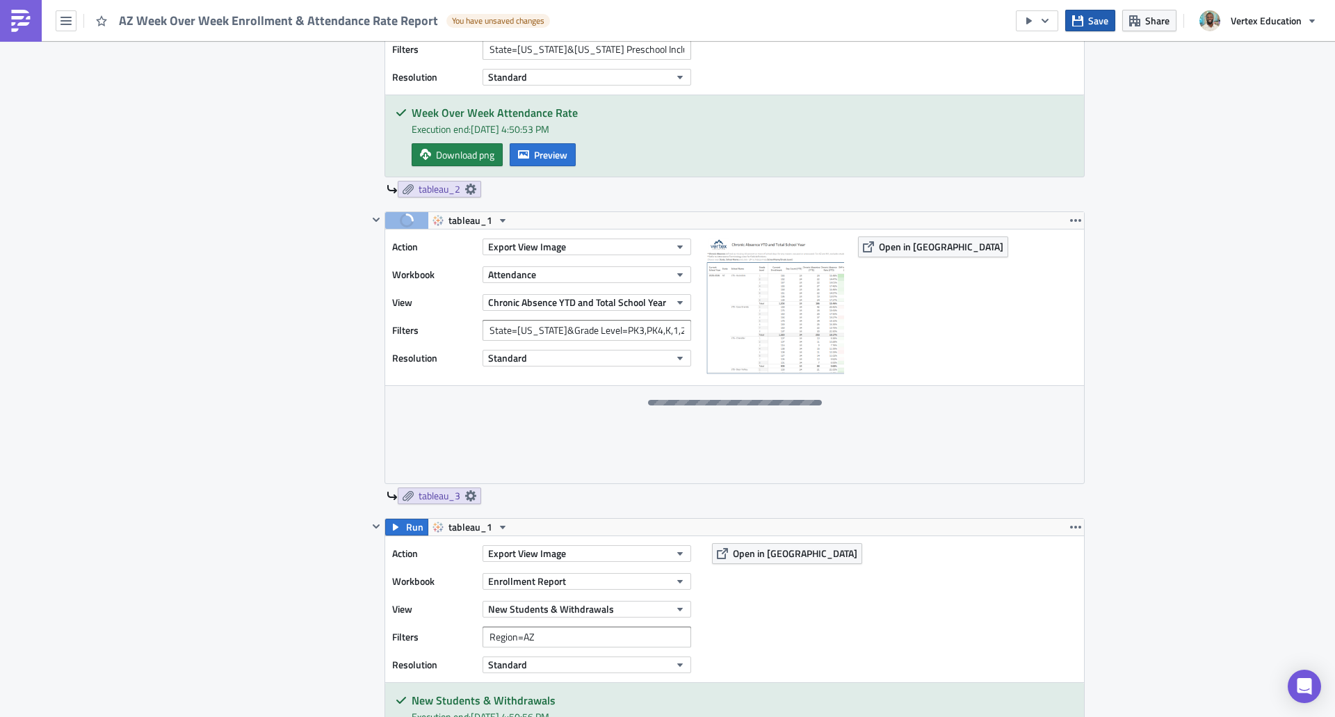
click at [1095, 13] on button "Save" at bounding box center [1090, 21] width 50 height 22
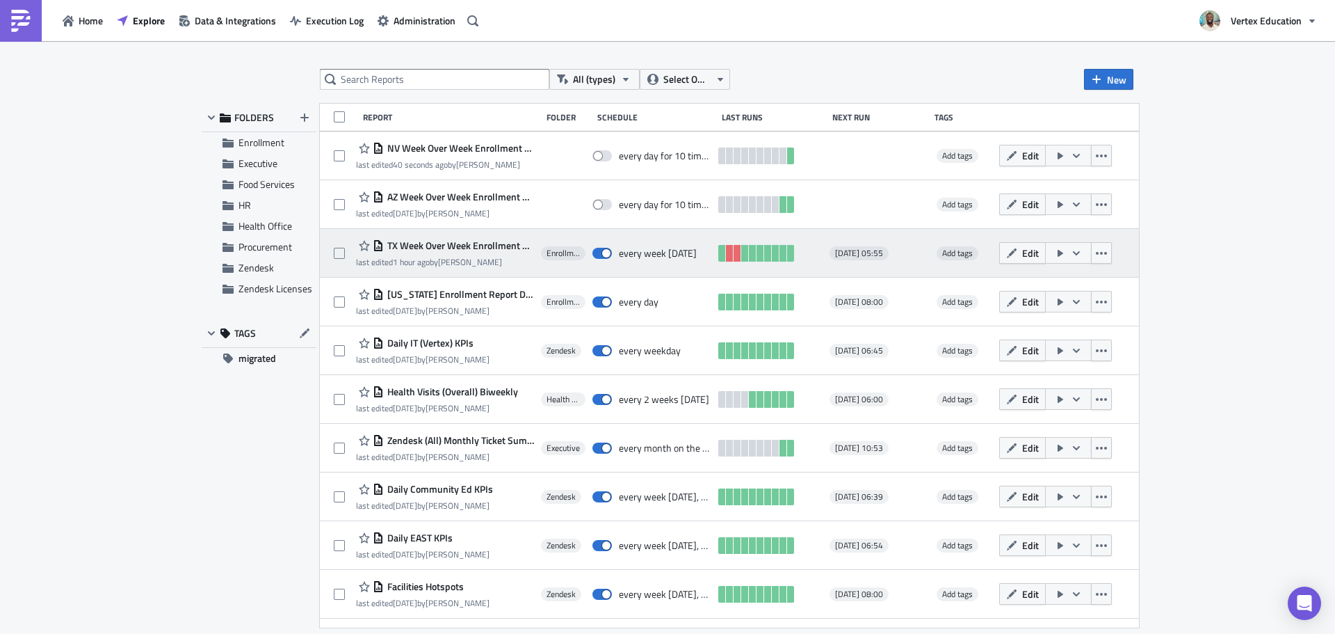
click at [419, 247] on span "TX Week Over Week Enrollment & Attendance Rate Report" at bounding box center [459, 245] width 150 height 13
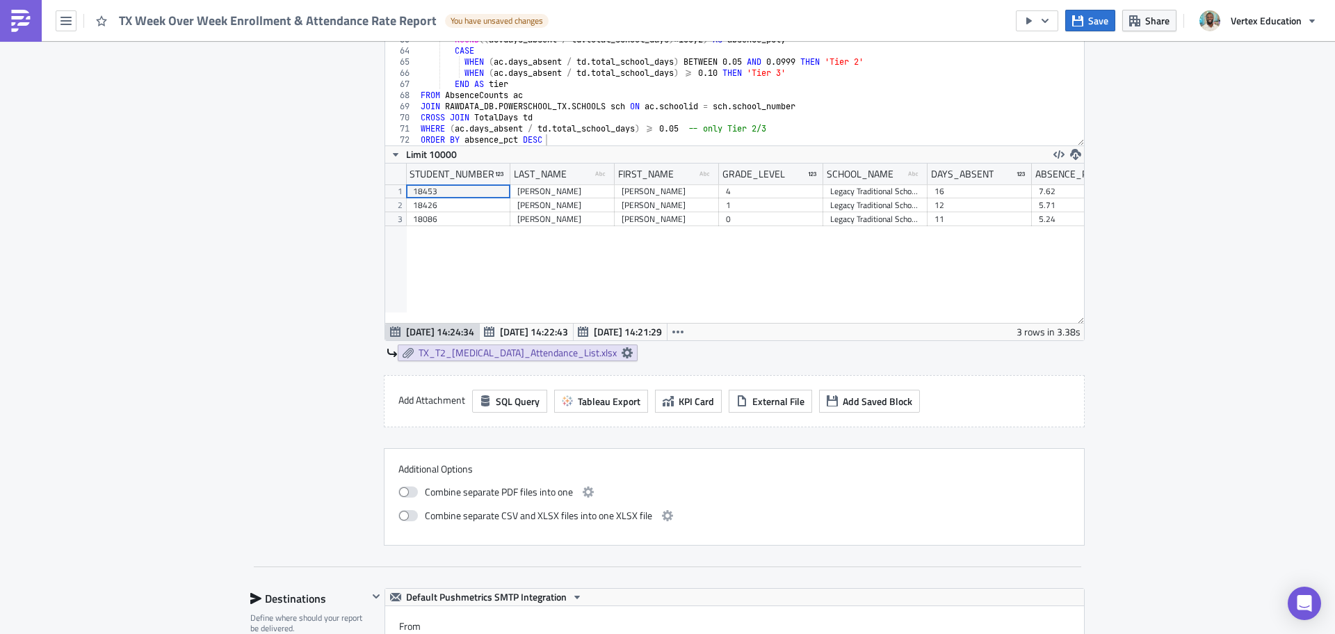
scroll to position [1252, 0]
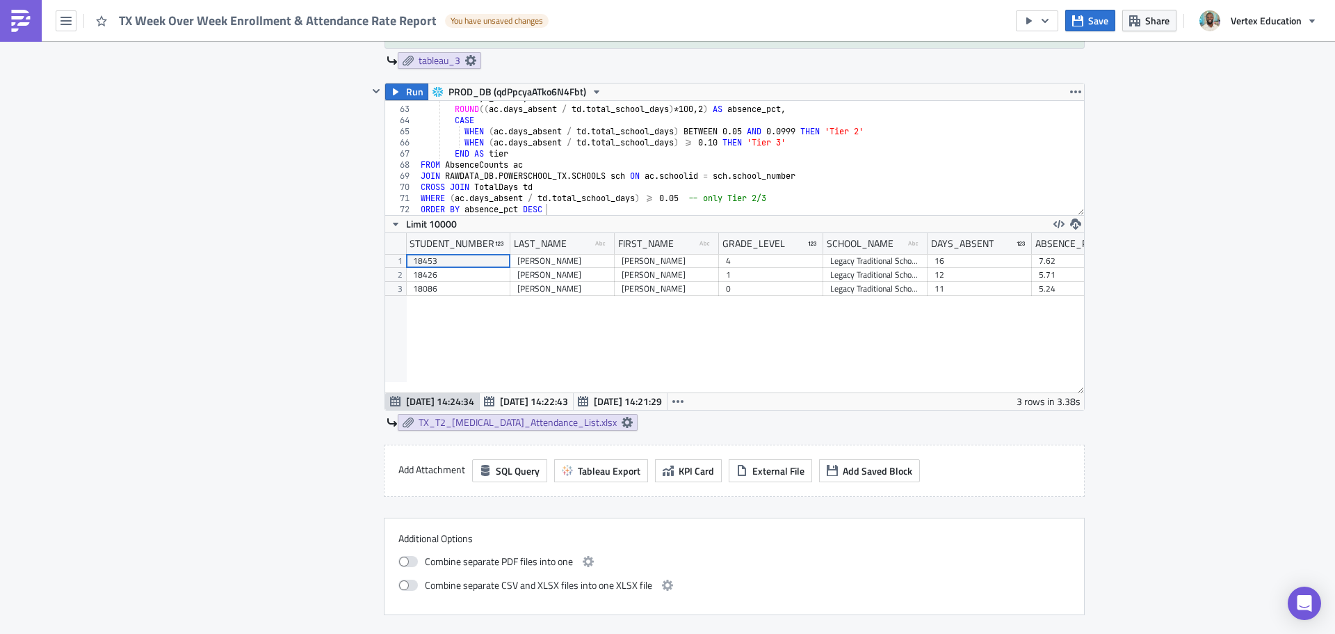
drag, startPoint x: 715, startPoint y: 379, endPoint x: 862, endPoint y: 393, distance: 148.1
click at [862, 393] on div "62 63 64 65 66 67 68 69 70 71 72 ac . days_absent , ROUND (( ac . days_absent /…" at bounding box center [734, 254] width 699 height 309
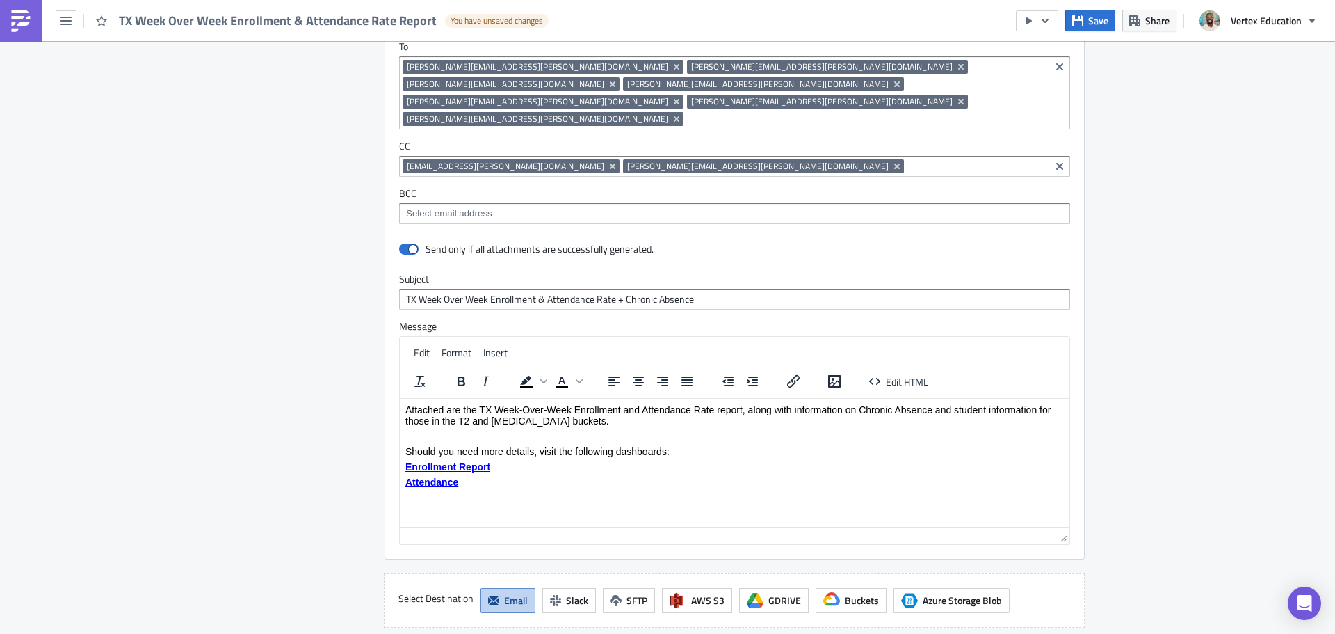
scroll to position [2161, 0]
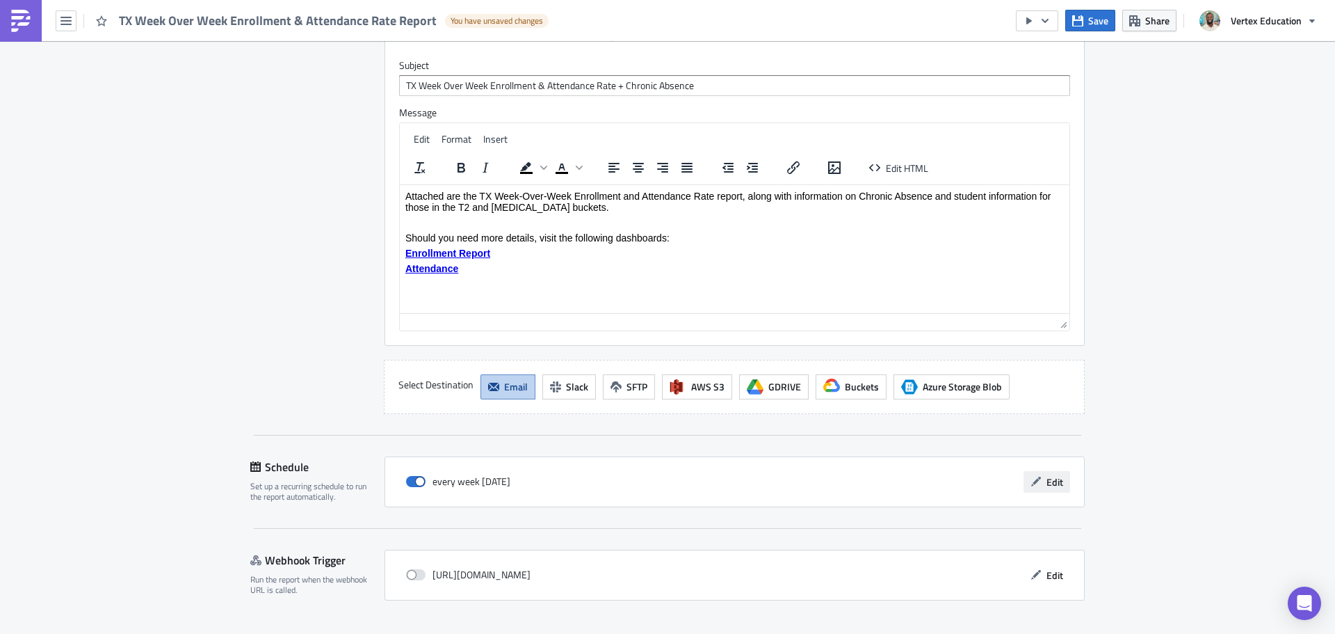
click at [1050, 474] on span "Edit" at bounding box center [1055, 481] width 17 height 15
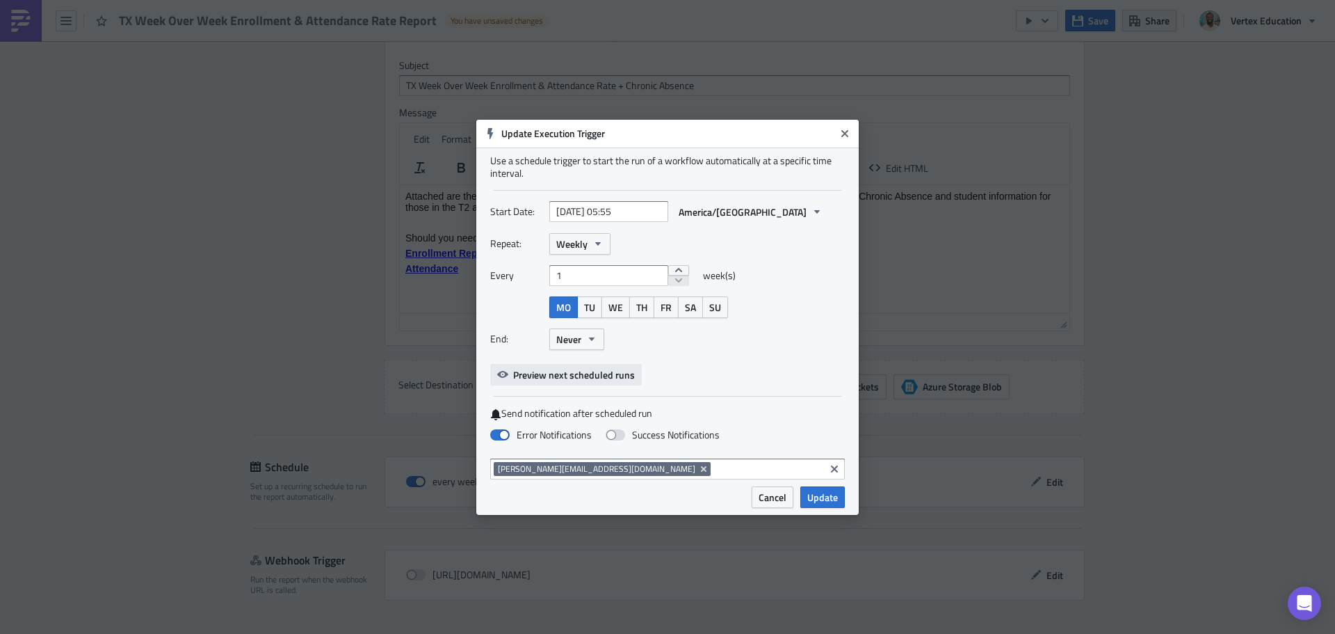
click at [580, 380] on span "Preview next scheduled runs" at bounding box center [574, 374] width 122 height 15
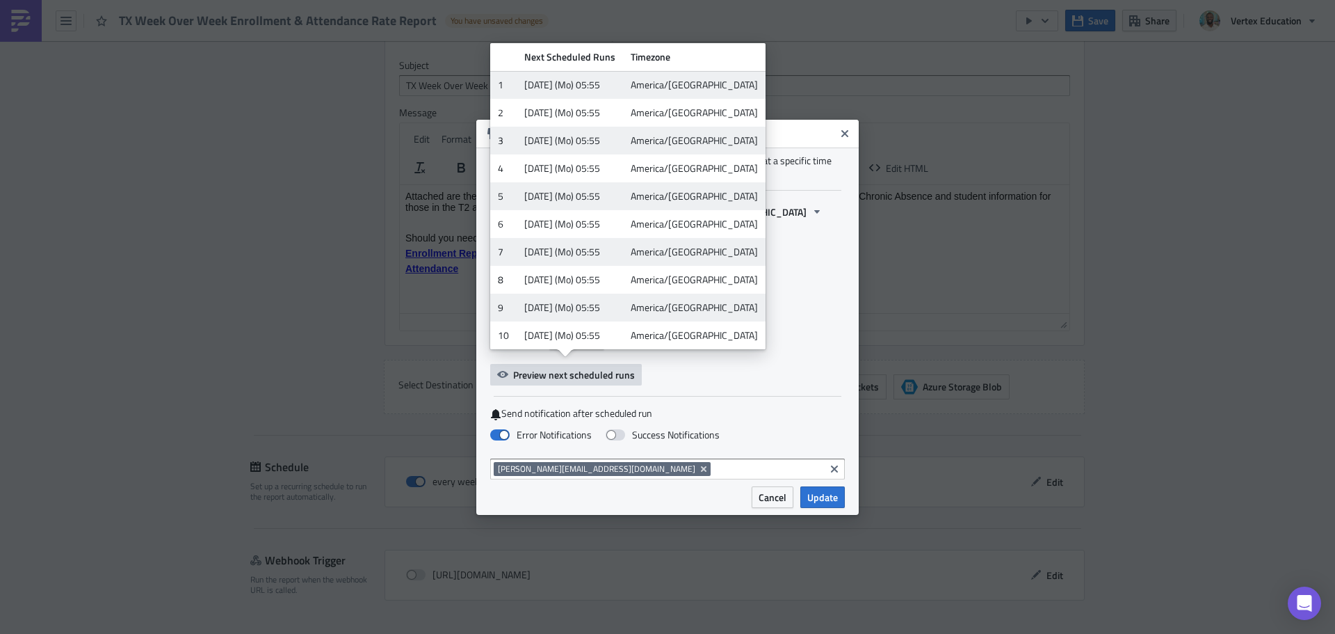
click at [825, 232] on div "Start Date: 2025-09-01 05:55 America/Phoenix" at bounding box center [667, 217] width 355 height 32
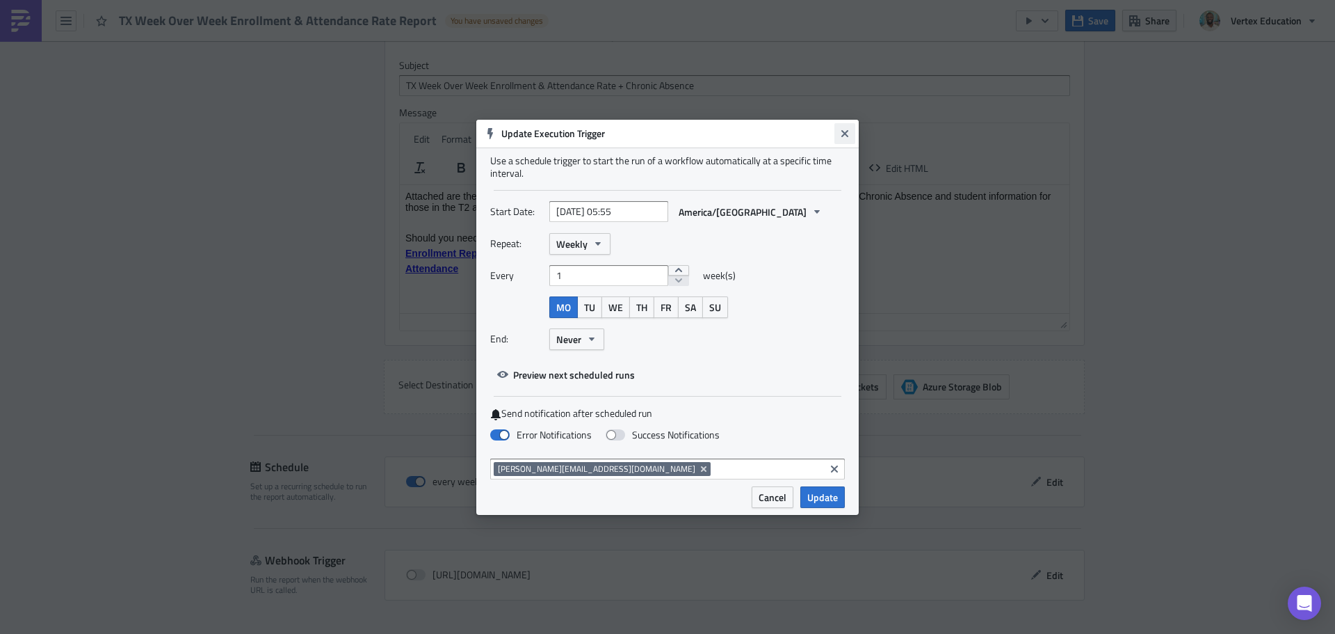
click at [854, 136] on button "Close" at bounding box center [845, 133] width 21 height 21
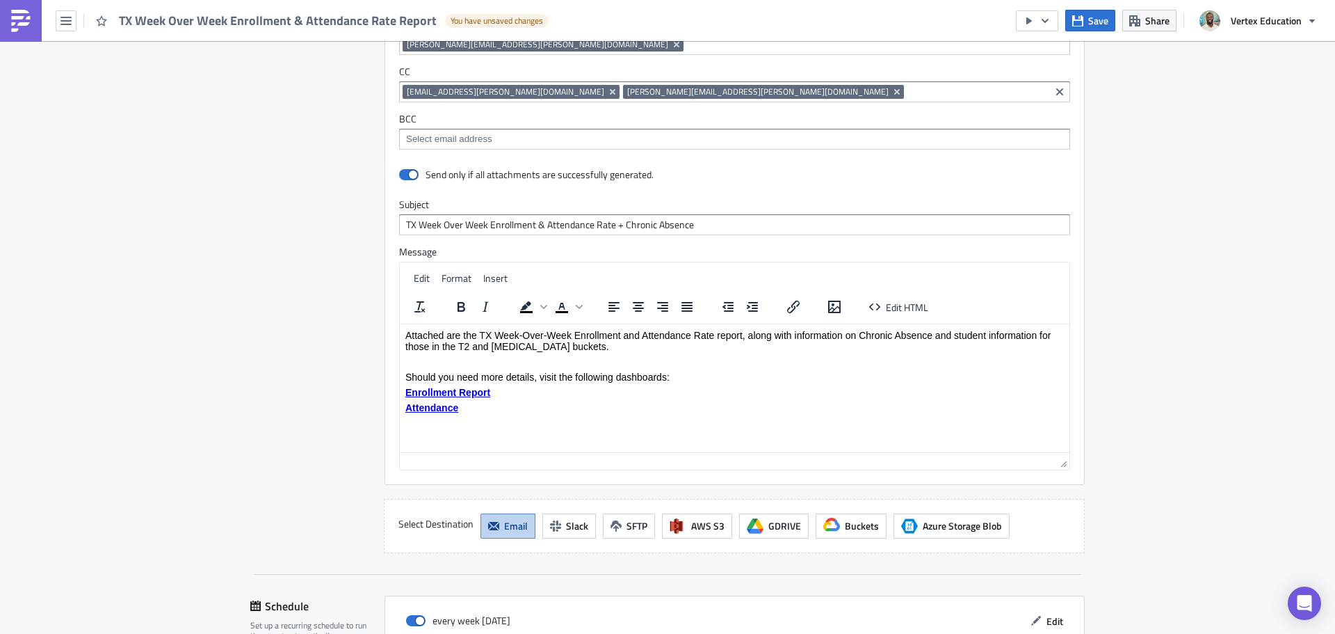
scroll to position [1883, 0]
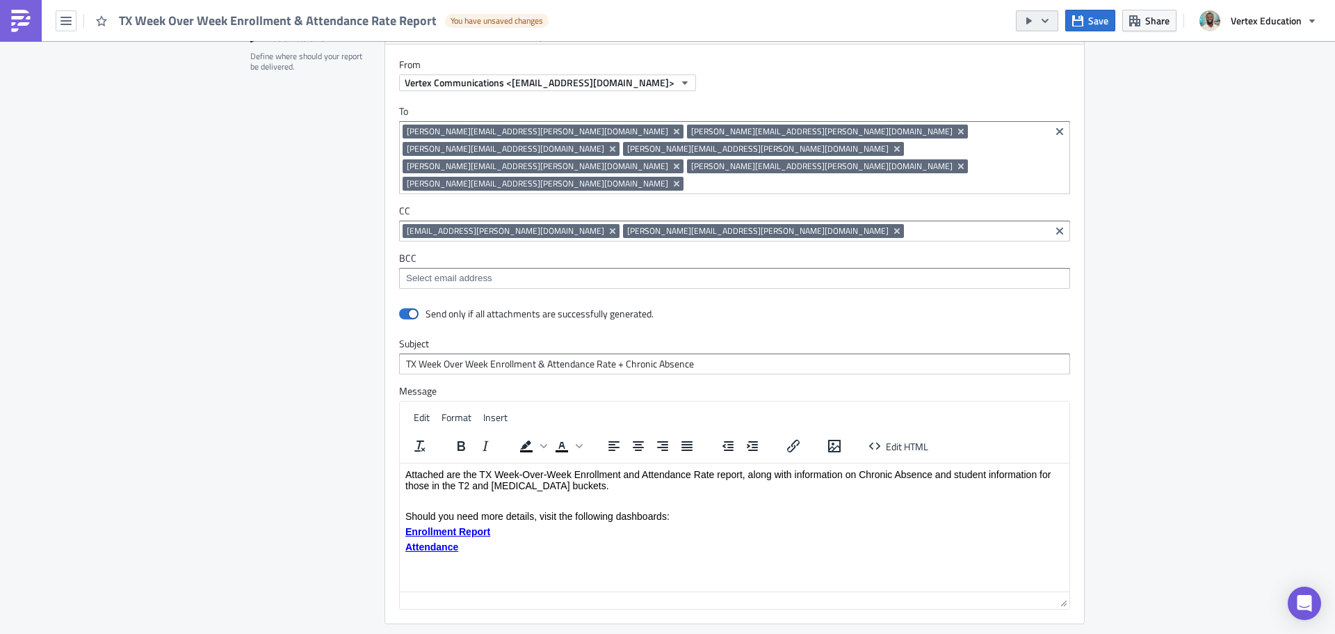
click at [1049, 24] on icon "button" at bounding box center [1045, 20] width 11 height 11
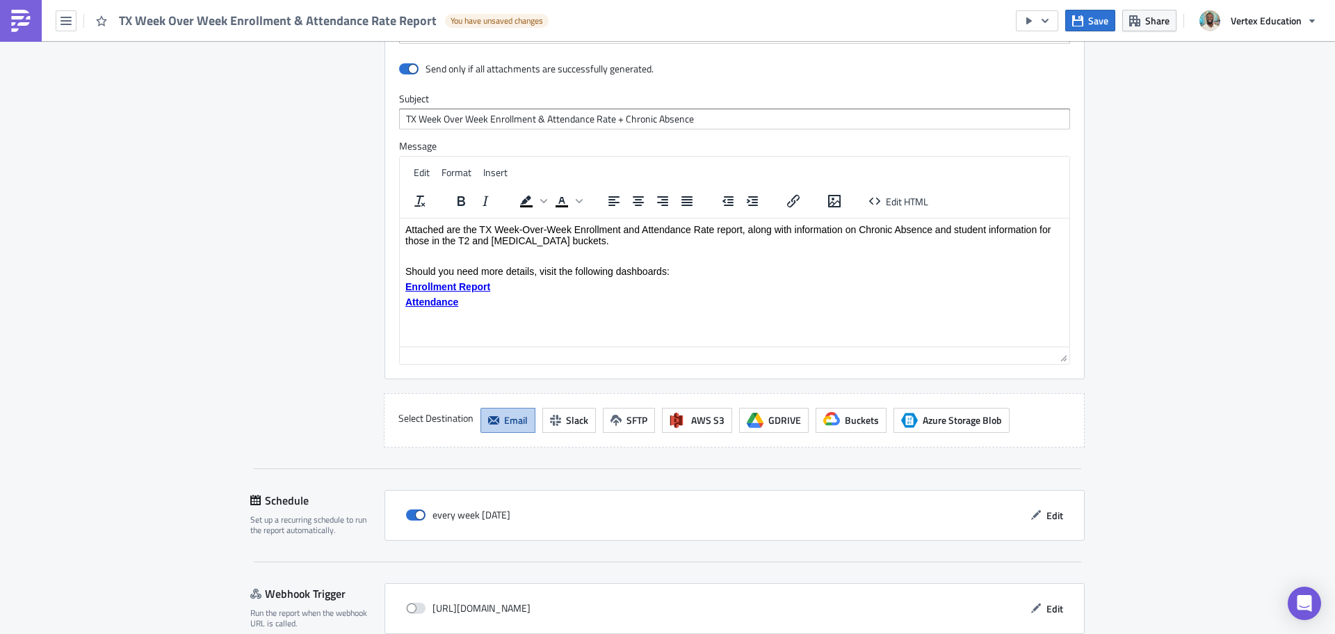
scroll to position [2161, 0]
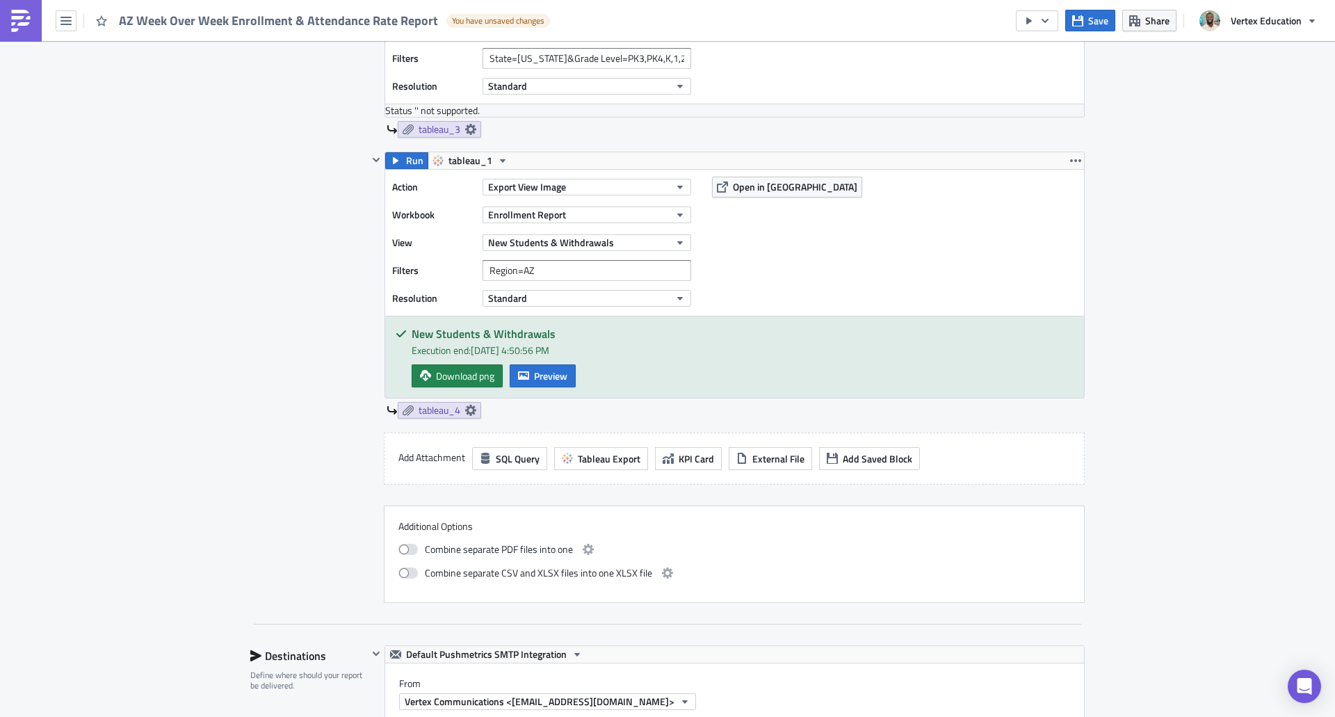
scroll to position [1113, 0]
click at [406, 157] on span "Run" at bounding box center [414, 161] width 17 height 17
click at [550, 378] on span "Preview" at bounding box center [550, 376] width 33 height 15
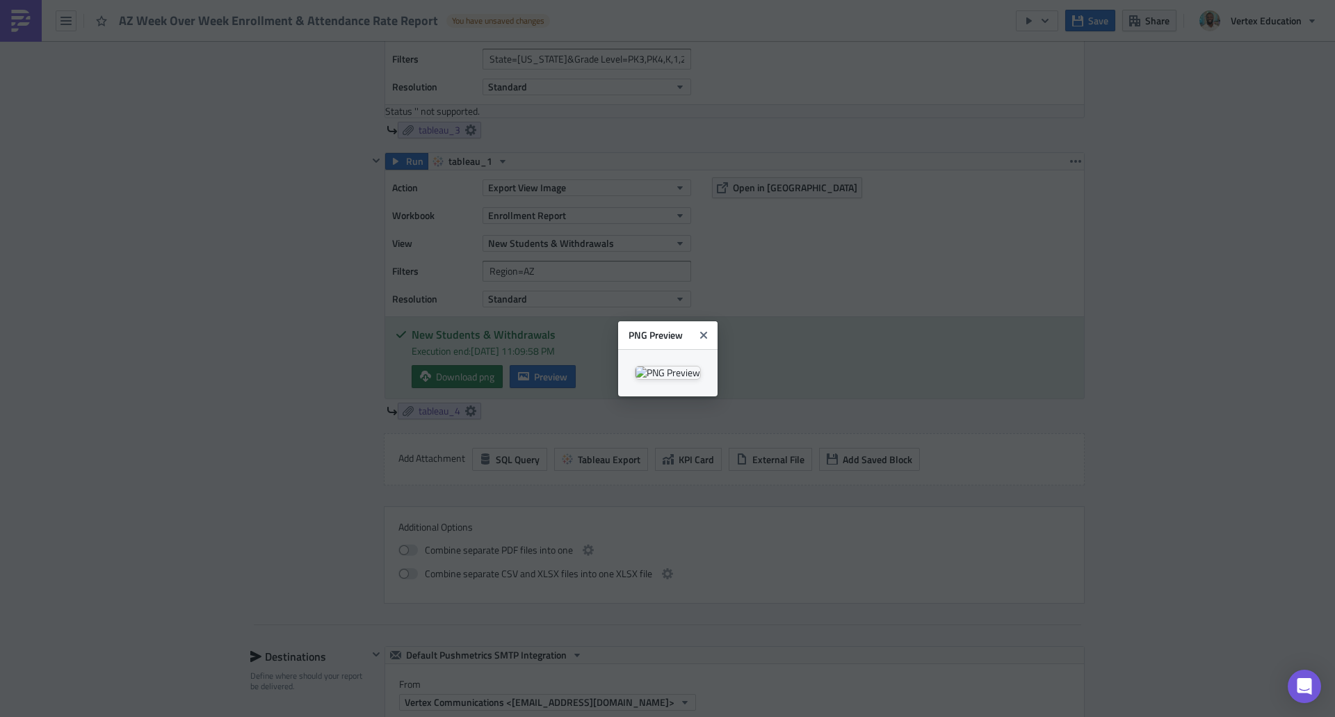
click at [1244, 354] on body "AZ Week Over Week Enrollment & Attendance Rate Report You have unsaved changes …" at bounding box center [667, 359] width 1335 height 719
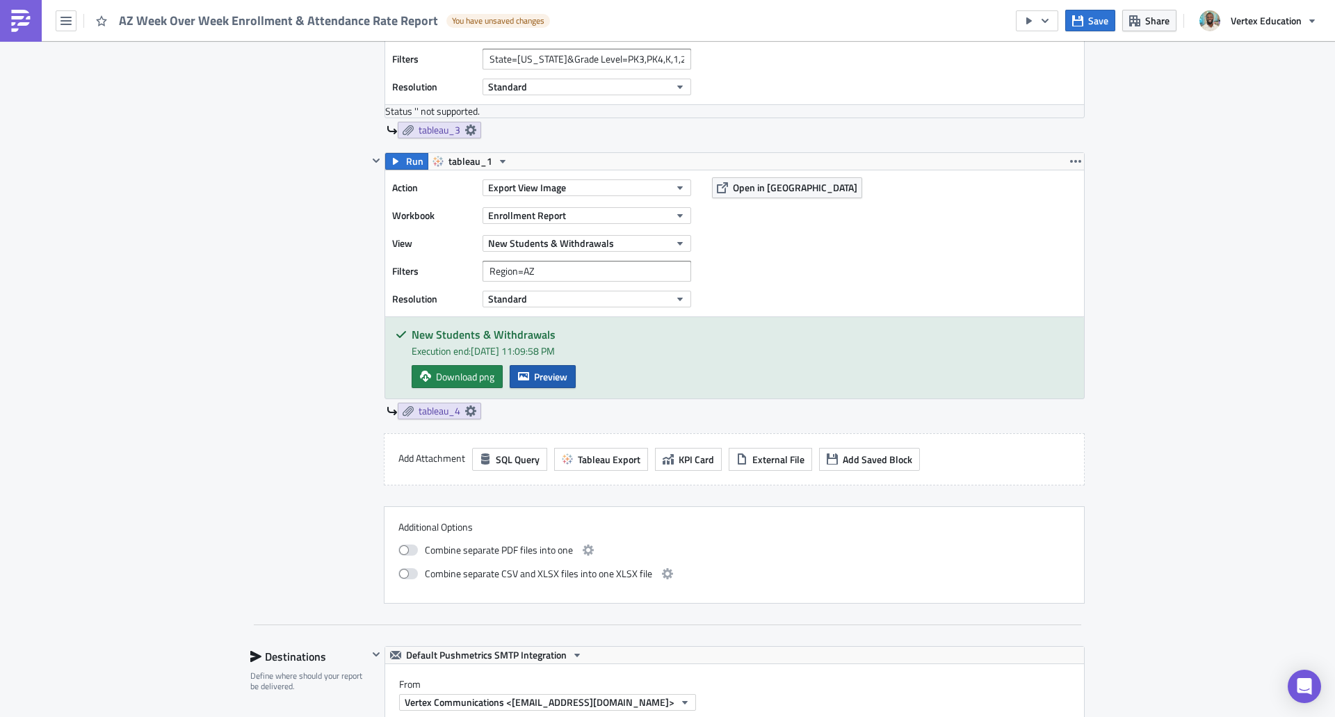
click at [537, 373] on span "Preview" at bounding box center [550, 376] width 33 height 15
click at [1195, 231] on body "AZ Week Over Week Enrollment & Attendance Rate Report You have unsaved changes …" at bounding box center [667, 359] width 1335 height 719
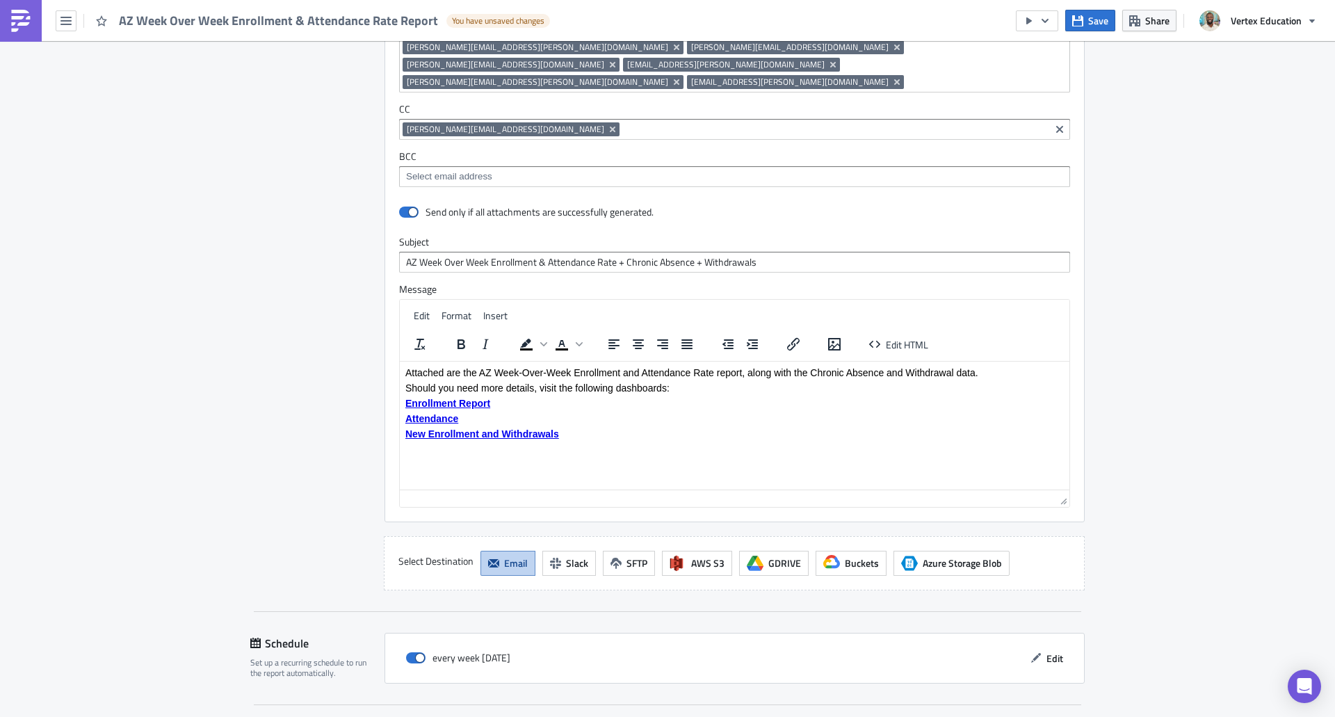
scroll to position [1945, 0]
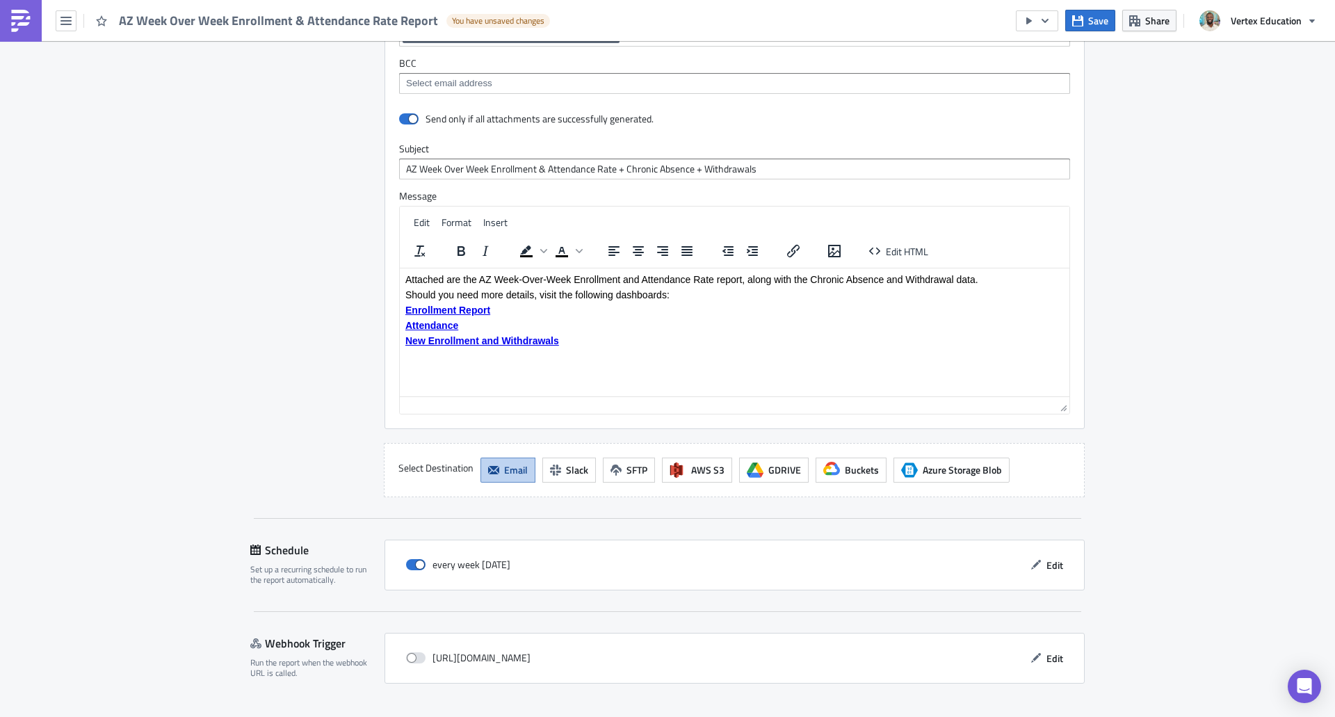
click at [1047, 716] on span "Save & Exit" at bounding box center [1054, 729] width 47 height 15
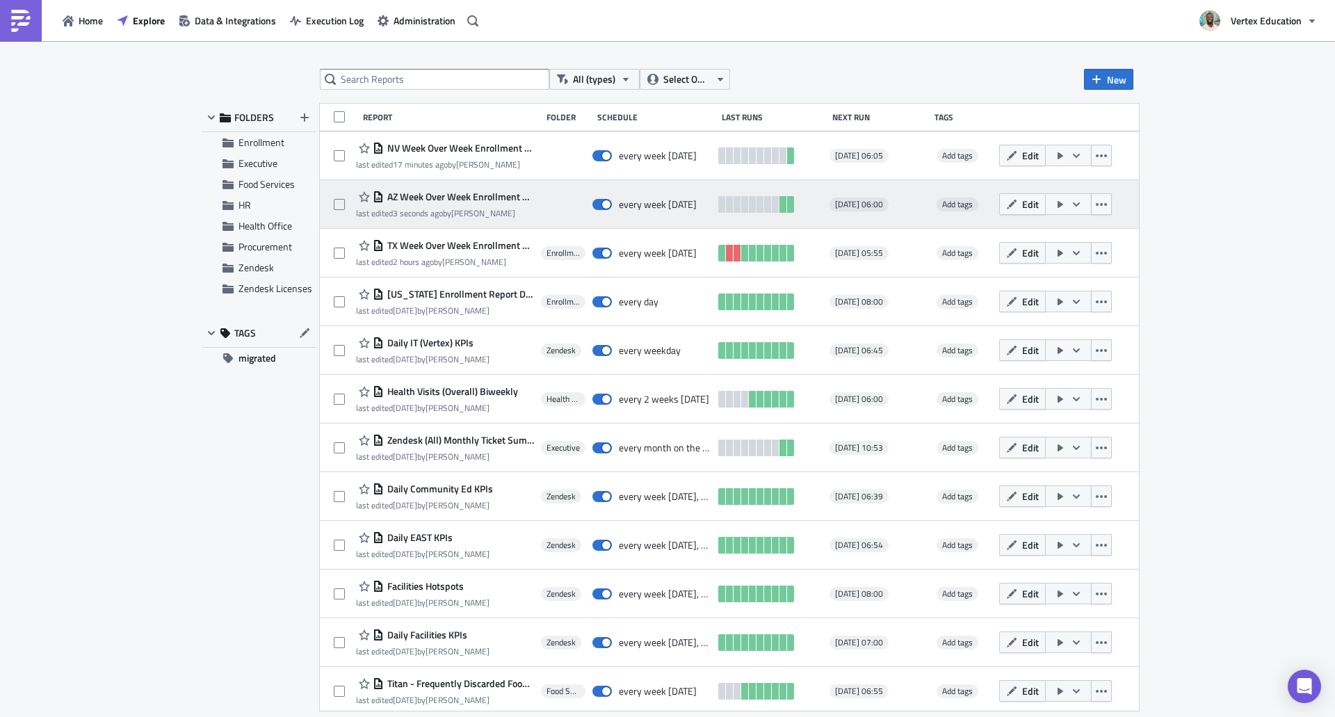
click at [483, 218] on div "last edited 3 seconds ago by [PERSON_NAME]" at bounding box center [445, 213] width 178 height 10
click at [467, 209] on div "last edited 3 seconds ago by [PERSON_NAME]" at bounding box center [445, 213] width 178 height 10
click at [1112, 204] on button "button" at bounding box center [1101, 204] width 21 height 22
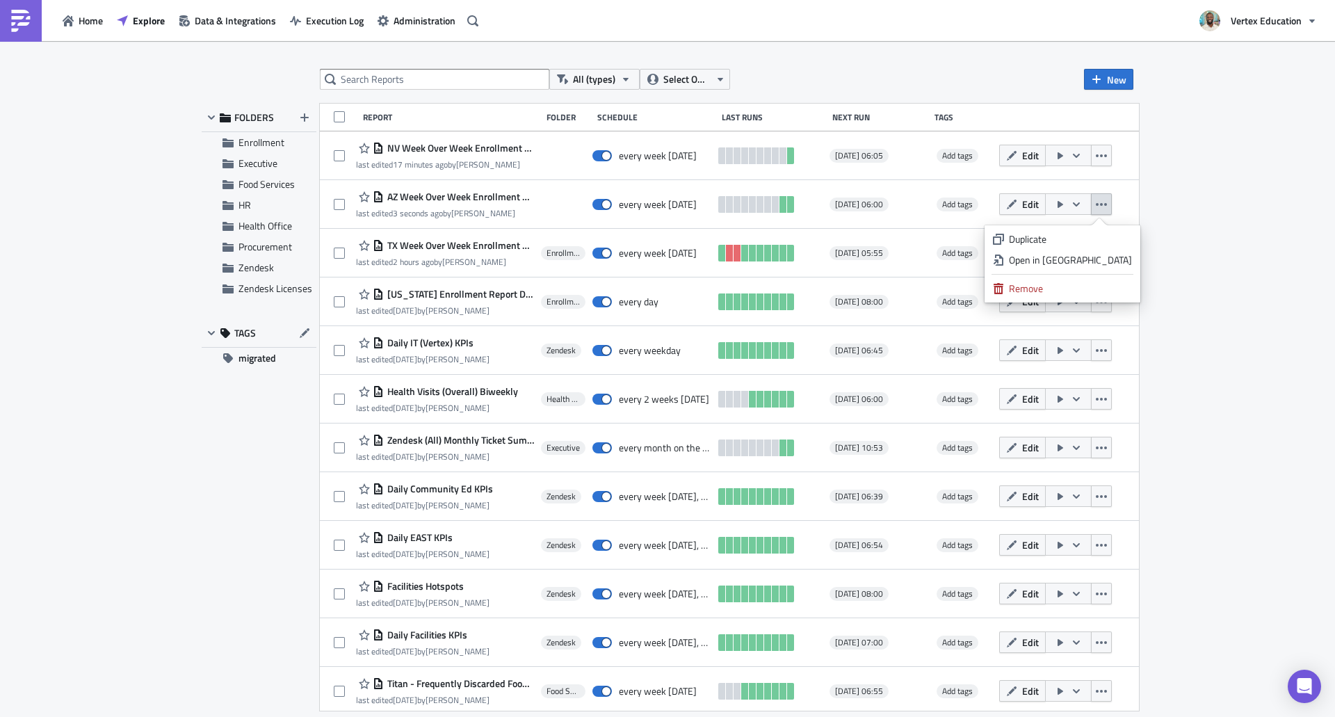
click at [1223, 193] on div "All (types) Select Owner New FOLDERS Enrollment Executive Food Services HR Heal…" at bounding box center [667, 380] width 1335 height 678
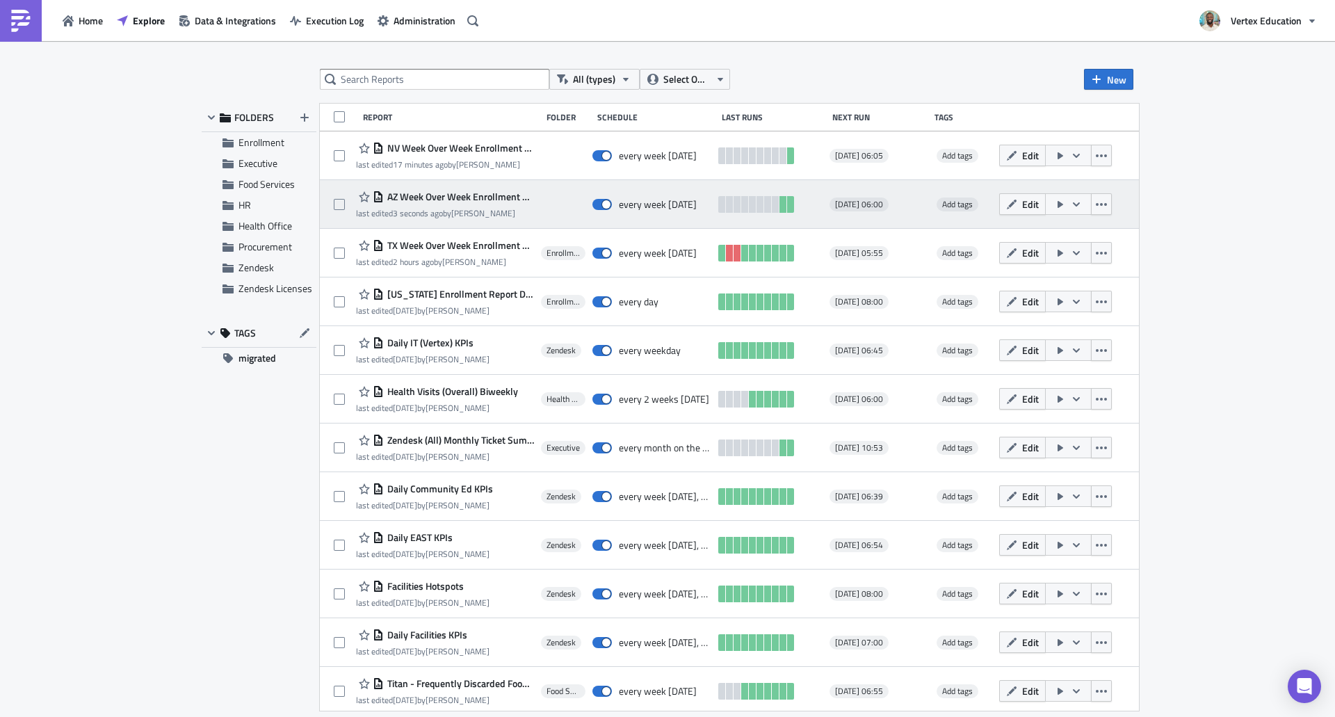
click at [504, 202] on span "AZ Week Over Week Enrollment & Attendance Rate Report" at bounding box center [459, 197] width 150 height 13
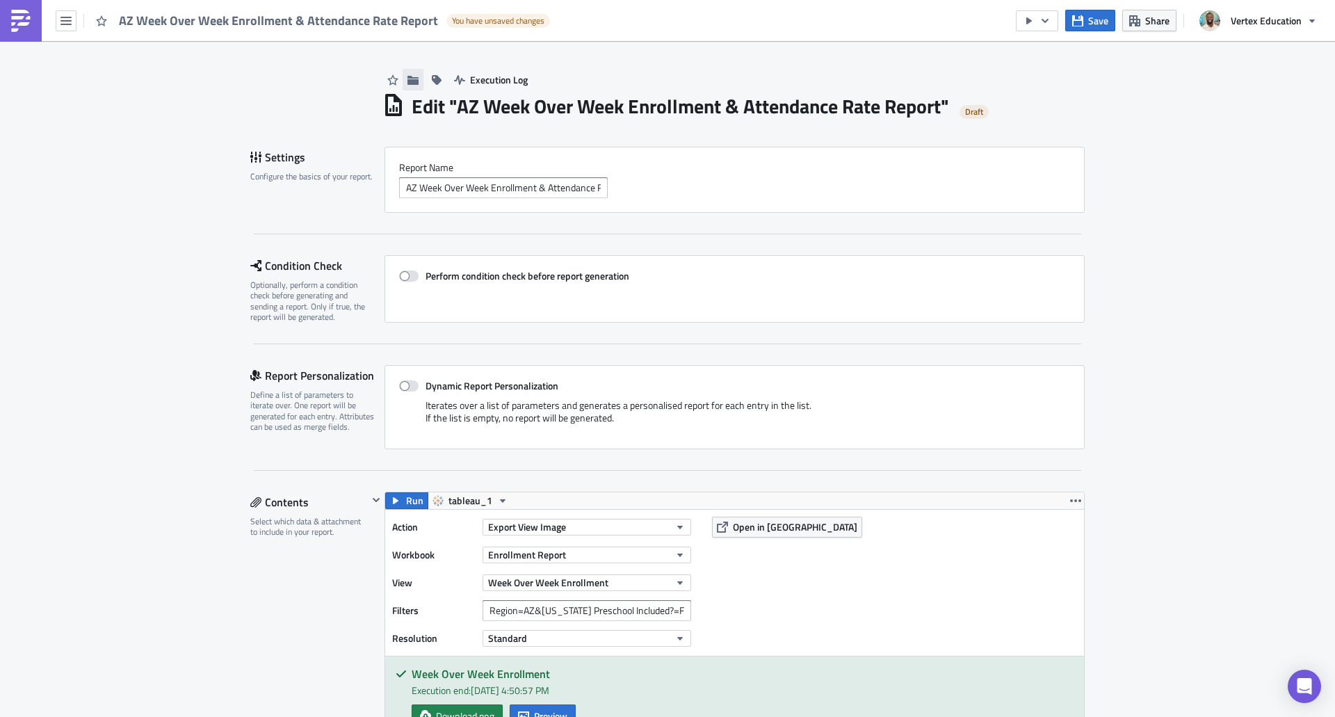
click at [415, 80] on button "button" at bounding box center [413, 80] width 21 height 22
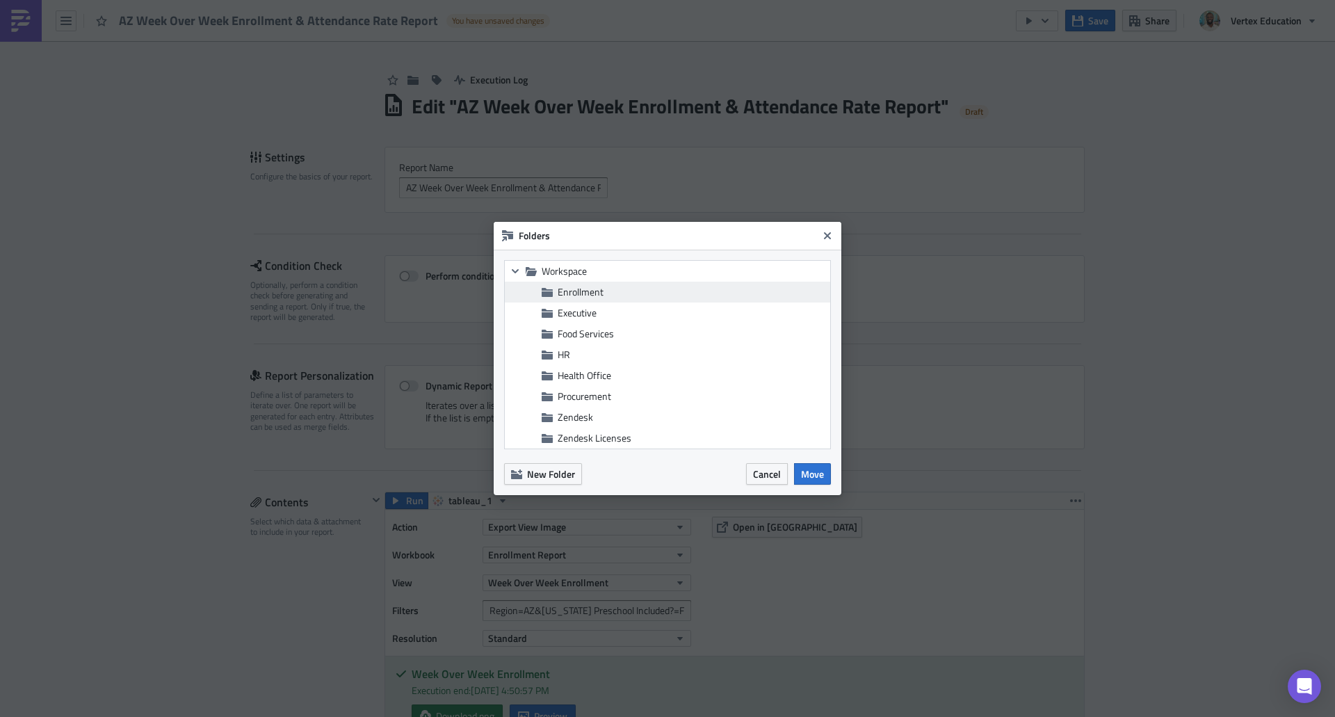
click at [574, 296] on span "Enrollment" at bounding box center [581, 291] width 46 height 15
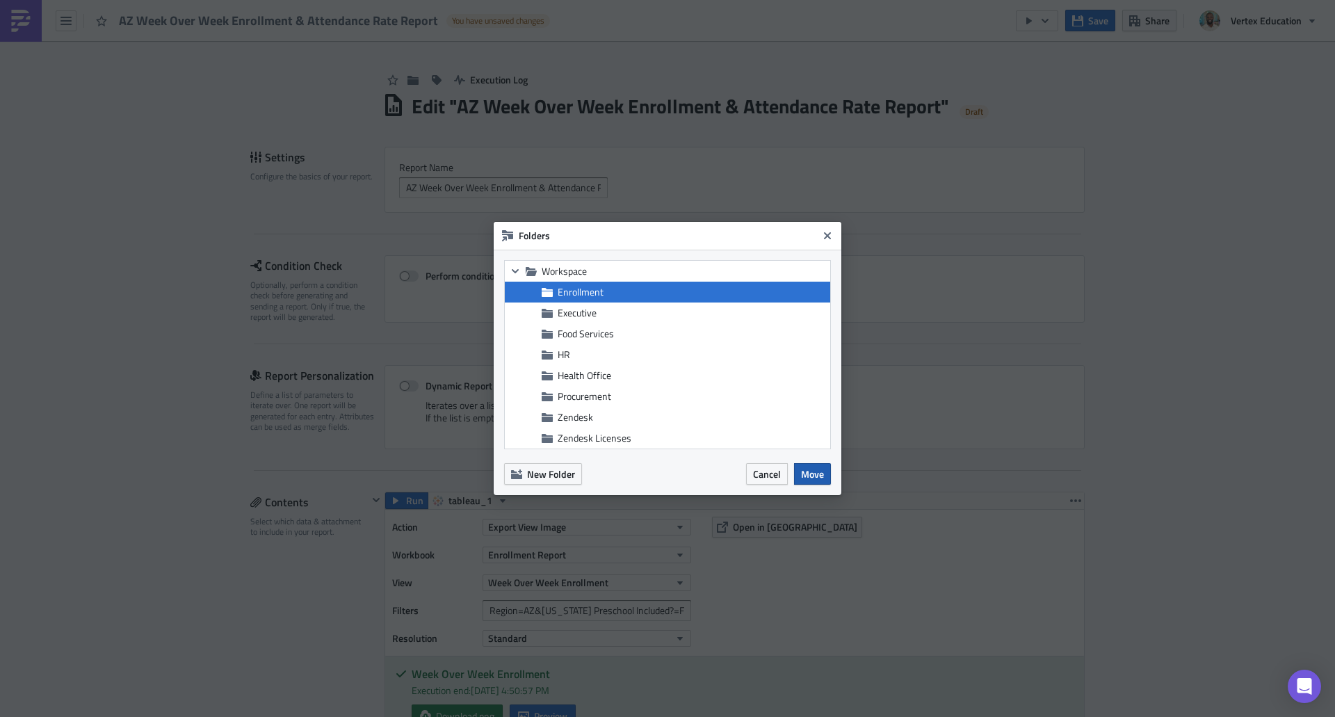
click at [813, 475] on span "Move" at bounding box center [812, 474] width 23 height 15
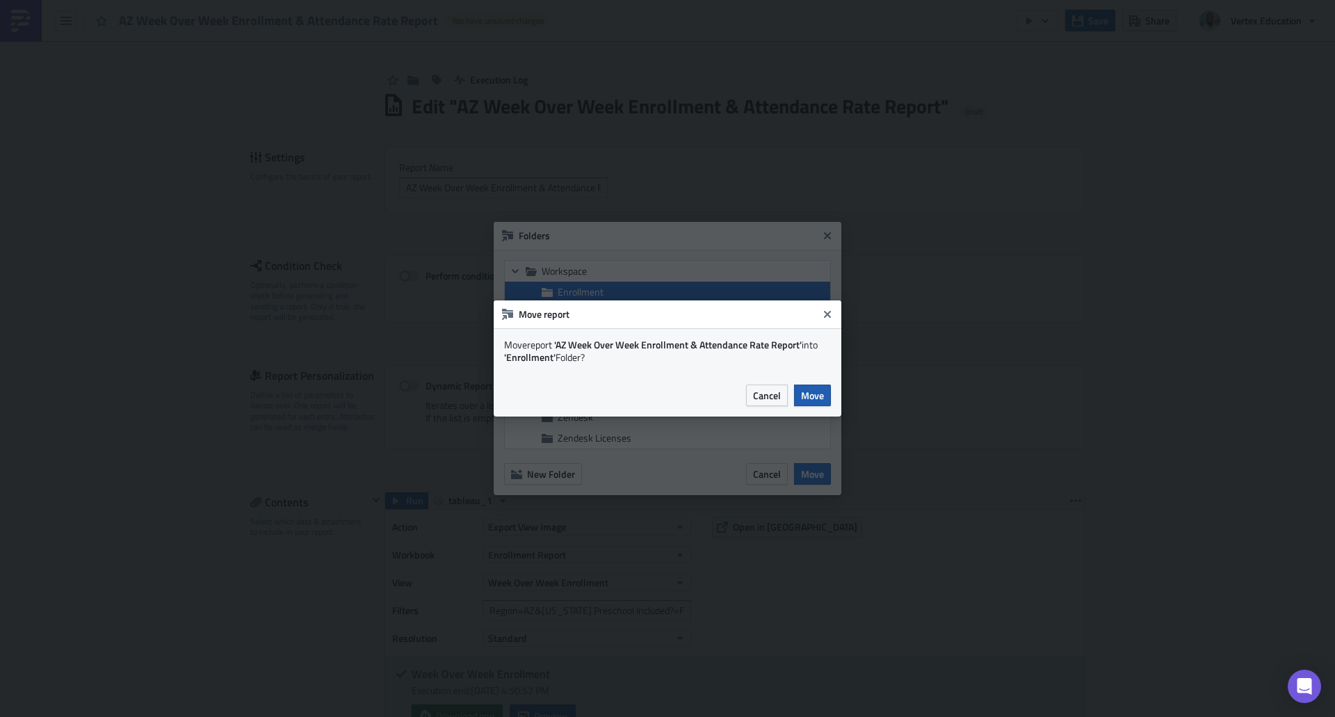
click at [814, 393] on span "Move" at bounding box center [812, 395] width 23 height 15
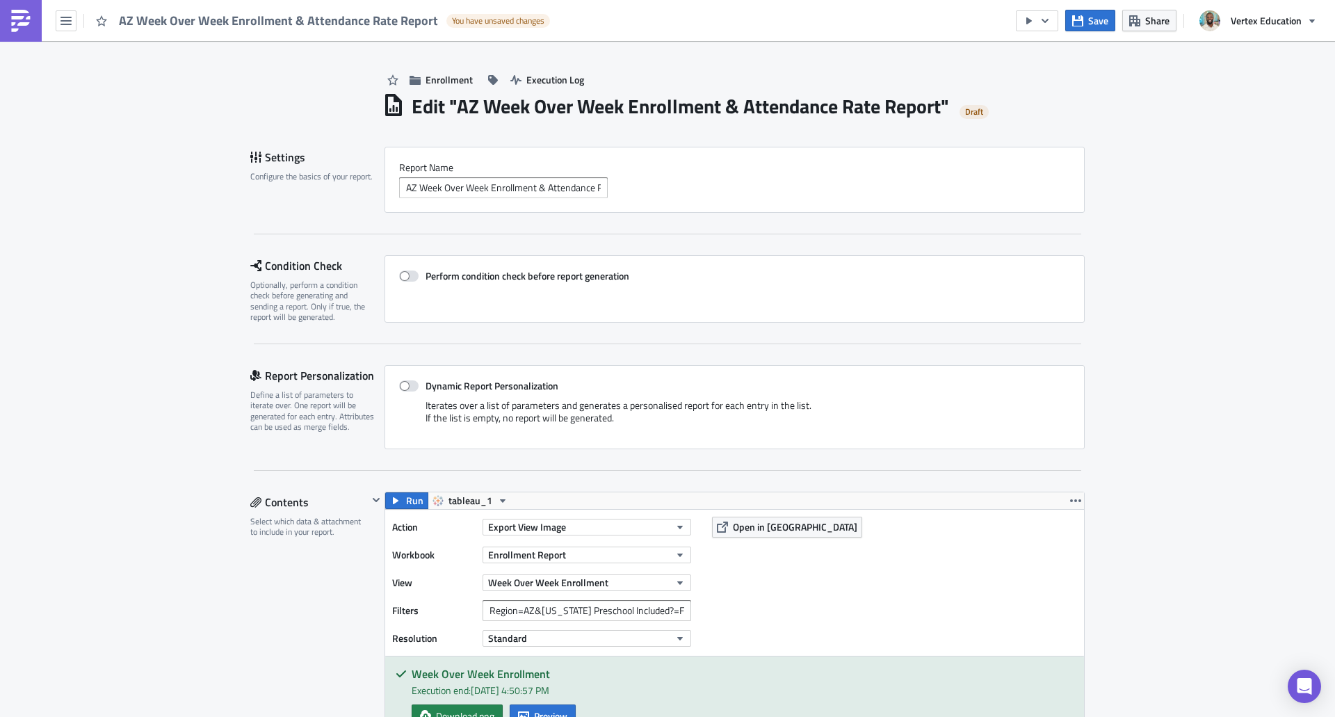
click at [32, 24] on link at bounding box center [21, 21] width 42 height 42
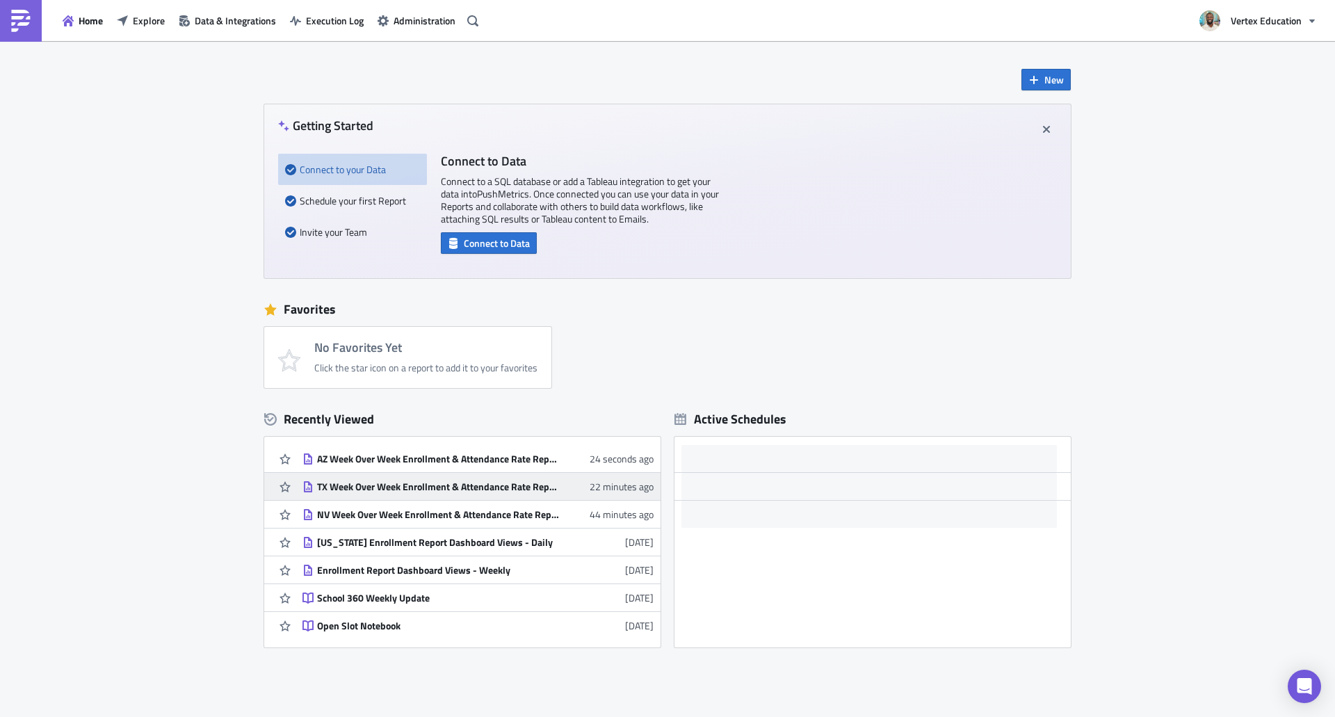
click at [374, 479] on link "TX Week Over Week Enrollment & Attendance Rate Report 22 minutes ago" at bounding box center [478, 486] width 351 height 27
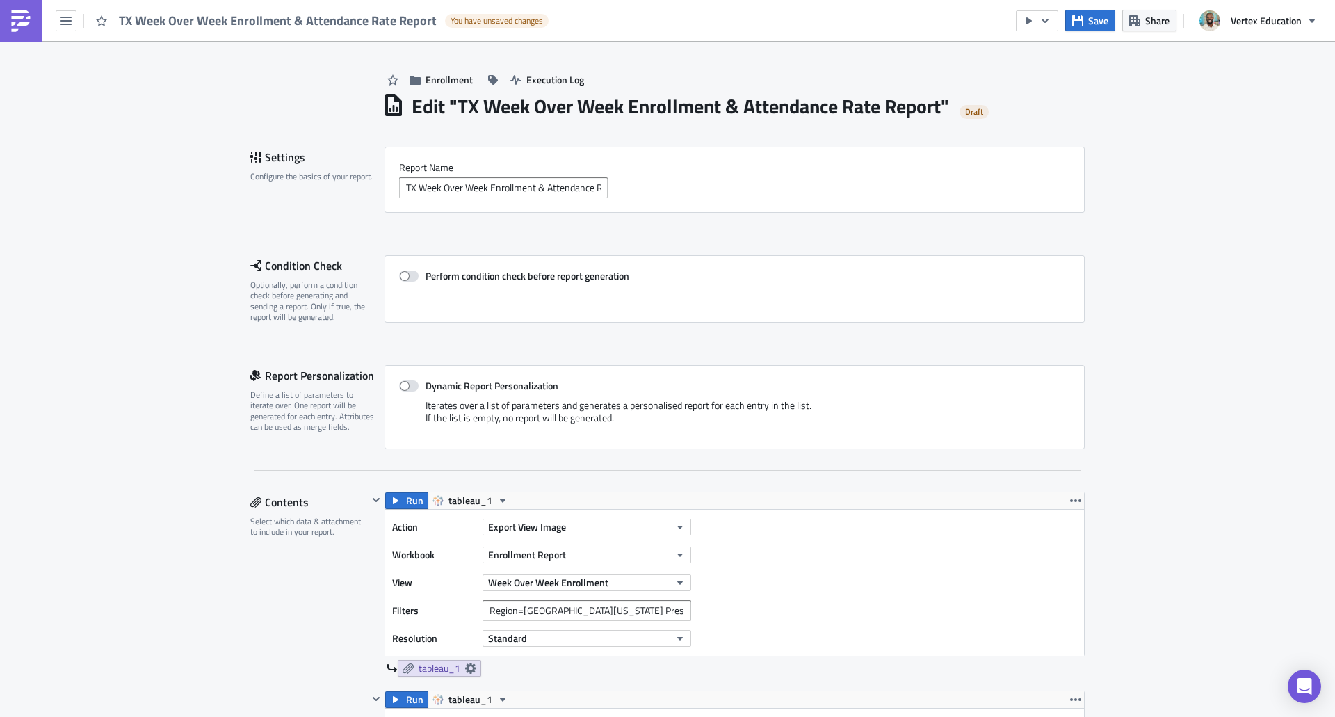
scroll to position [159, 699]
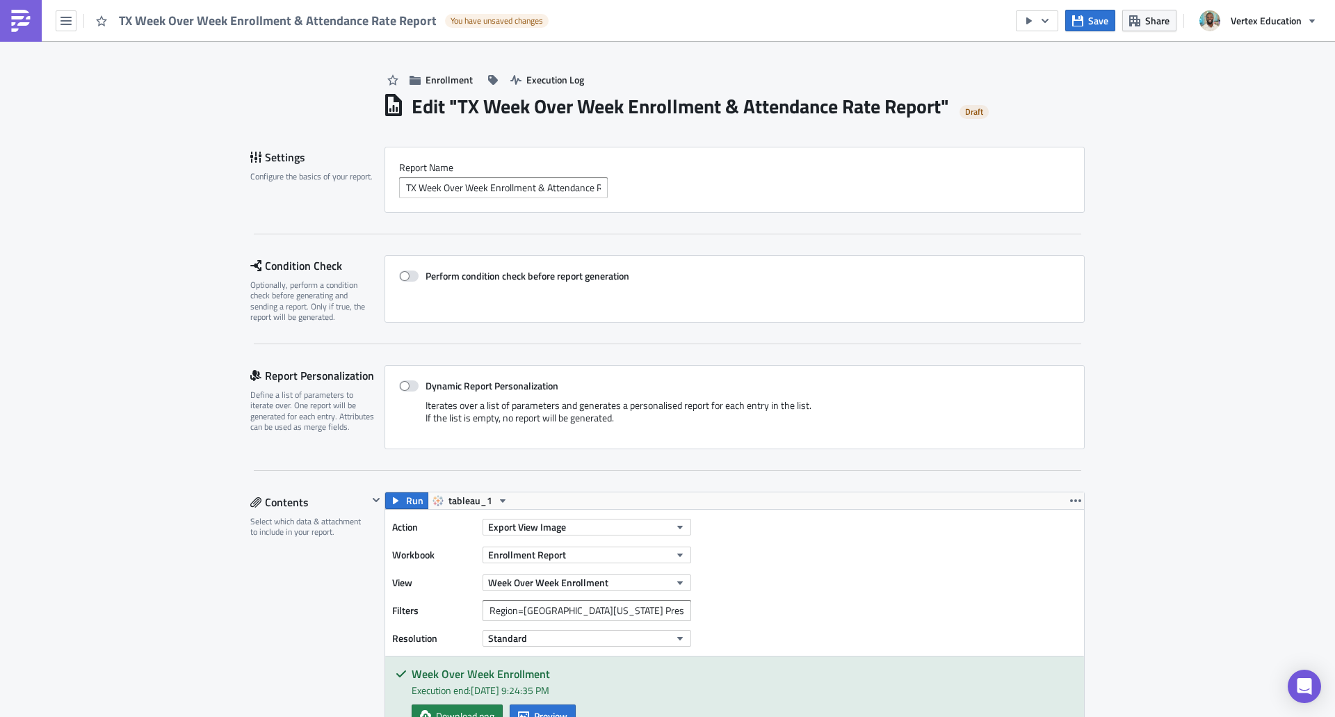
click at [17, 25] on img at bounding box center [21, 21] width 22 height 22
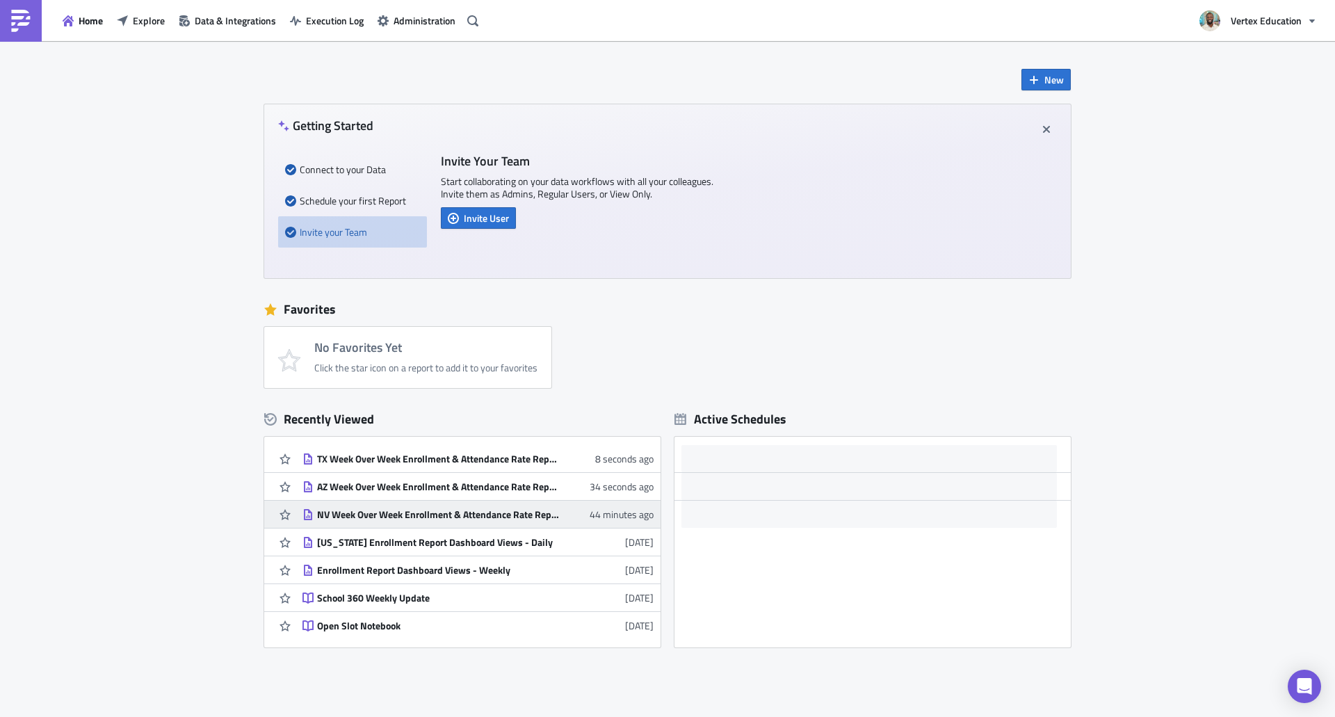
click at [360, 509] on div "NV Week Over Week Enrollment & Attendance Rate Report" at bounding box center [438, 514] width 243 height 13
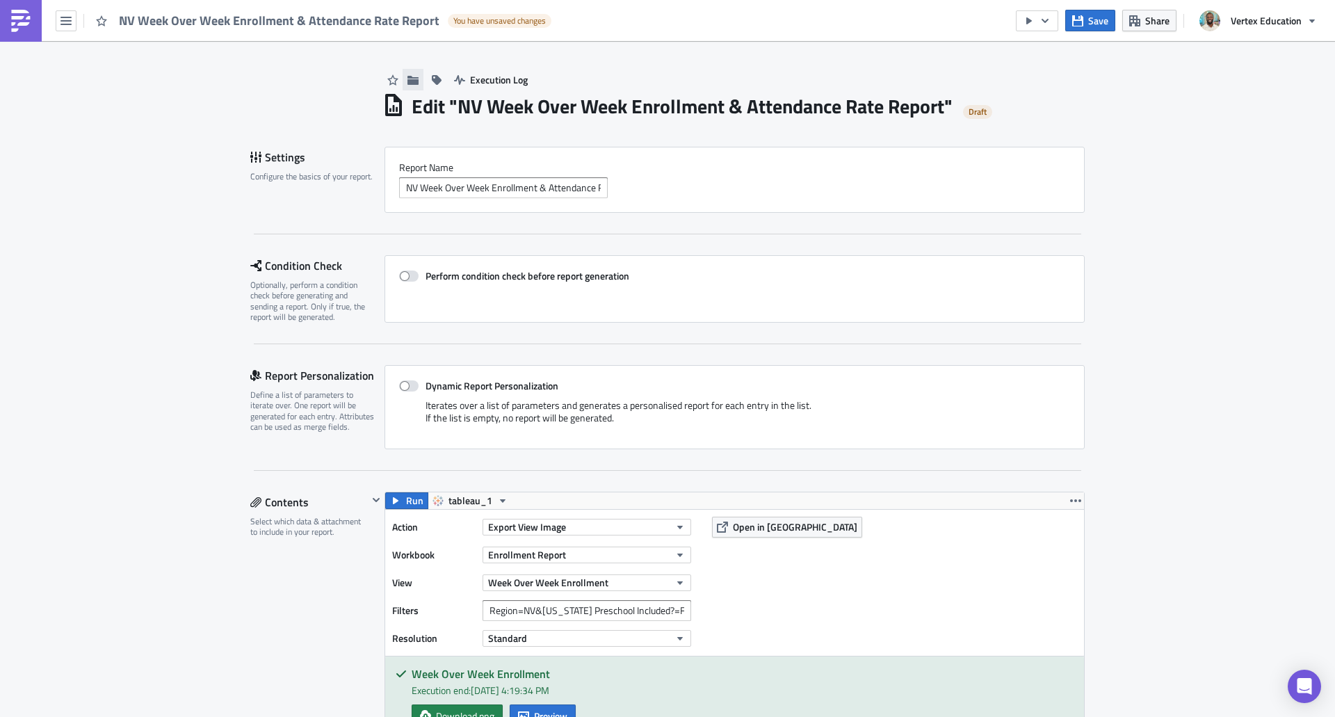
click at [414, 85] on button "button" at bounding box center [413, 80] width 21 height 22
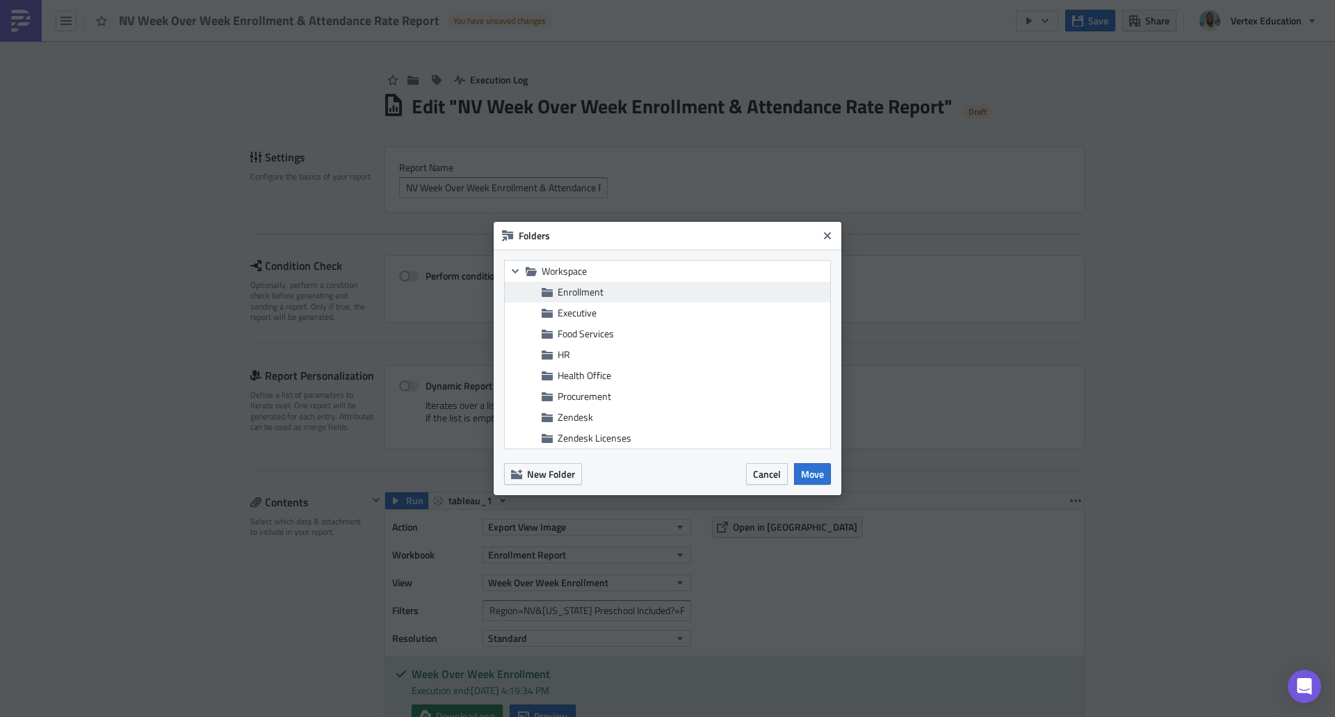
click at [577, 299] on div "Enrollment" at bounding box center [667, 292] width 325 height 21
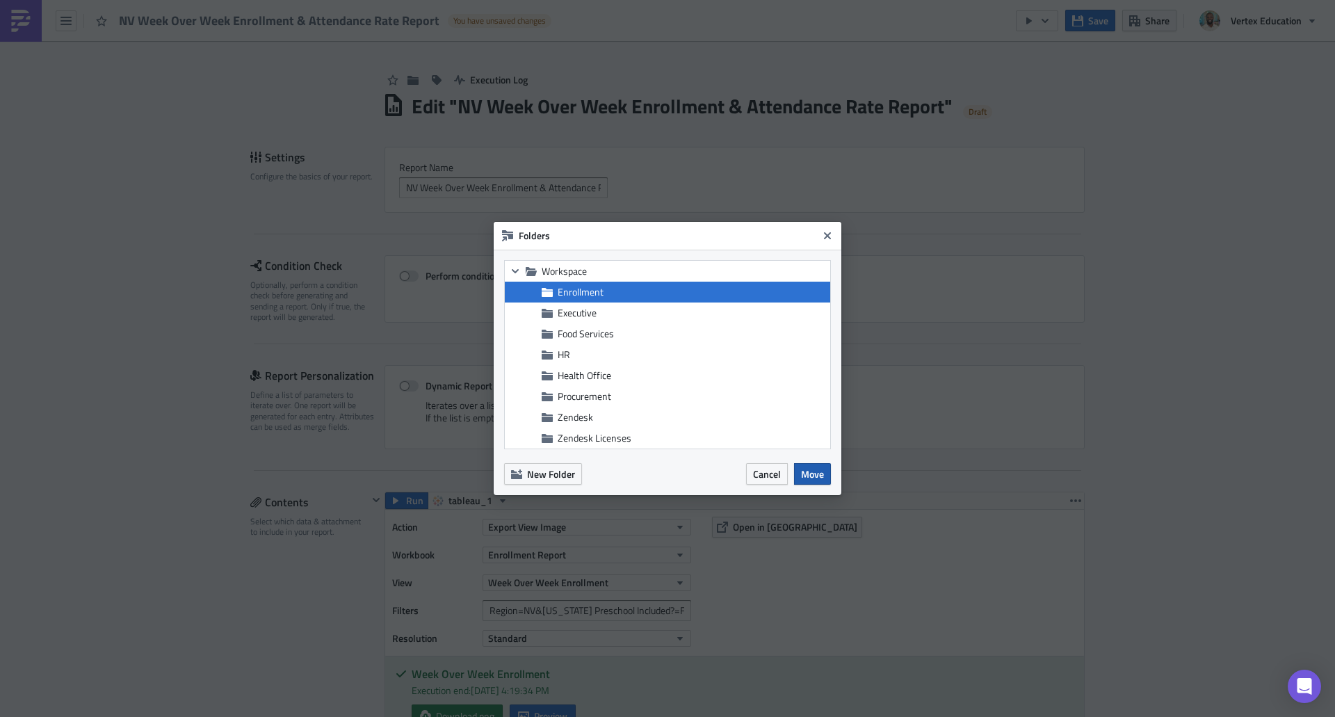
click at [815, 472] on span "Move" at bounding box center [812, 474] width 23 height 15
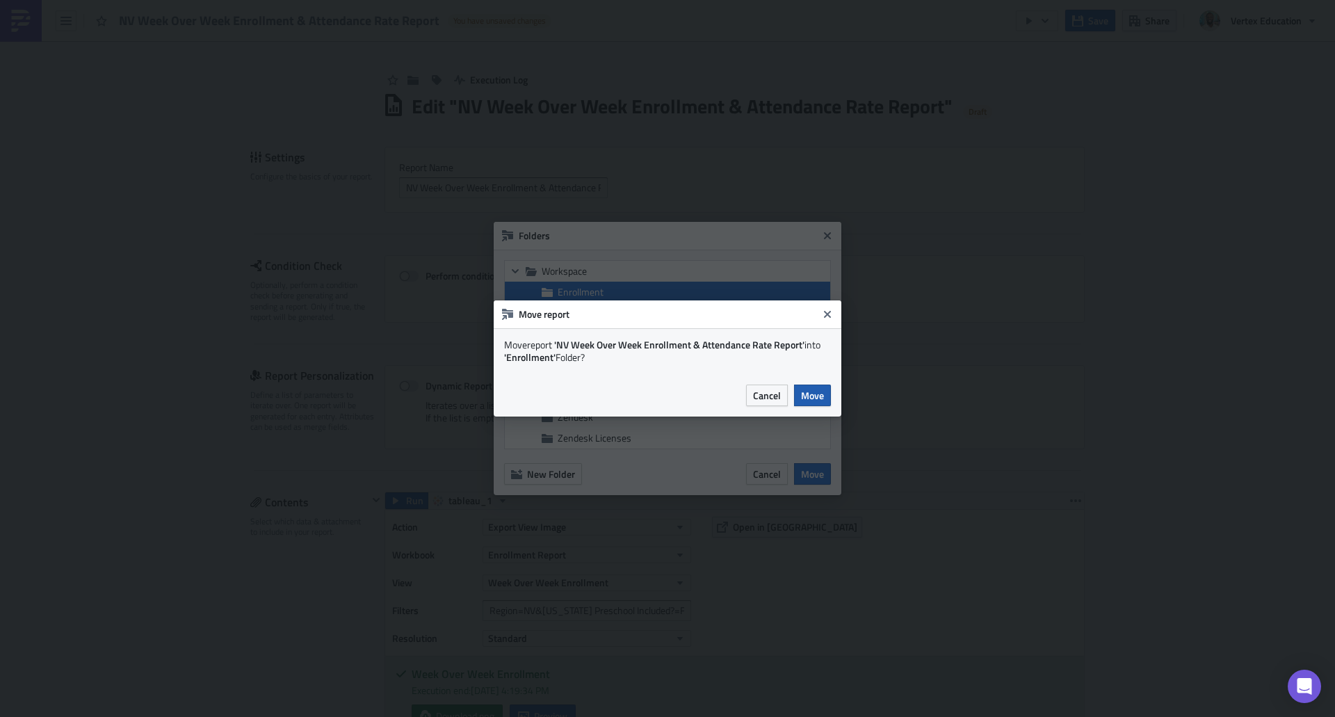
click at [816, 392] on span "Move" at bounding box center [812, 395] width 23 height 15
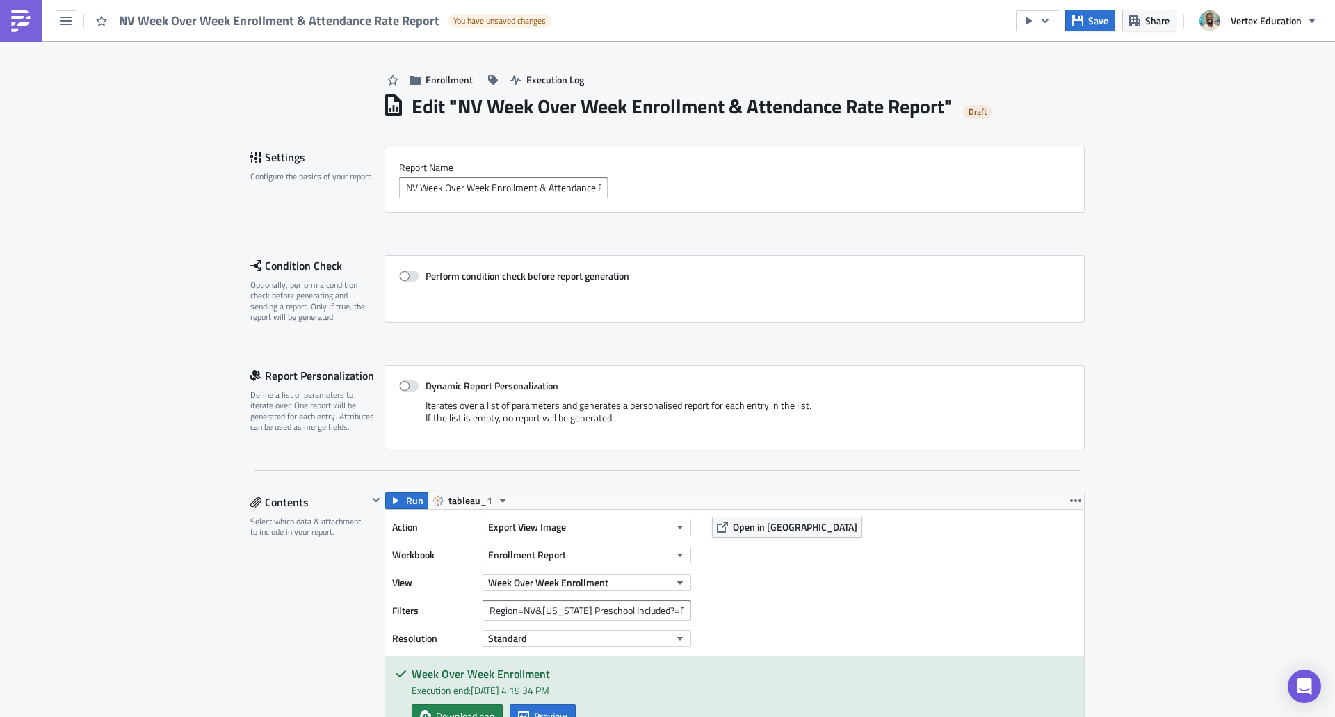
click at [25, 23] on img at bounding box center [21, 21] width 22 height 22
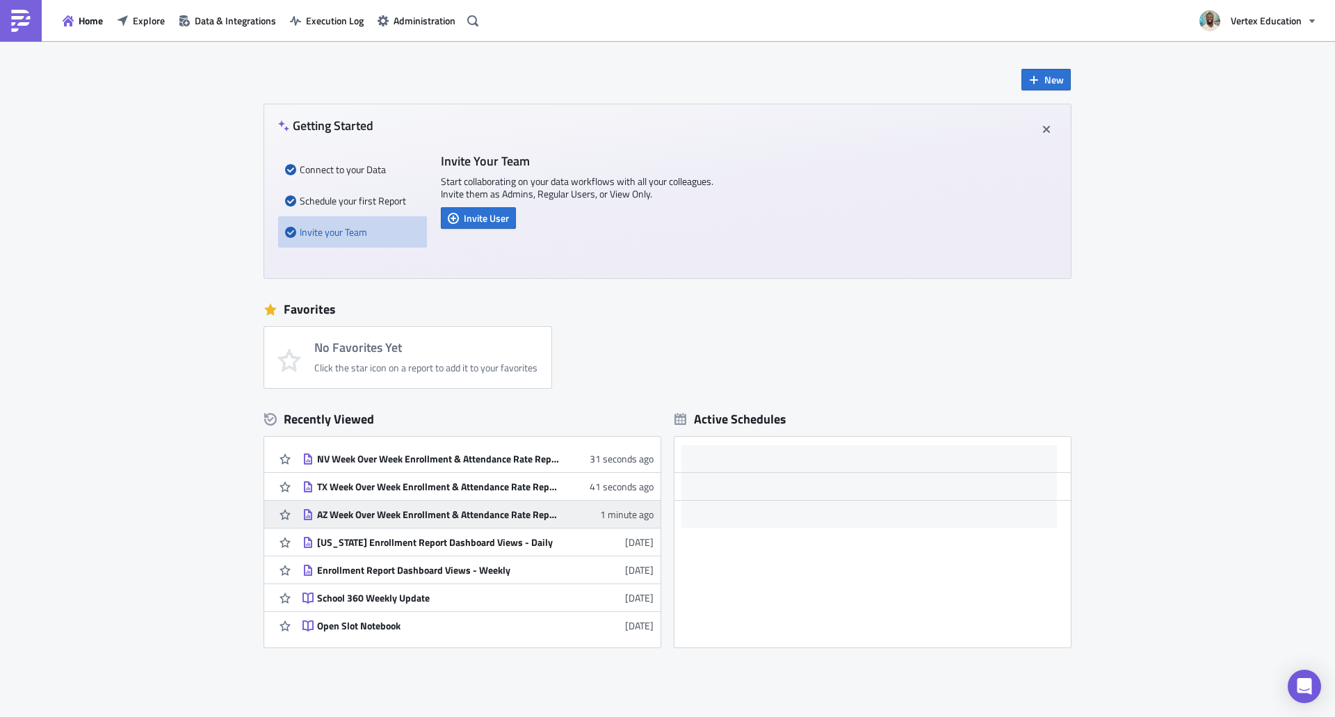
click at [439, 508] on div "AZ Week Over Week Enrollment & Attendance Rate Report" at bounding box center [438, 514] width 243 height 13
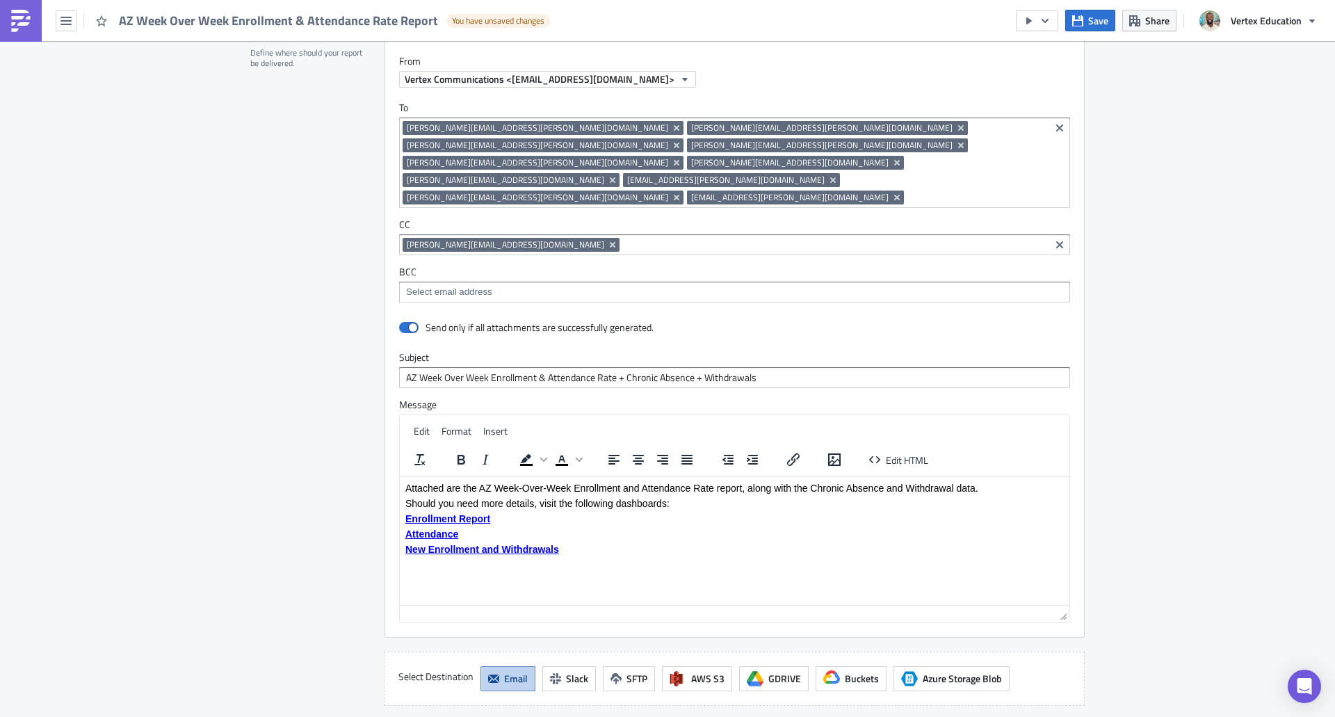
scroll to position [1945, 0]
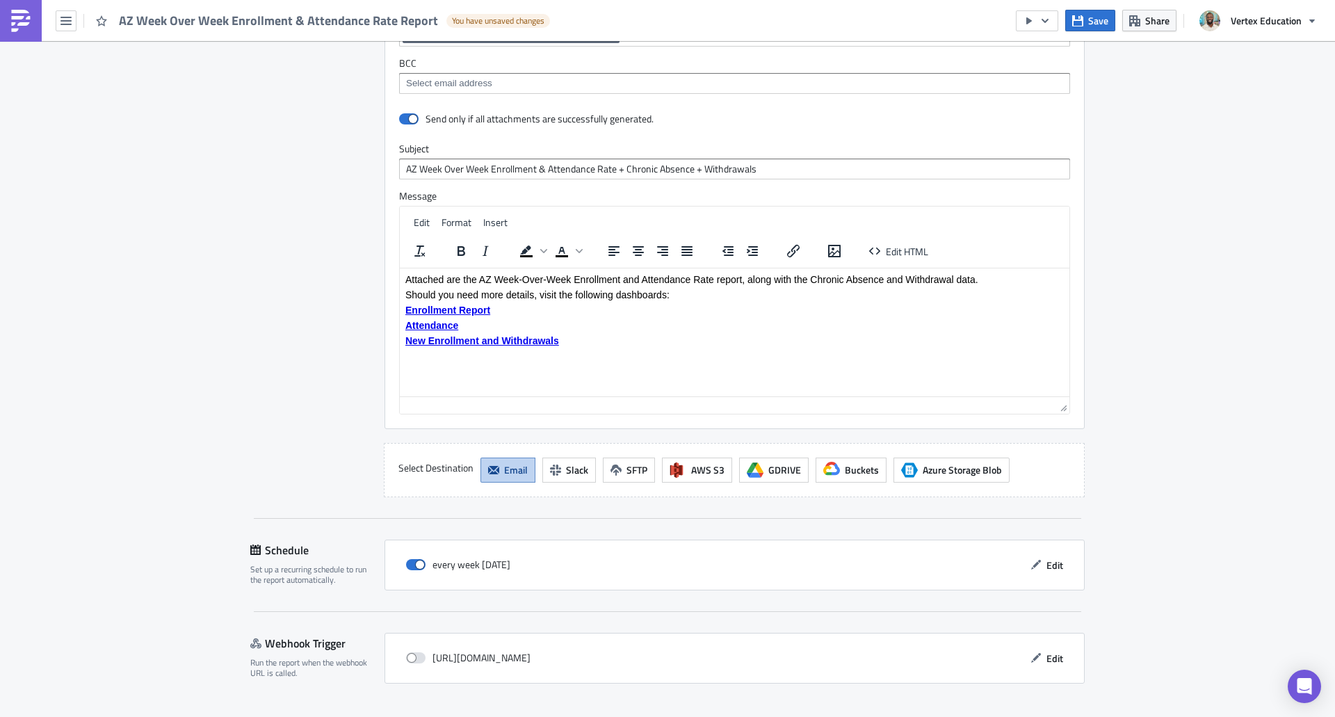
click at [29, 23] on img at bounding box center [21, 21] width 22 height 22
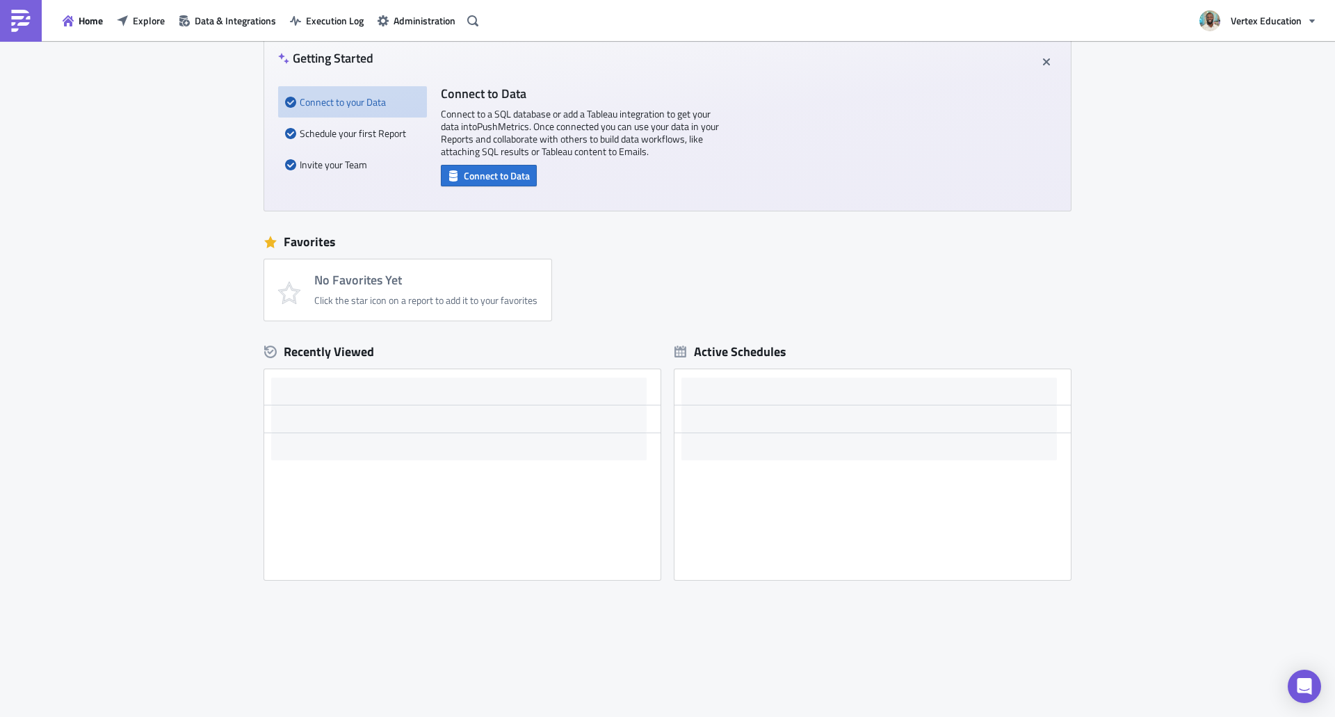
scroll to position [67, 0]
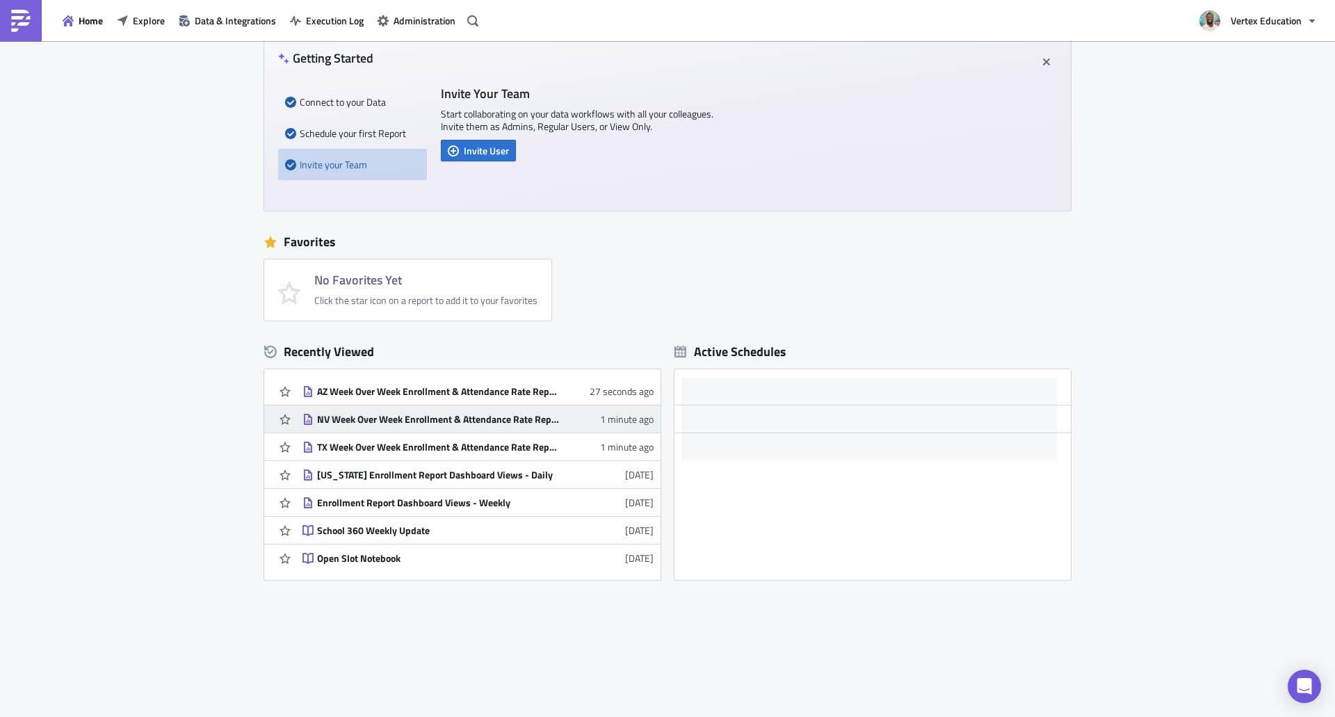
click at [396, 419] on div "NV Week Over Week Enrollment & Attendance Rate Report" at bounding box center [438, 419] width 243 height 13
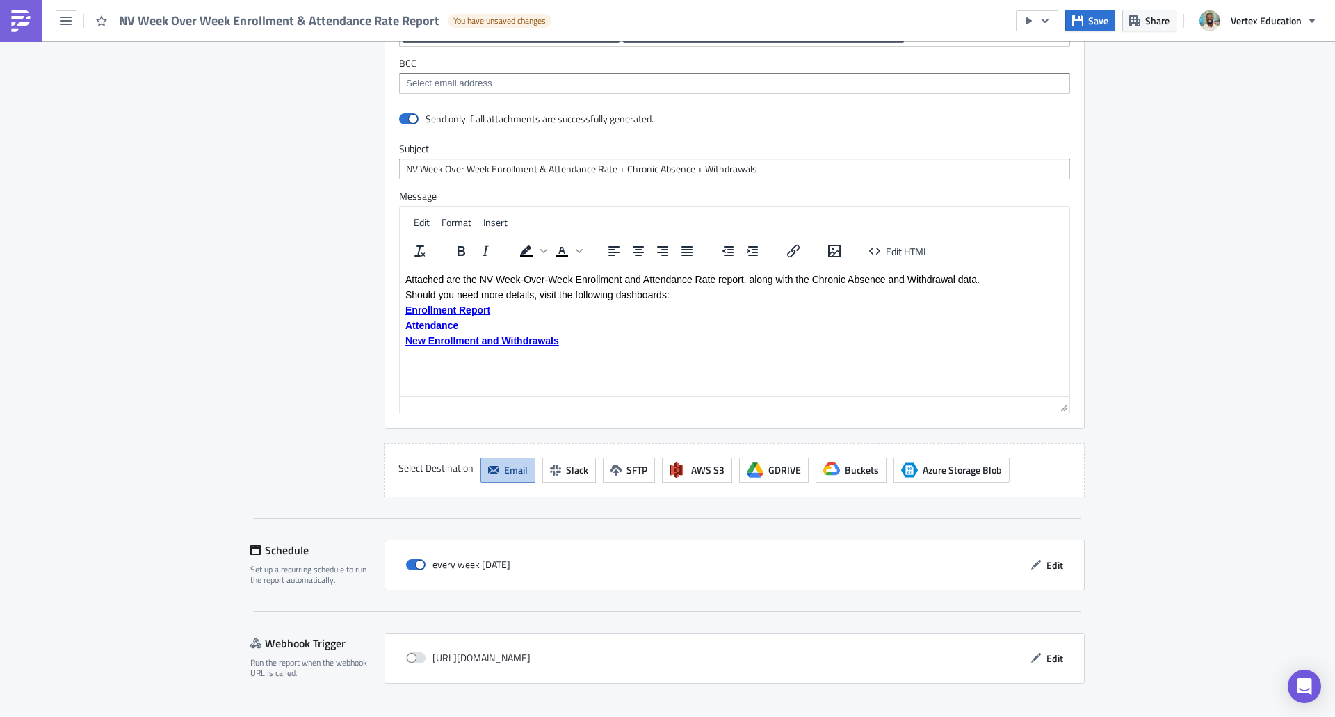
scroll to position [2013, 0]
